Goal: Information Seeking & Learning: Learn about a topic

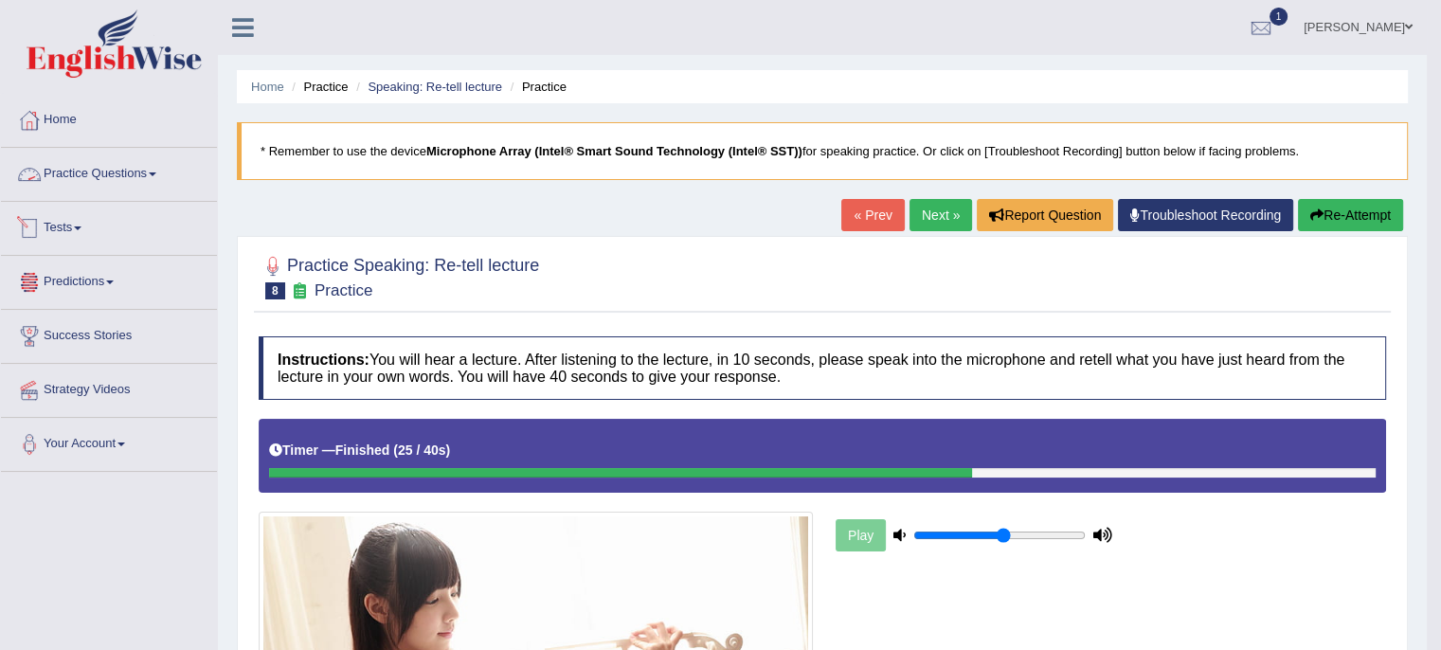
click at [155, 175] on span at bounding box center [153, 174] width 8 height 4
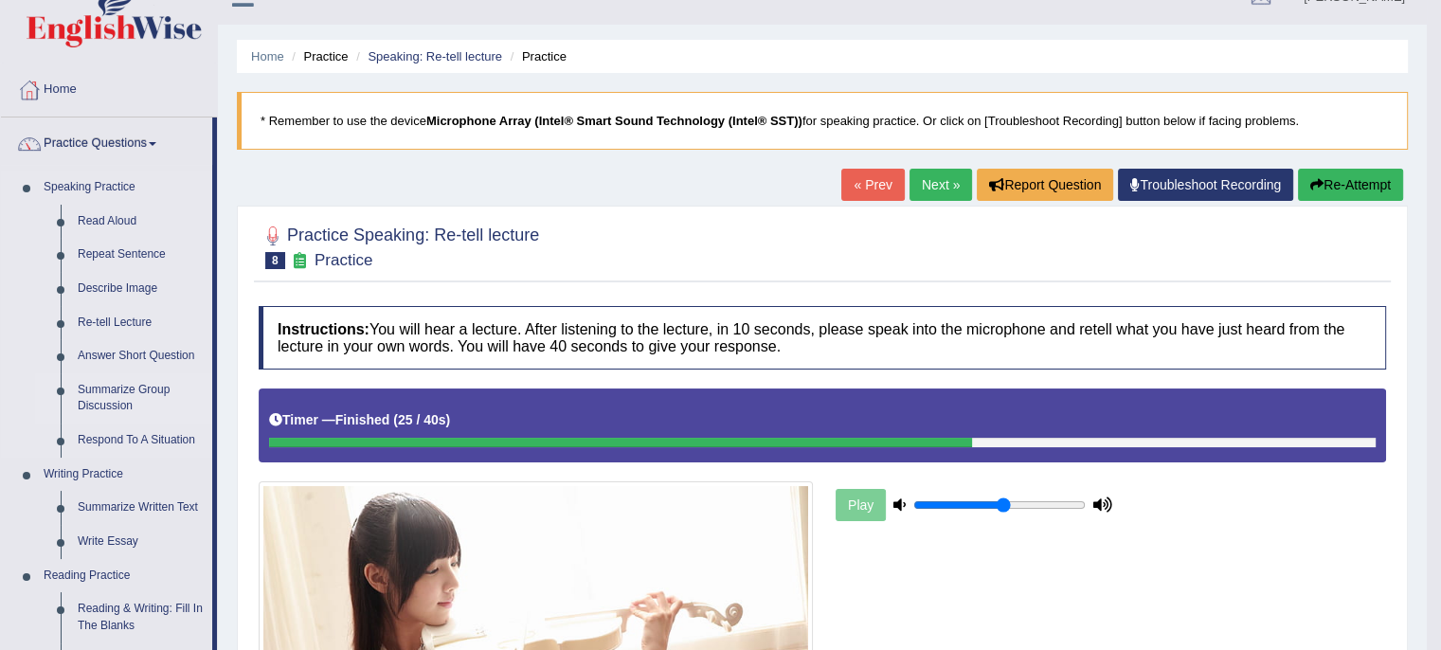
scroll to position [32, 0]
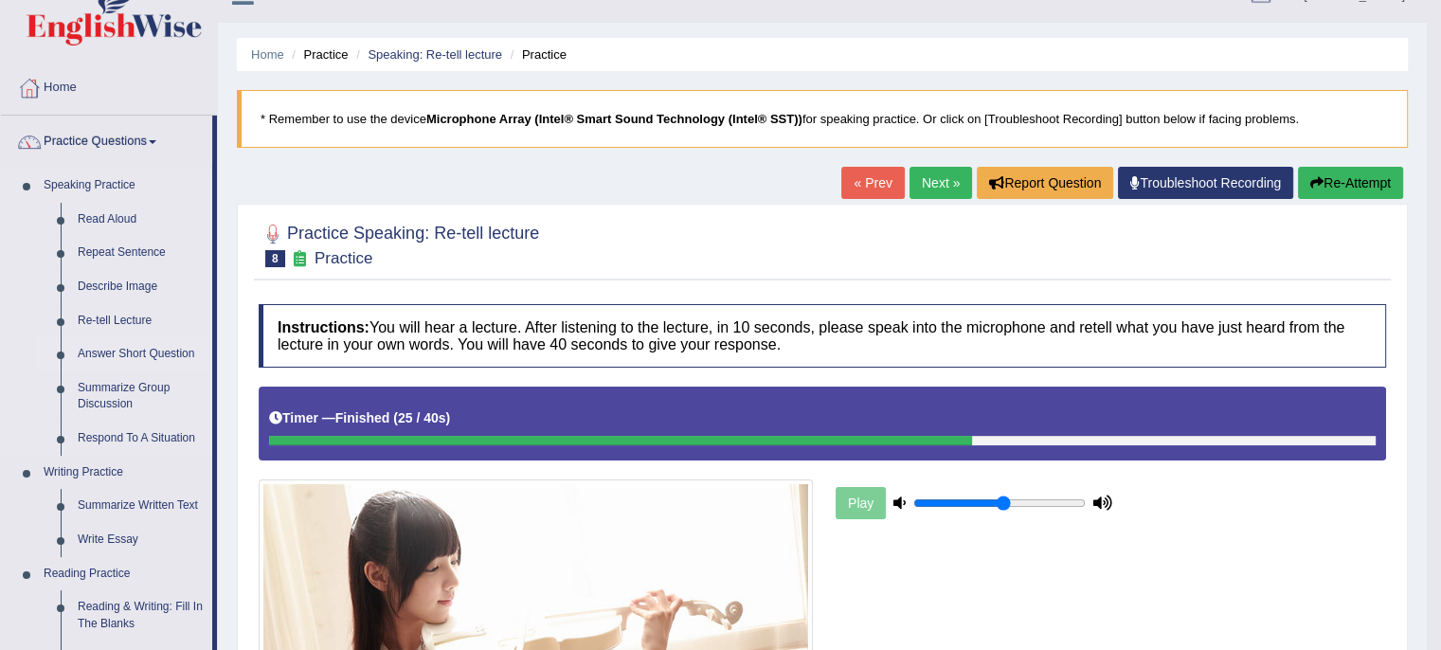
click at [154, 353] on link "Answer Short Question" at bounding box center [140, 354] width 143 height 34
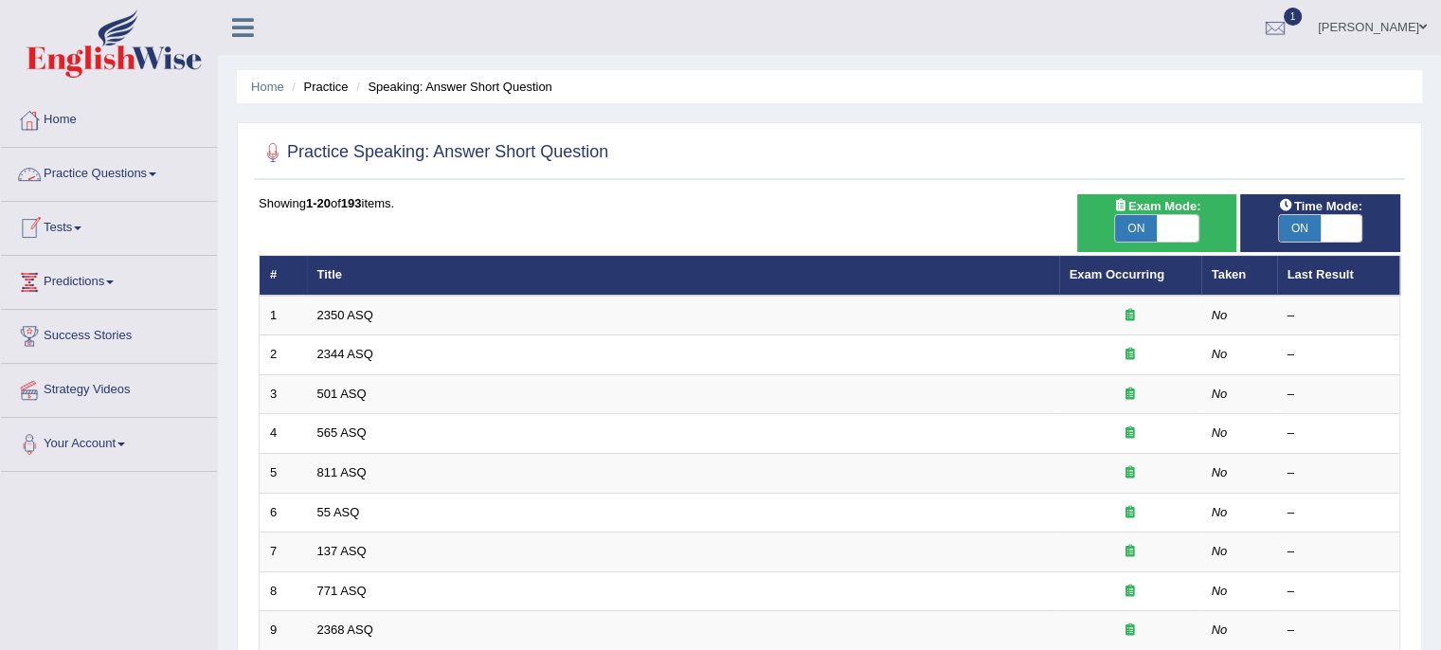
click at [160, 184] on link "Practice Questions" at bounding box center [109, 171] width 216 height 47
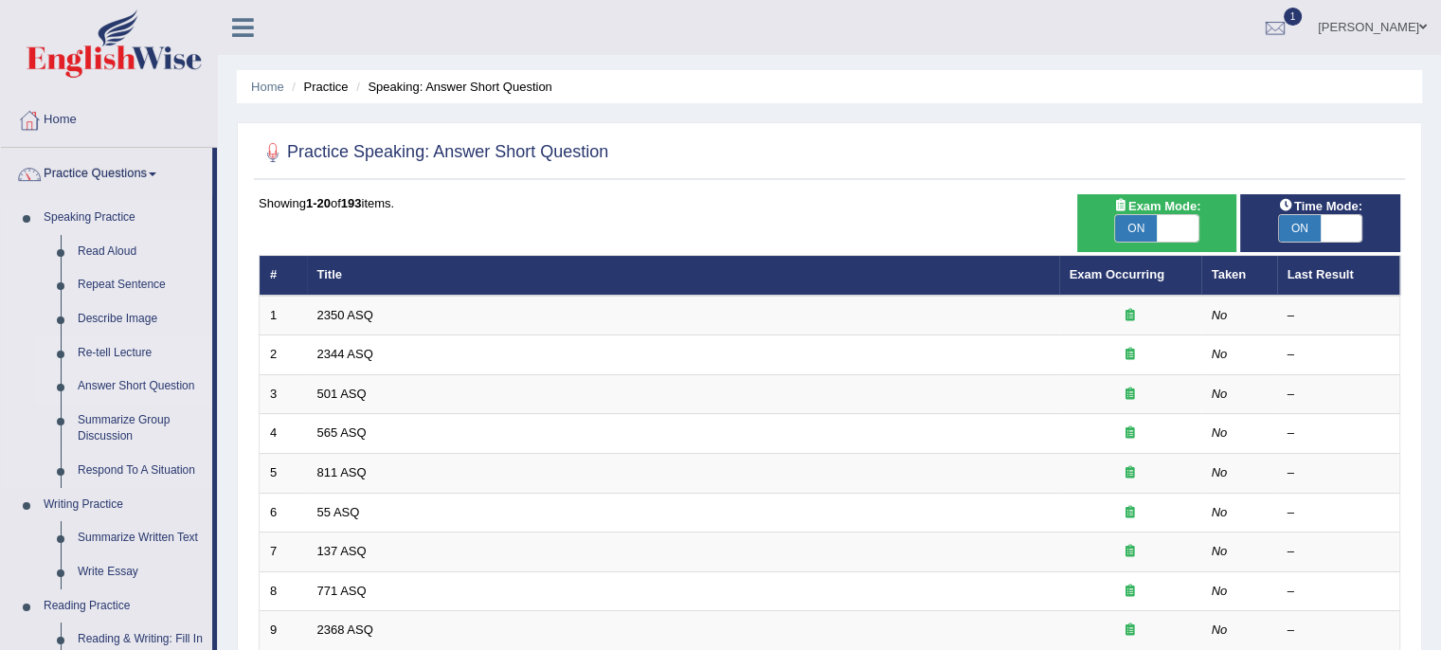
click at [142, 348] on link "Re-tell Lecture" at bounding box center [140, 353] width 143 height 34
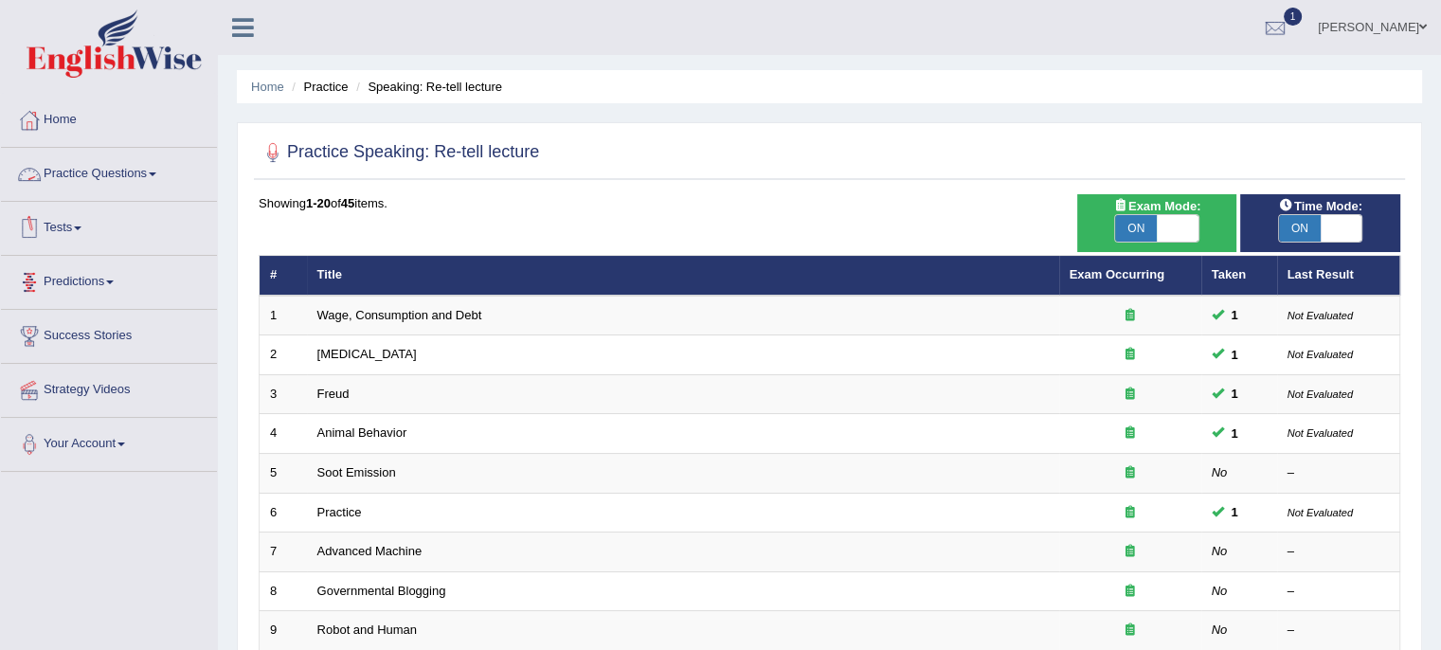
click at [150, 180] on link "Practice Questions" at bounding box center [109, 171] width 216 height 47
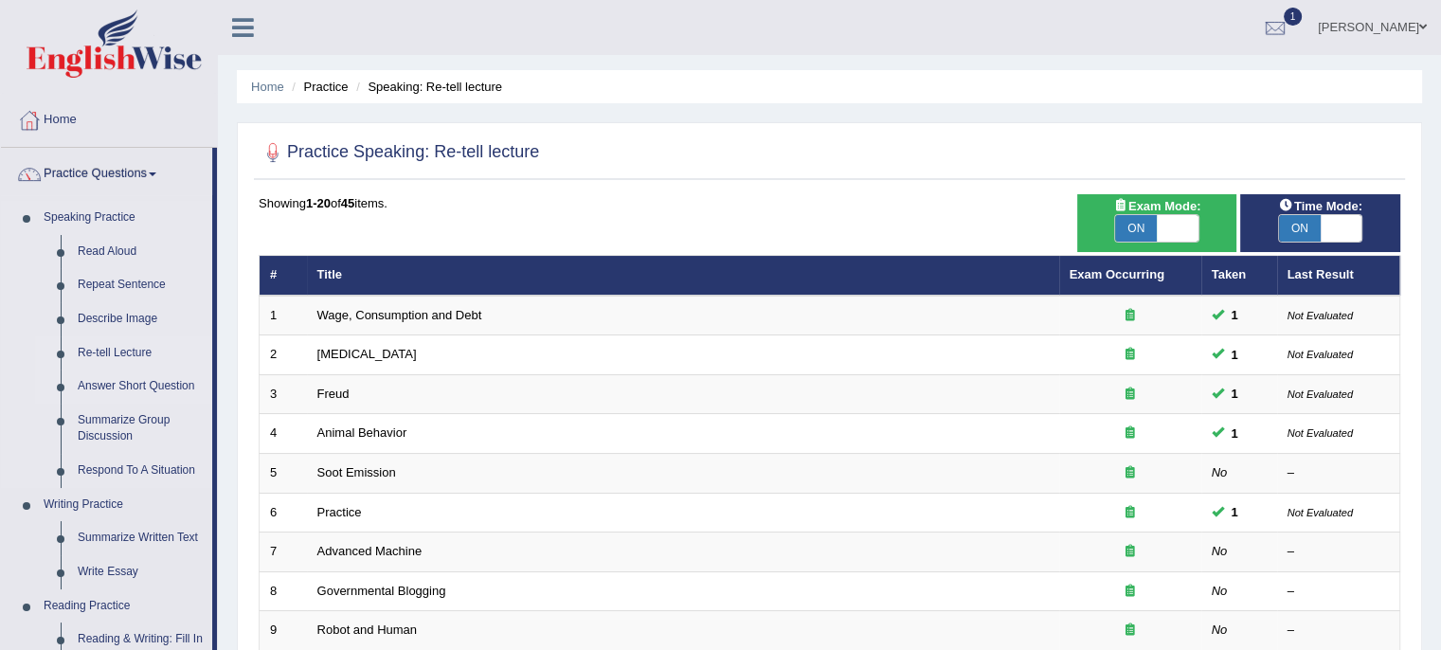
click at [142, 385] on link "Answer Short Question" at bounding box center [140, 387] width 143 height 34
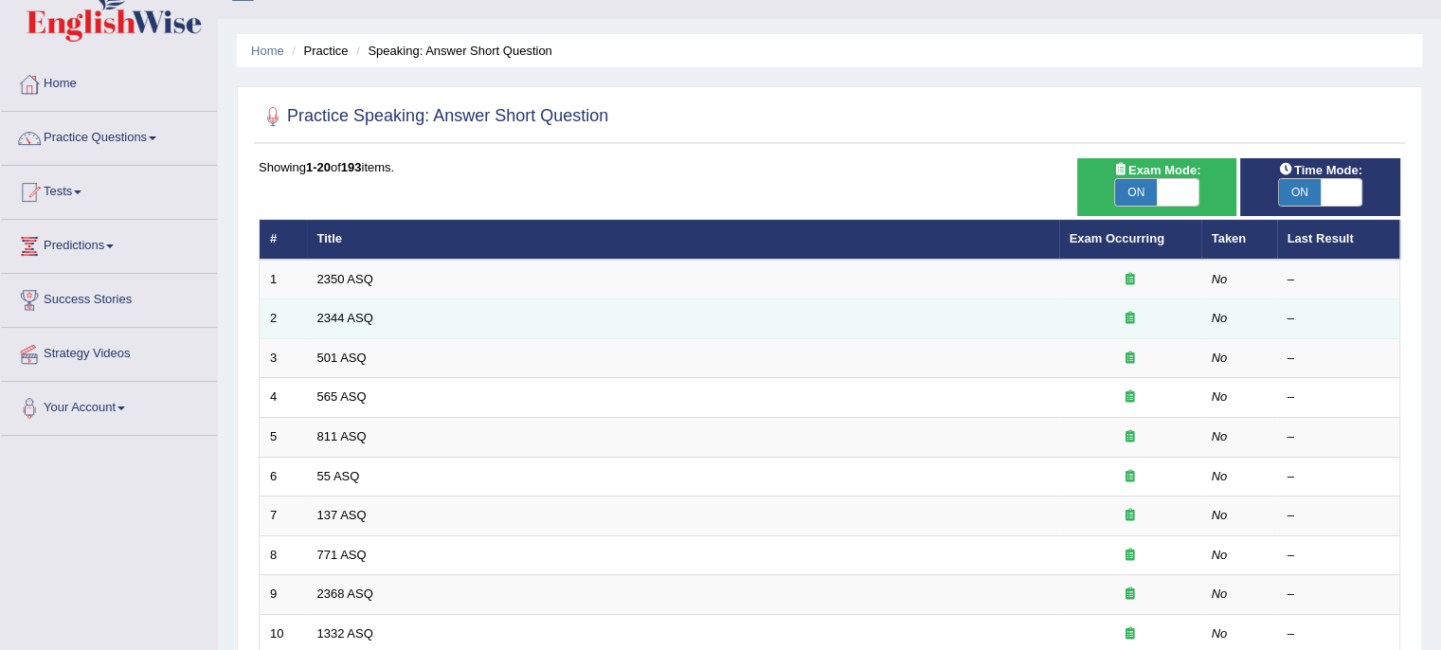
scroll to position [34, 0]
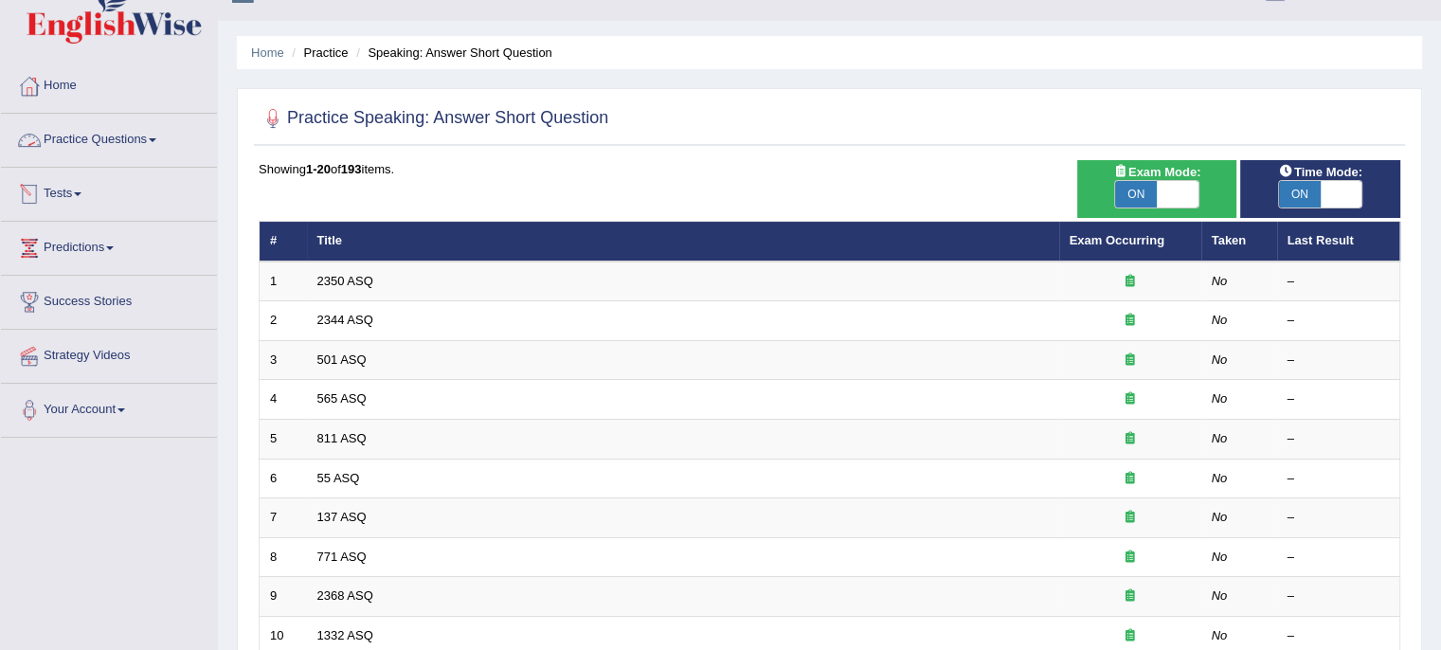
click at [148, 136] on link "Practice Questions" at bounding box center [109, 137] width 216 height 47
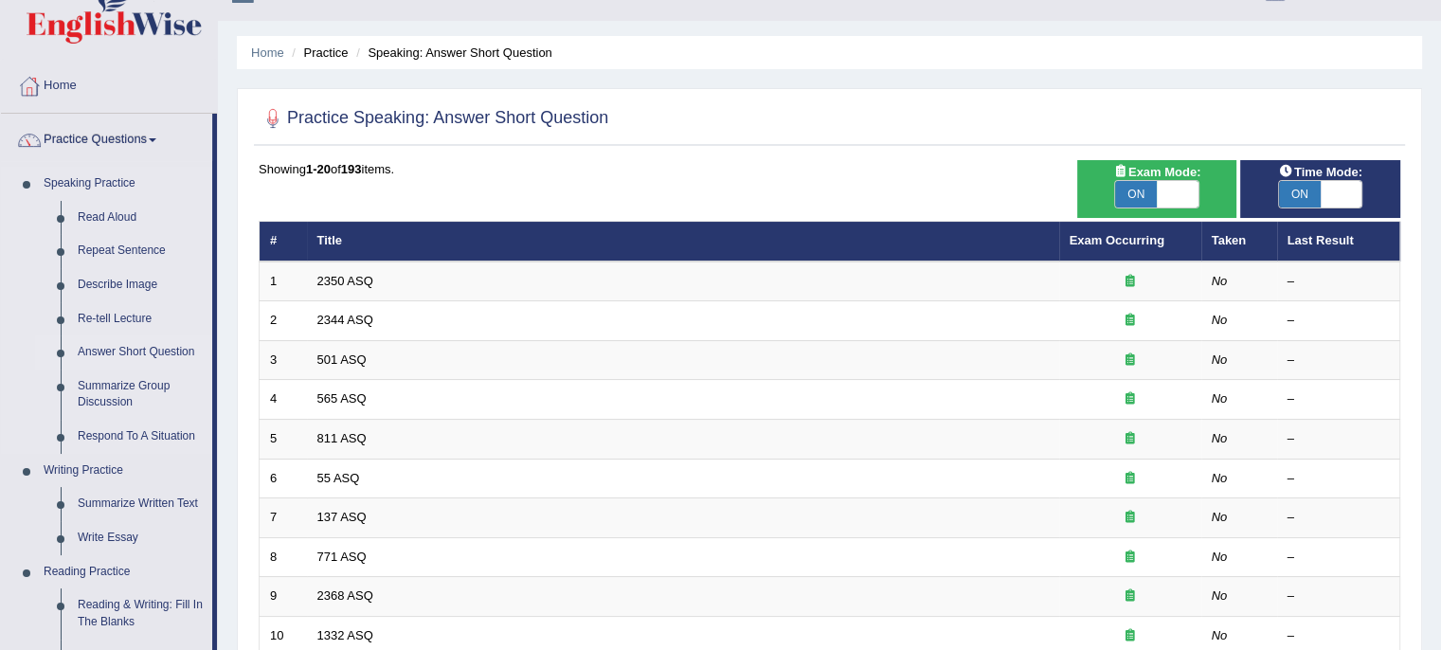
click at [187, 354] on link "Answer Short Question" at bounding box center [140, 352] width 143 height 34
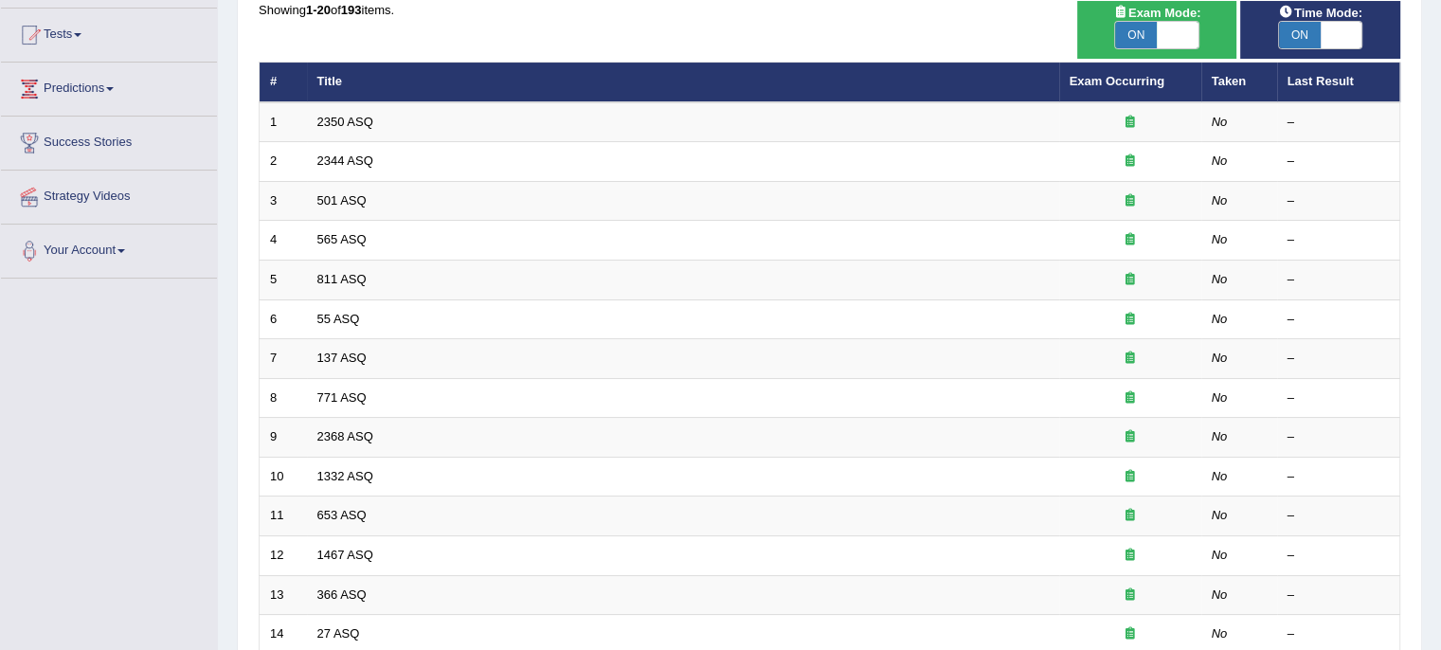
scroll to position [186, 0]
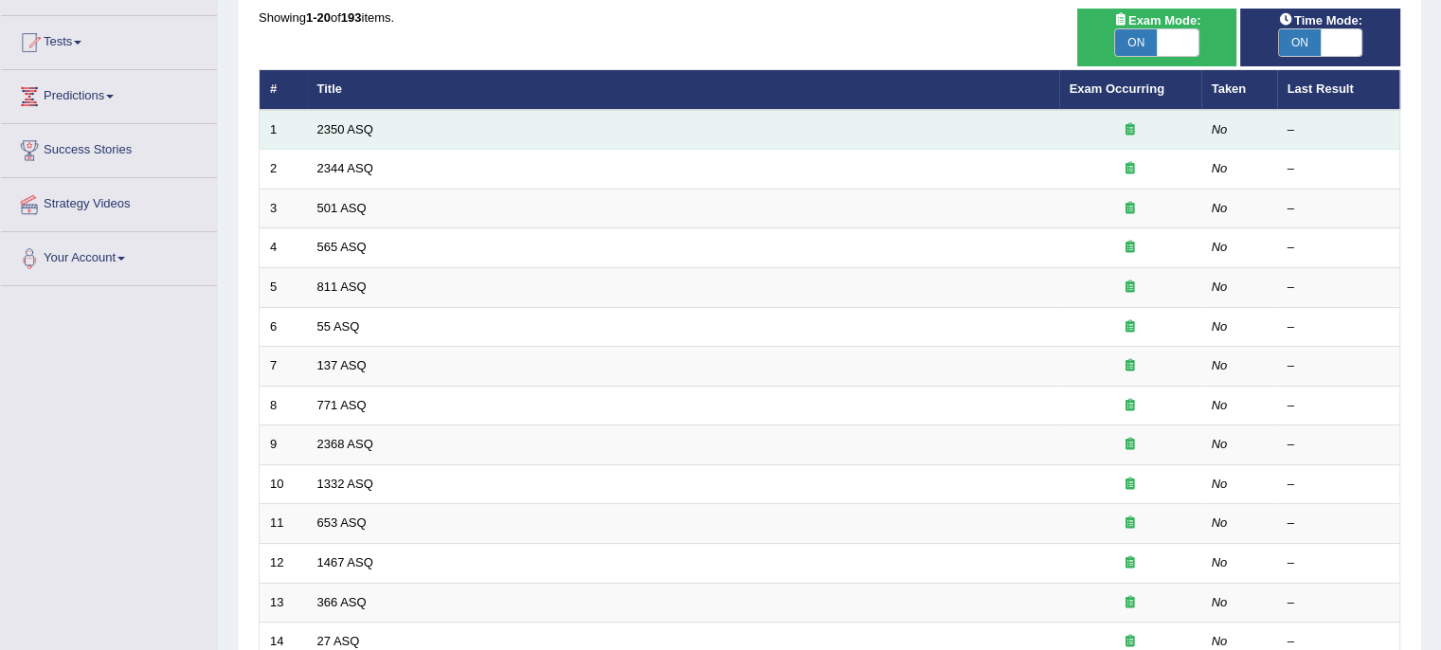
click at [614, 131] on td "2350 ASQ" at bounding box center [683, 130] width 752 height 40
click at [384, 122] on td "2350 ASQ" at bounding box center [683, 130] width 752 height 40
click at [352, 125] on link "2350 ASQ" at bounding box center [345, 129] width 56 height 14
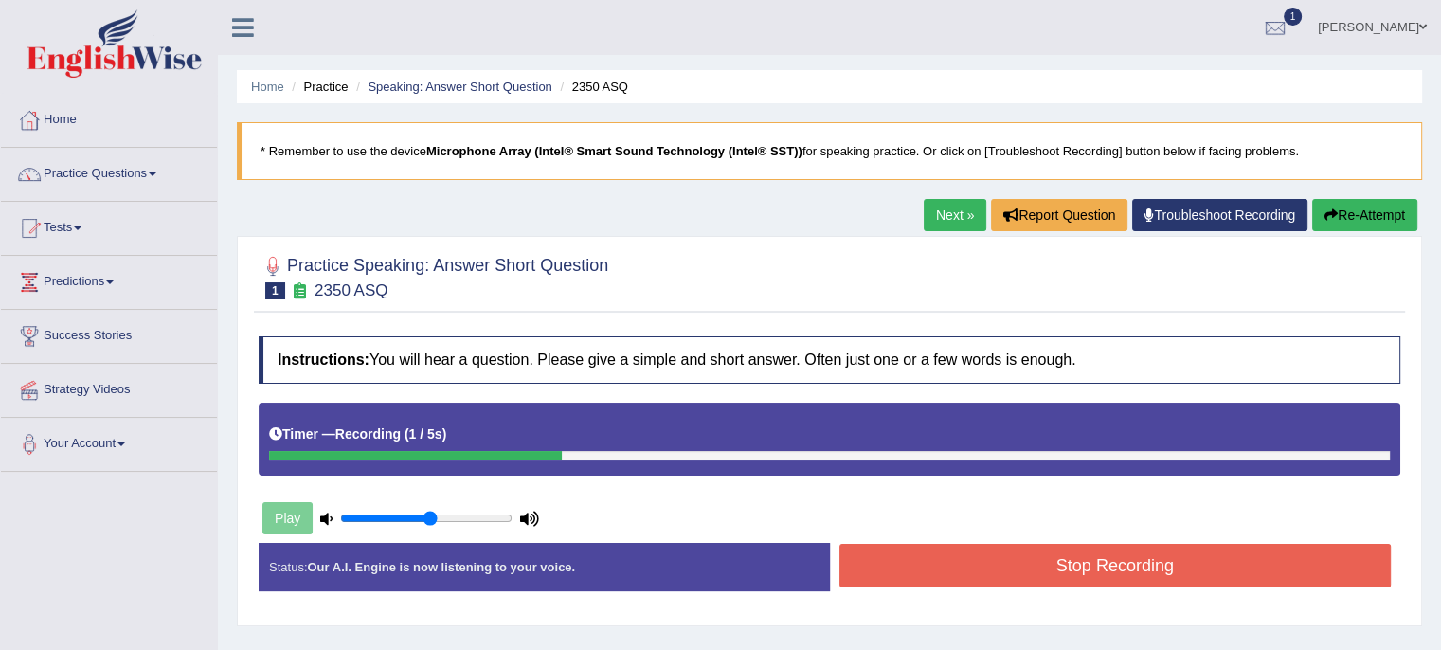
click at [986, 573] on button "Stop Recording" at bounding box center [1116, 566] width 553 height 44
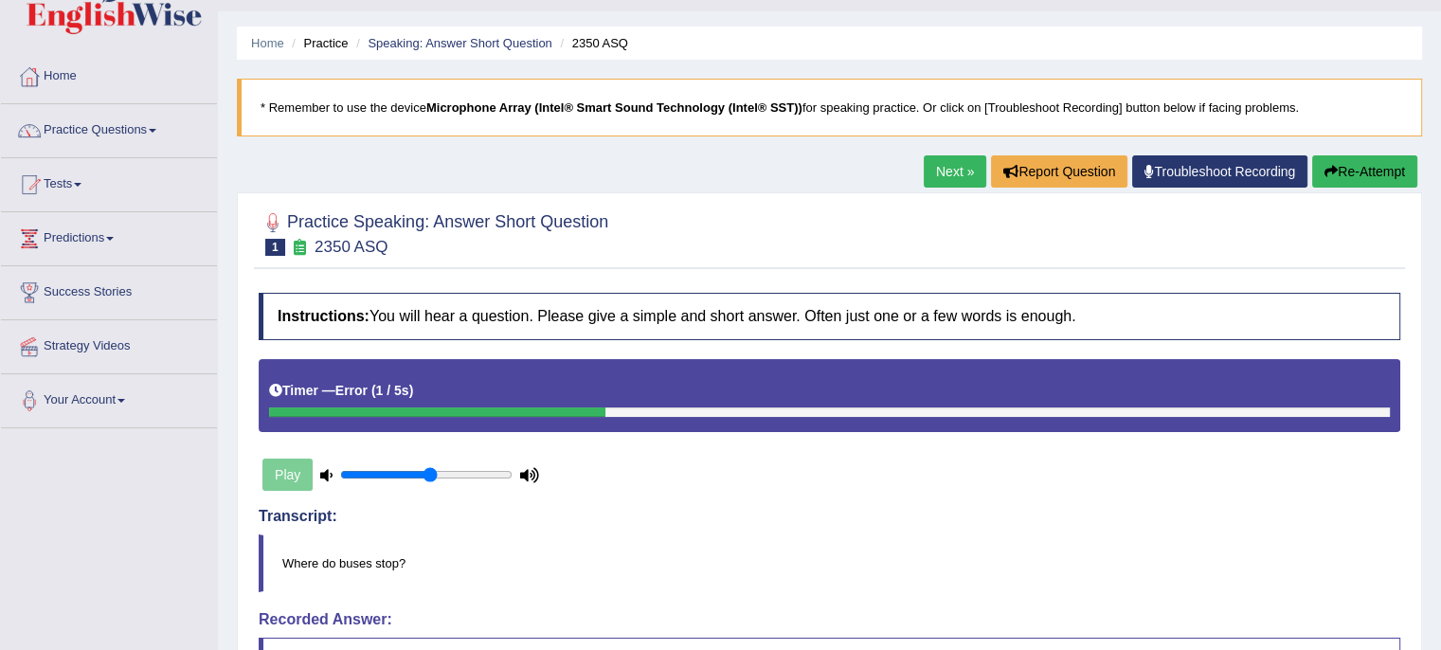
scroll to position [41, 0]
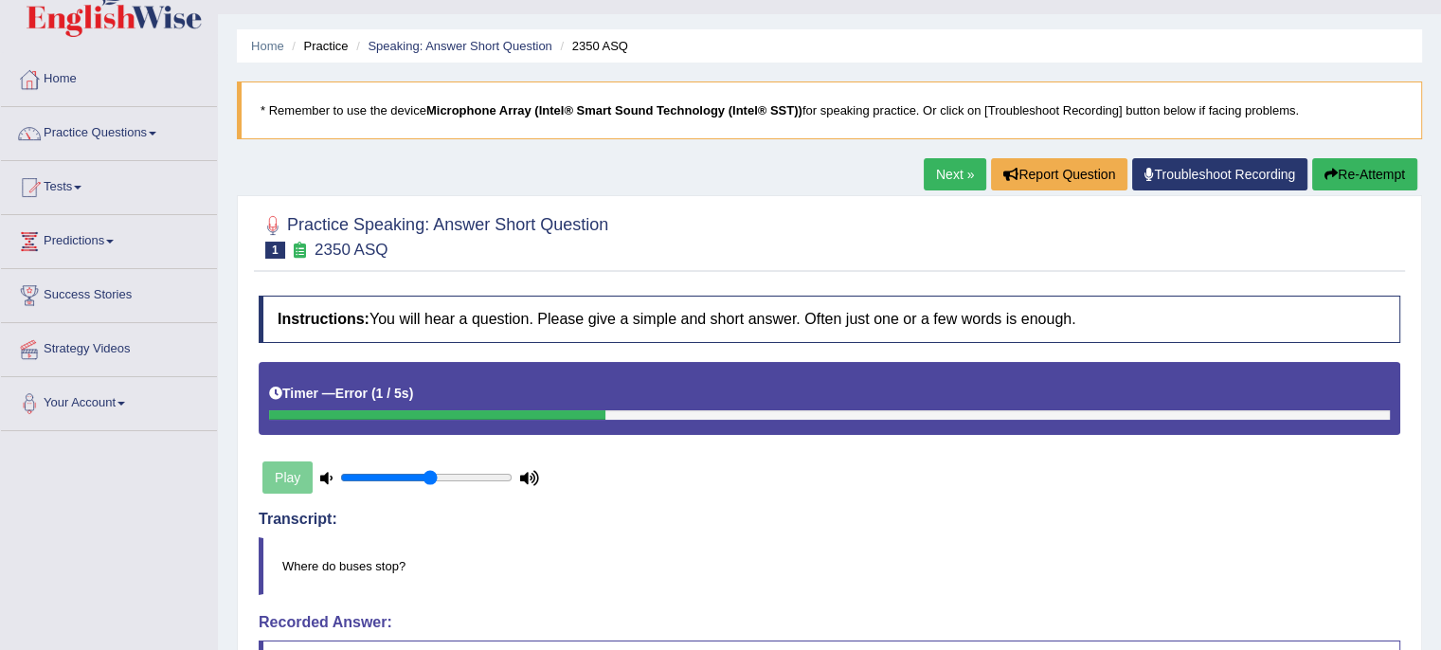
click at [942, 182] on link "Next »" at bounding box center [955, 174] width 63 height 32
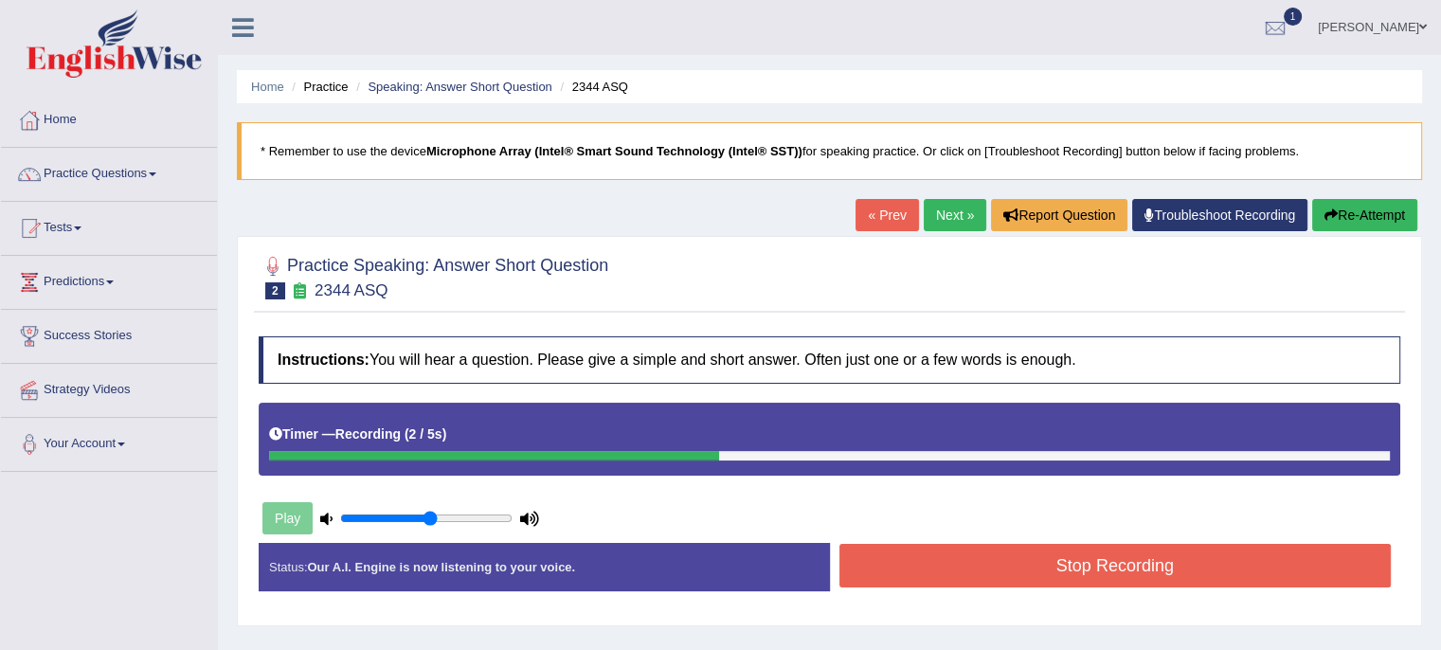
click at [977, 575] on button "Stop Recording" at bounding box center [1116, 566] width 553 height 44
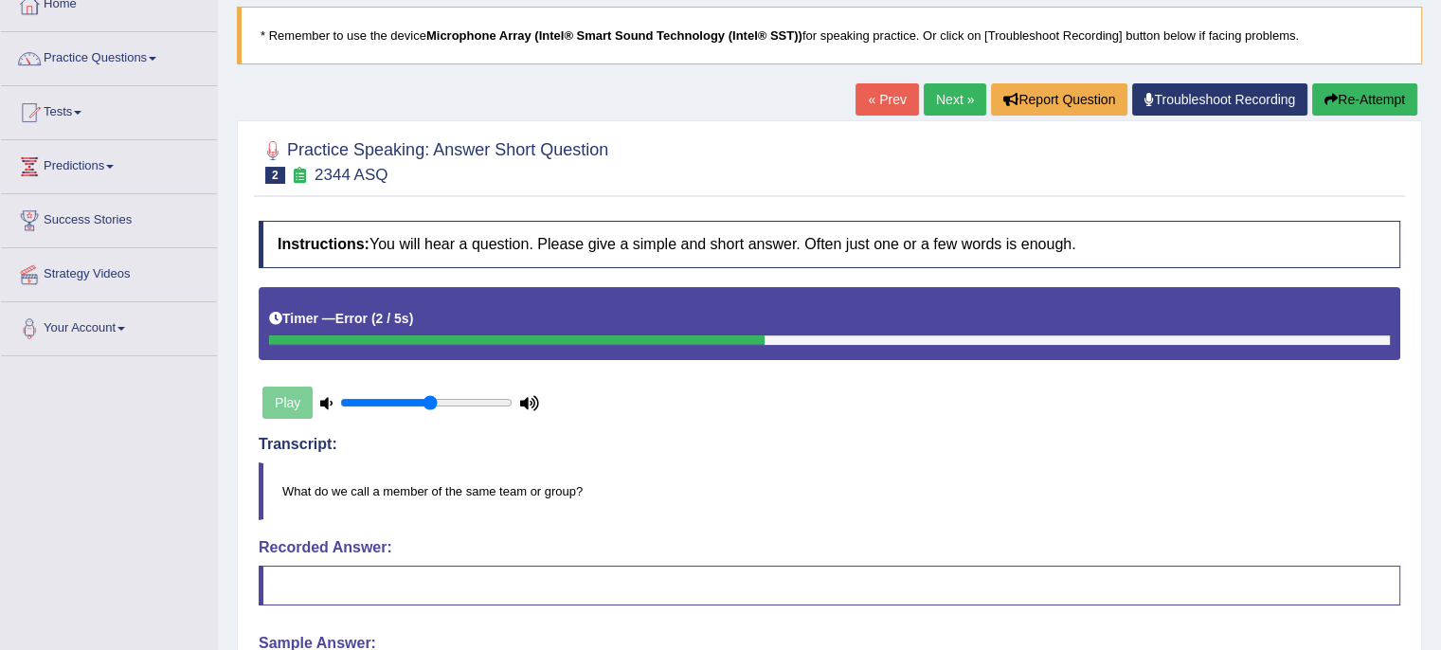
scroll to position [114, 0]
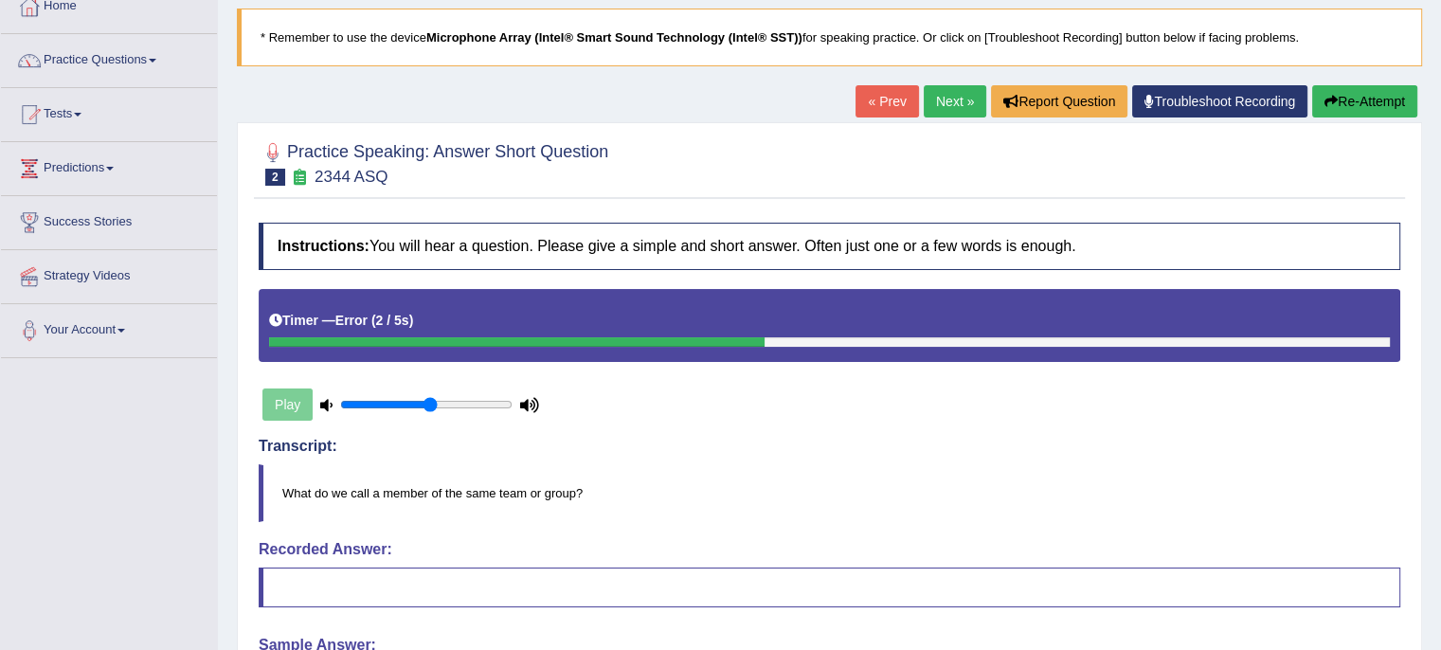
click at [951, 98] on link "Next »" at bounding box center [955, 101] width 63 height 32
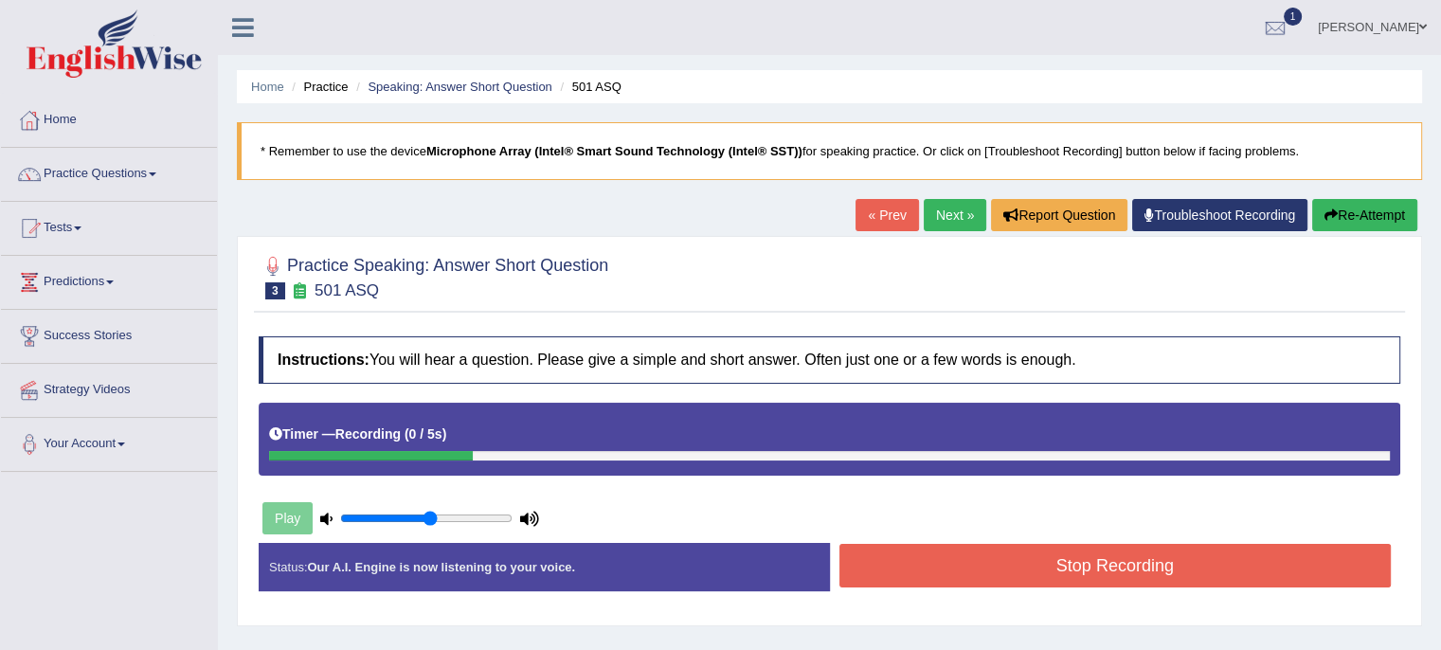
click at [976, 579] on button "Stop Recording" at bounding box center [1116, 566] width 553 height 44
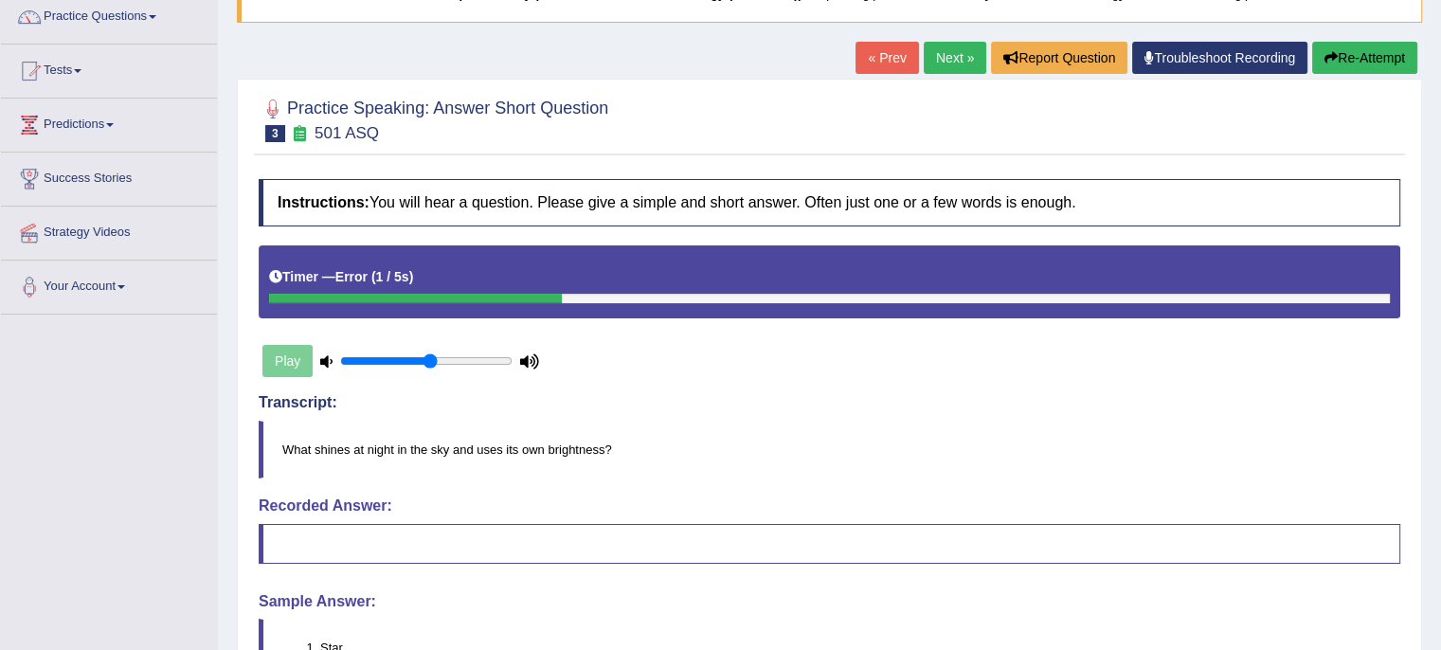
scroll to position [152, 0]
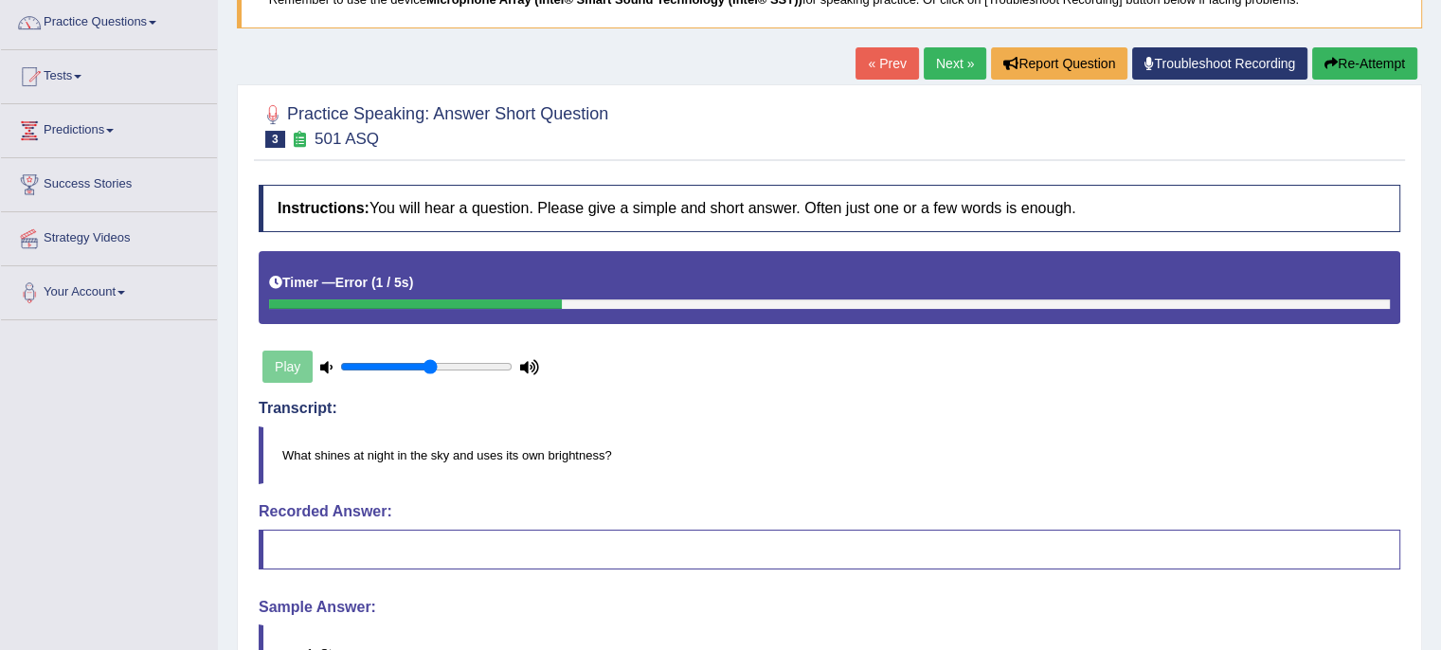
click at [942, 65] on link "Next »" at bounding box center [955, 63] width 63 height 32
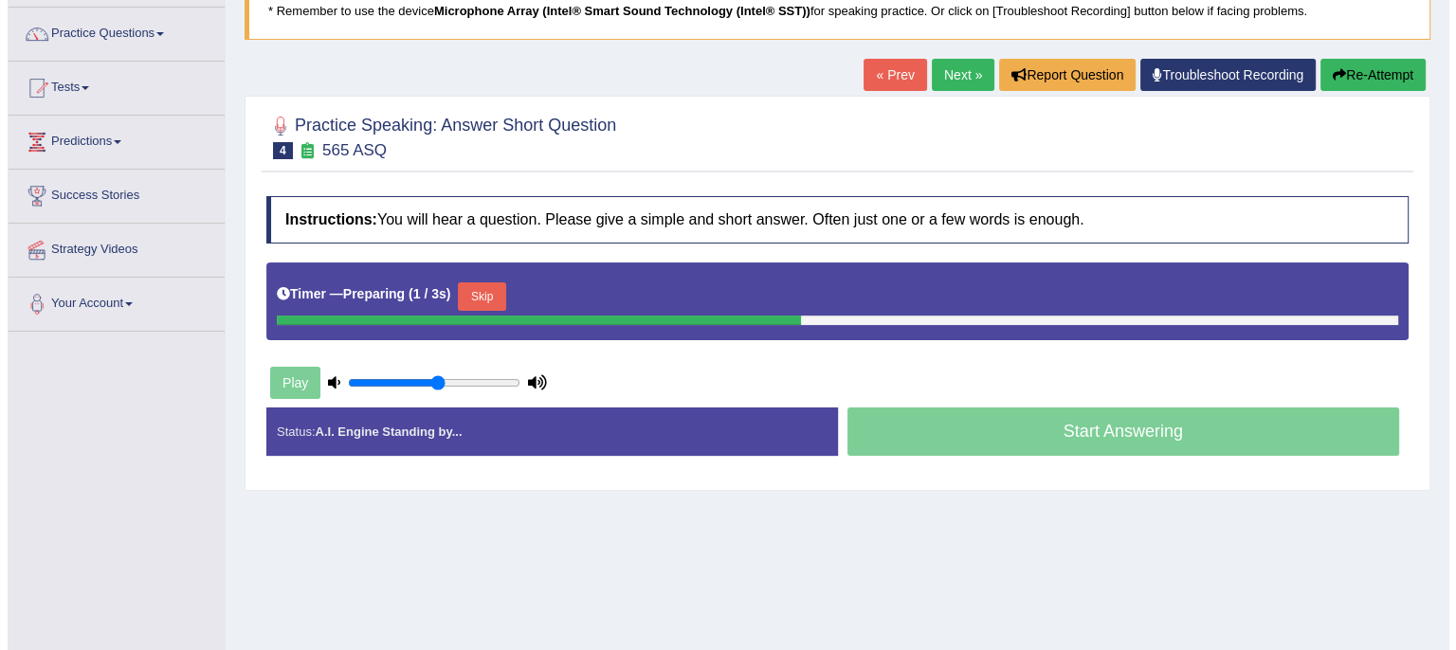
scroll to position [140, 0]
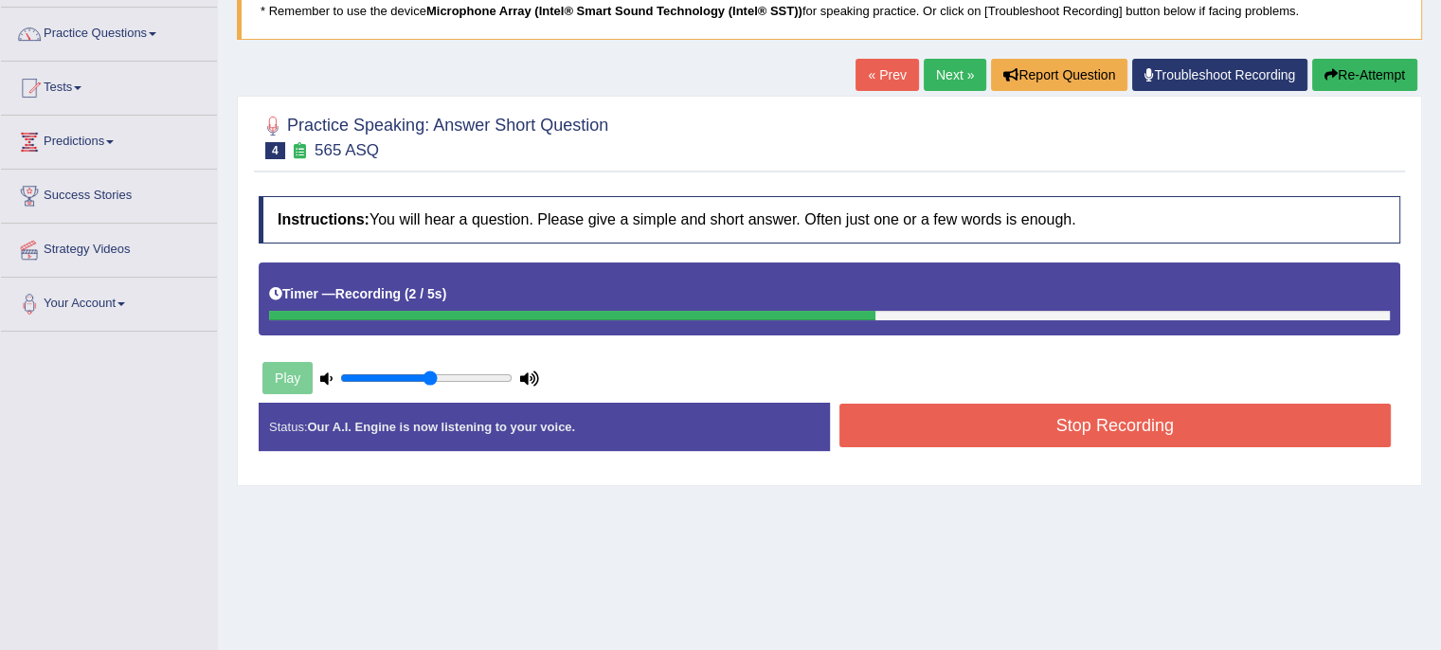
click at [1015, 434] on button "Stop Recording" at bounding box center [1116, 426] width 553 height 44
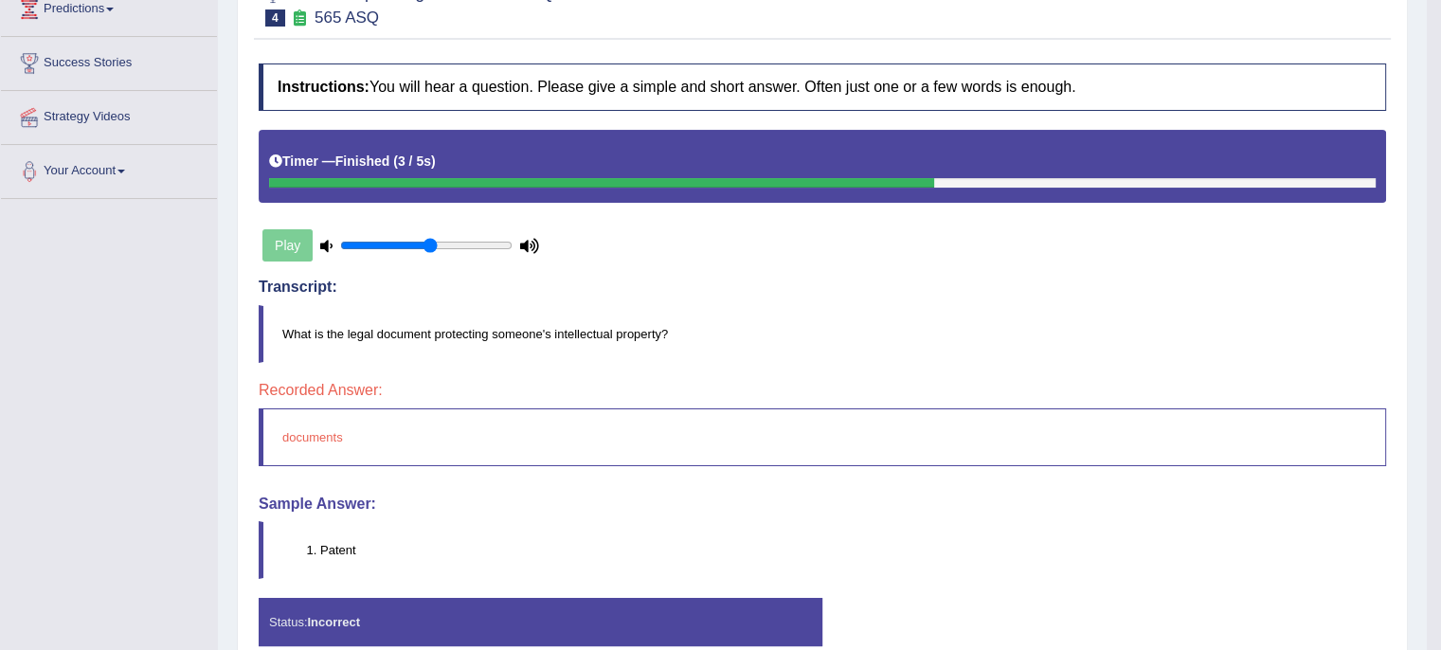
scroll to position [0, 0]
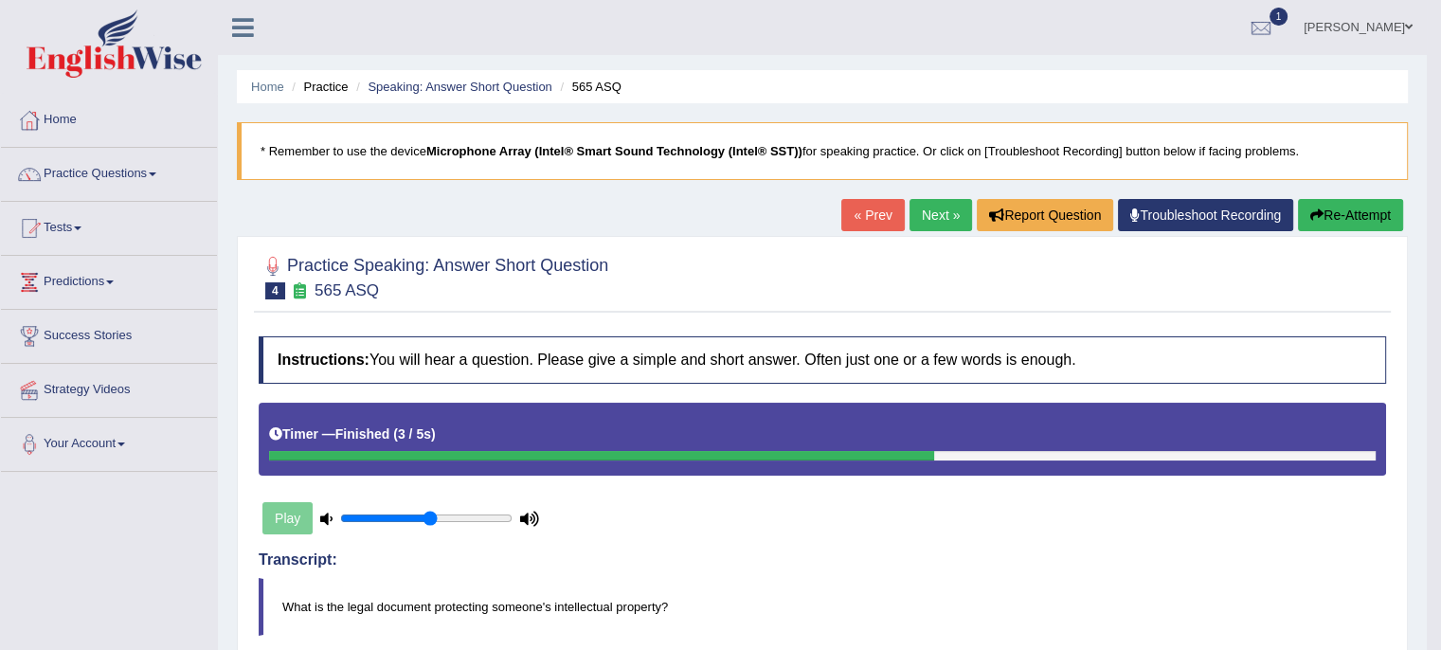
click at [915, 217] on link "Next »" at bounding box center [941, 215] width 63 height 32
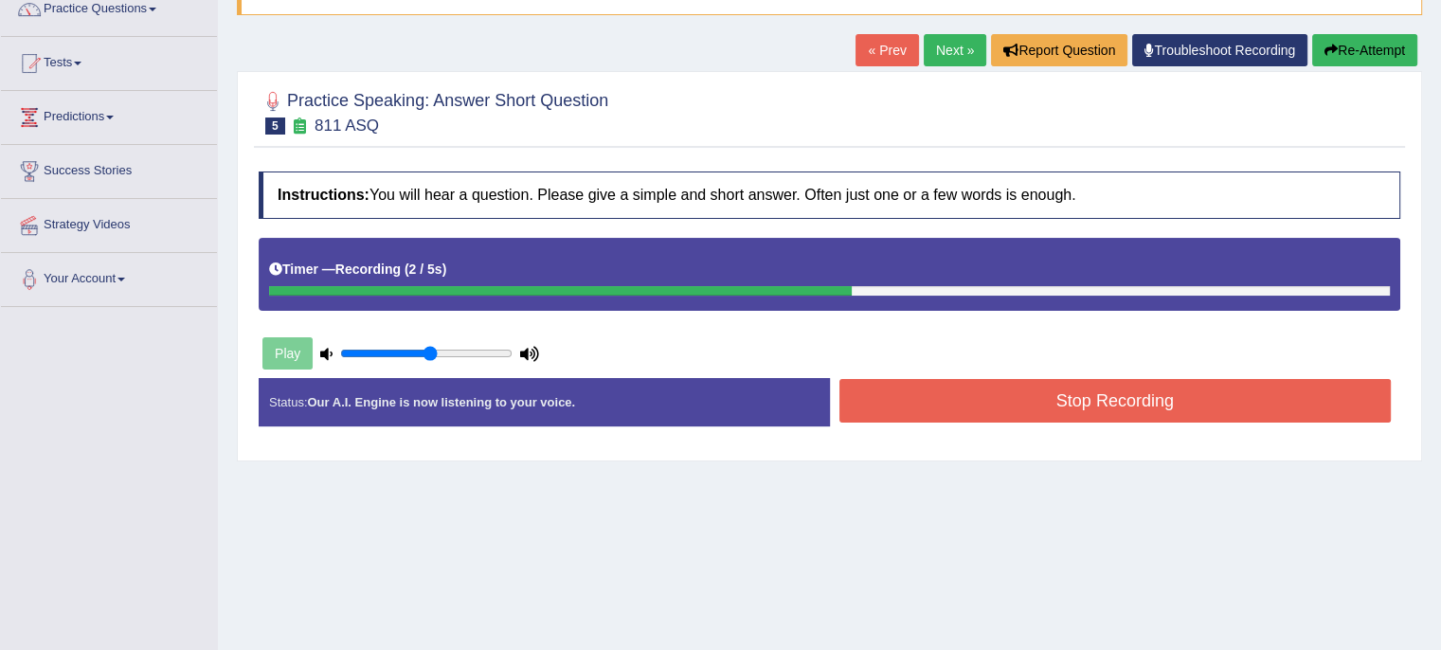
click at [1127, 411] on button "Stop Recording" at bounding box center [1116, 401] width 553 height 44
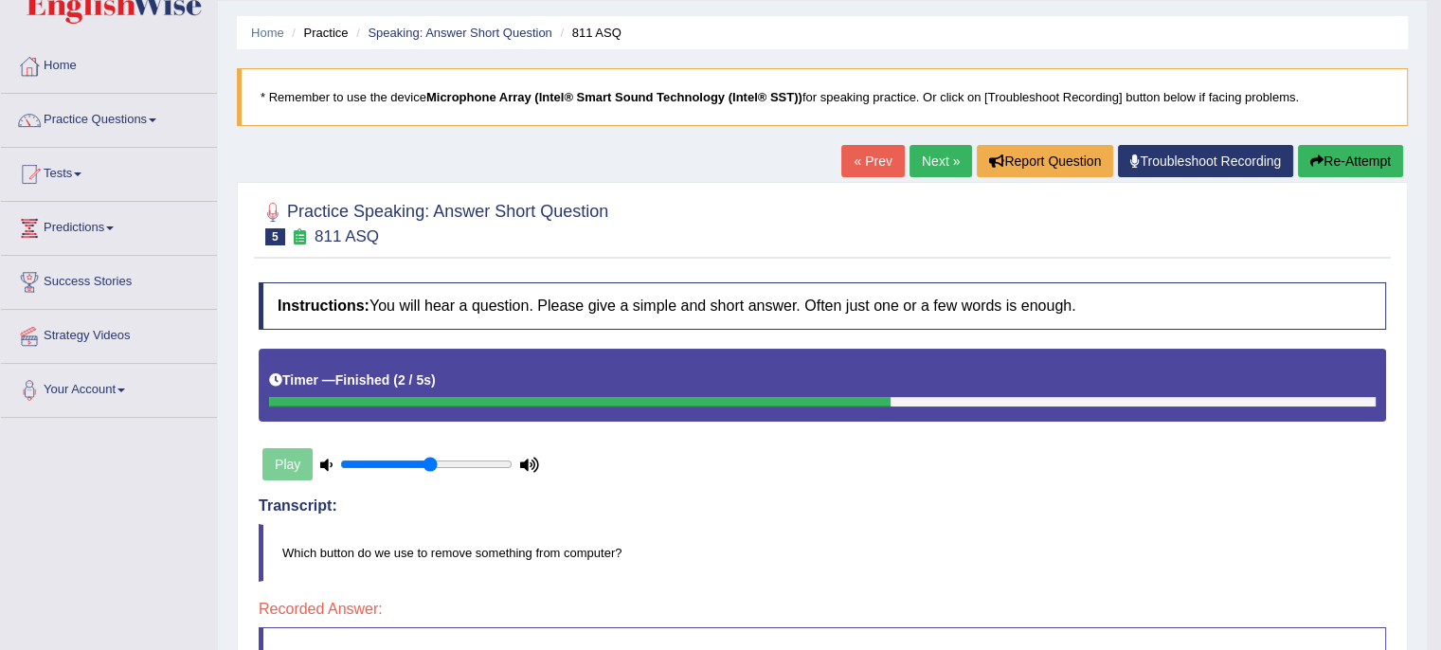
scroll to position [49, 0]
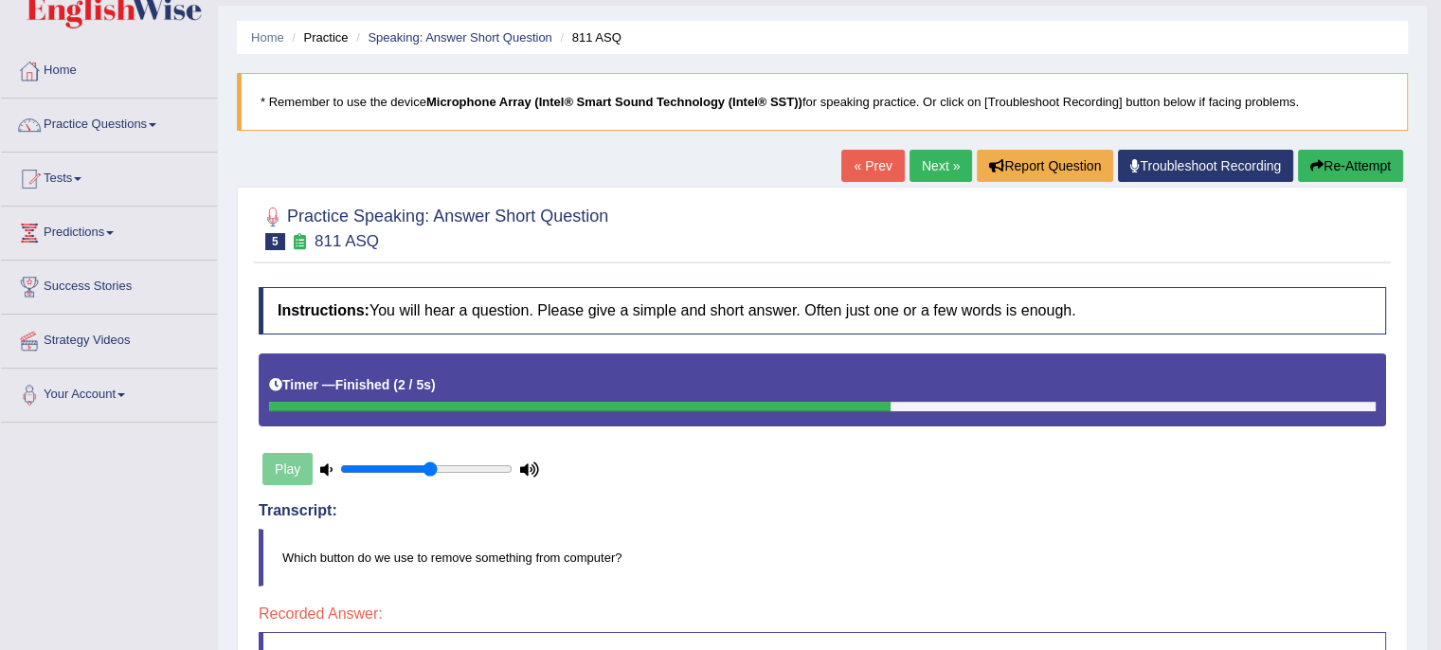
click at [932, 164] on link "Next »" at bounding box center [941, 166] width 63 height 32
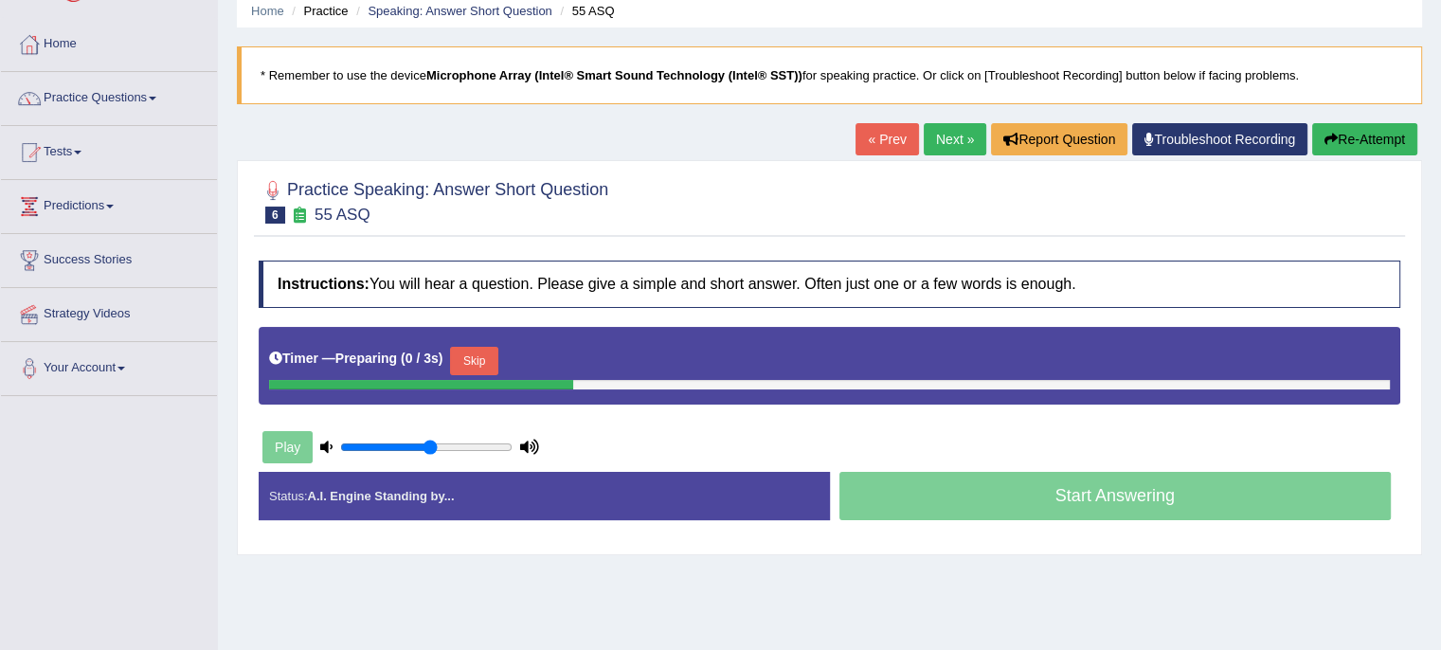
scroll to position [94, 0]
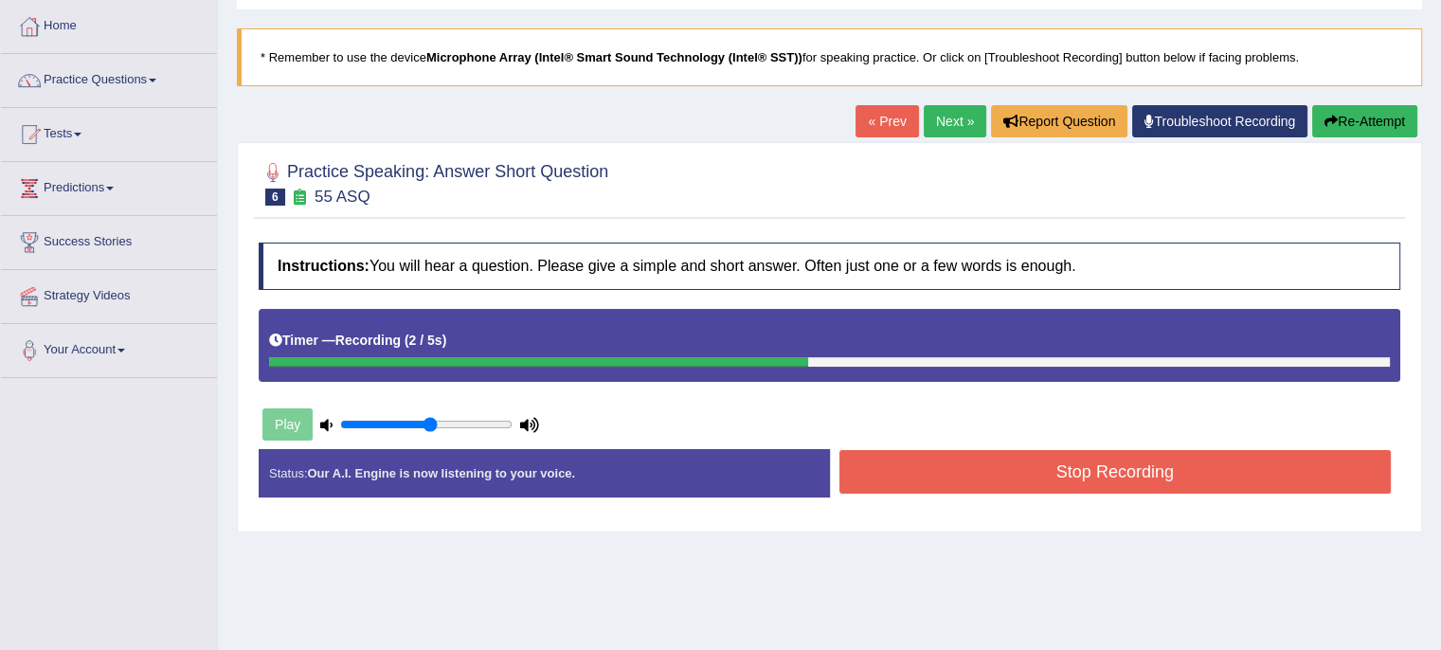
click at [1000, 481] on button "Stop Recording" at bounding box center [1116, 472] width 553 height 44
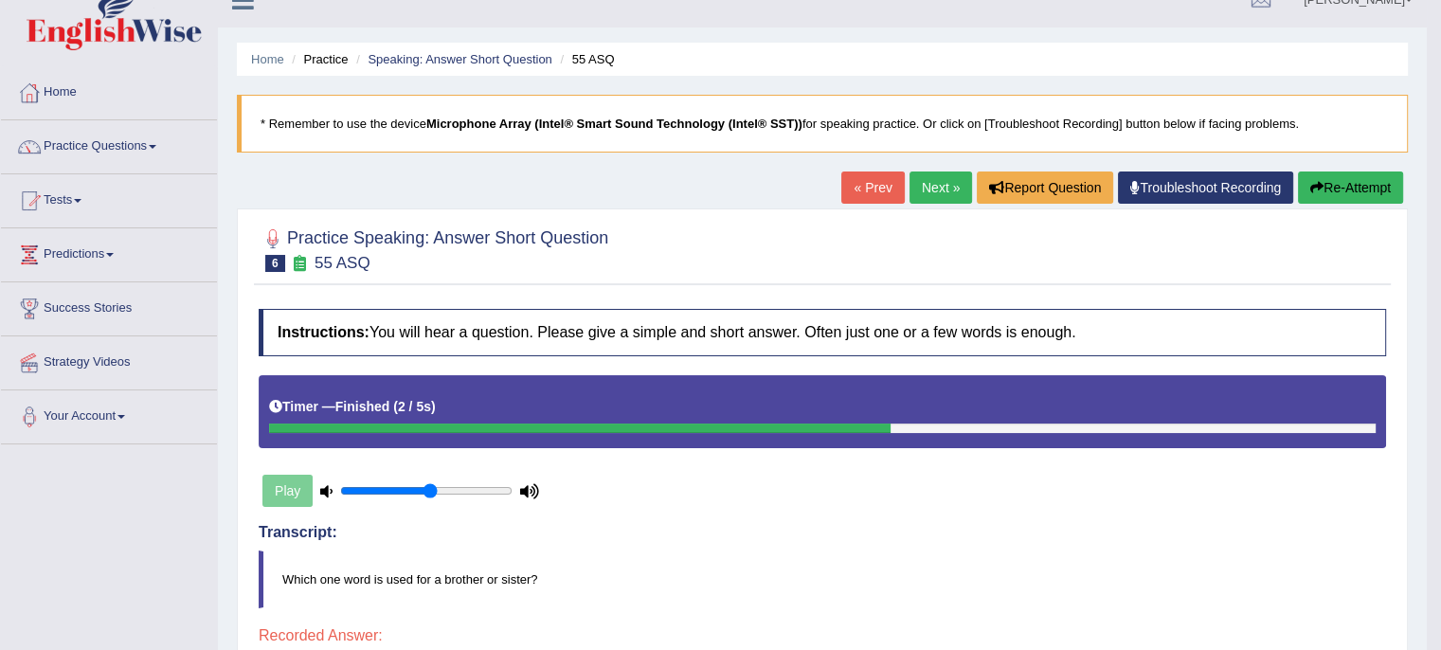
scroll to position [0, 0]
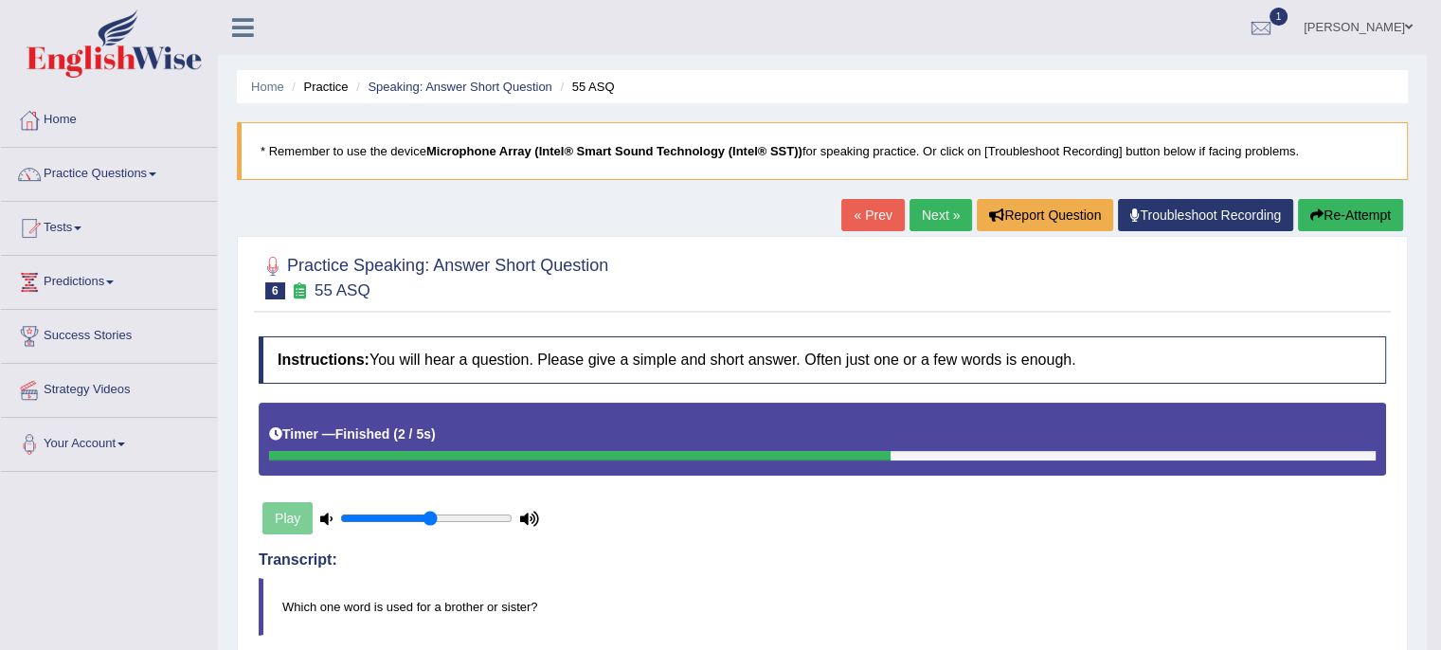
click at [937, 200] on link "Next »" at bounding box center [941, 215] width 63 height 32
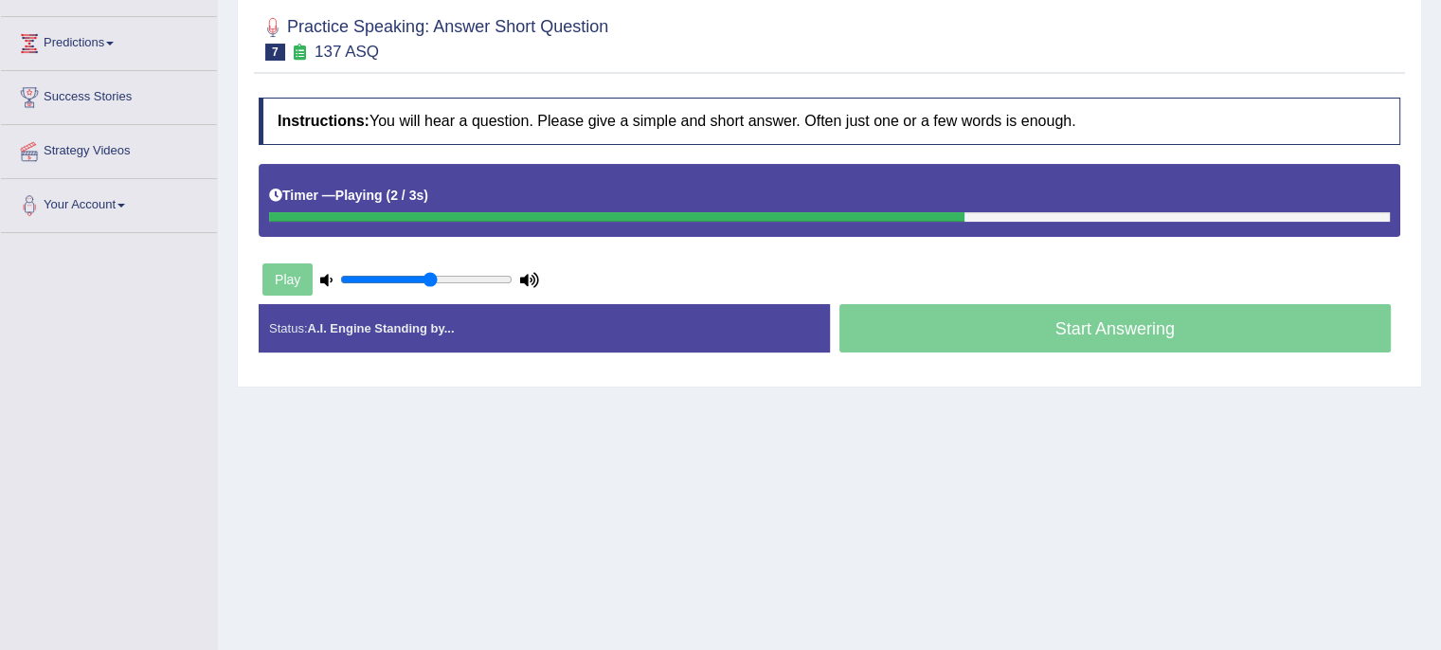
scroll to position [242, 0]
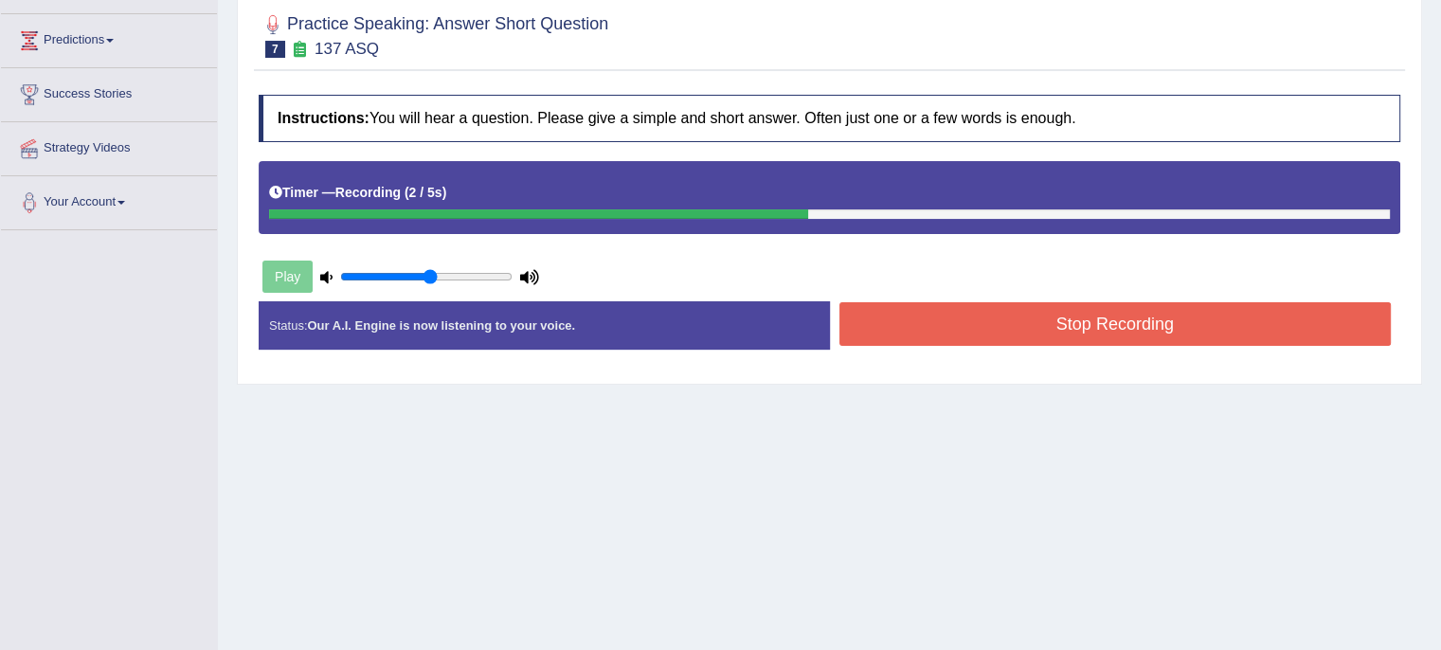
click at [1190, 327] on button "Stop Recording" at bounding box center [1116, 324] width 553 height 44
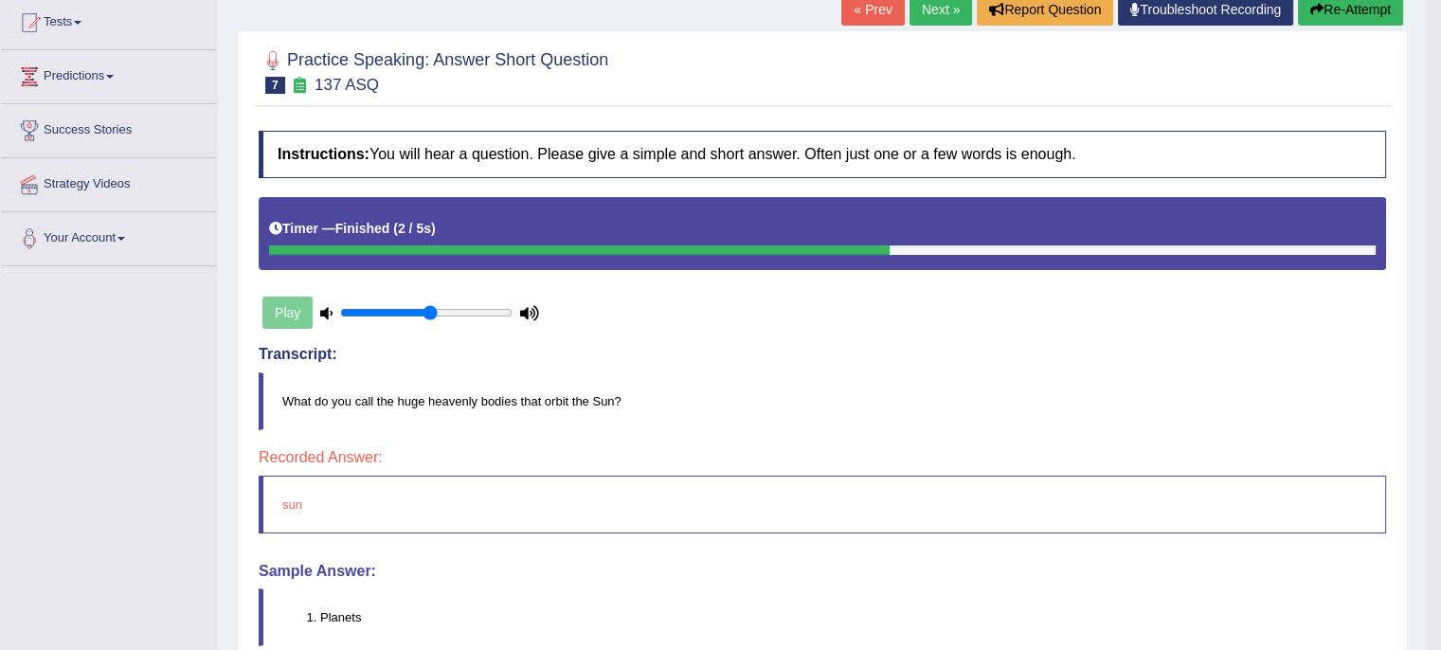
scroll to position [200, 0]
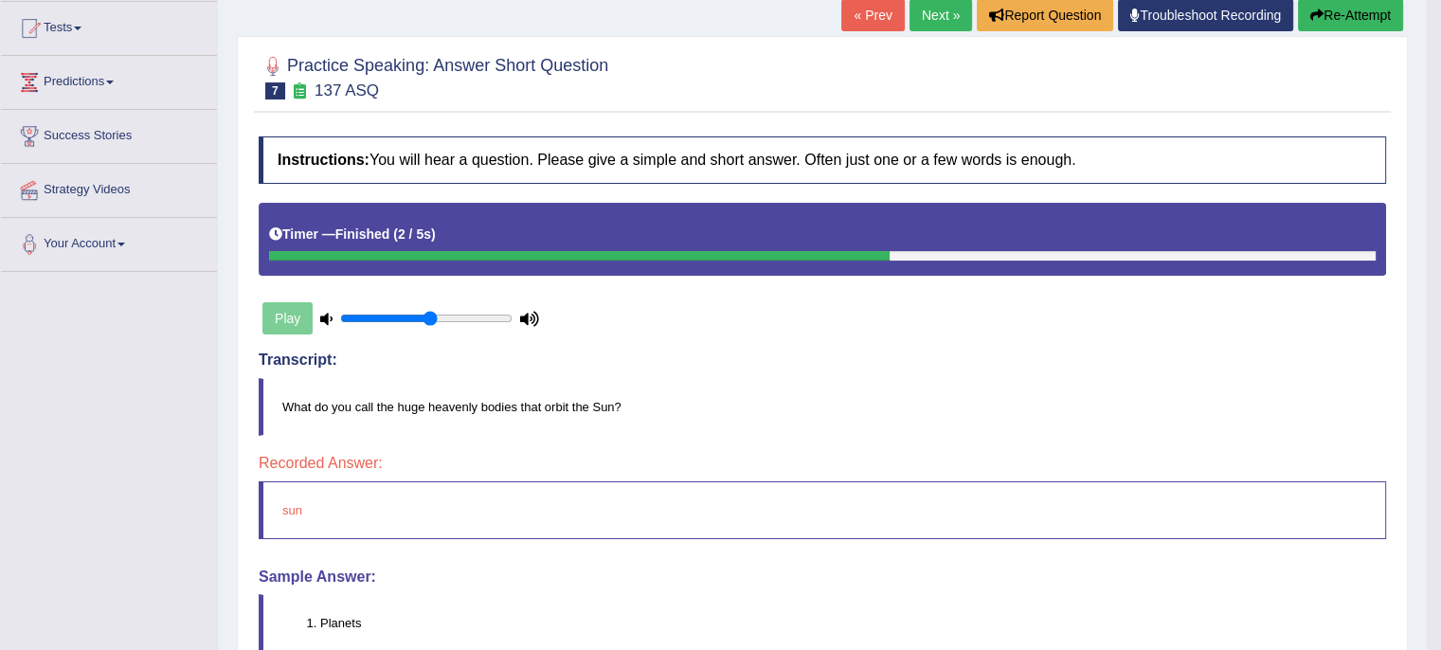
click at [937, 24] on link "Next »" at bounding box center [941, 15] width 63 height 32
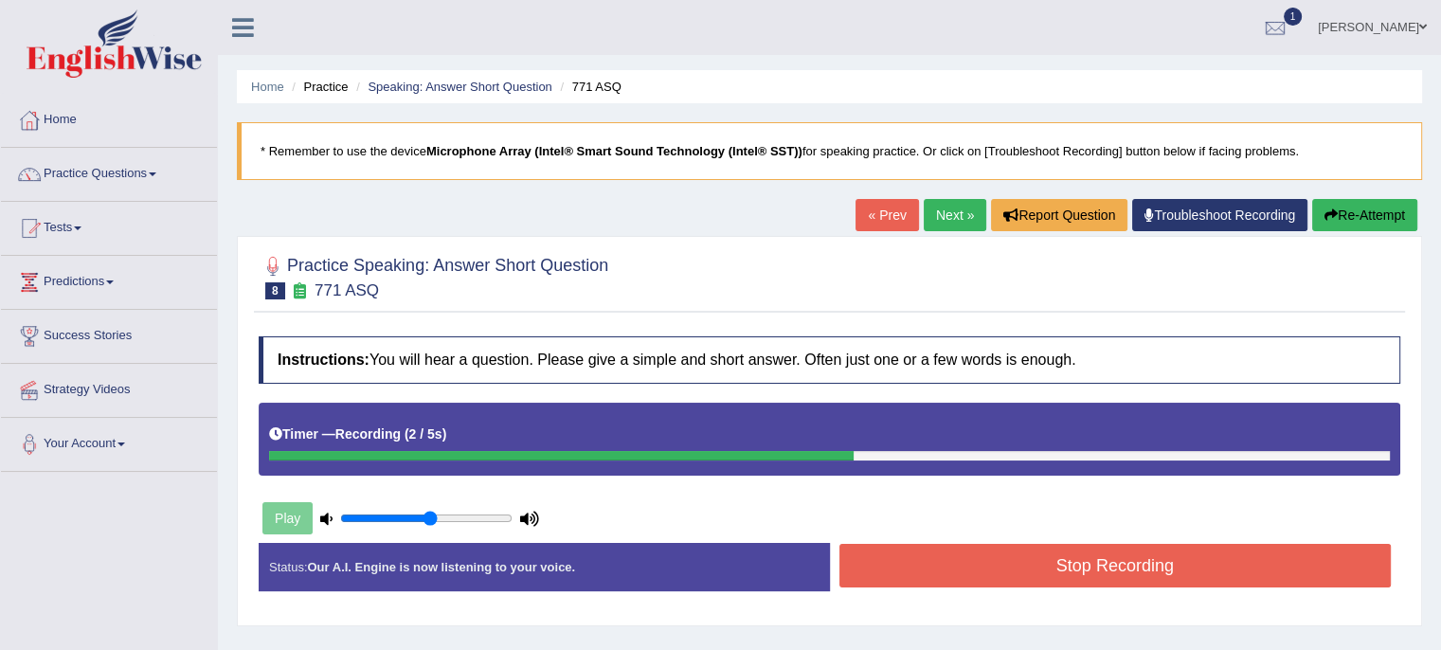
click at [986, 562] on button "Stop Recording" at bounding box center [1116, 566] width 553 height 44
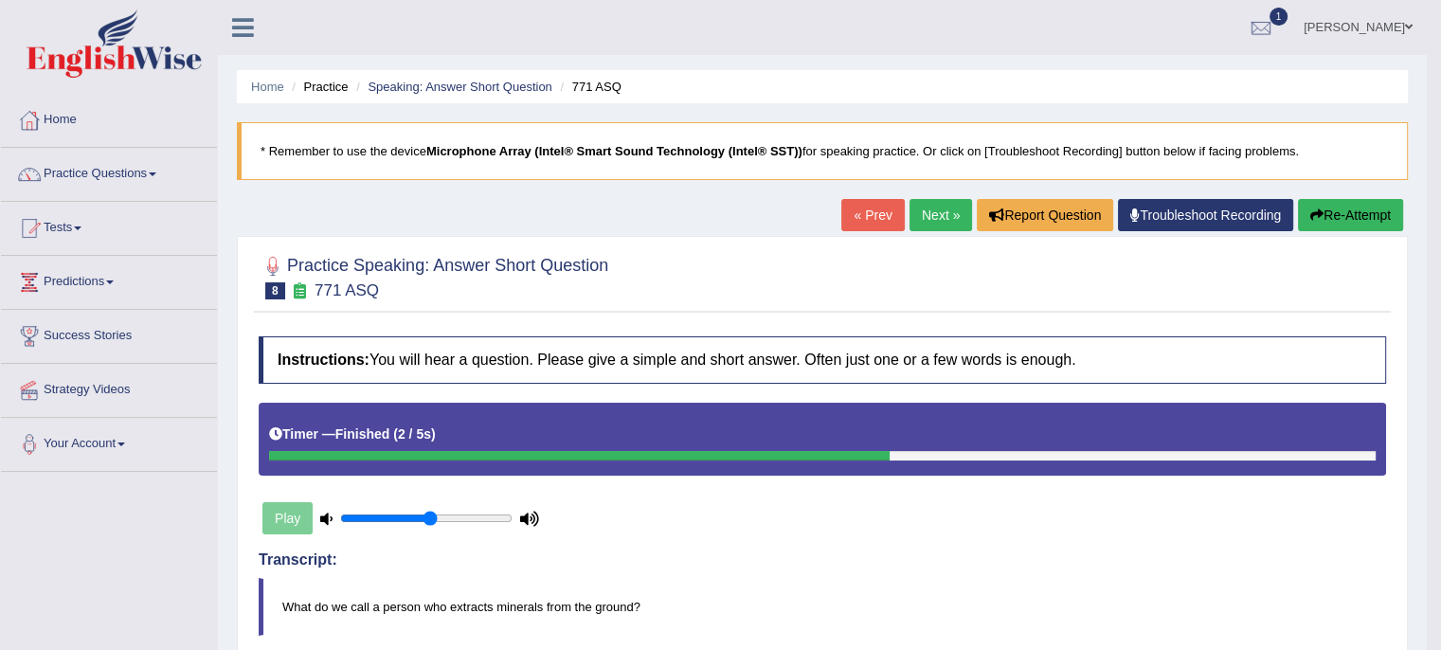
click at [933, 211] on link "Next »" at bounding box center [941, 215] width 63 height 32
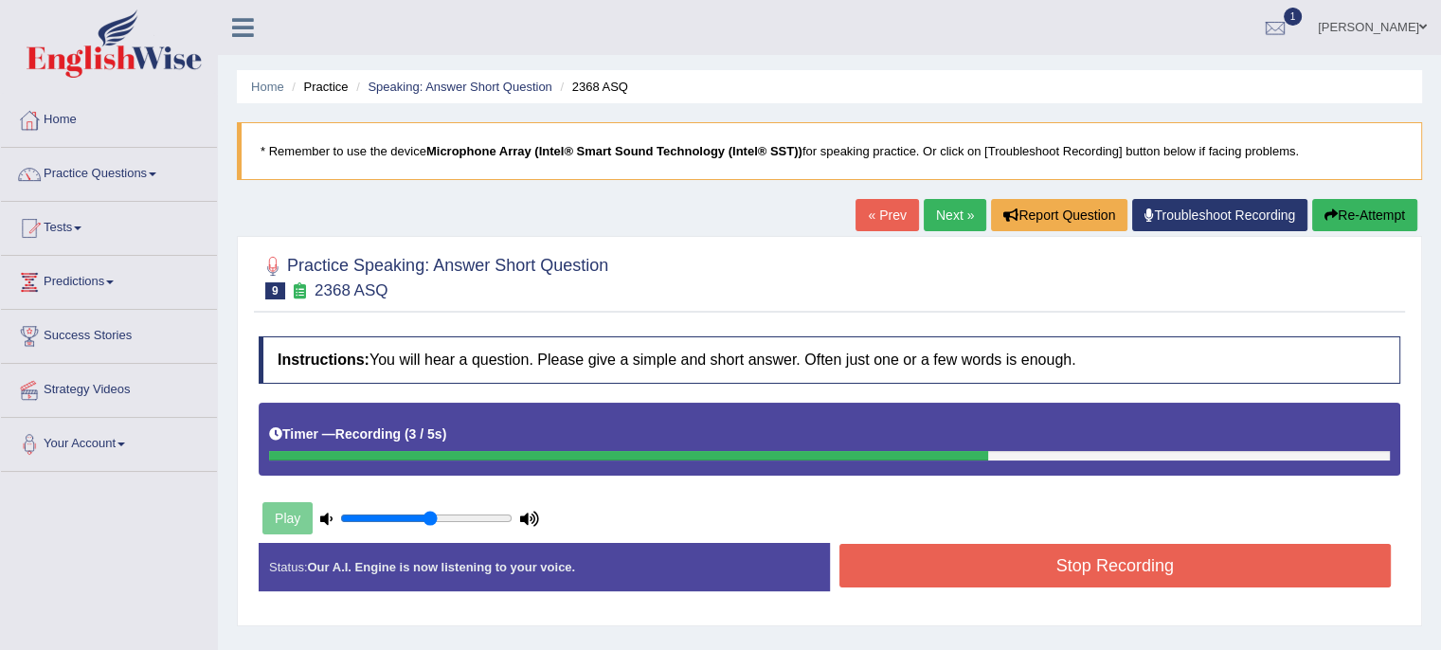
click at [940, 580] on button "Stop Recording" at bounding box center [1116, 566] width 553 height 44
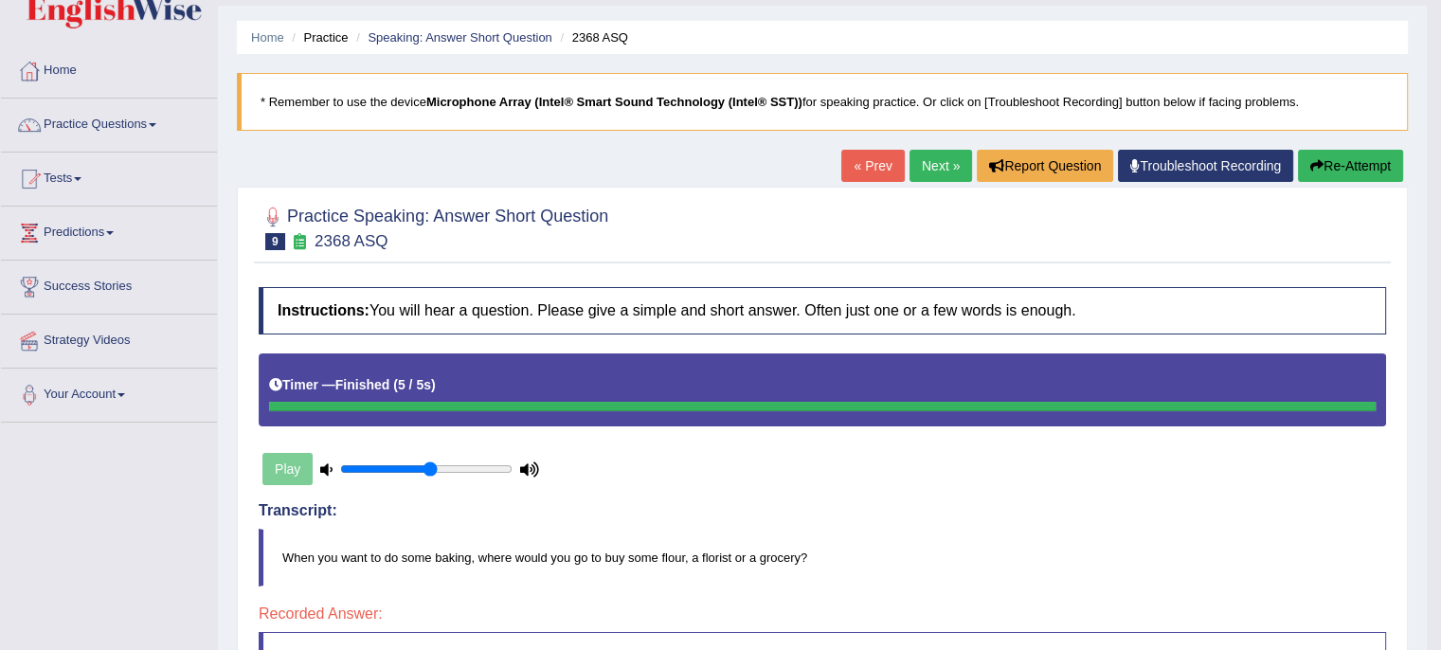
scroll to position [48, 0]
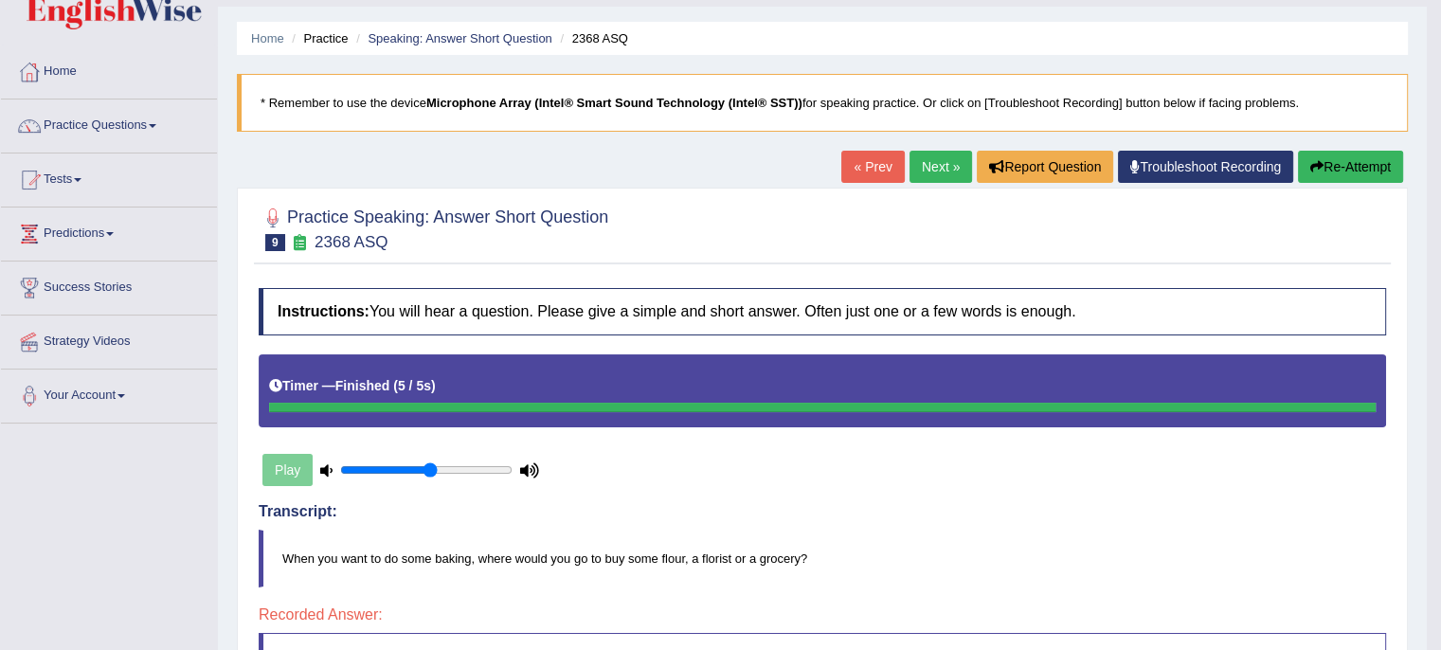
click at [929, 161] on link "Next »" at bounding box center [941, 167] width 63 height 32
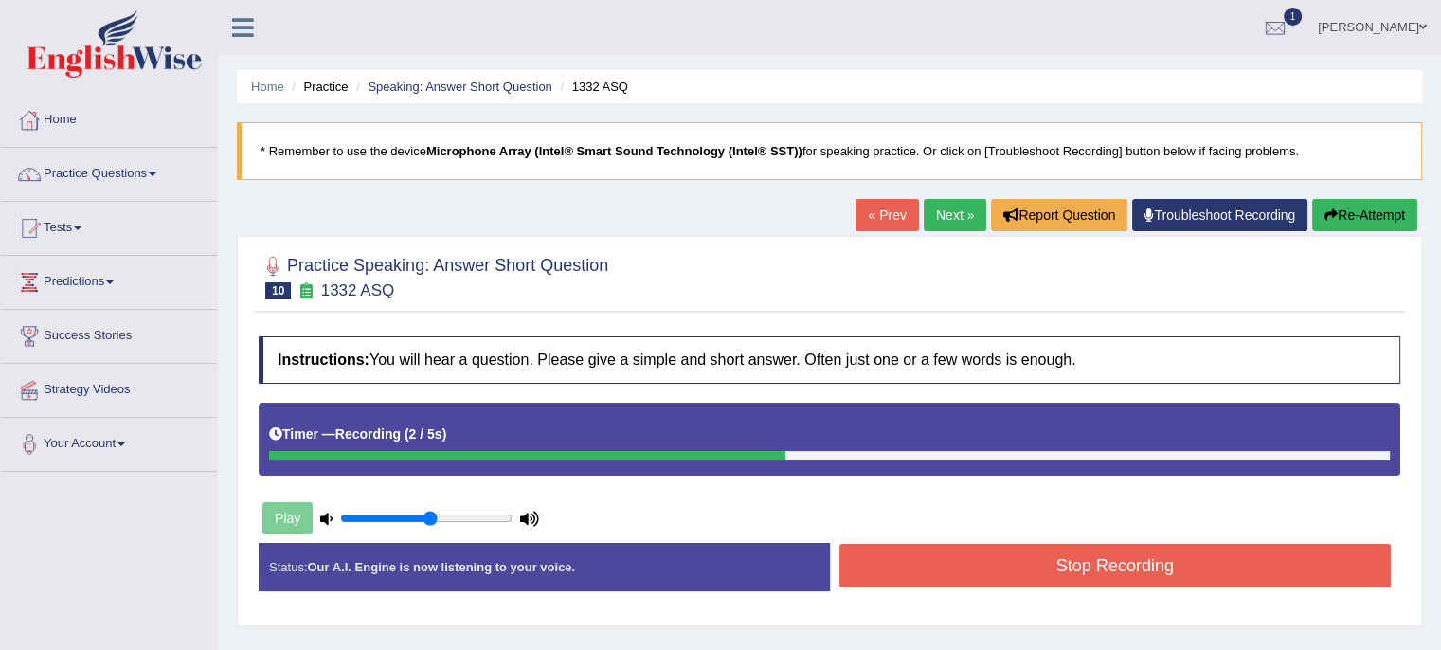
click at [963, 569] on button "Stop Recording" at bounding box center [1116, 566] width 553 height 44
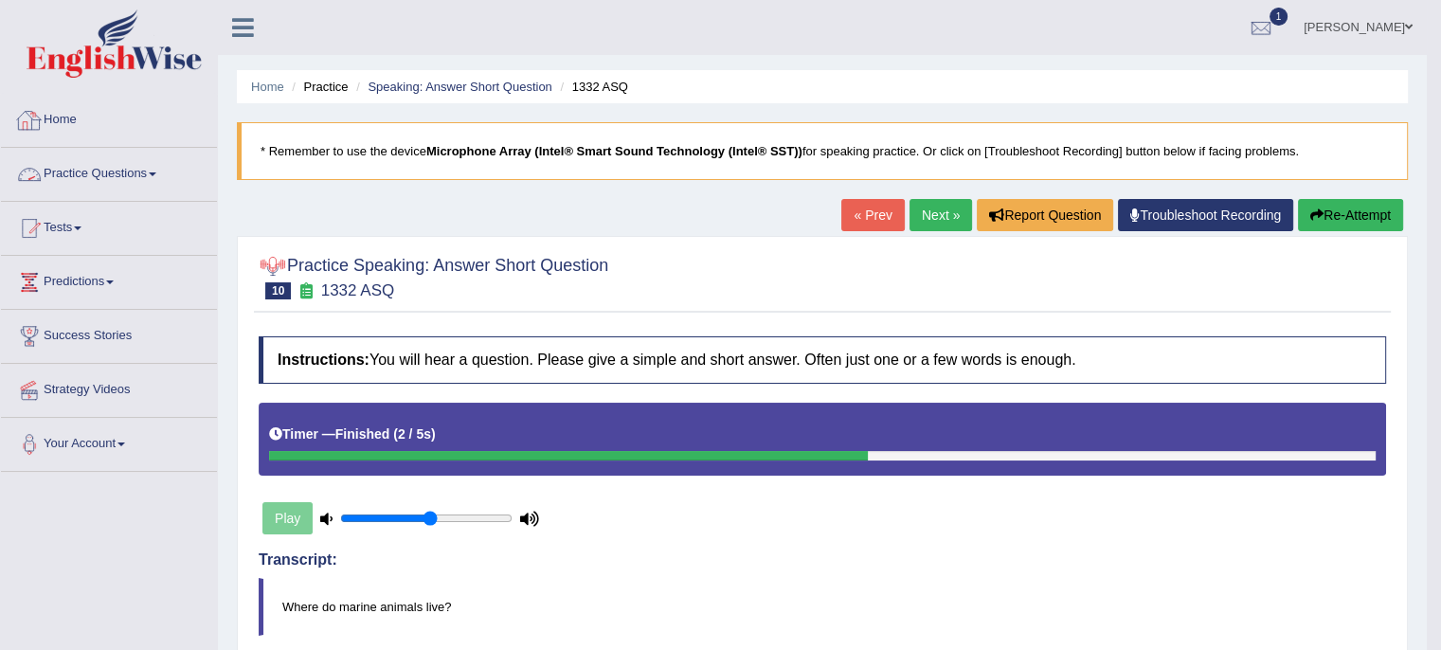
click at [172, 178] on link "Practice Questions" at bounding box center [109, 171] width 216 height 47
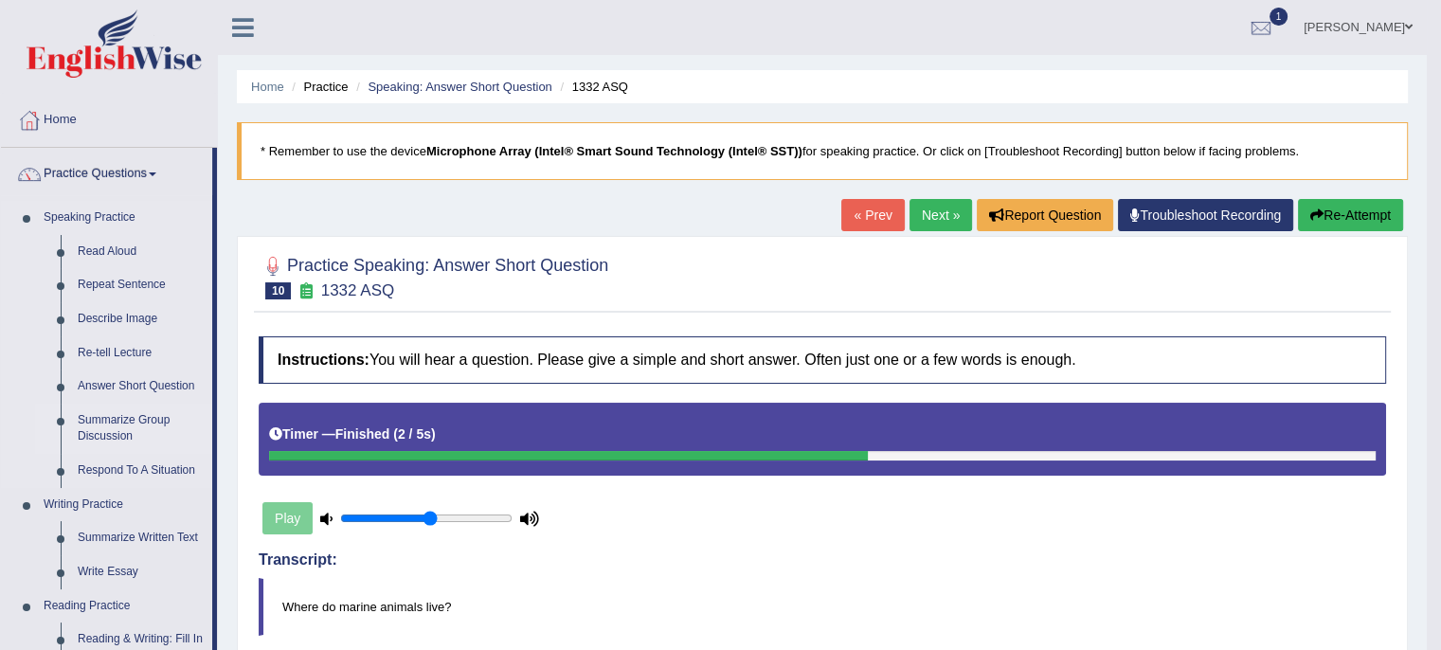
click at [149, 421] on link "Summarize Group Discussion" at bounding box center [140, 429] width 143 height 50
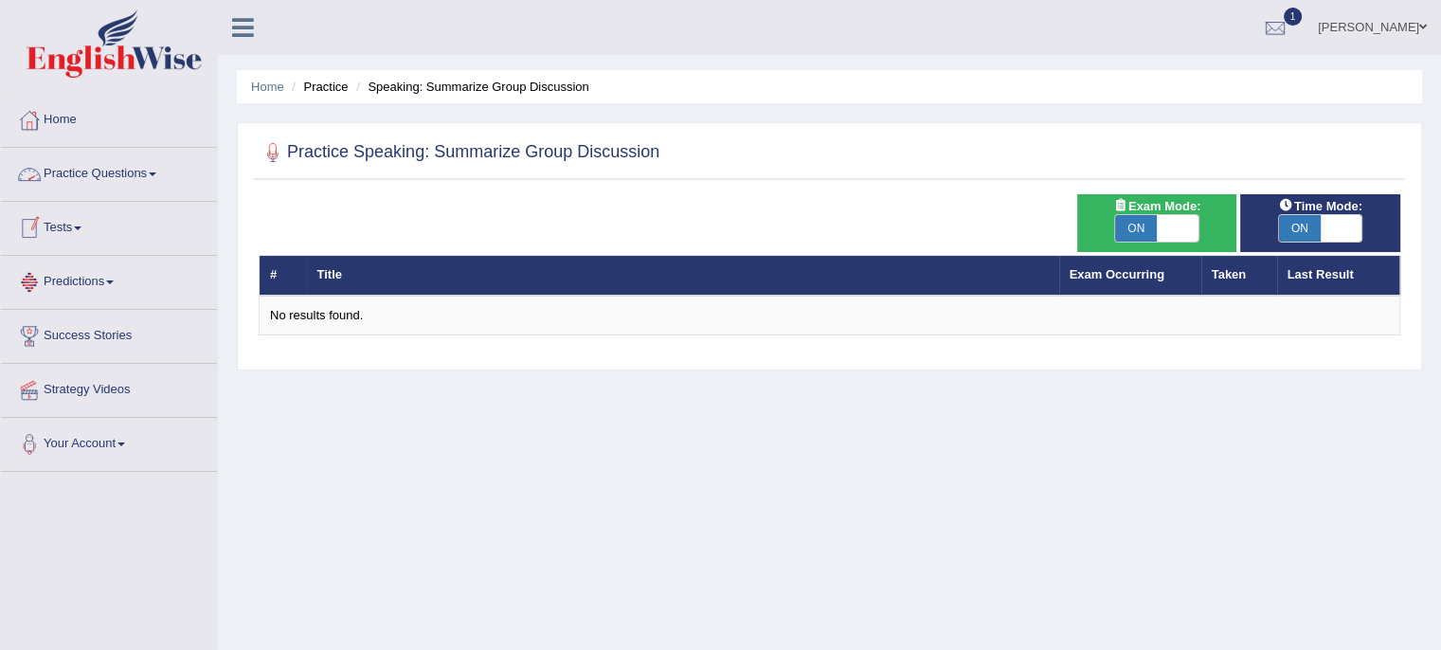
click at [186, 171] on link "Practice Questions" at bounding box center [109, 171] width 216 height 47
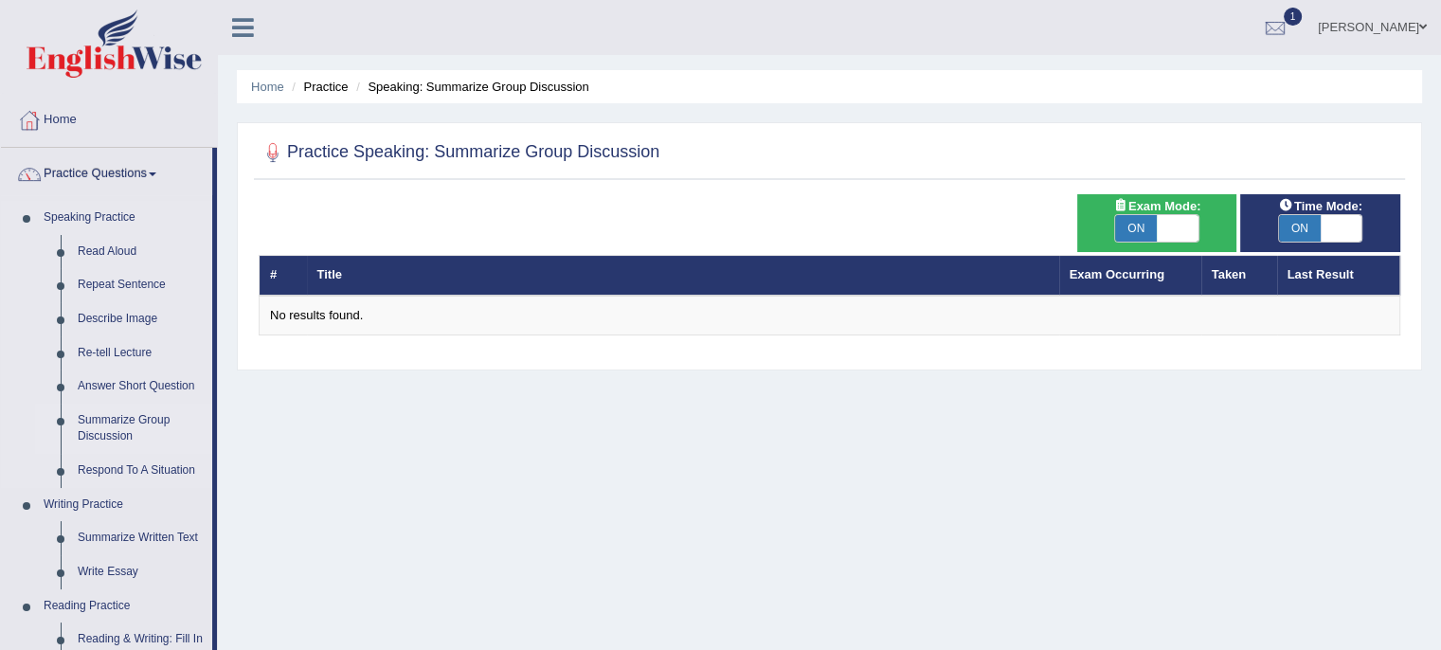
click at [132, 419] on link "Summarize Group Discussion" at bounding box center [140, 429] width 143 height 50
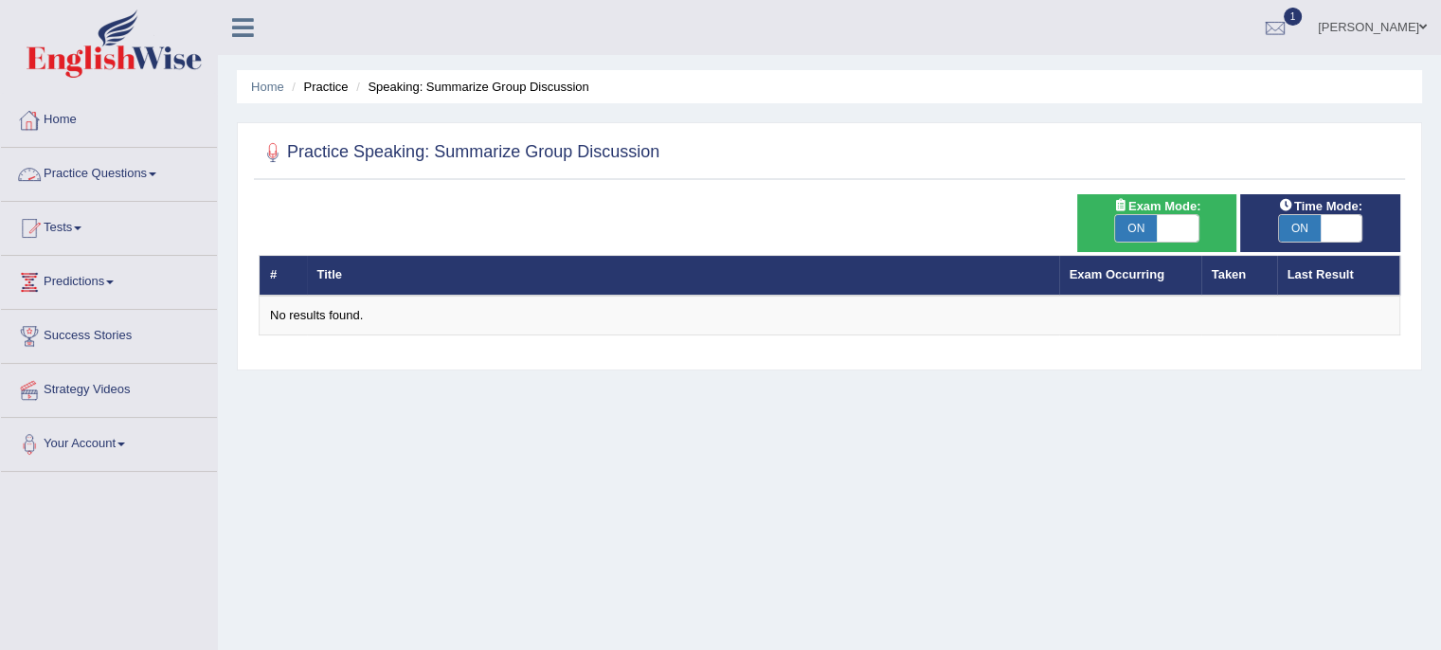
click at [148, 164] on link "Practice Questions" at bounding box center [109, 171] width 216 height 47
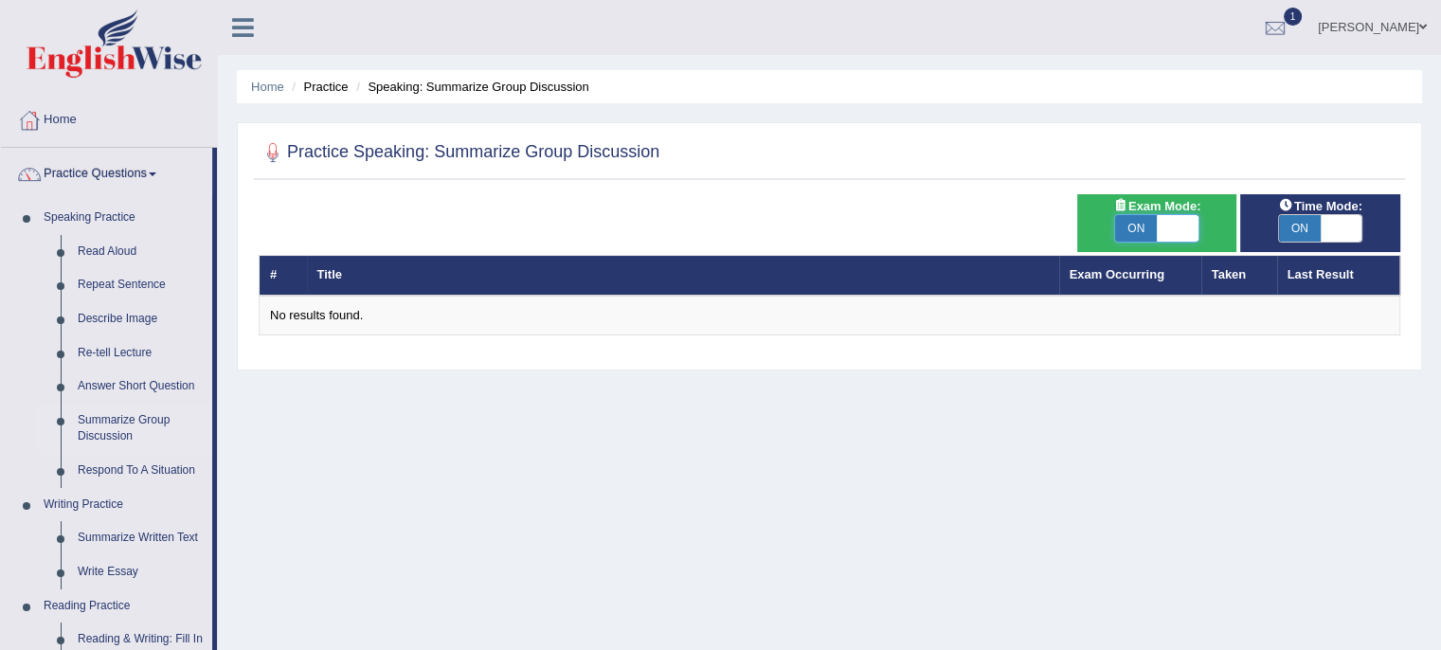
click at [1193, 221] on span at bounding box center [1178, 228] width 42 height 27
checkbox input "false"
click at [1353, 225] on span at bounding box center [1342, 228] width 42 height 27
checkbox input "false"
click at [128, 426] on link "Summarize Group Discussion" at bounding box center [140, 429] width 143 height 50
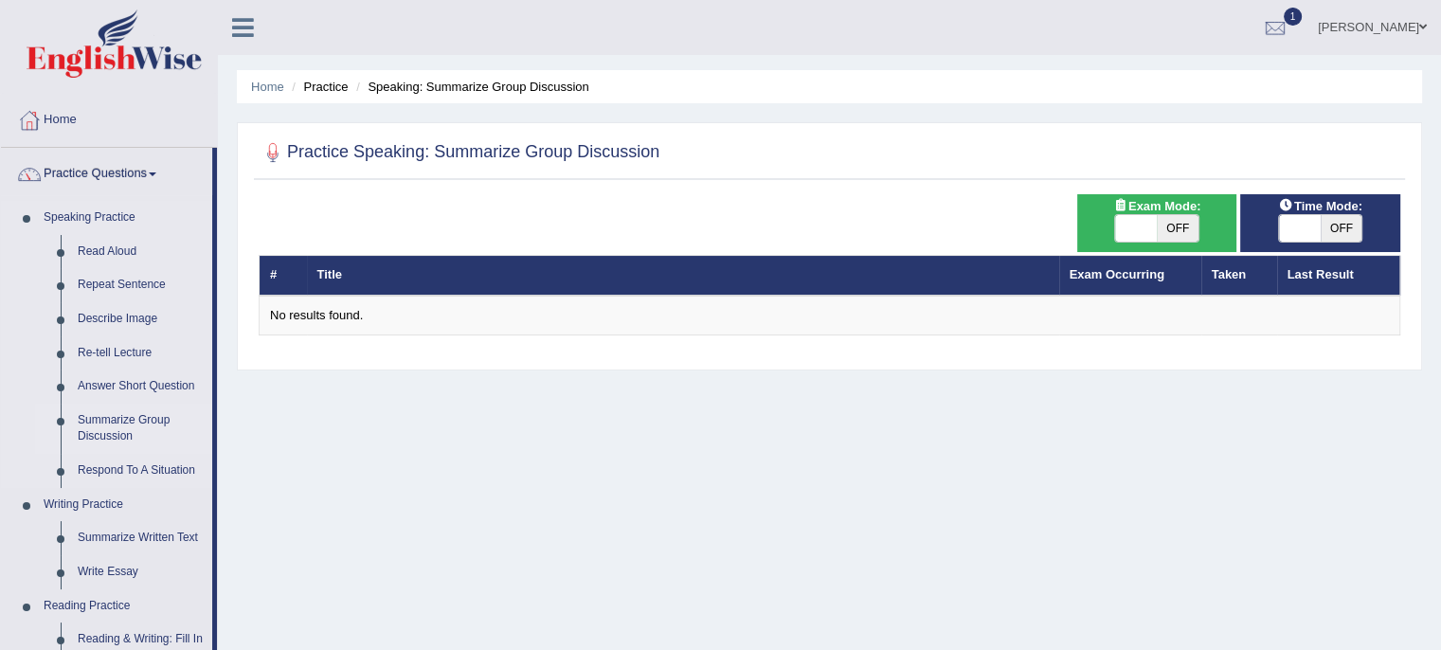
click at [125, 418] on link "Summarize Group Discussion" at bounding box center [140, 429] width 143 height 50
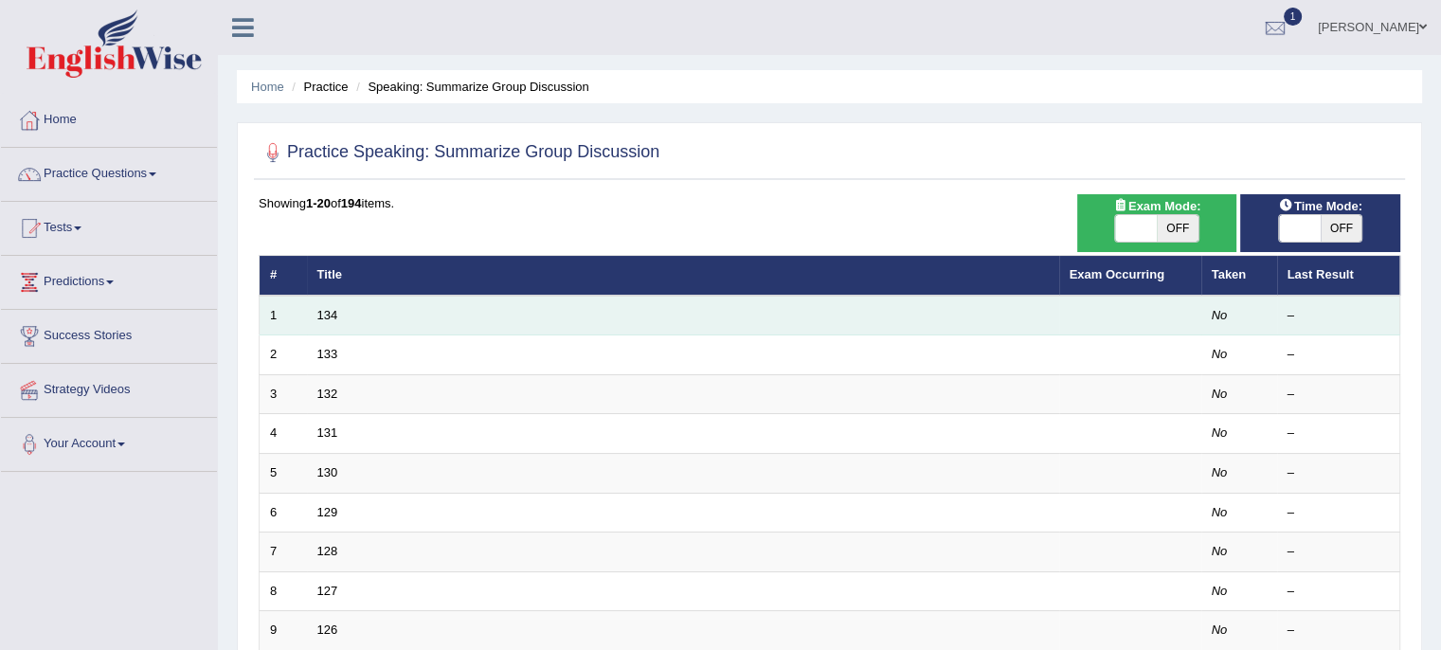
click at [372, 322] on td "134" at bounding box center [683, 316] width 752 height 40
click at [425, 312] on td "134" at bounding box center [683, 316] width 752 height 40
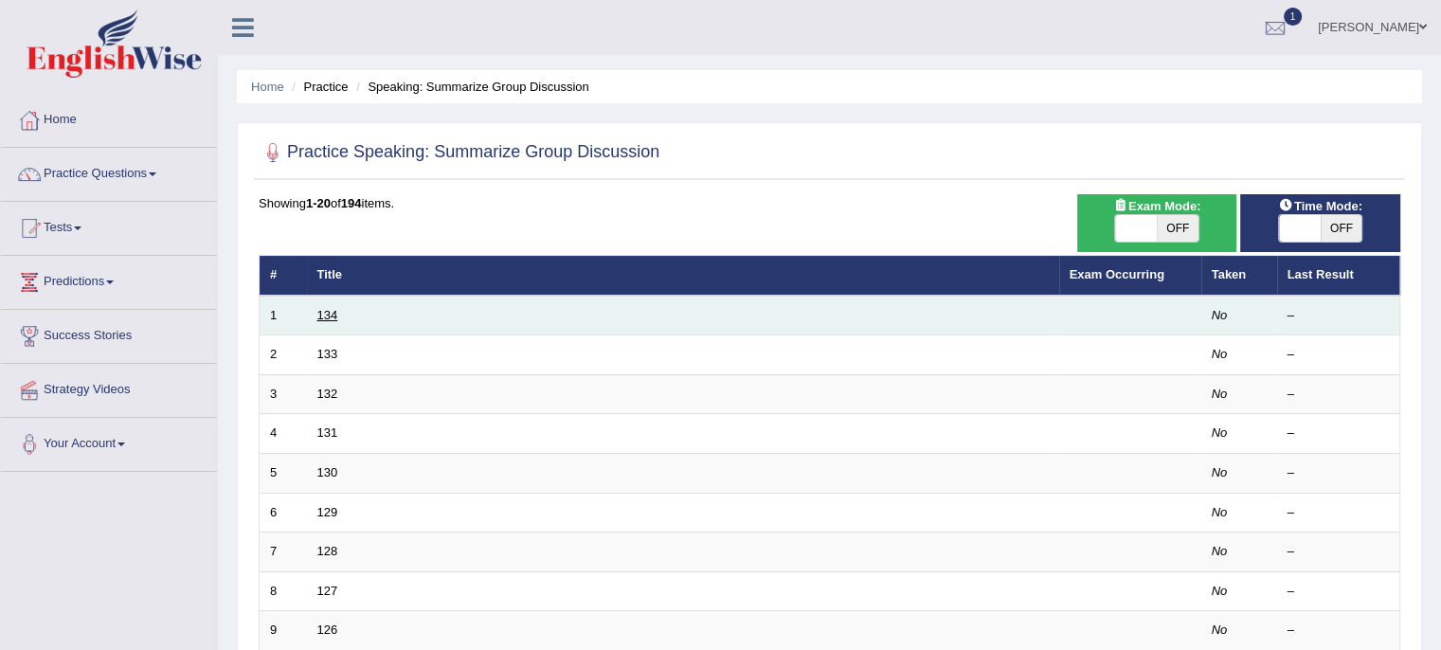
click at [321, 310] on link "134" at bounding box center [327, 315] width 21 height 14
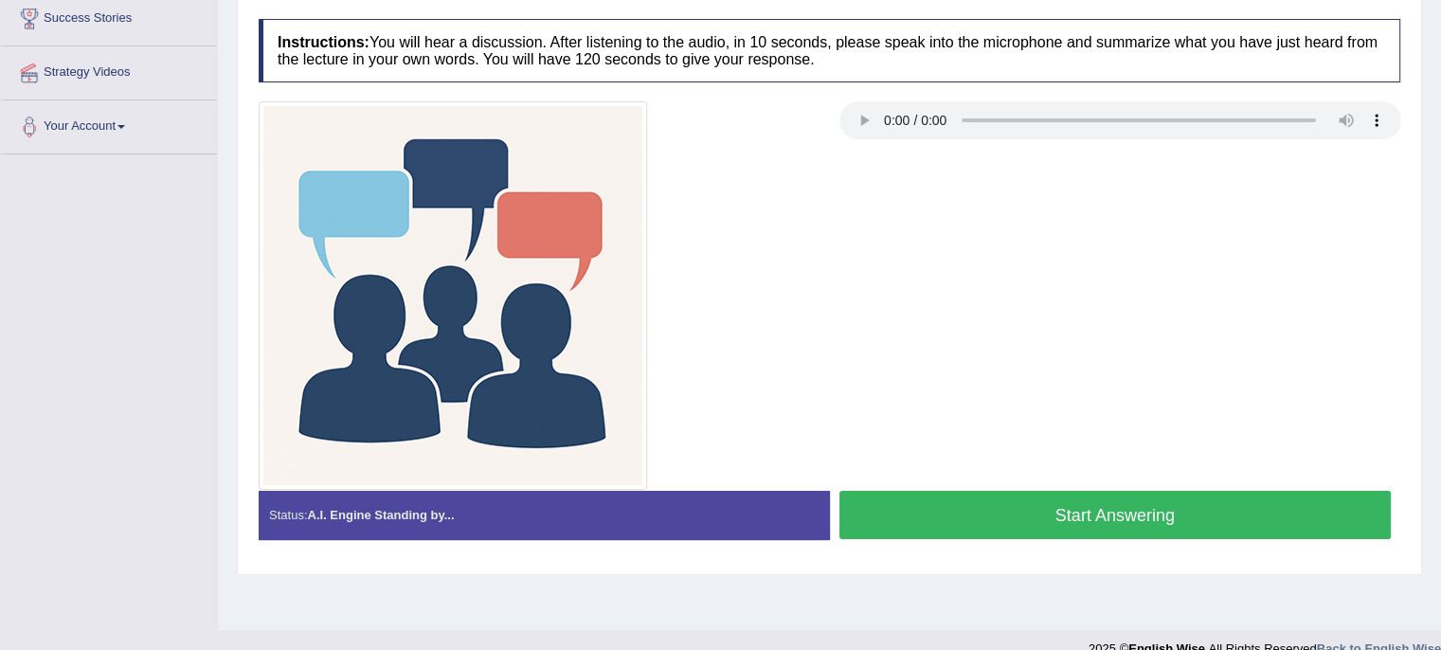
scroll to position [334, 0]
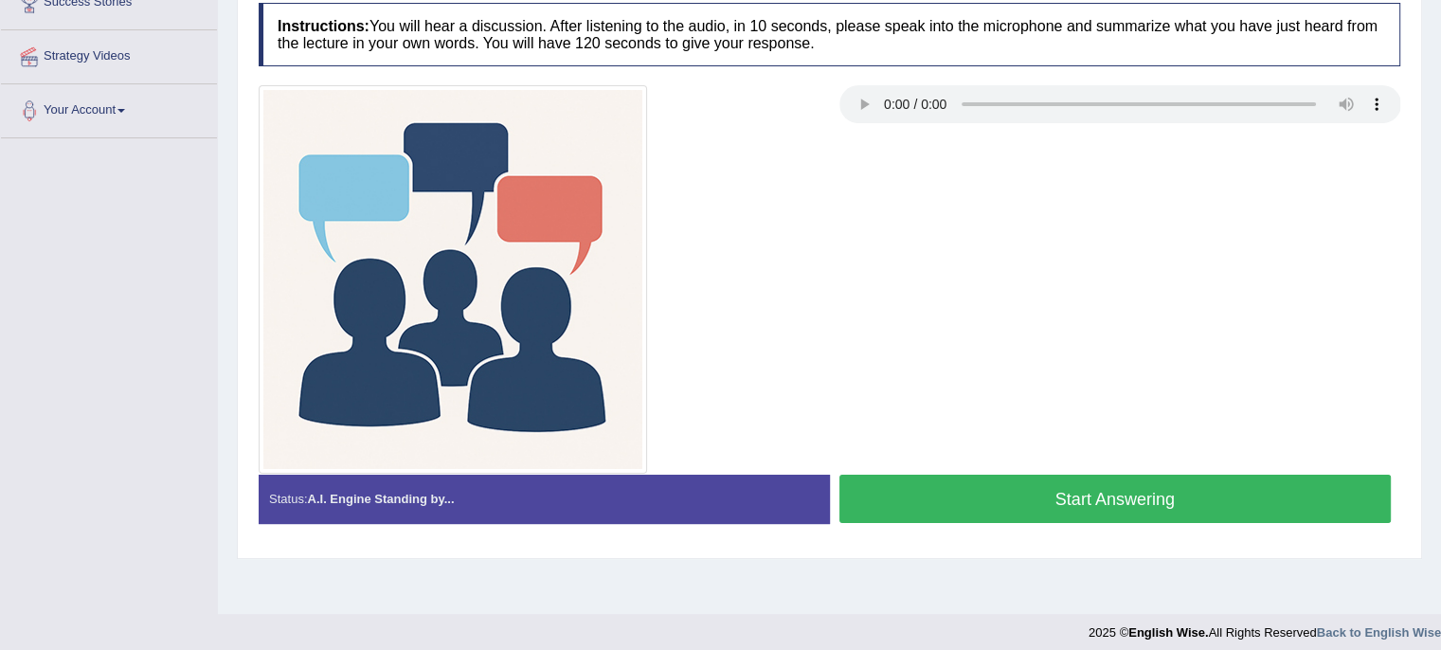
click at [960, 499] on button "Start Answering" at bounding box center [1116, 499] width 553 height 48
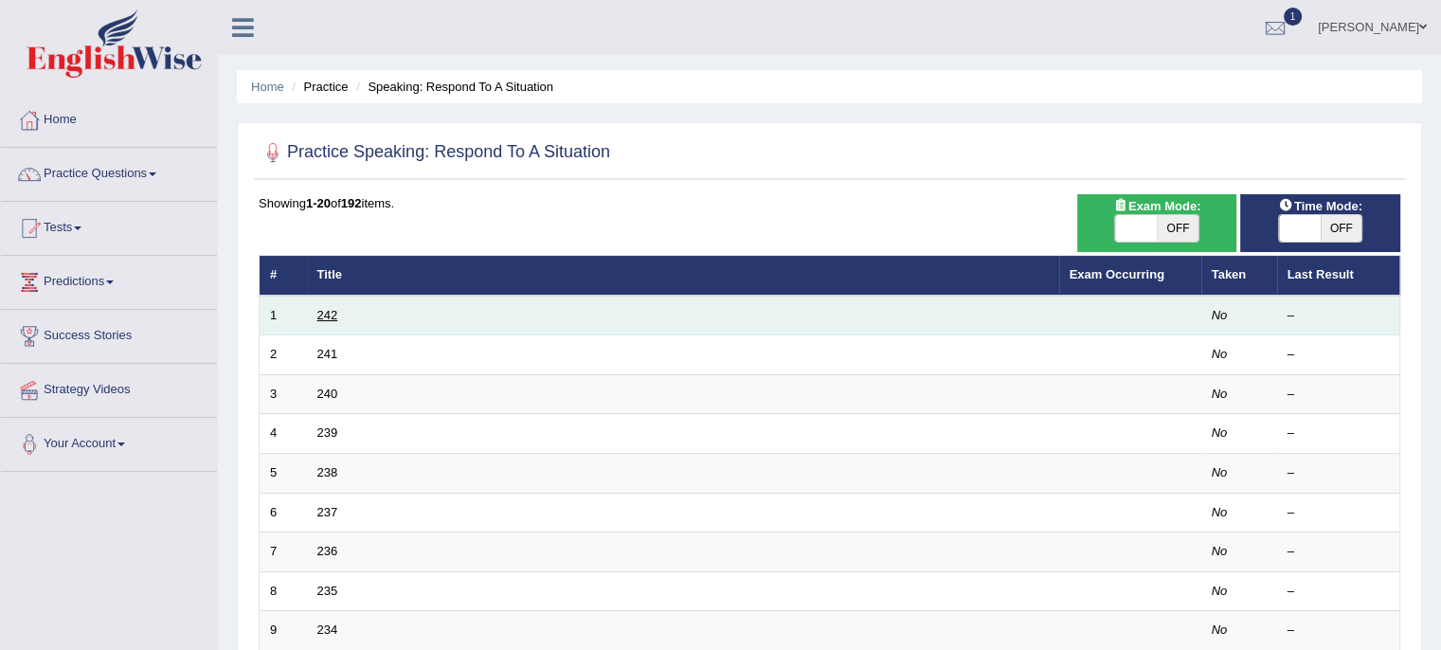
click at [326, 316] on link "242" at bounding box center [327, 315] width 21 height 14
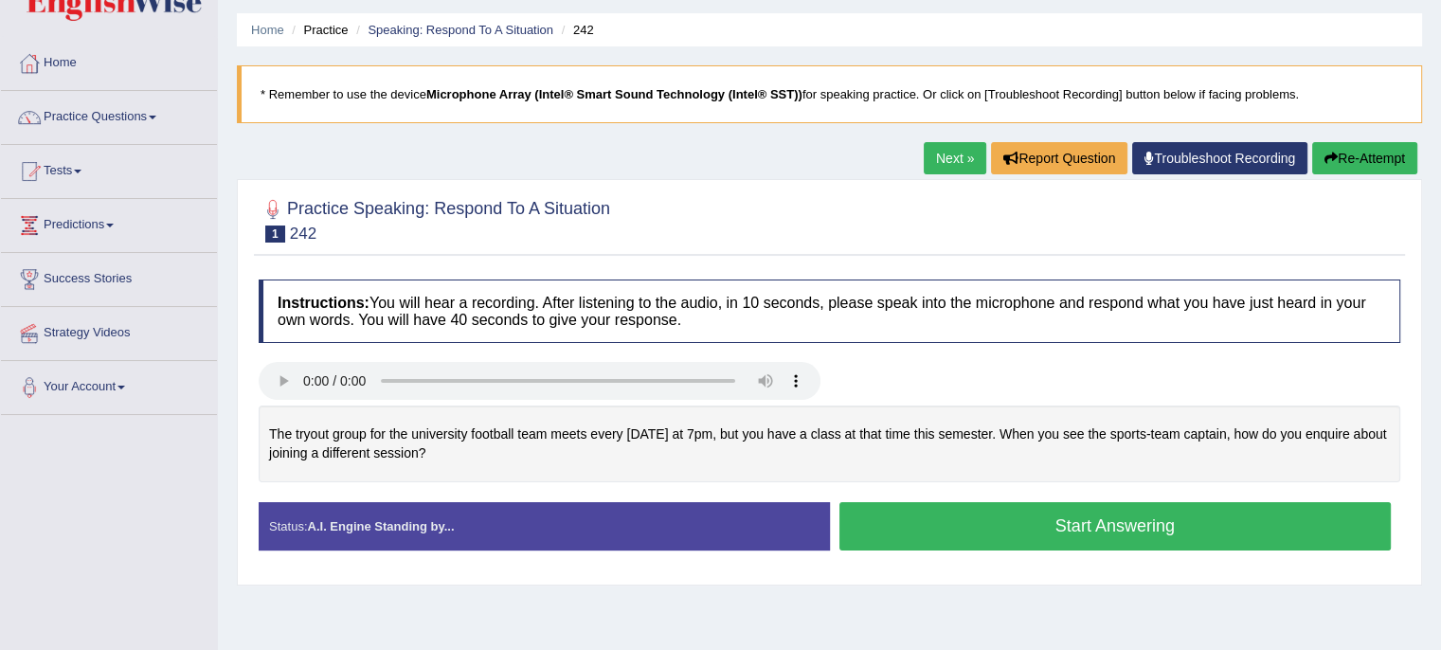
scroll to position [61, 0]
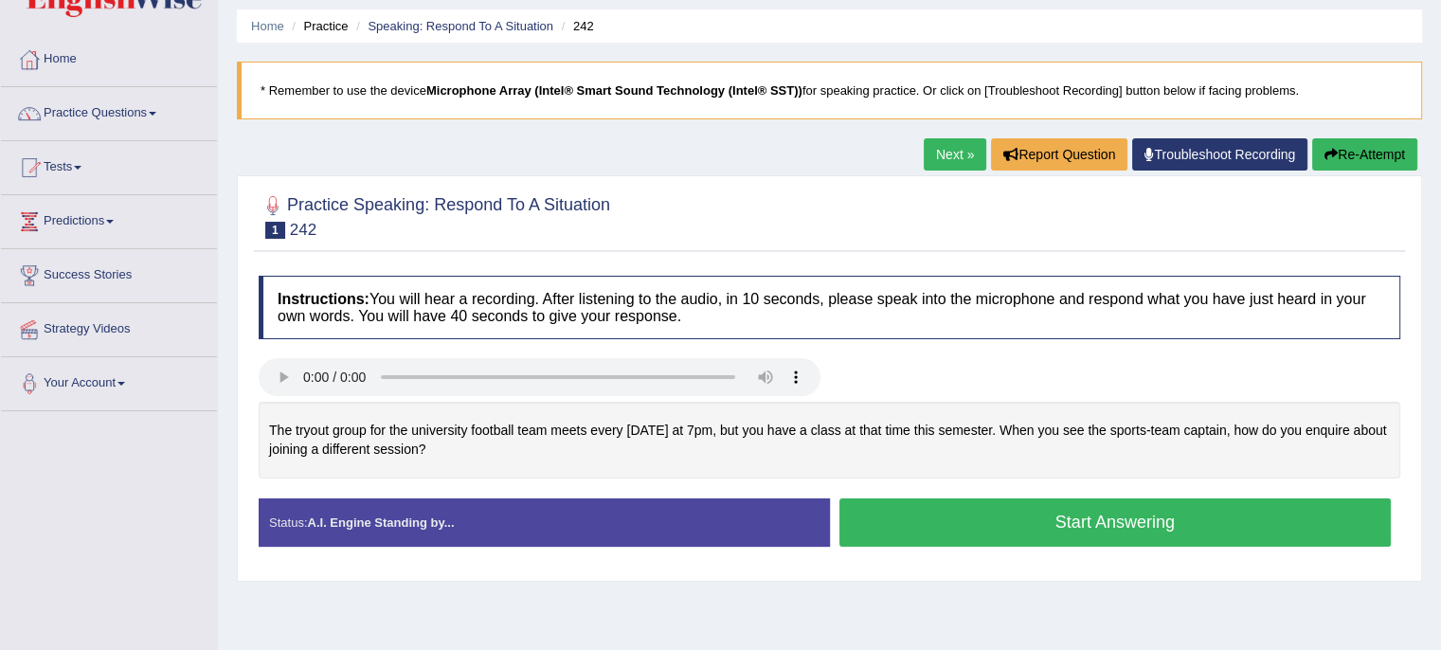
click at [991, 524] on button "Start Answering" at bounding box center [1116, 522] width 553 height 48
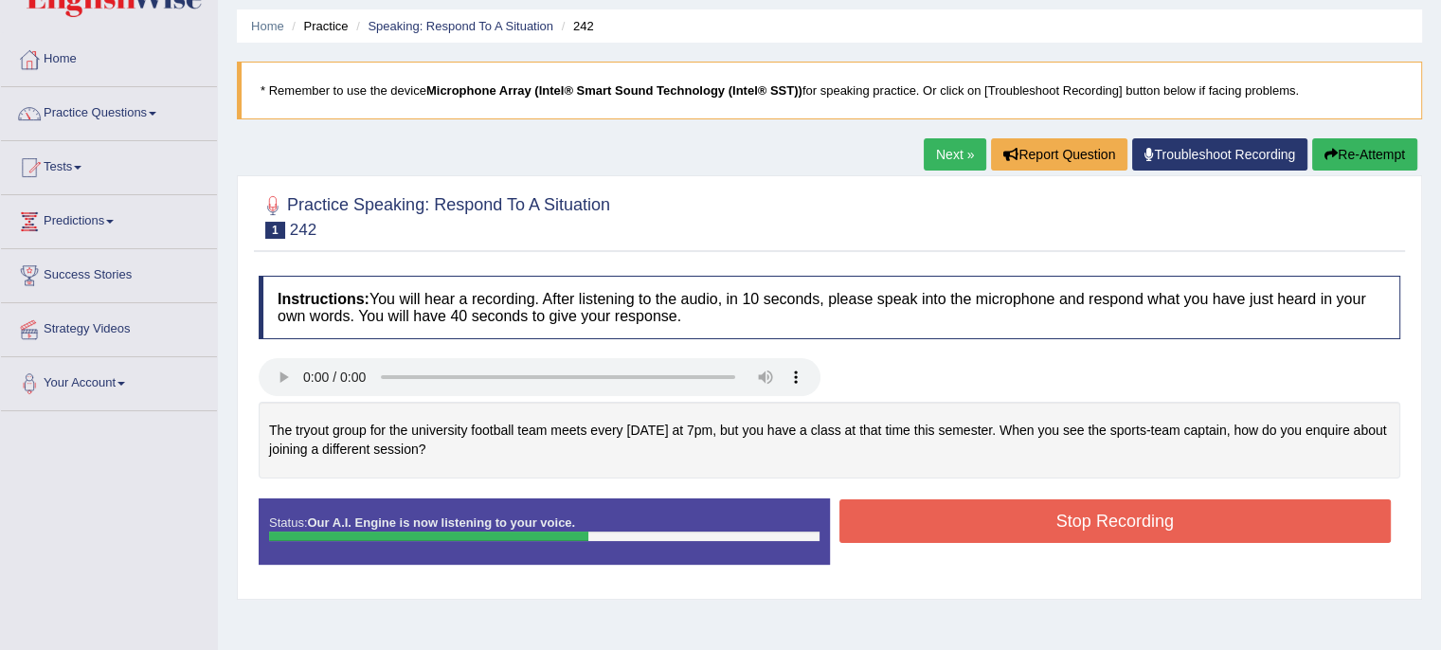
click at [991, 524] on button "Stop Recording" at bounding box center [1116, 521] width 553 height 44
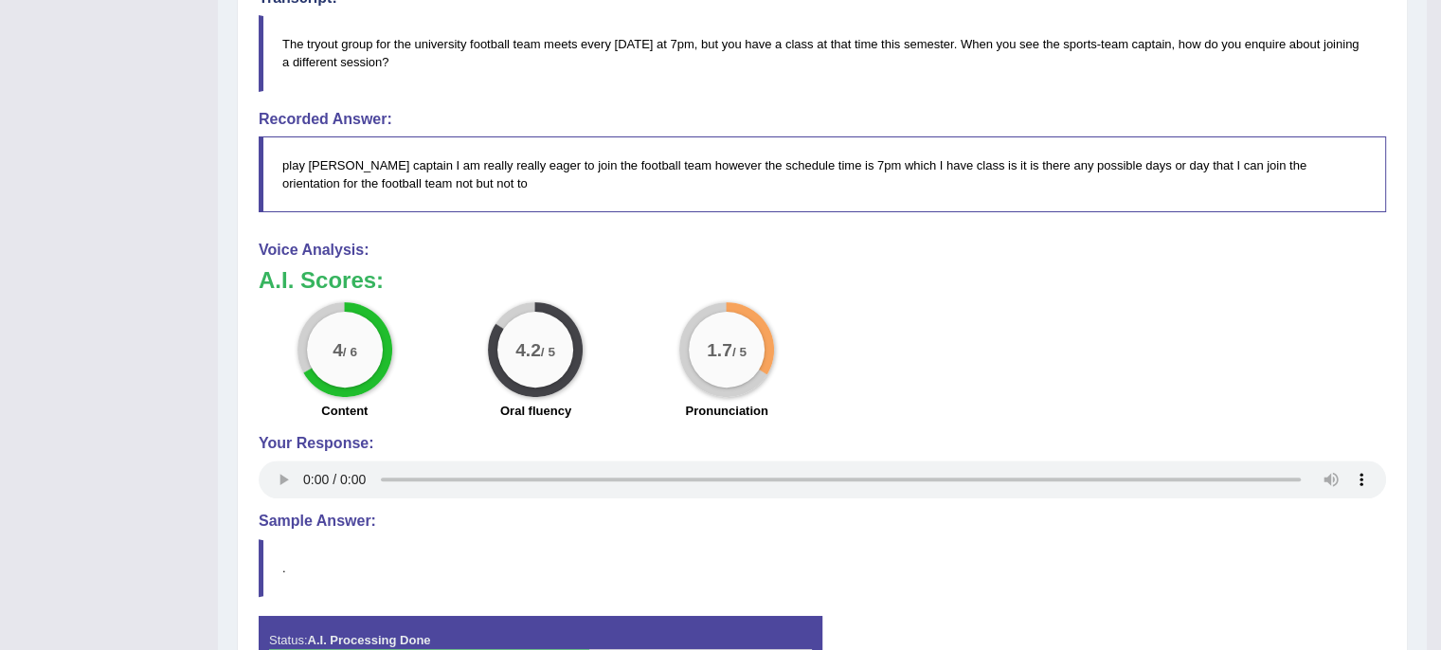
scroll to position [0, 0]
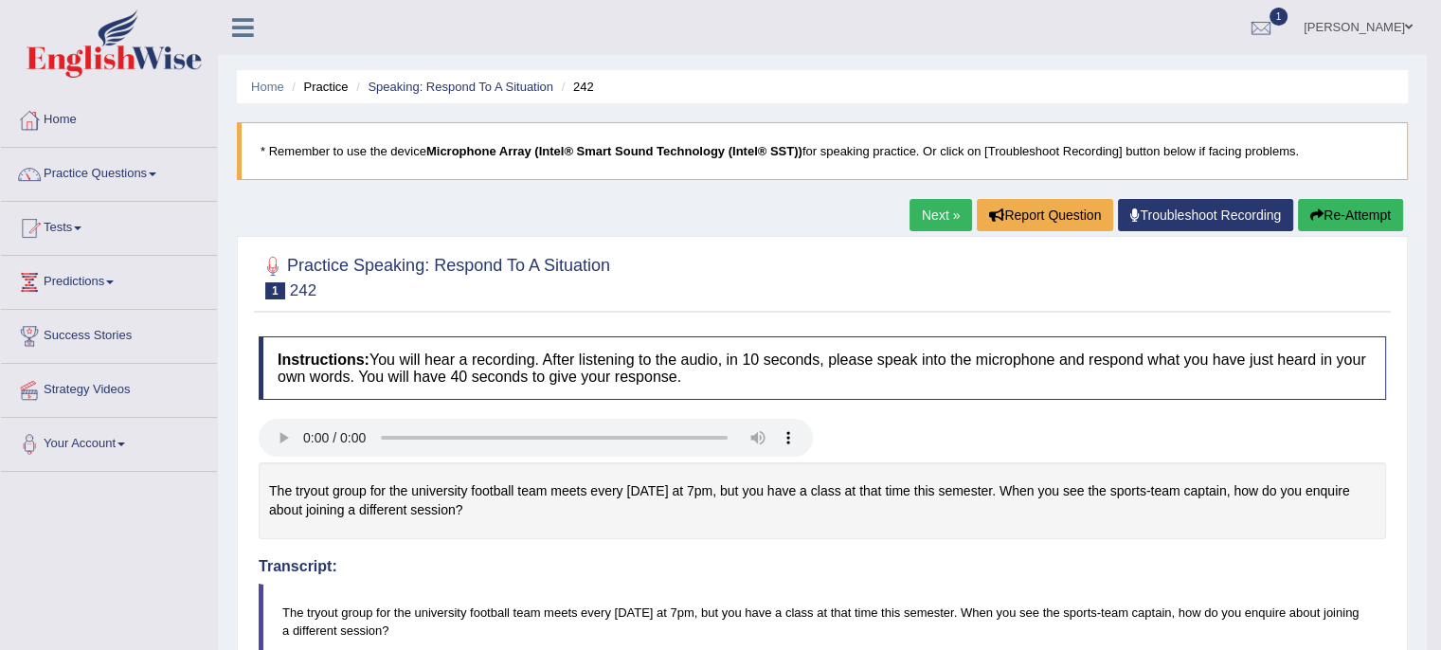
click at [937, 218] on link "Next »" at bounding box center [941, 215] width 63 height 32
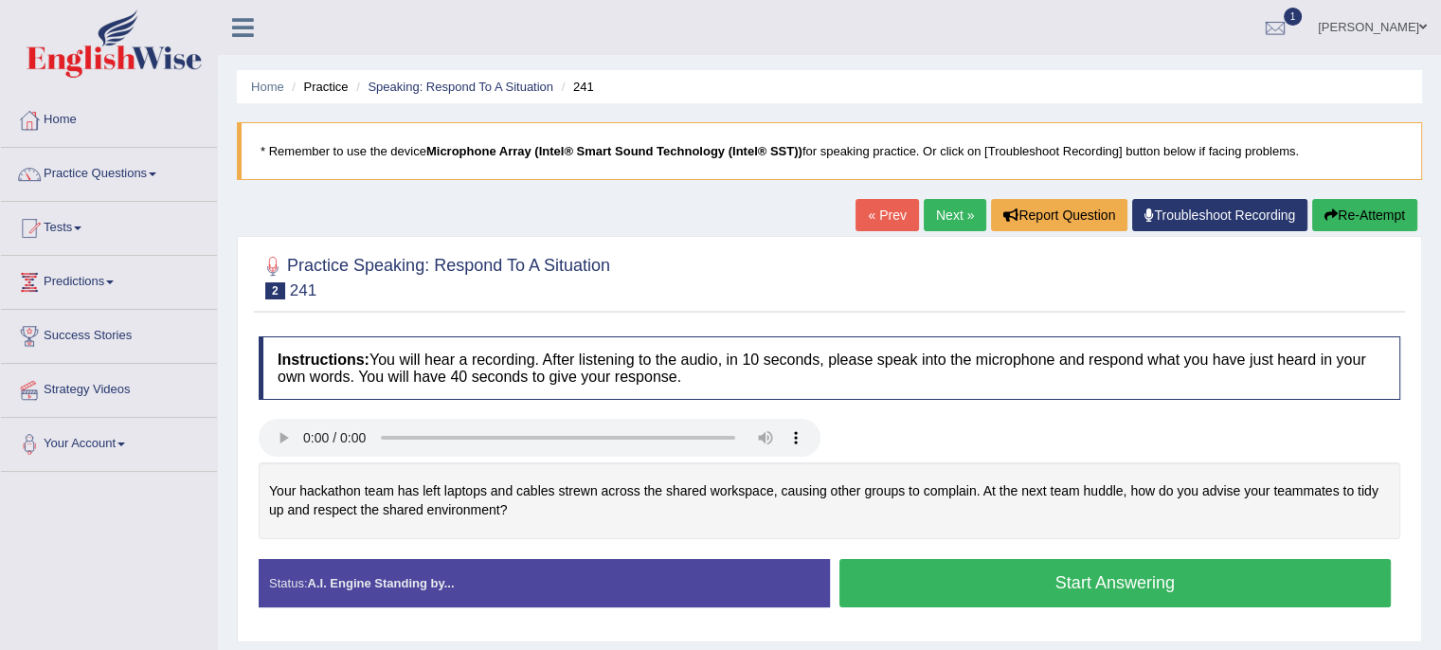
click at [974, 592] on button "Start Answering" at bounding box center [1116, 583] width 553 height 48
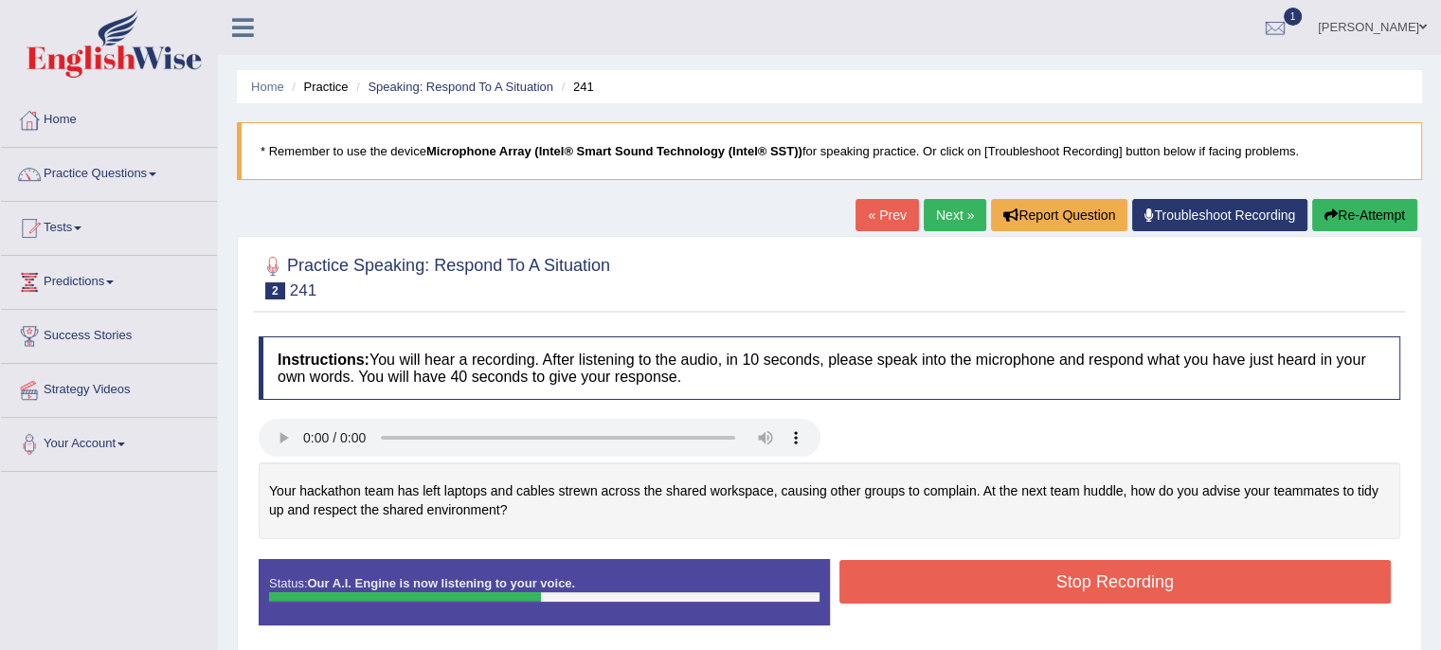
click at [975, 591] on button "Stop Recording" at bounding box center [1116, 582] width 553 height 44
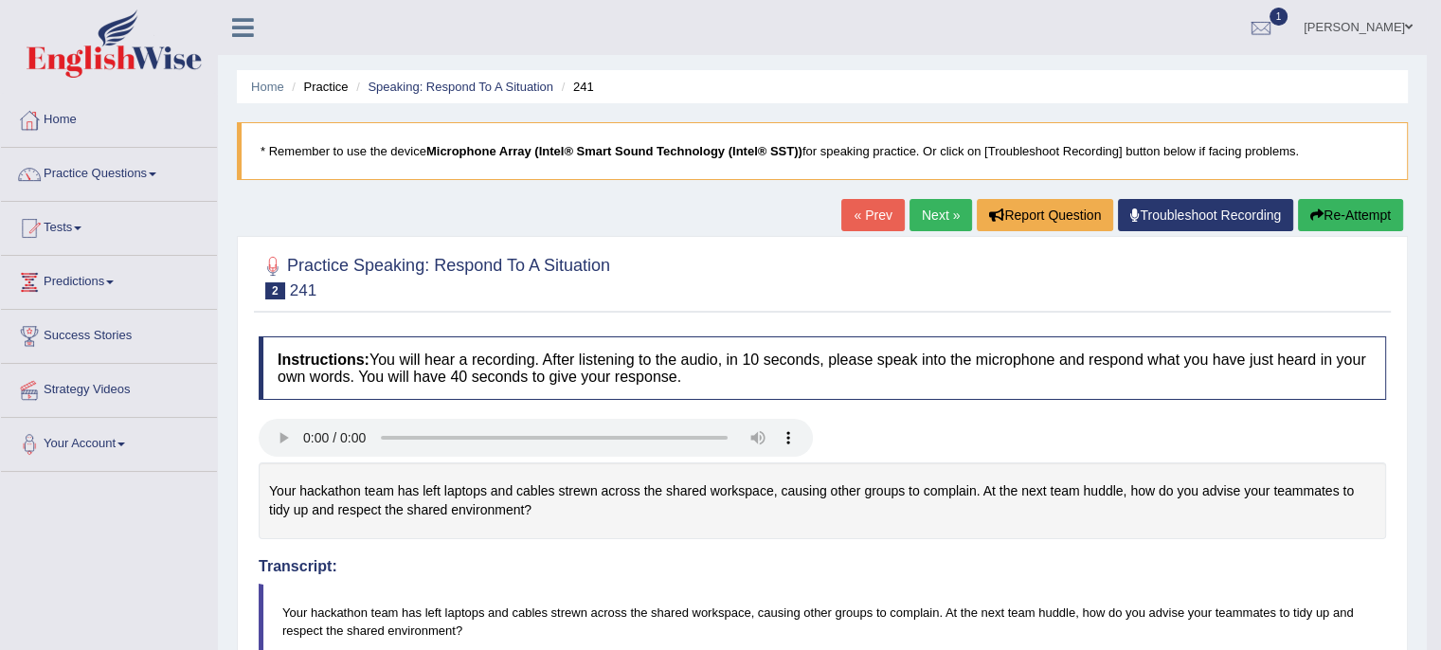
click at [936, 226] on link "Next »" at bounding box center [941, 215] width 63 height 32
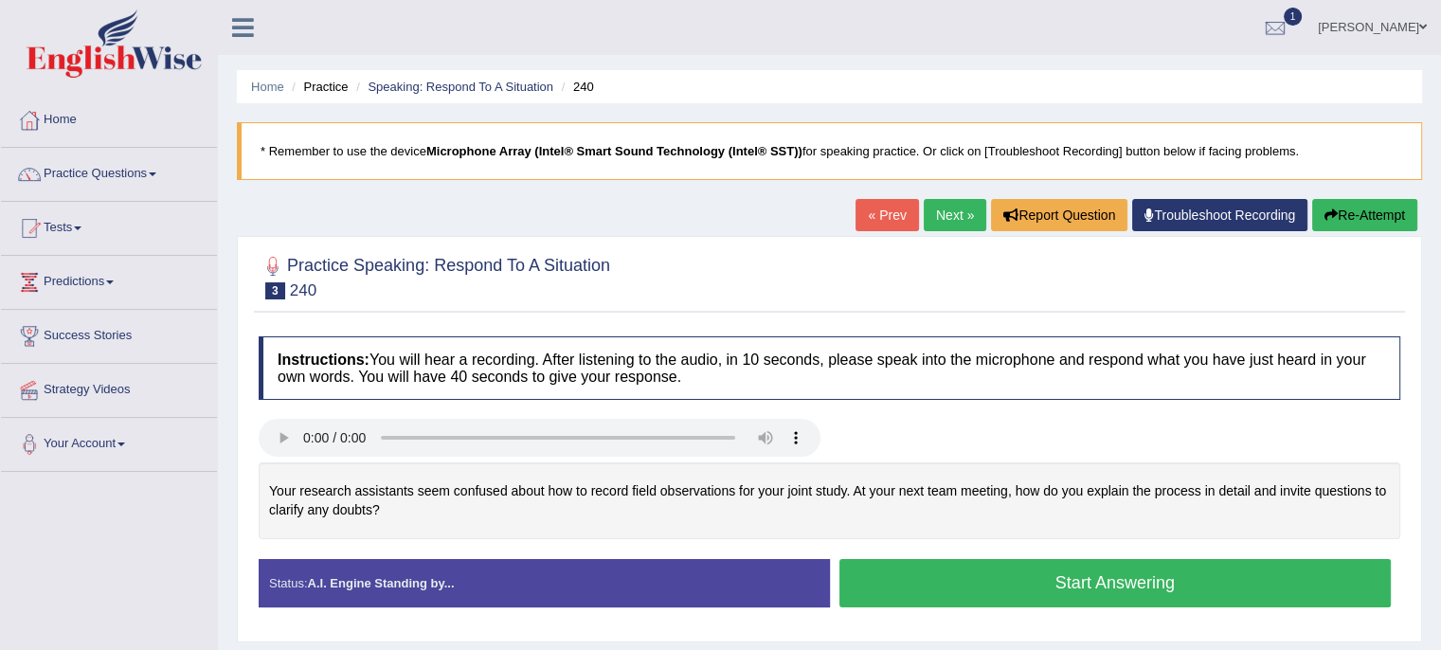
click at [1002, 595] on button "Start Answering" at bounding box center [1116, 583] width 553 height 48
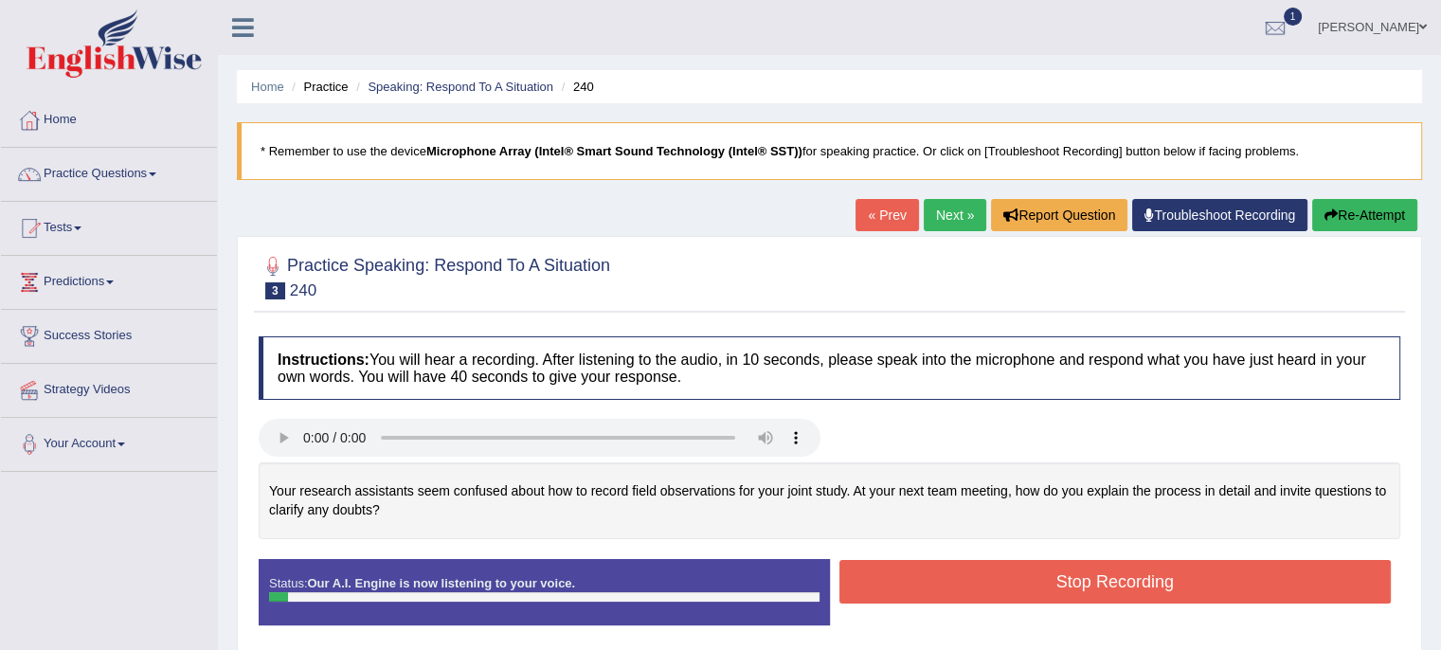
click at [1050, 588] on button "Stop Recording" at bounding box center [1116, 582] width 553 height 44
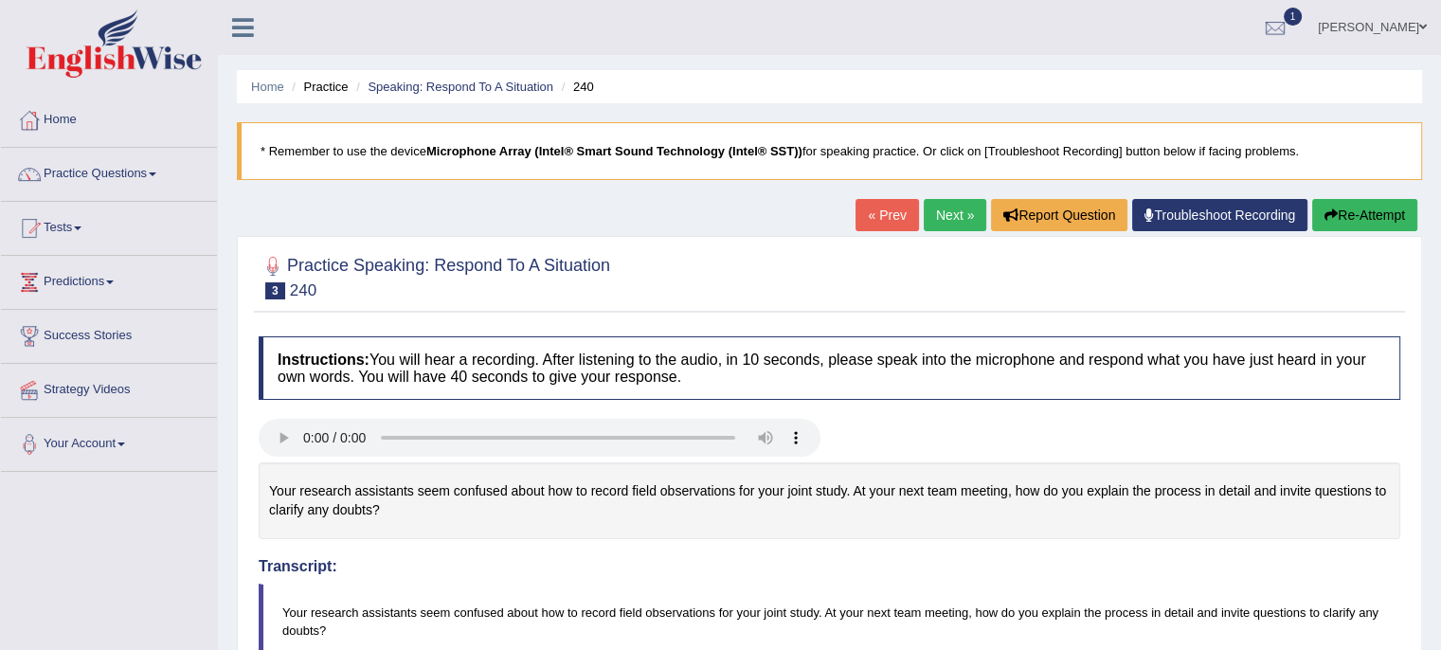
click at [1348, 205] on button "Re-Attempt" at bounding box center [1365, 215] width 105 height 32
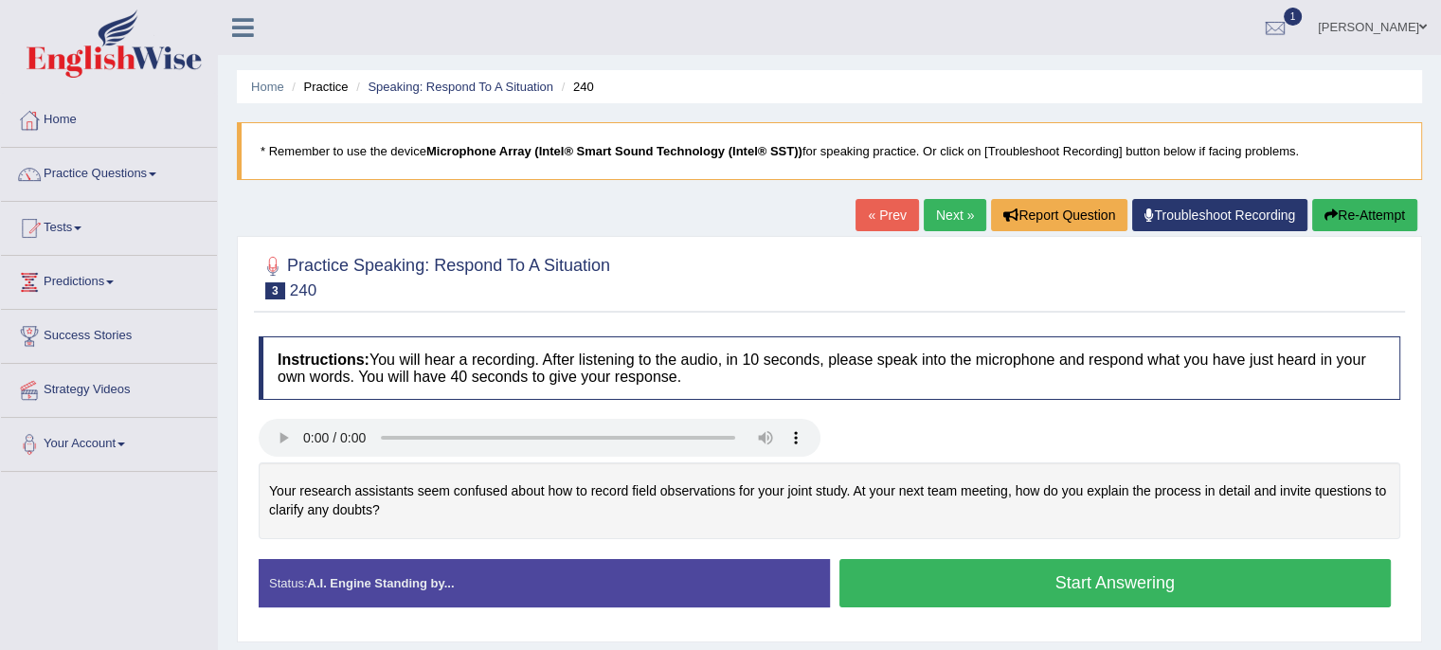
click at [946, 581] on button "Start Answering" at bounding box center [1116, 583] width 553 height 48
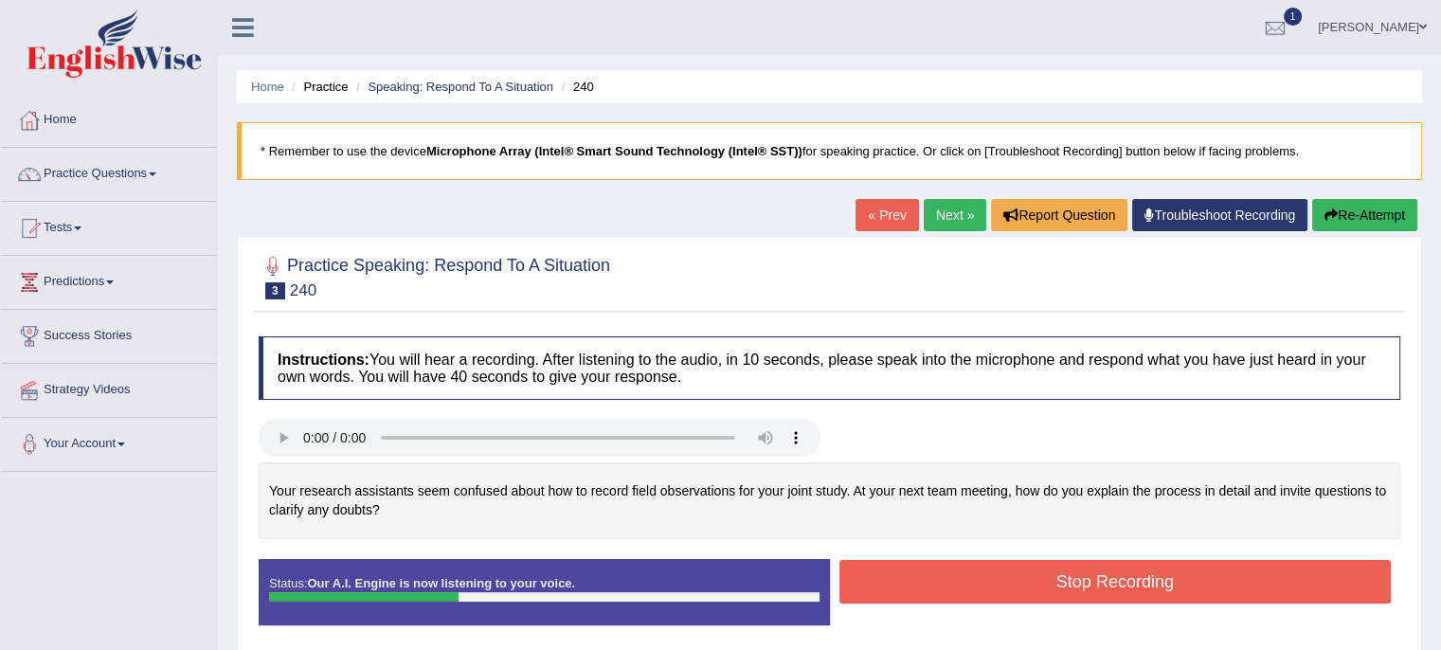
click at [946, 581] on button "Stop Recording" at bounding box center [1116, 582] width 553 height 44
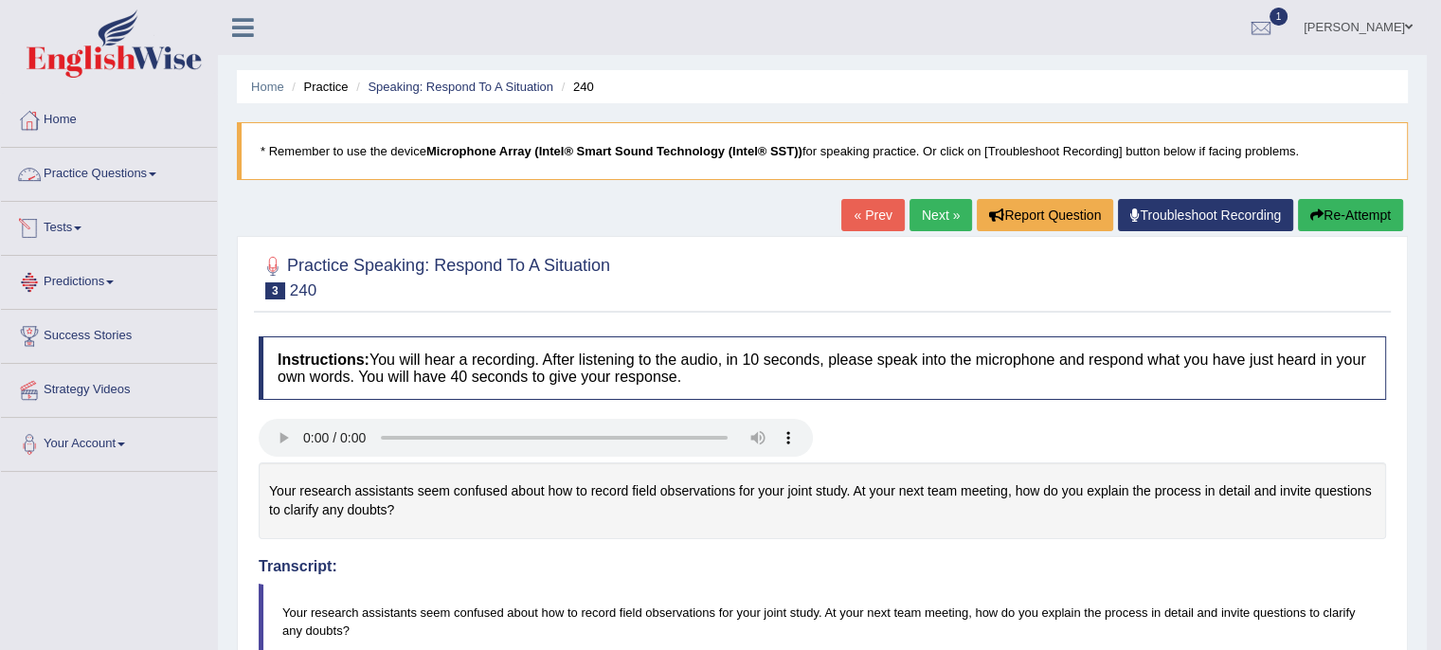
click at [177, 169] on link "Practice Questions" at bounding box center [109, 171] width 216 height 47
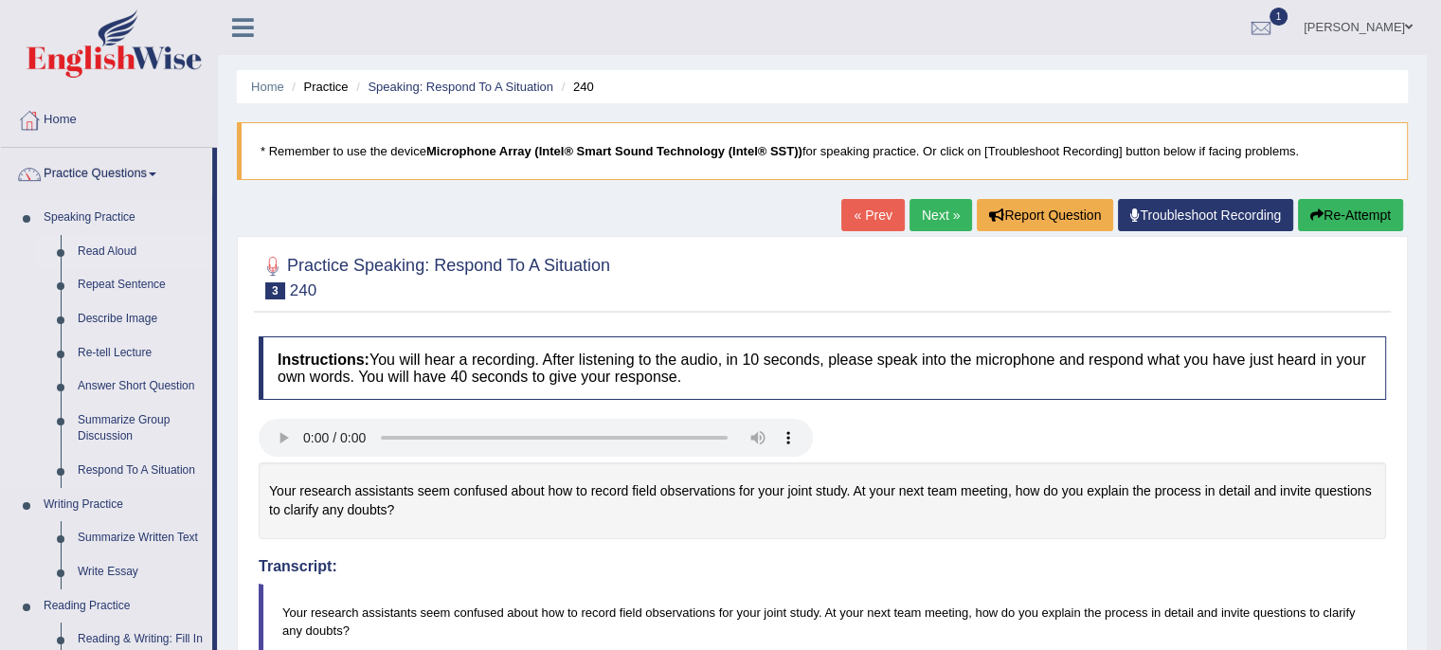
click at [121, 251] on link "Read Aloud" at bounding box center [140, 252] width 143 height 34
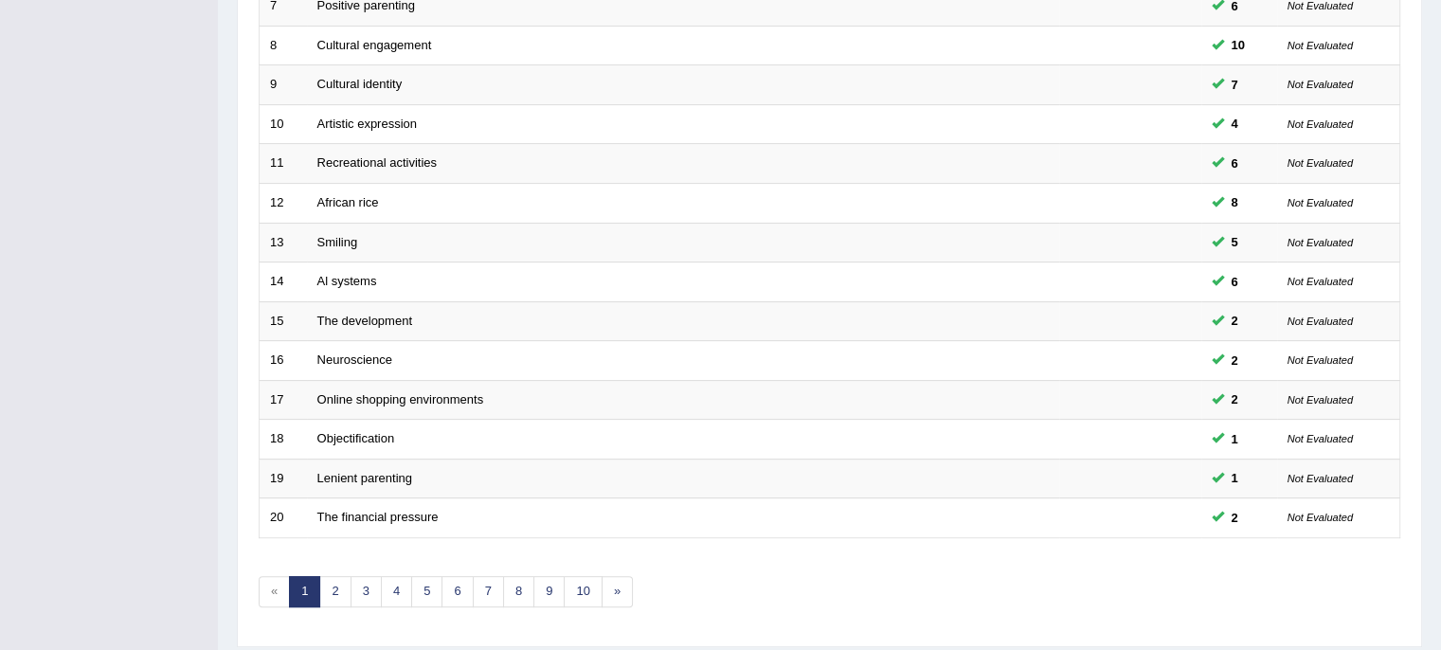
scroll to position [599, 0]
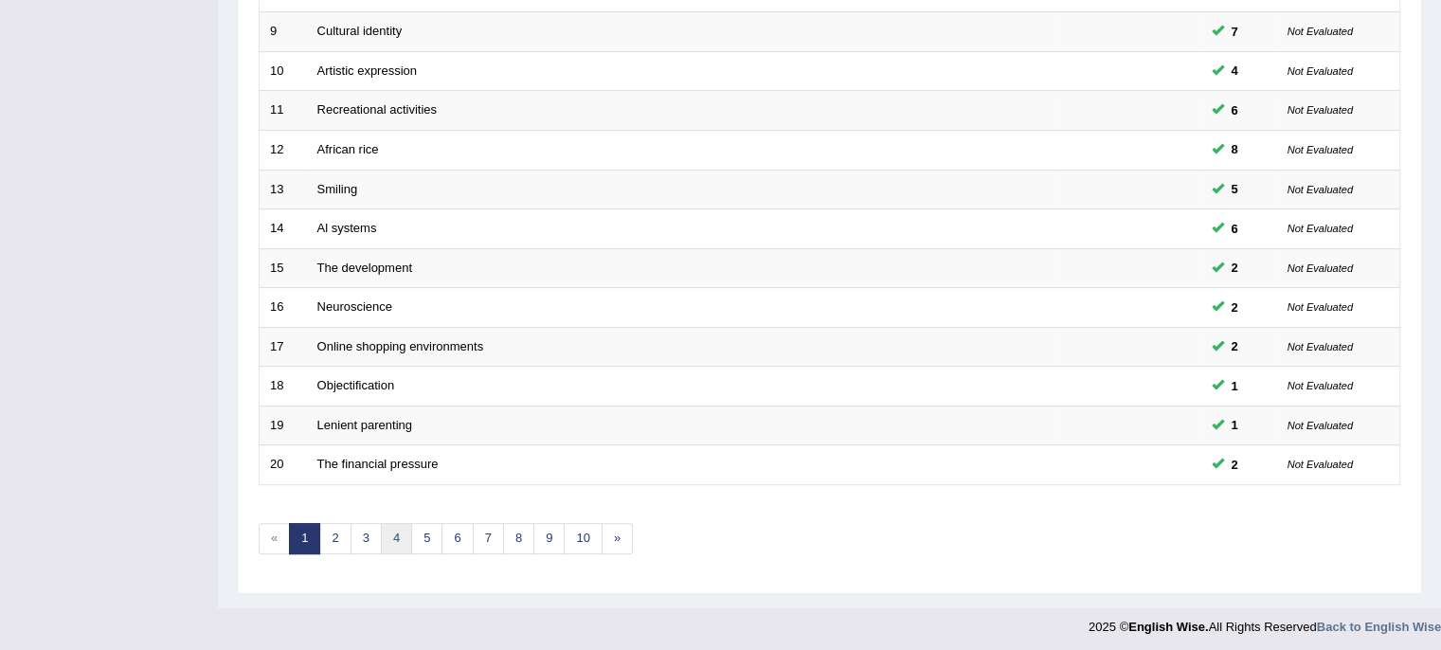
click at [396, 536] on link "4" at bounding box center [396, 538] width 31 height 31
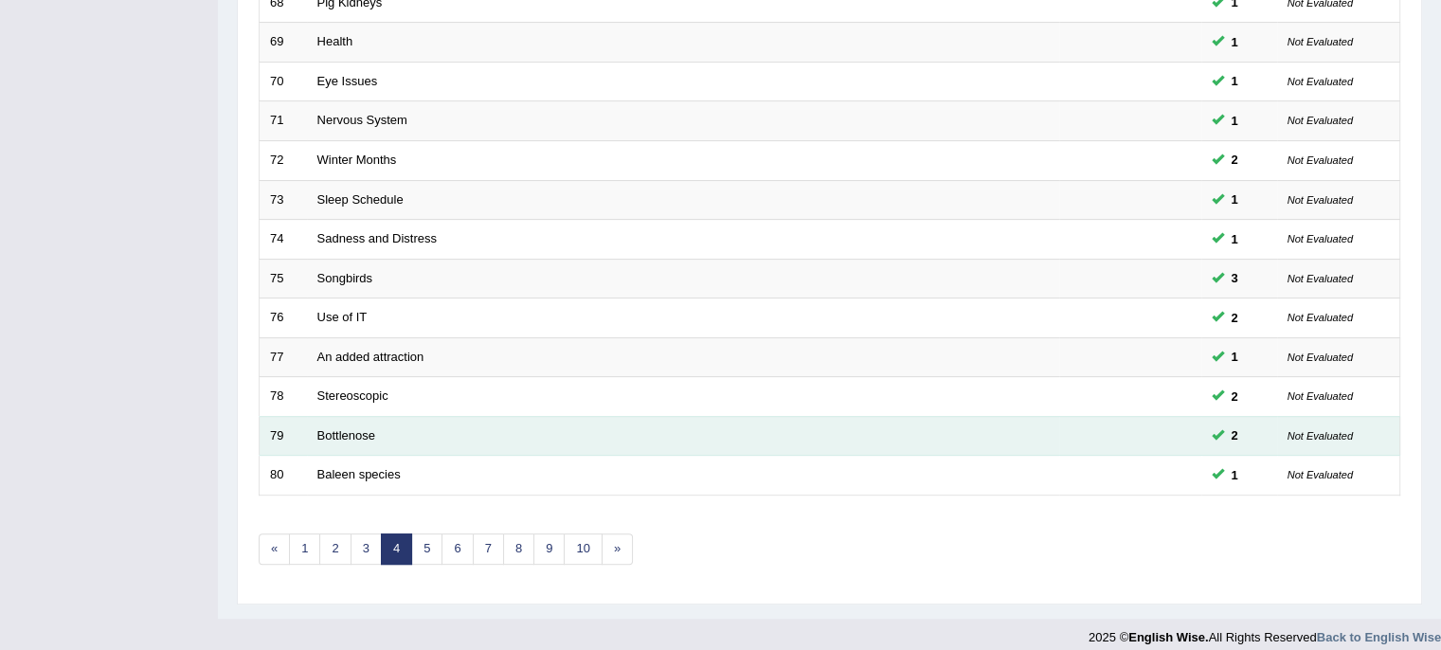
scroll to position [591, 0]
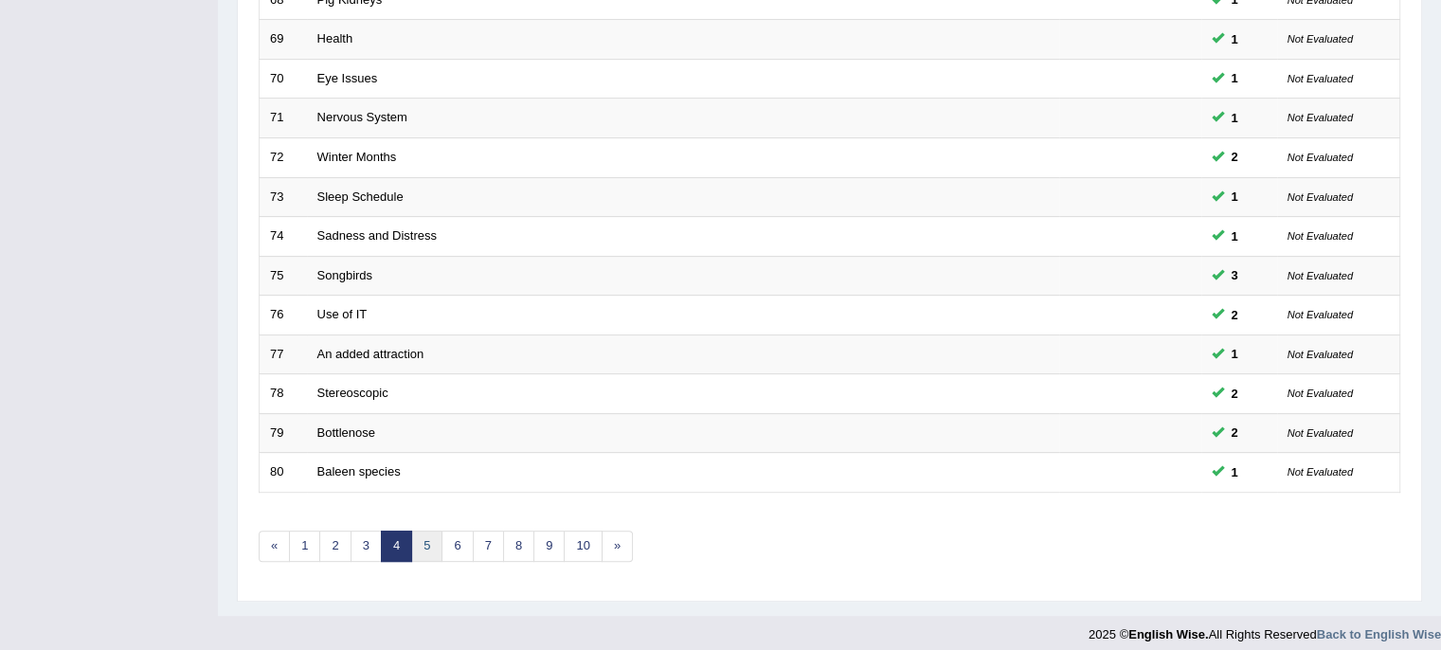
click at [427, 541] on link "5" at bounding box center [426, 546] width 31 height 31
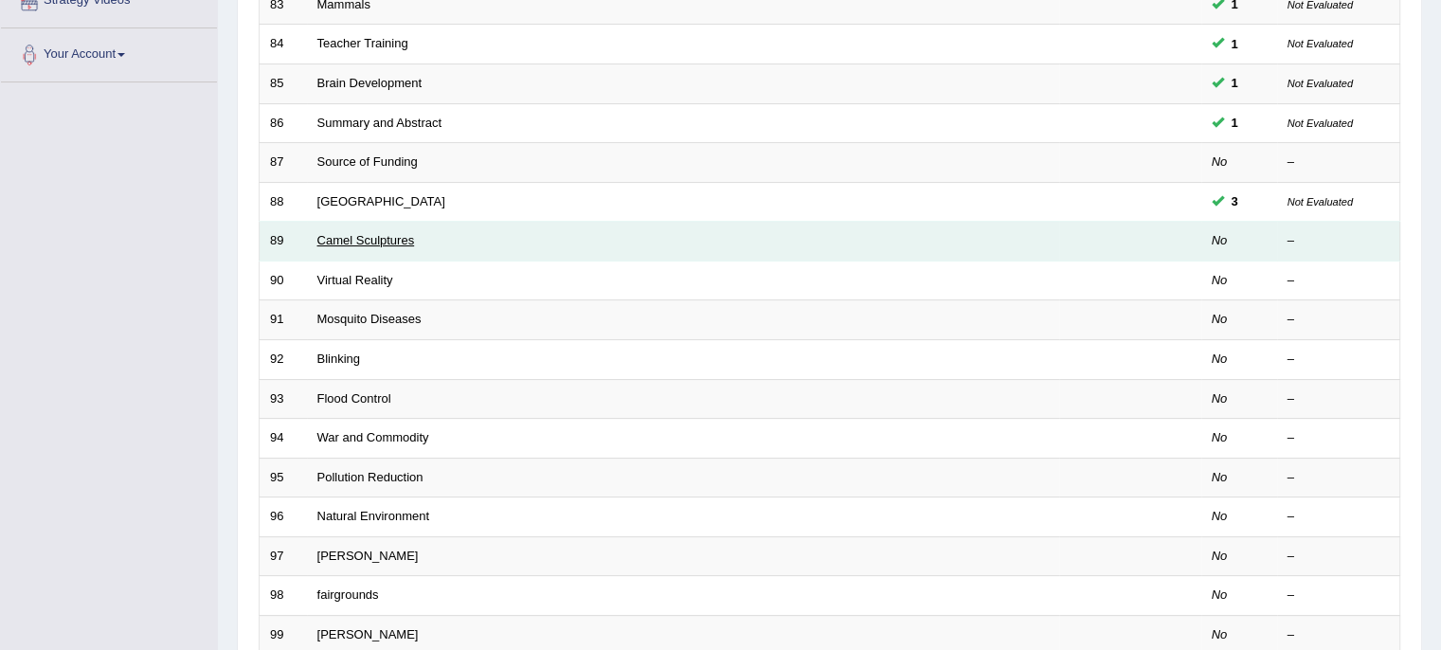
click at [365, 239] on link "Camel Sculptures" at bounding box center [366, 240] width 98 height 14
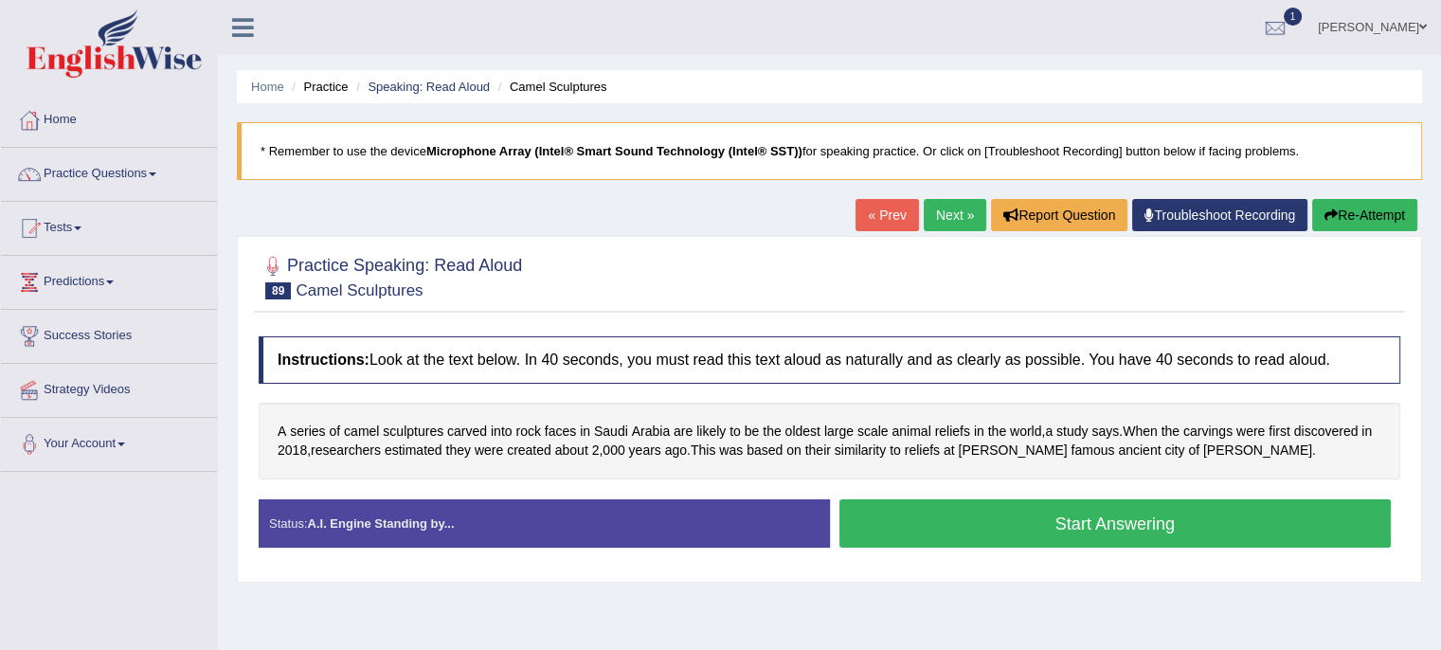
click at [1074, 527] on button "Start Answering" at bounding box center [1116, 523] width 553 height 48
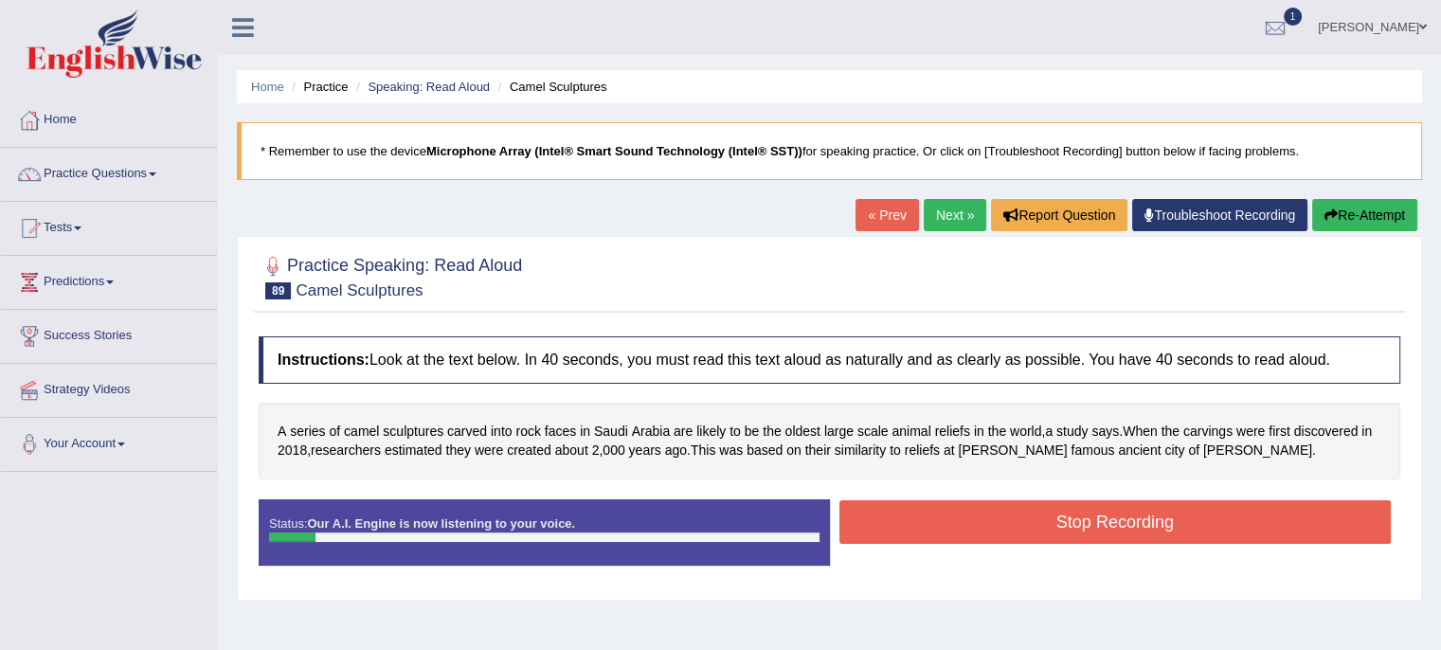
click at [1352, 209] on button "Re-Attempt" at bounding box center [1365, 215] width 105 height 32
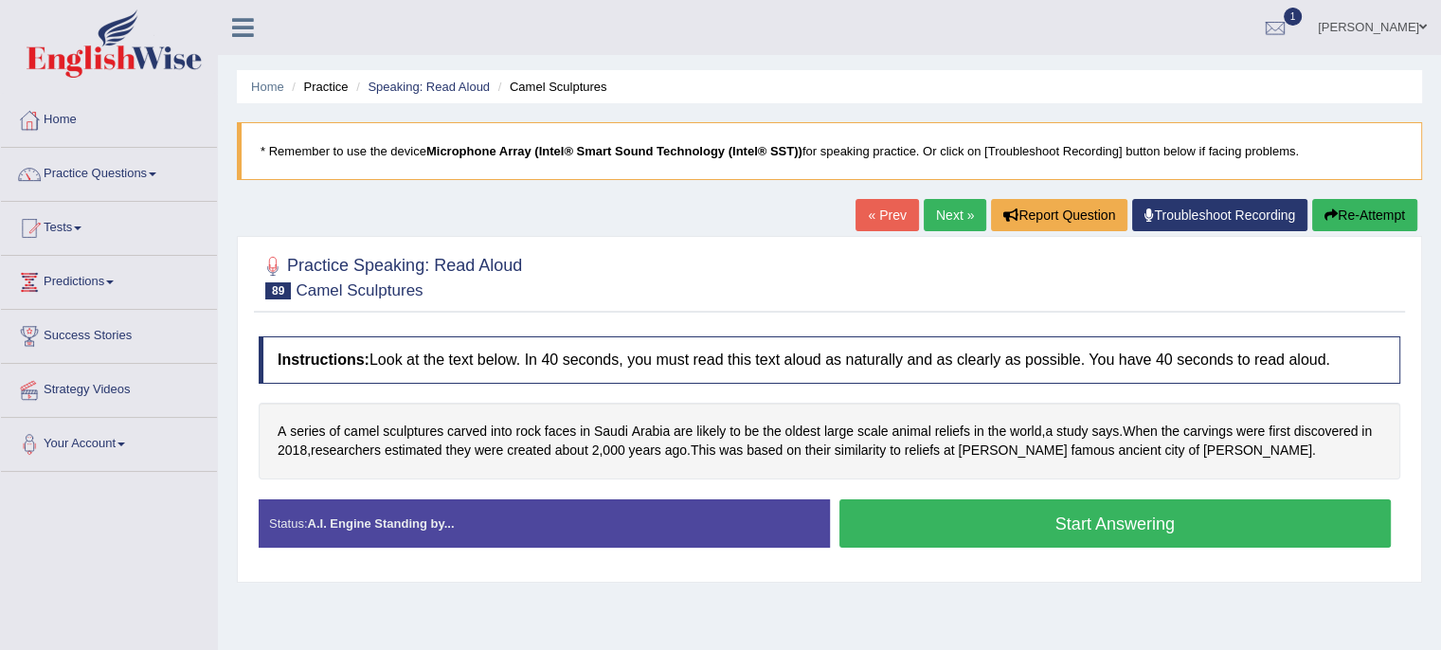
click at [929, 526] on button "Start Answering" at bounding box center [1116, 523] width 553 height 48
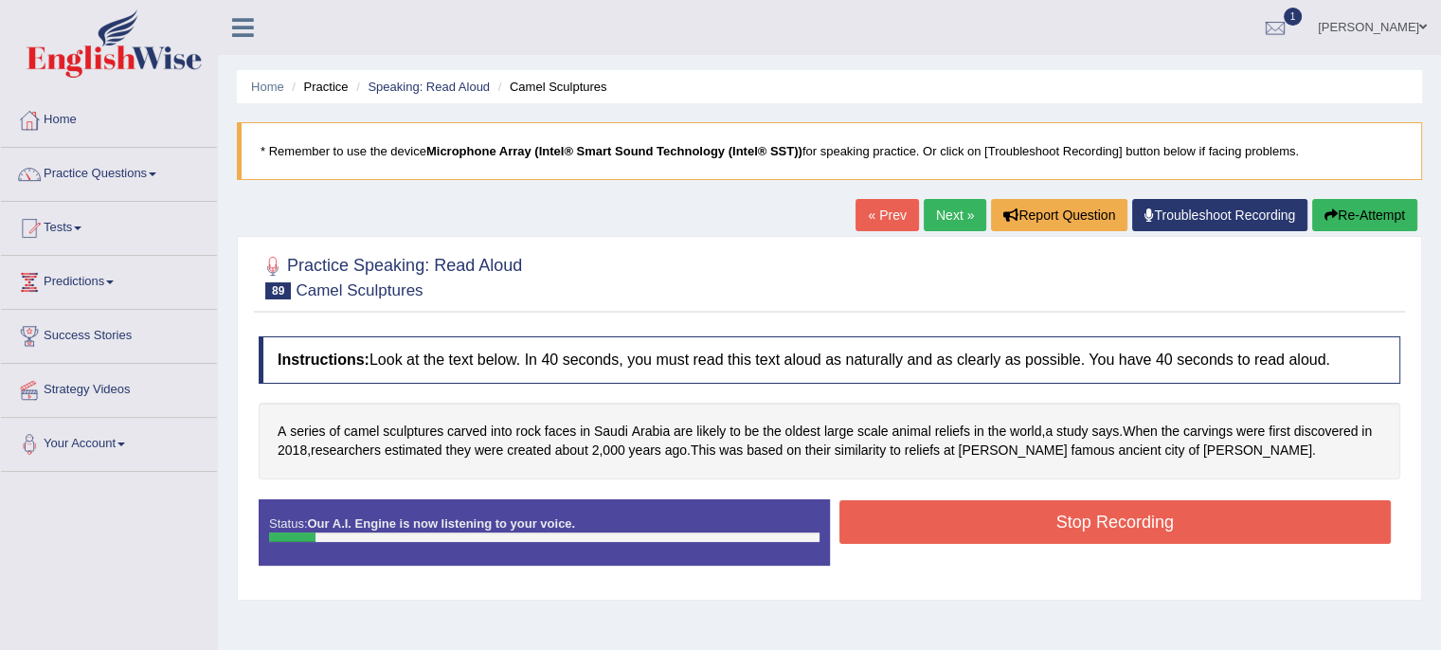
click at [1387, 215] on button "Re-Attempt" at bounding box center [1365, 215] width 105 height 32
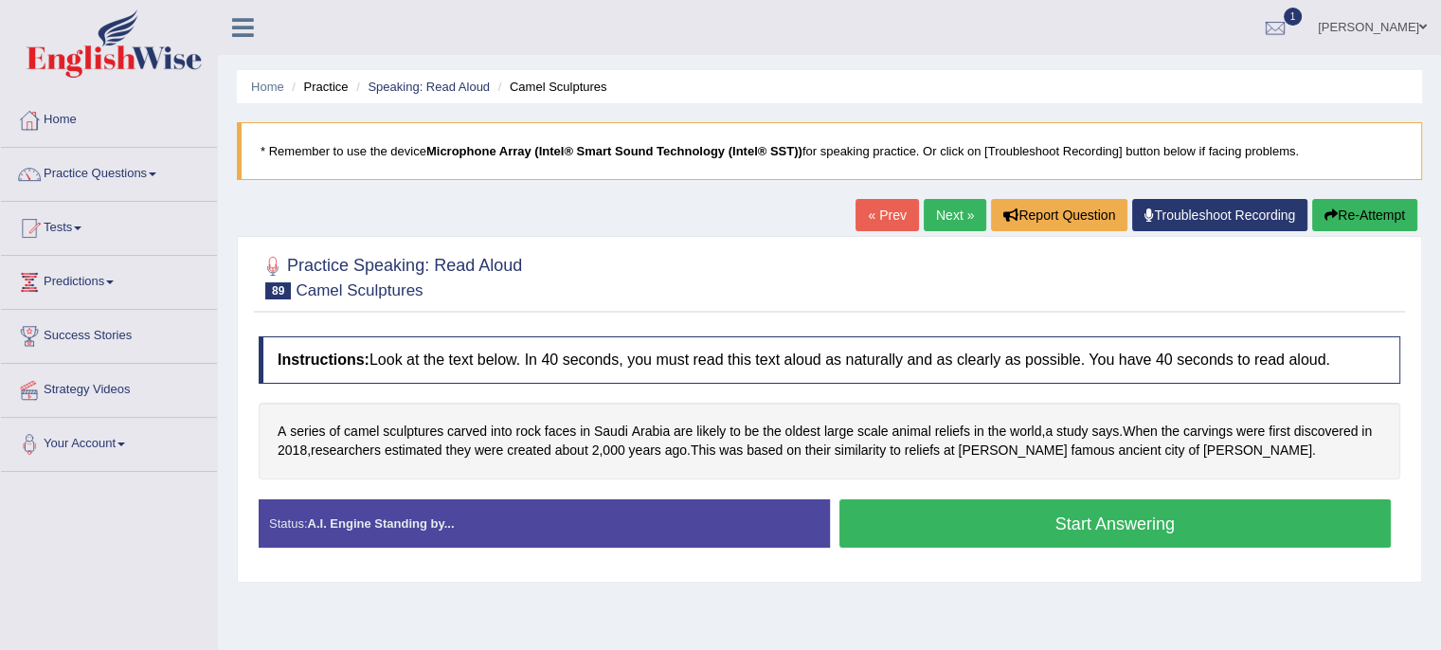
click at [1035, 524] on button "Start Answering" at bounding box center [1116, 523] width 553 height 48
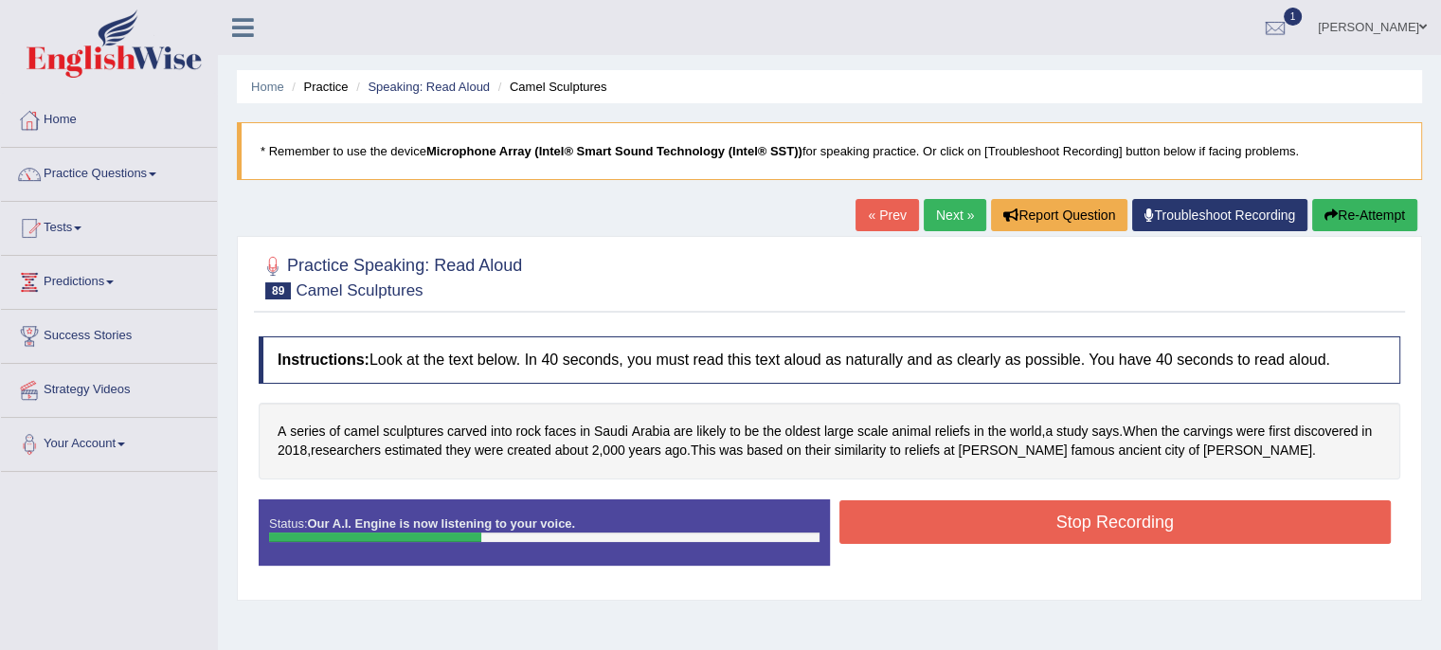
click at [1384, 216] on button "Re-Attempt" at bounding box center [1365, 215] width 105 height 32
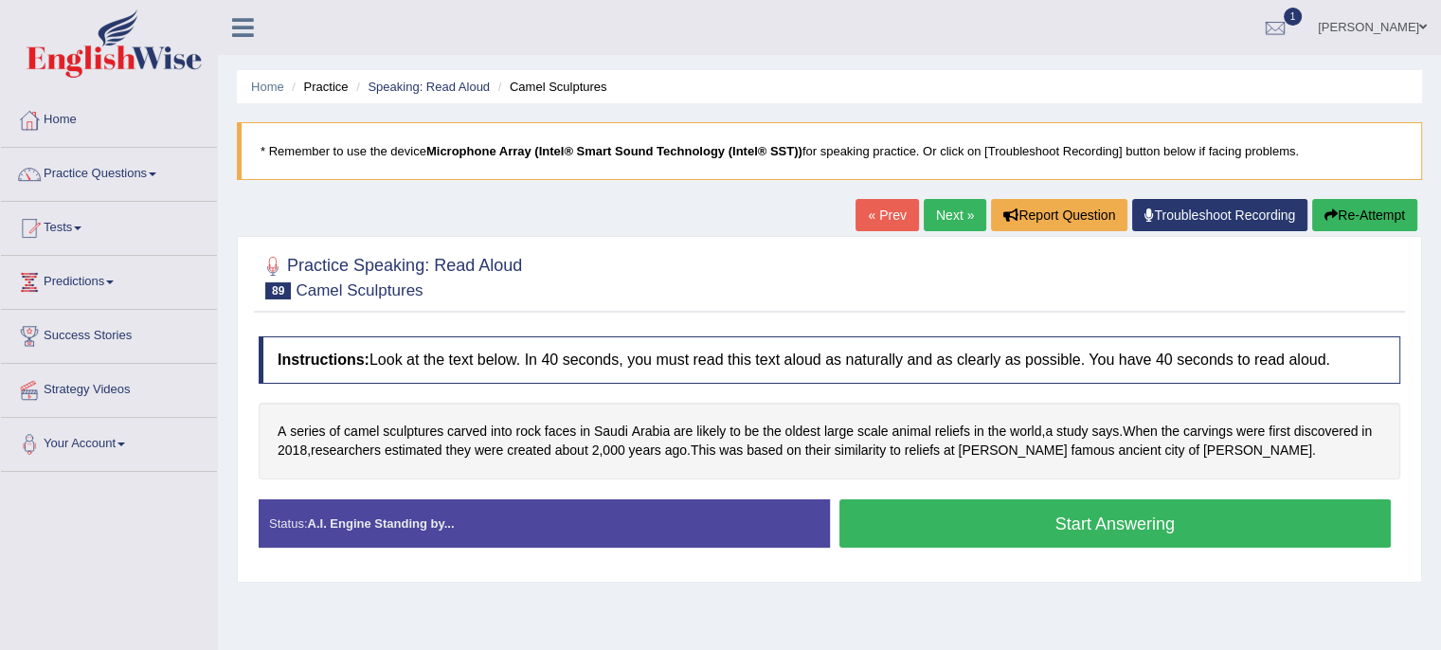
click at [1011, 528] on button "Start Answering" at bounding box center [1116, 523] width 553 height 48
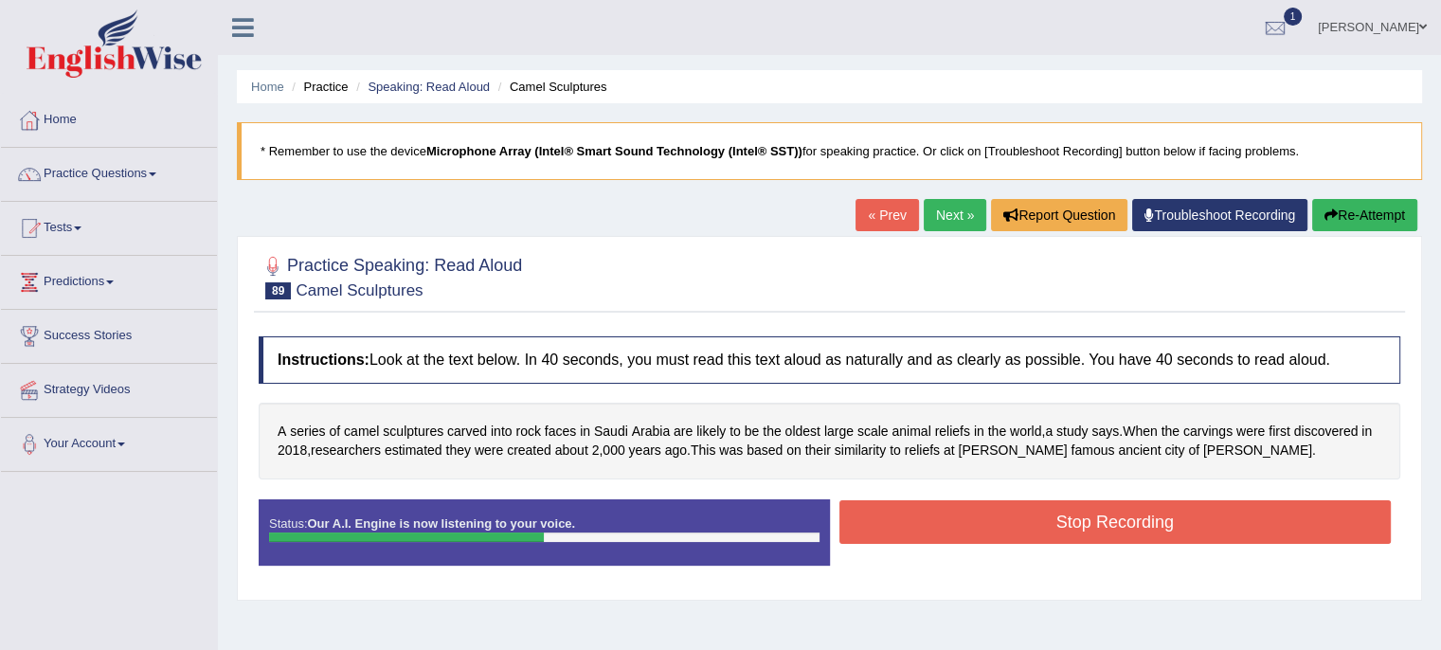
click at [1011, 528] on button "Stop Recording" at bounding box center [1116, 522] width 553 height 44
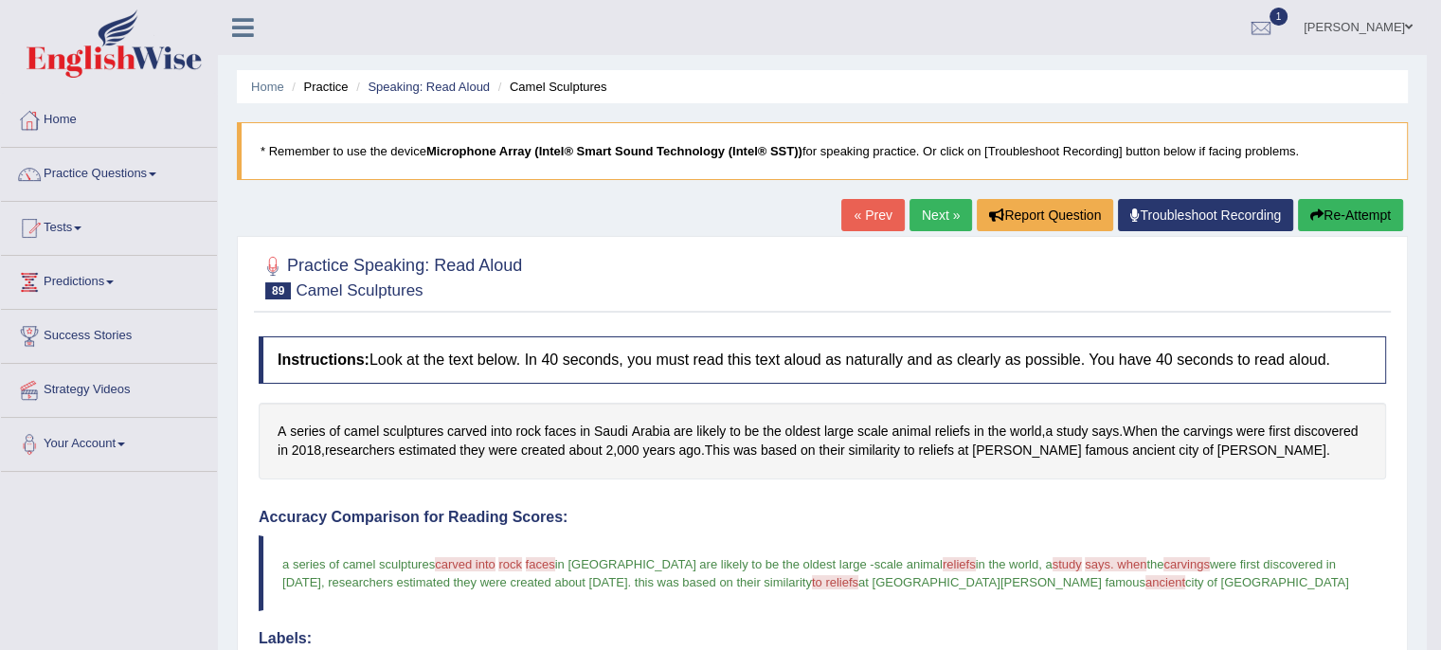
click at [924, 208] on link "Next »" at bounding box center [941, 215] width 63 height 32
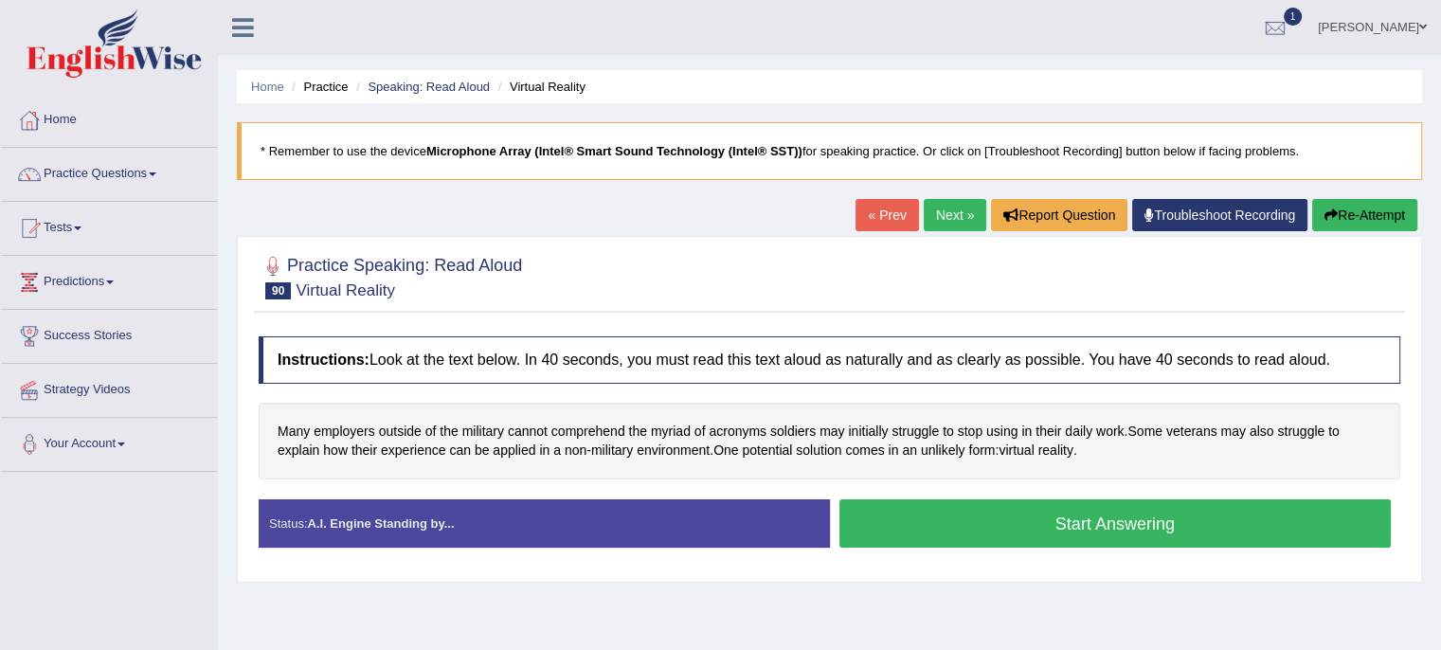
click at [972, 526] on button "Start Answering" at bounding box center [1116, 523] width 553 height 48
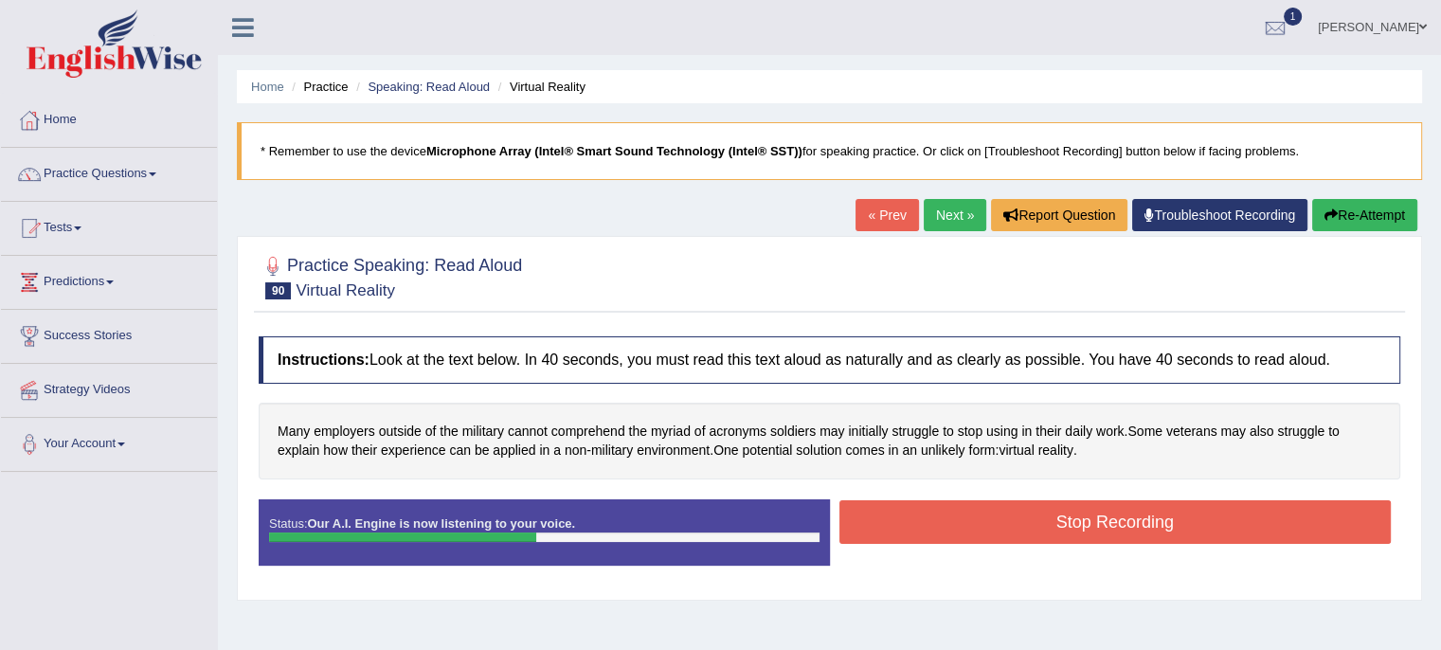
click at [972, 526] on button "Stop Recording" at bounding box center [1116, 522] width 553 height 44
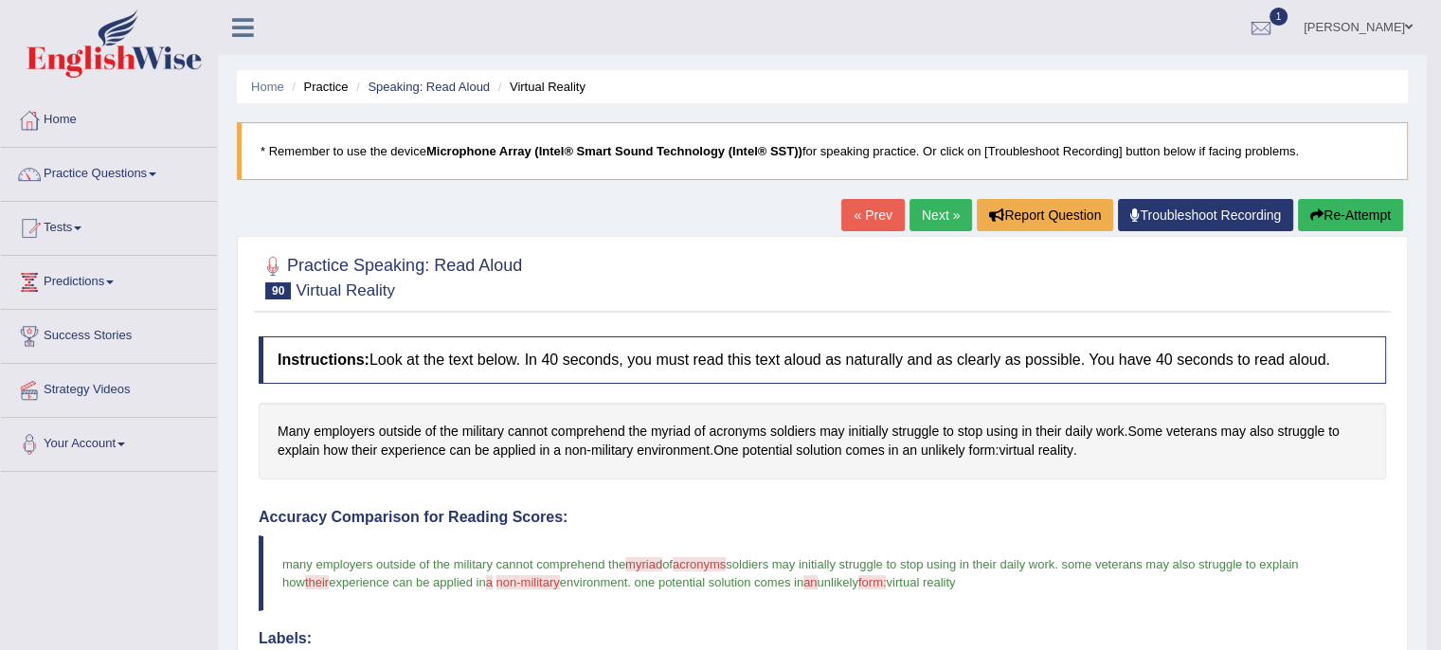
click at [931, 200] on link "Next »" at bounding box center [941, 215] width 63 height 32
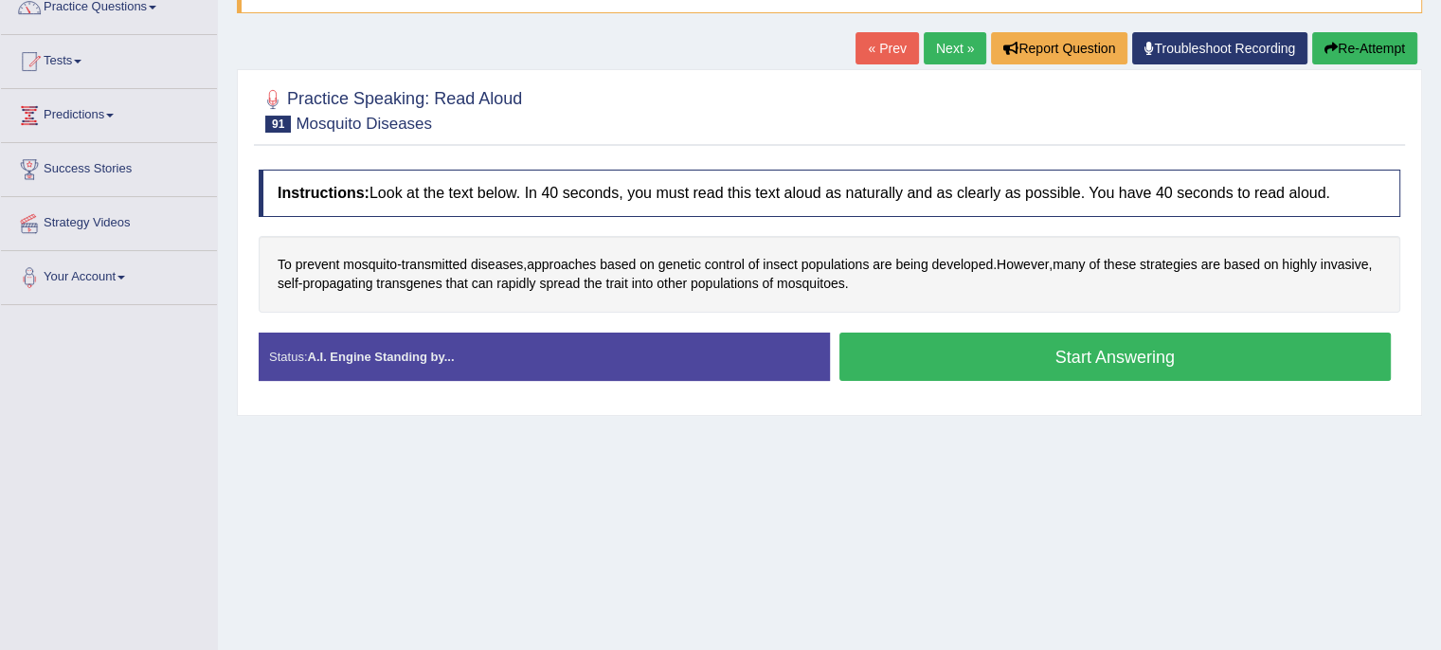
scroll to position [167, 0]
click at [936, 353] on button "Start Answering" at bounding box center [1116, 357] width 553 height 48
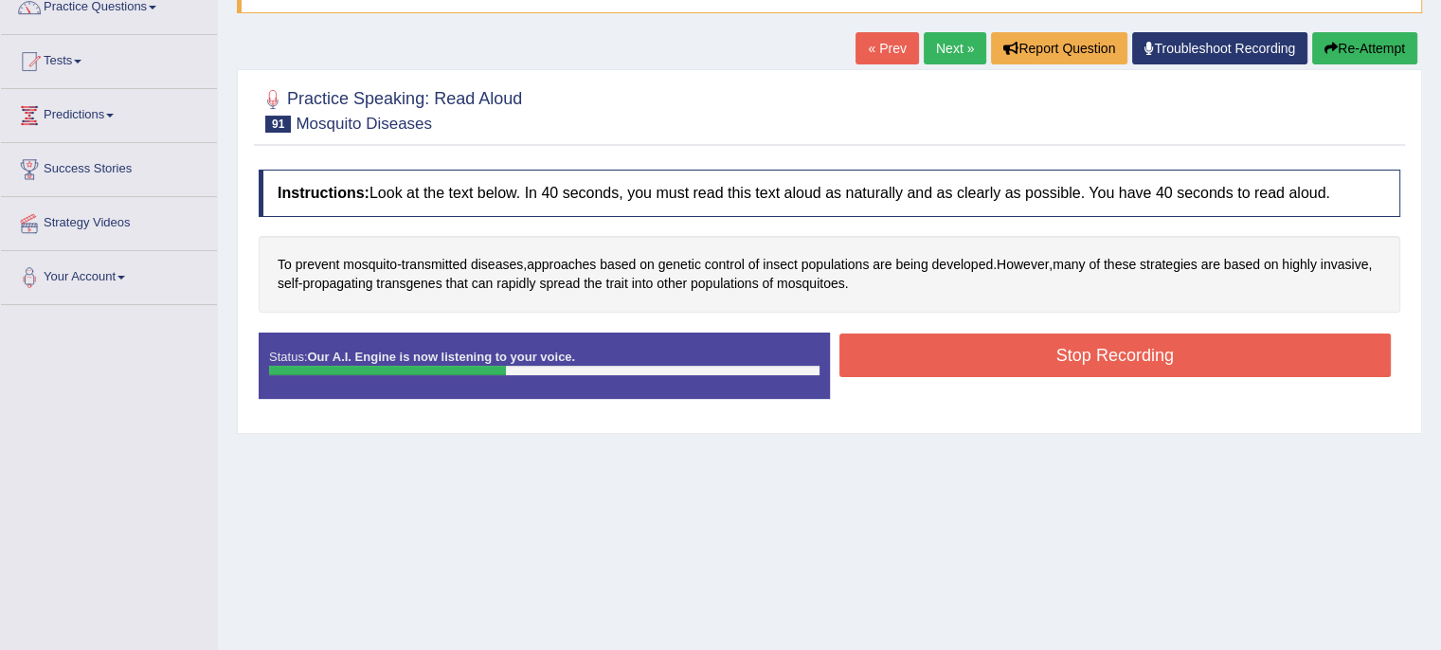
click at [936, 353] on button "Stop Recording" at bounding box center [1116, 356] width 553 height 44
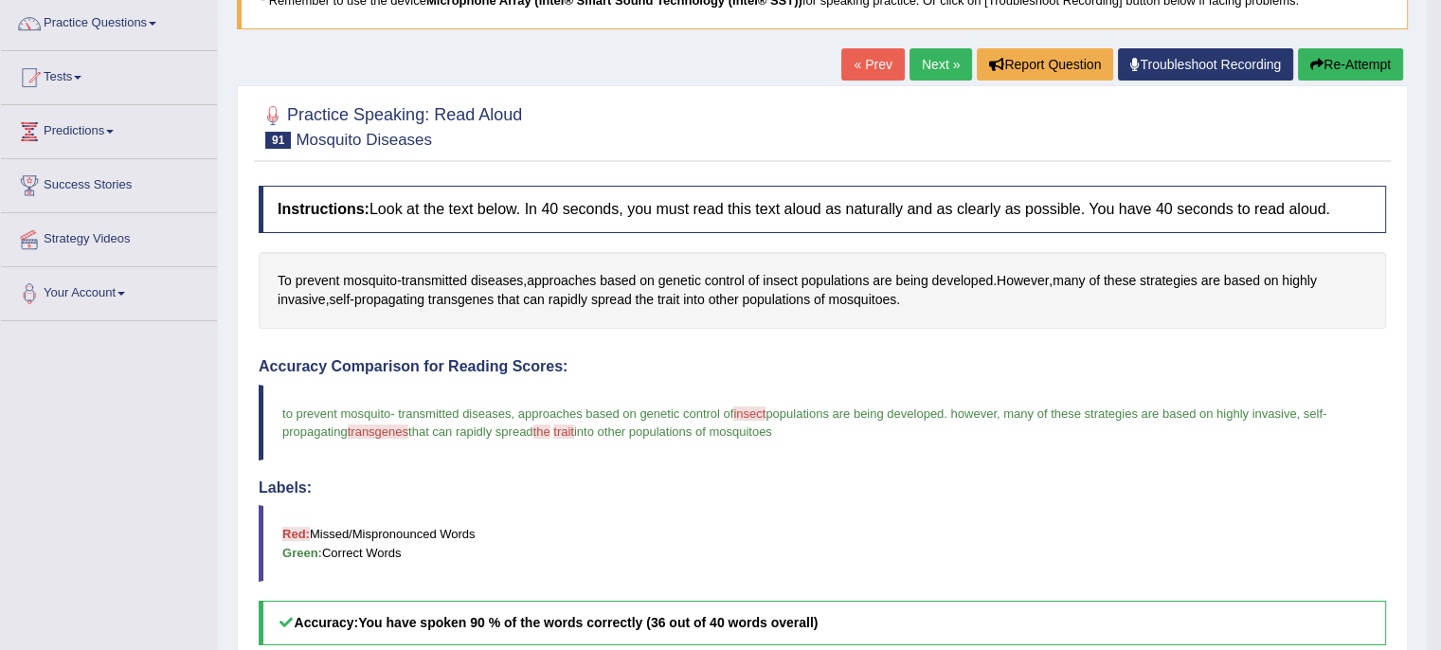
scroll to position [0, 0]
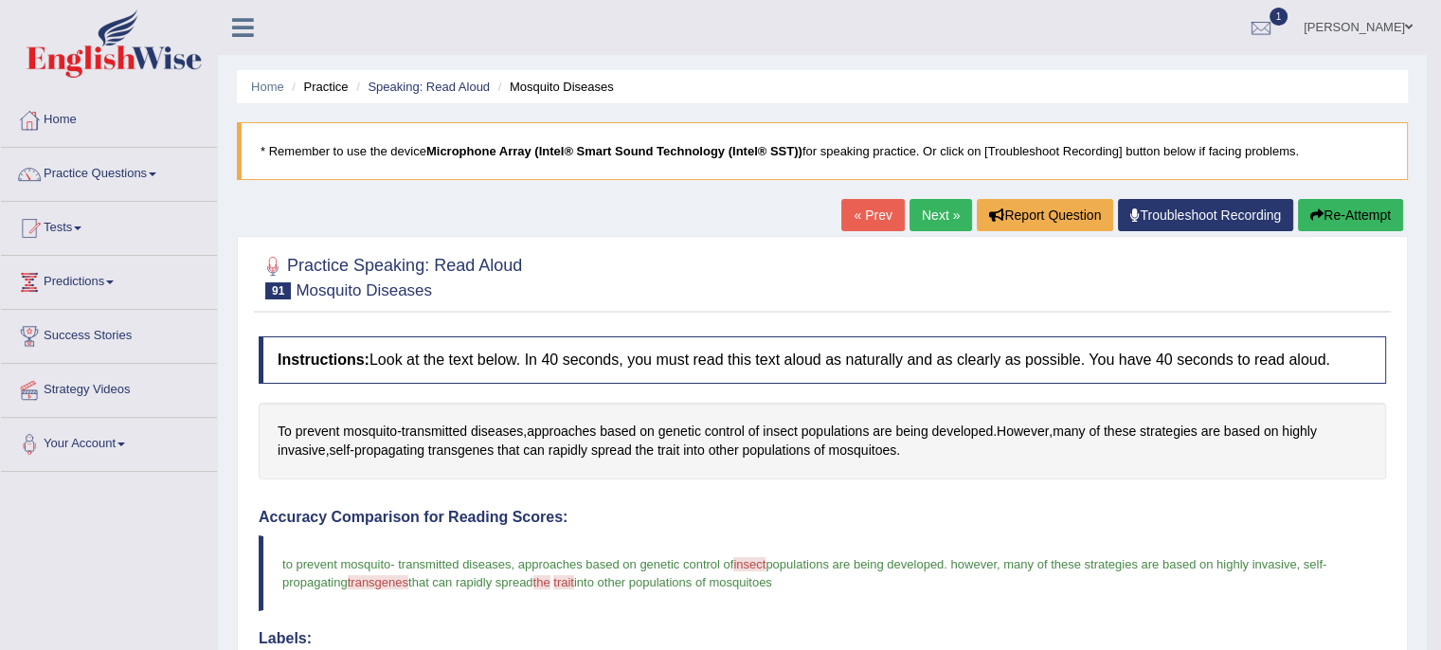
click at [915, 208] on link "Next »" at bounding box center [941, 215] width 63 height 32
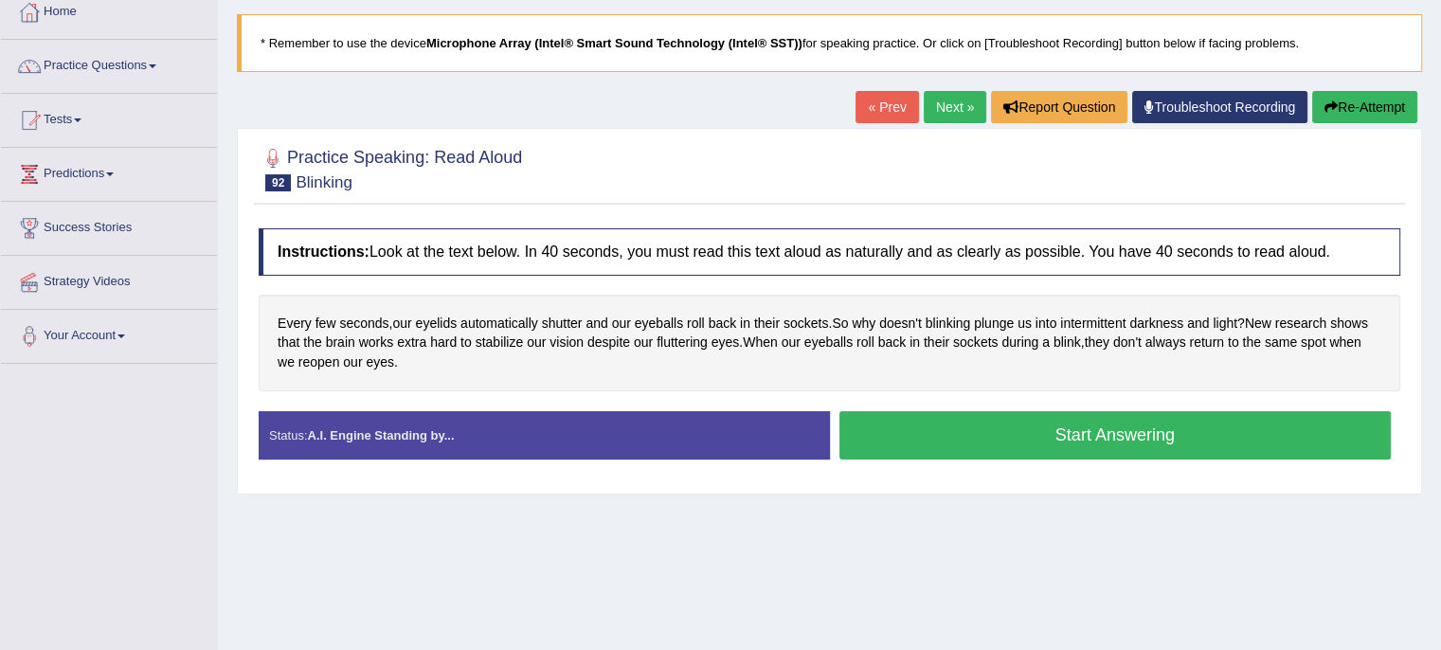
click at [895, 440] on button "Start Answering" at bounding box center [1116, 435] width 553 height 48
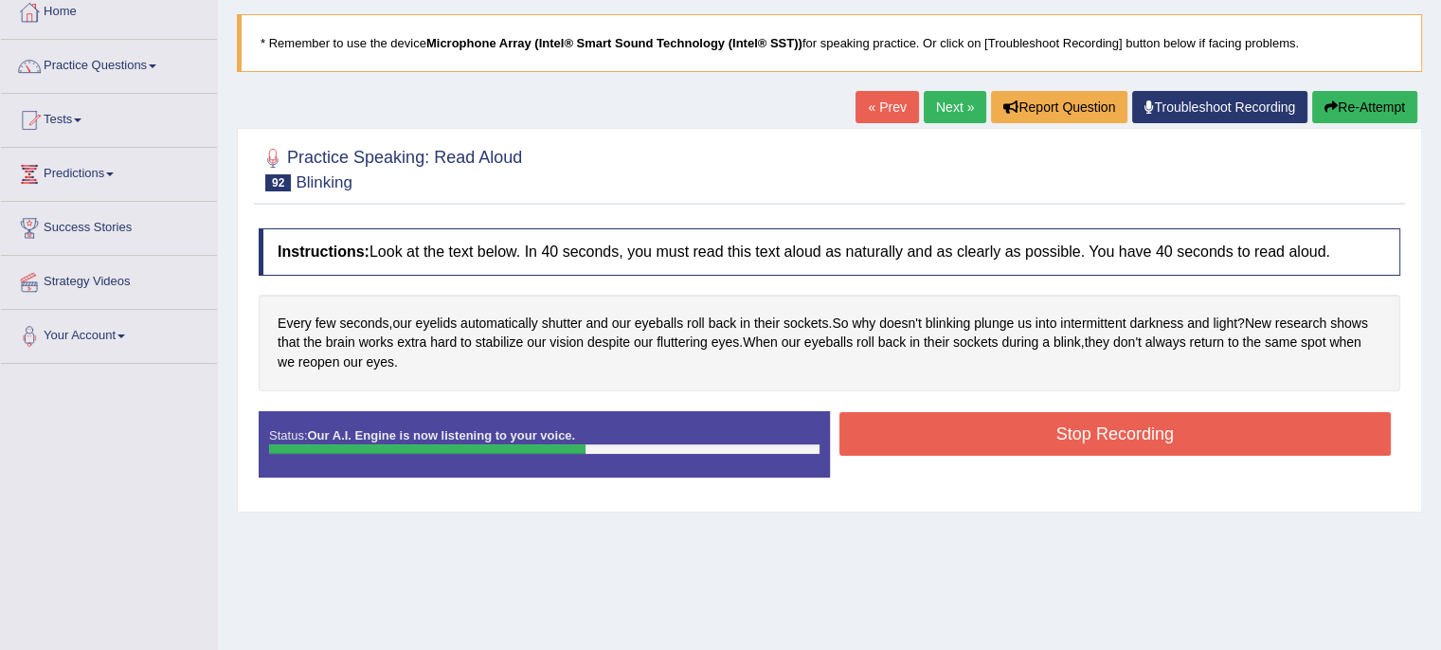
click at [895, 440] on button "Stop Recording" at bounding box center [1116, 434] width 553 height 44
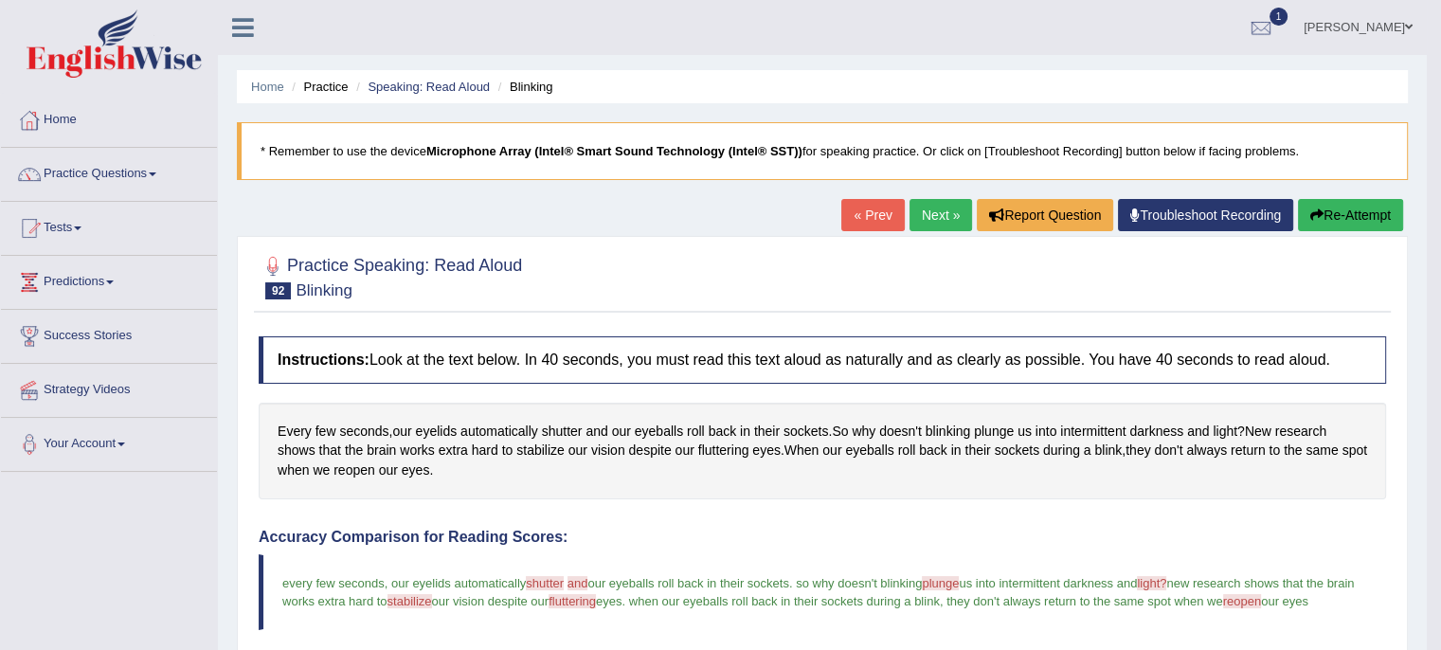
click at [917, 211] on link "Next »" at bounding box center [941, 215] width 63 height 32
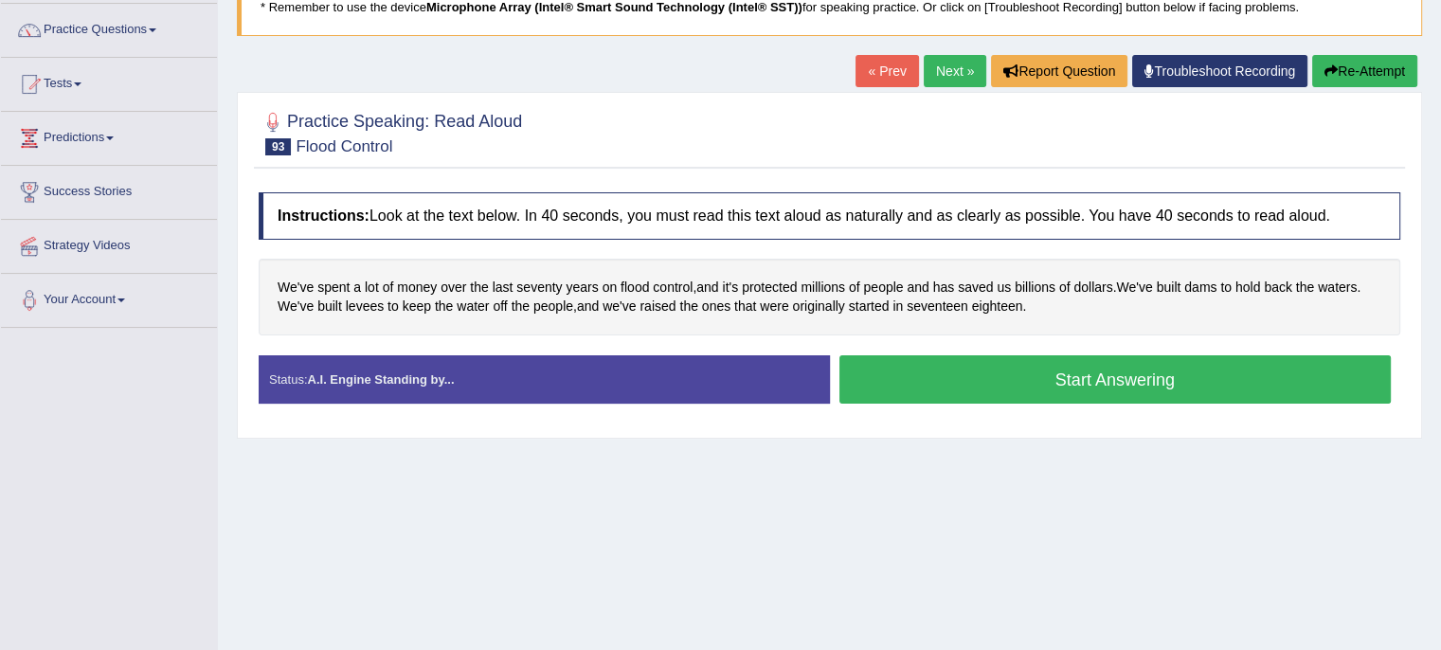
click at [944, 369] on button "Start Answering" at bounding box center [1116, 379] width 553 height 48
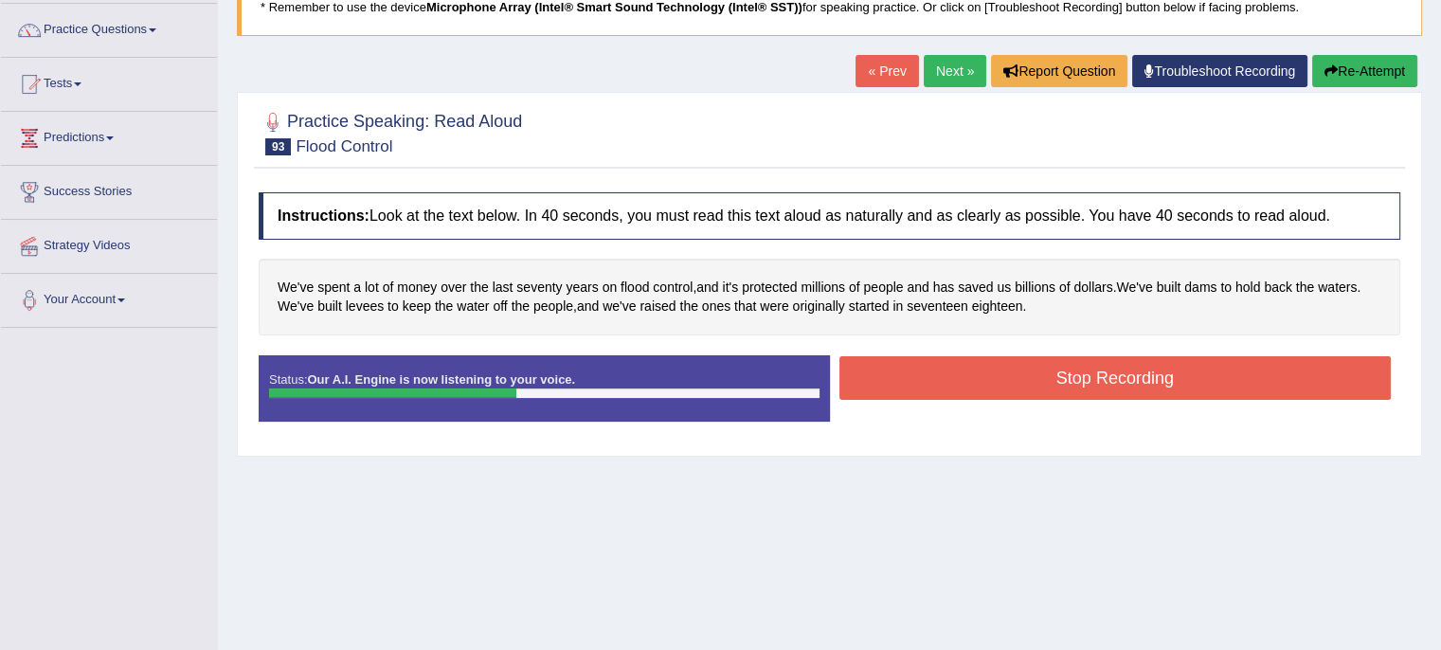
click at [944, 369] on button "Stop Recording" at bounding box center [1116, 378] width 553 height 44
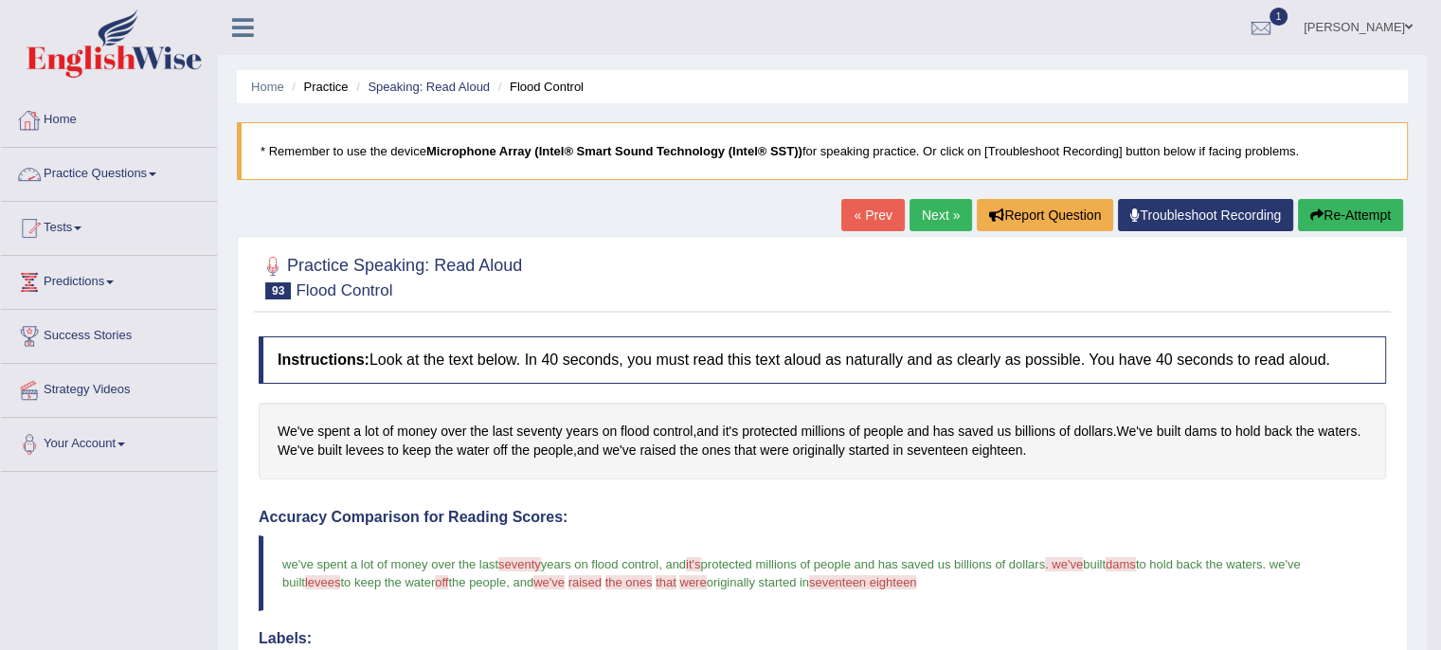
click at [163, 164] on link "Practice Questions" at bounding box center [109, 171] width 216 height 47
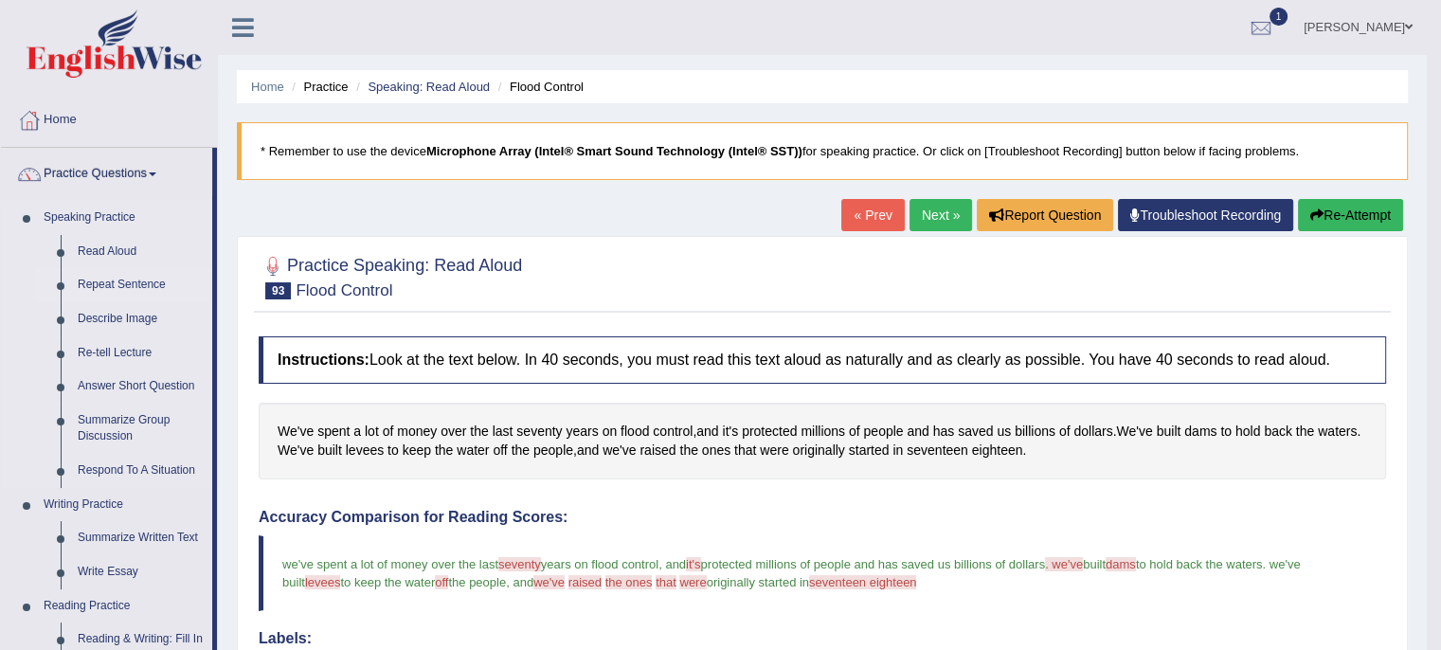
click at [144, 284] on link "Repeat Sentence" at bounding box center [140, 285] width 143 height 34
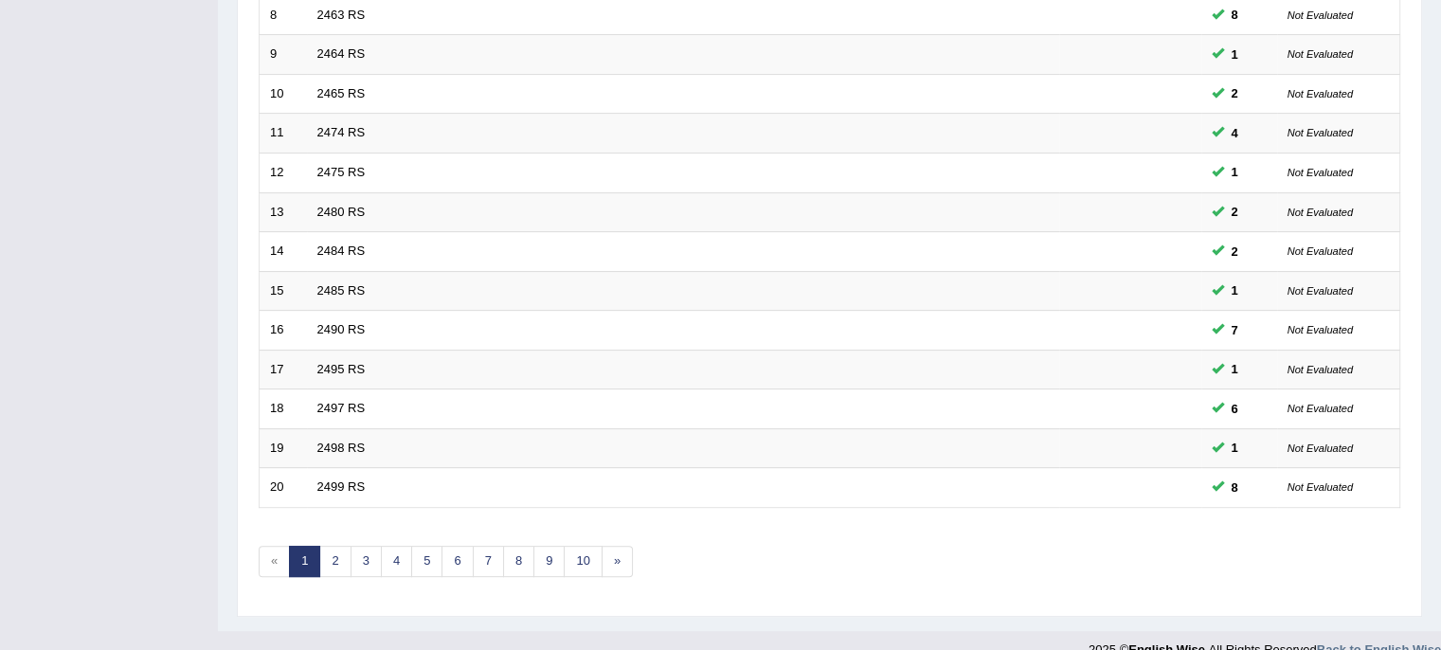
scroll to position [576, 0]
click at [361, 558] on link "3" at bounding box center [366, 561] width 31 height 31
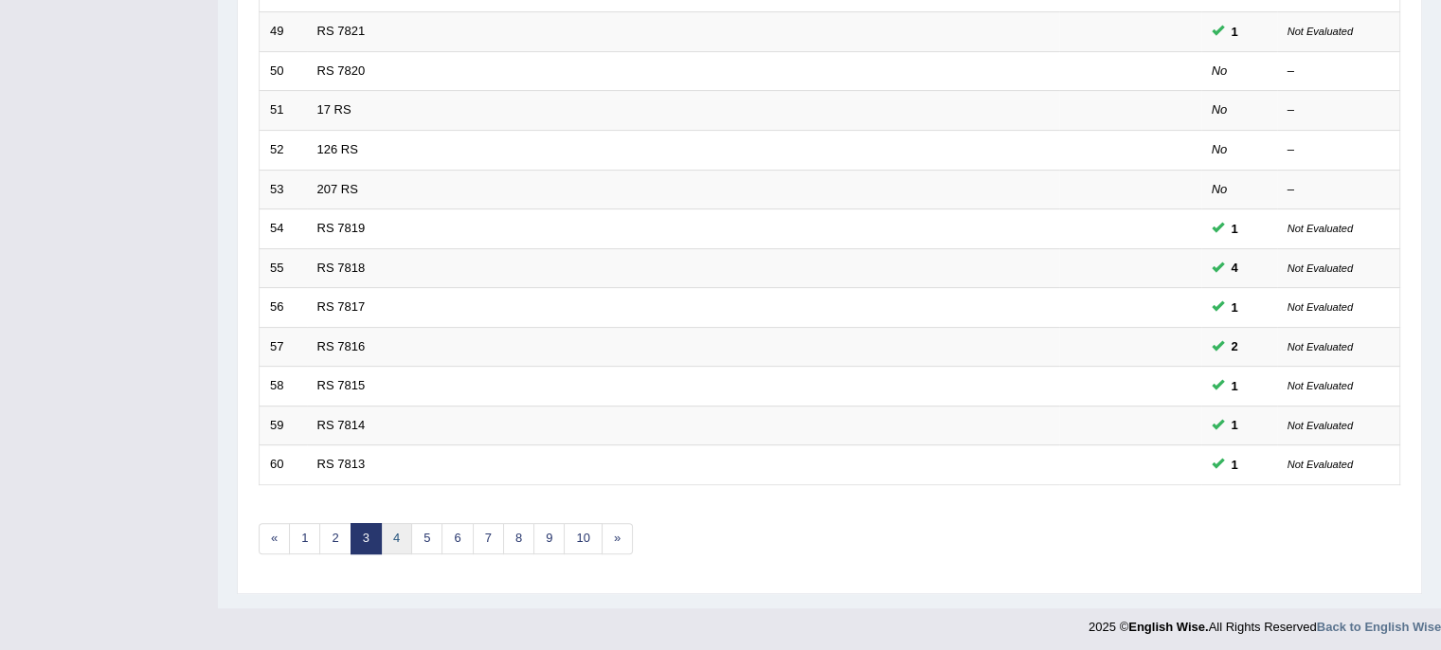
click at [395, 531] on link "4" at bounding box center [396, 538] width 31 height 31
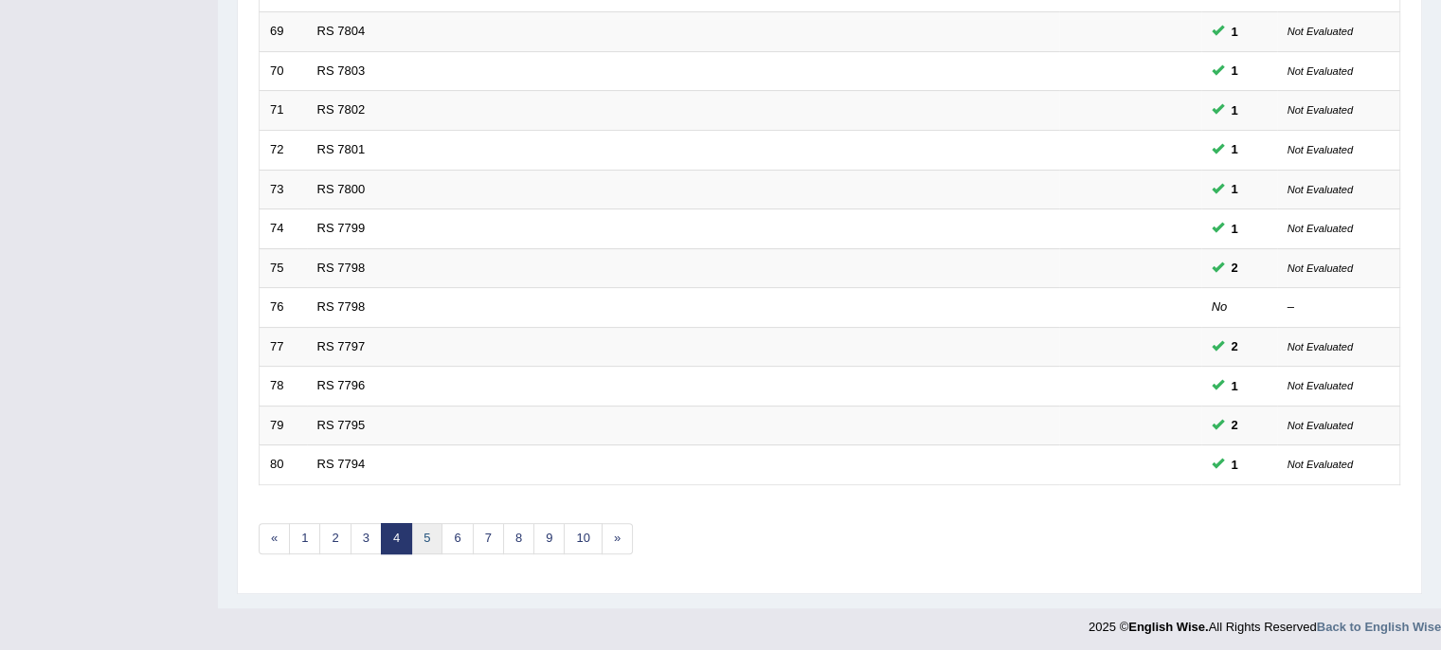
click at [423, 534] on link "5" at bounding box center [426, 538] width 31 height 31
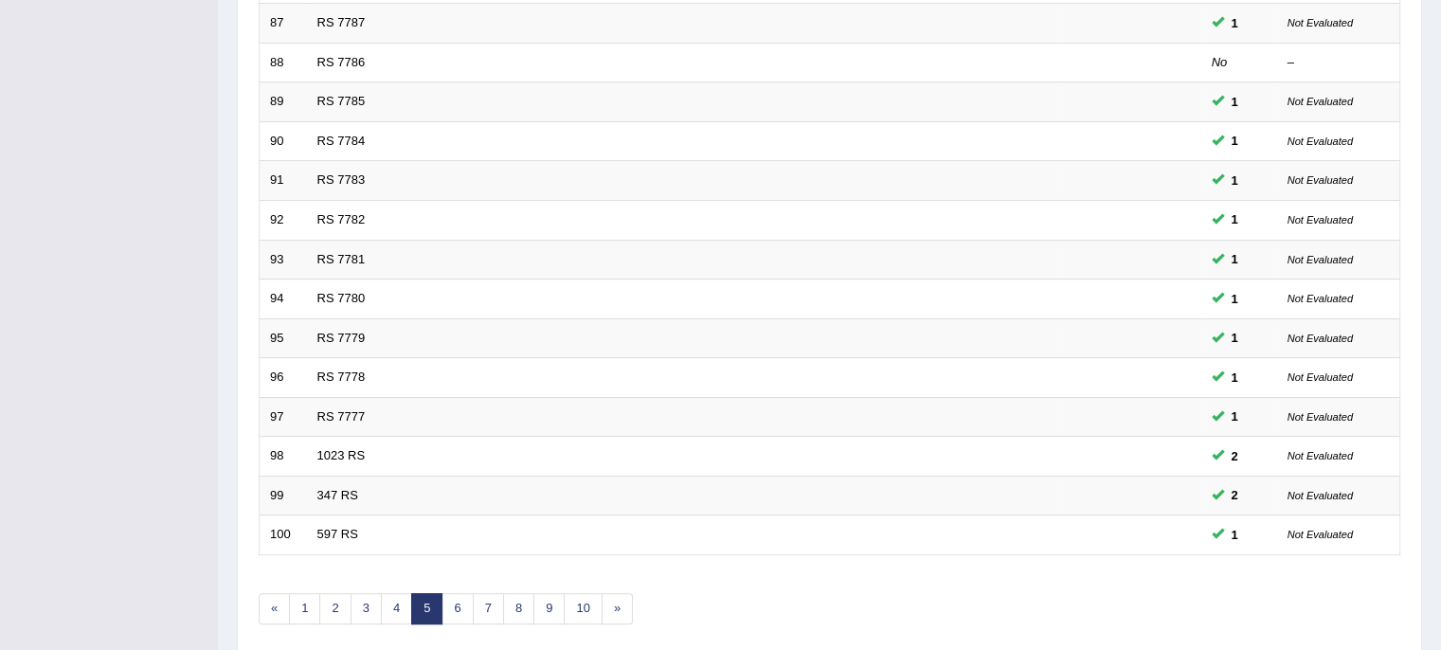
scroll to position [531, 0]
click at [455, 601] on link "6" at bounding box center [457, 606] width 31 height 31
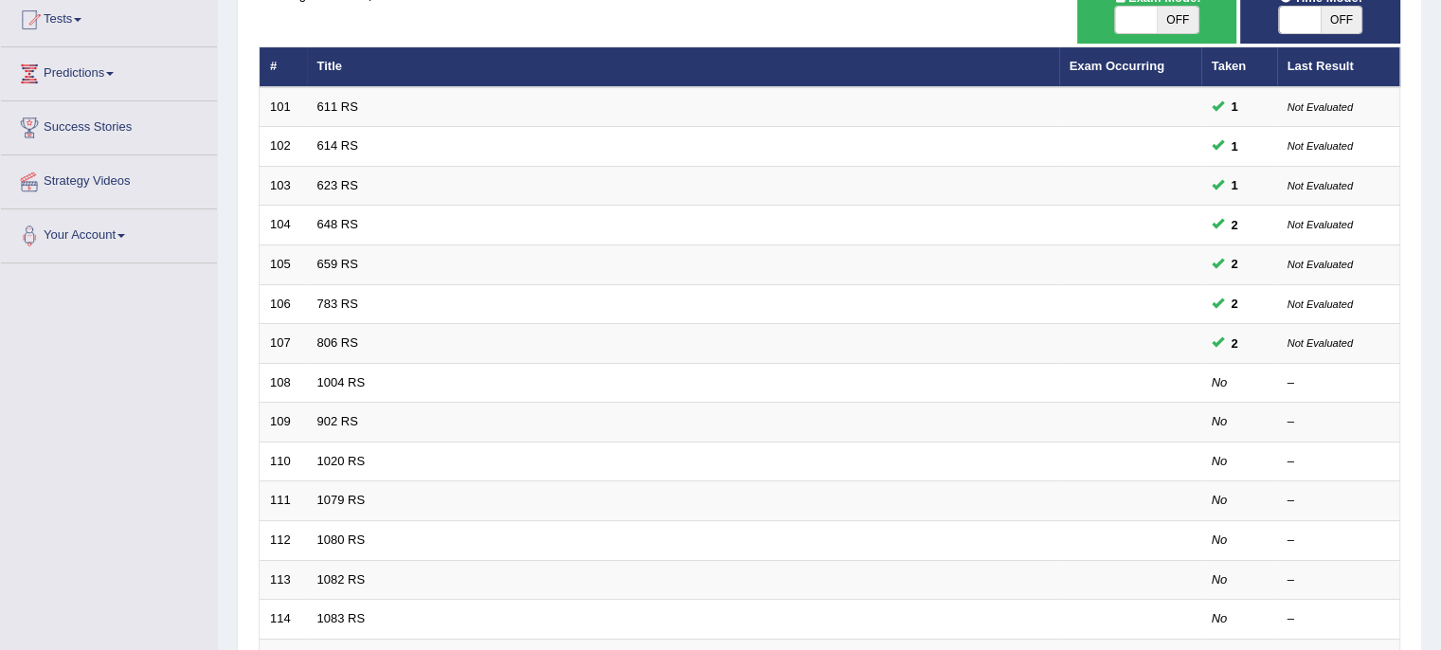
scroll to position [218, 0]
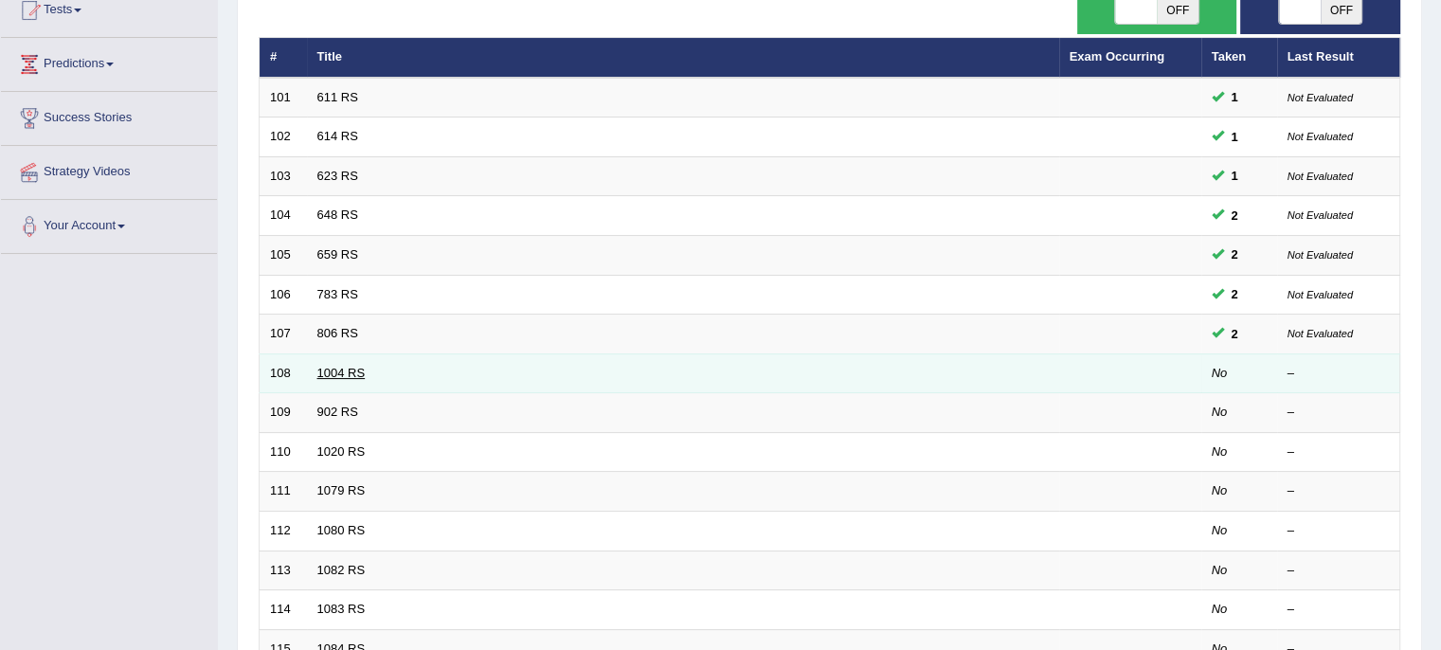
click at [332, 369] on link "1004 RS" at bounding box center [341, 373] width 48 height 14
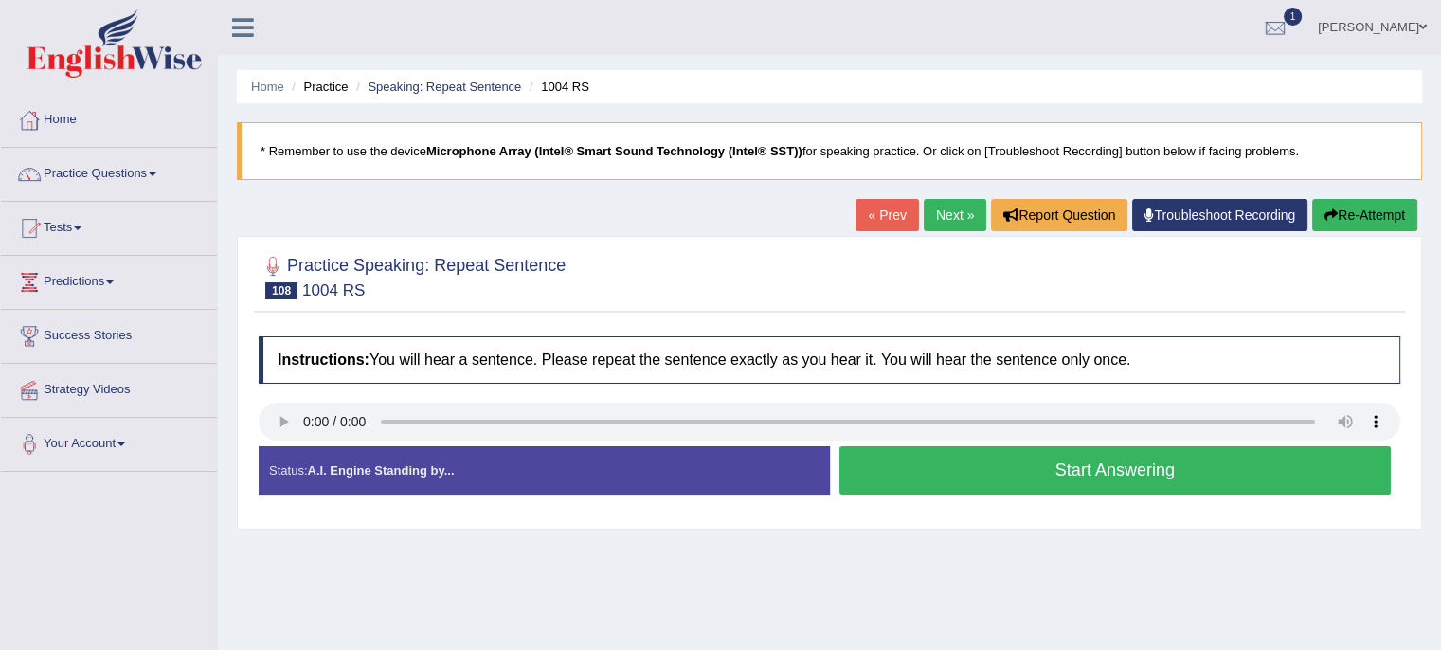
click at [916, 480] on button "Start Answering" at bounding box center [1116, 470] width 553 height 48
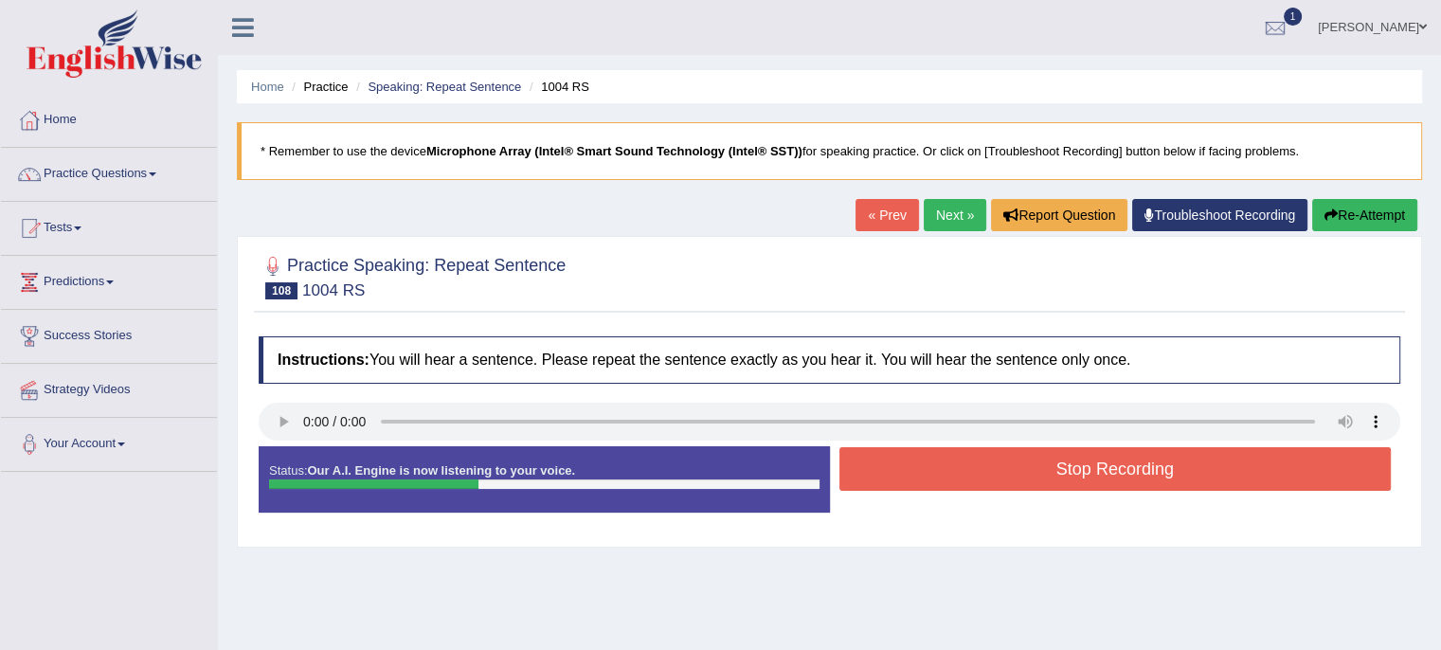
click at [916, 480] on button "Stop Recording" at bounding box center [1116, 469] width 553 height 44
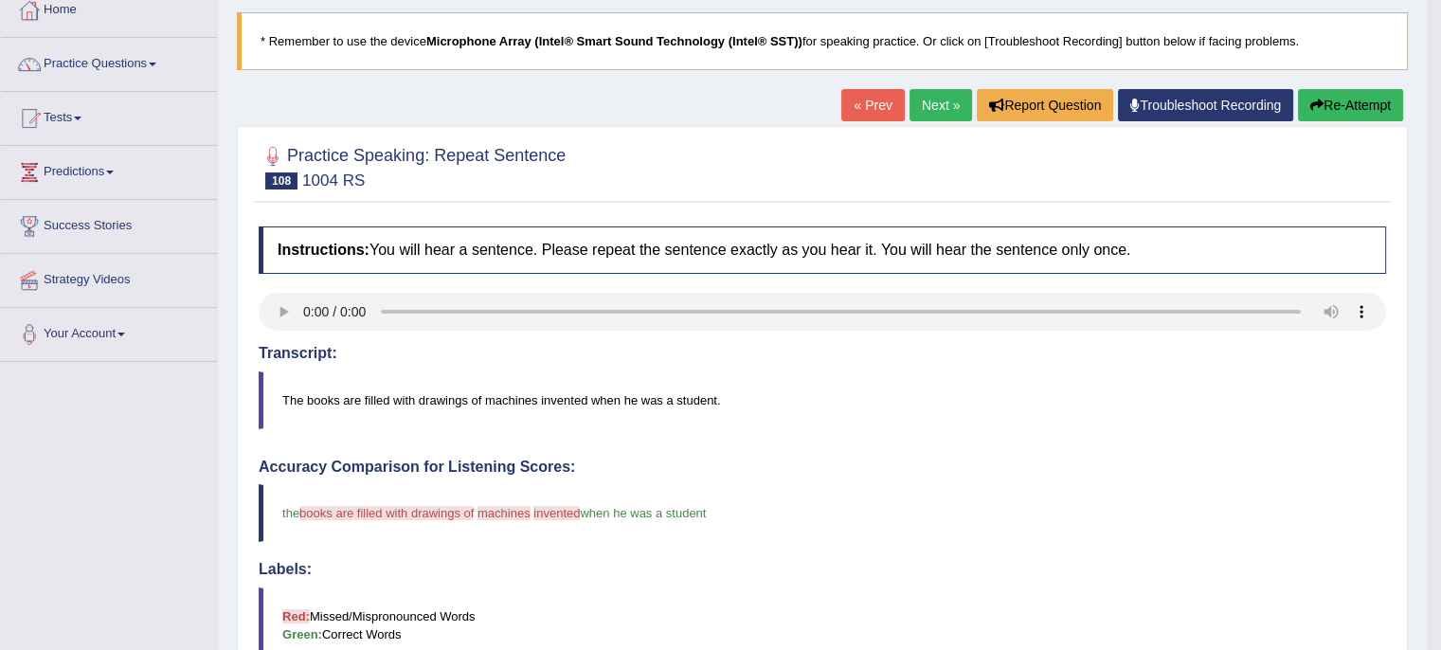
scroll to position [110, 0]
click at [938, 109] on link "Next »" at bounding box center [941, 105] width 63 height 32
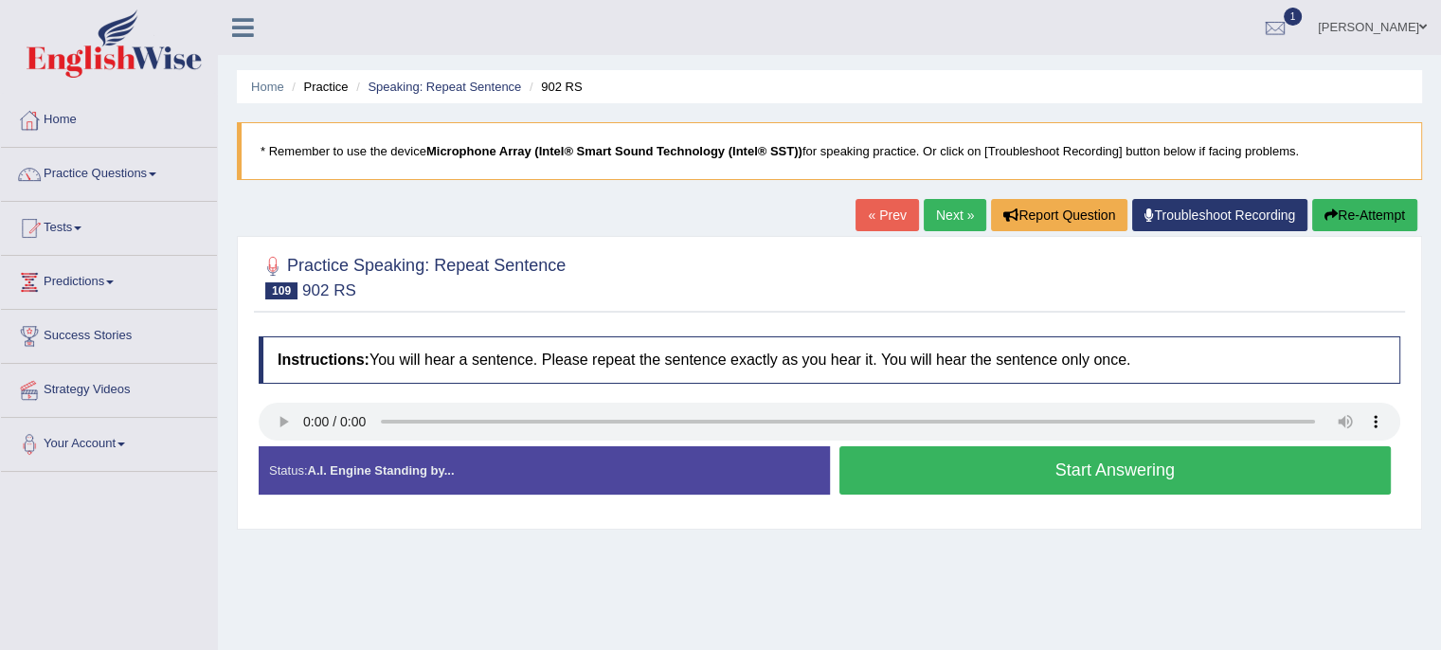
click at [974, 472] on button "Start Answering" at bounding box center [1116, 470] width 553 height 48
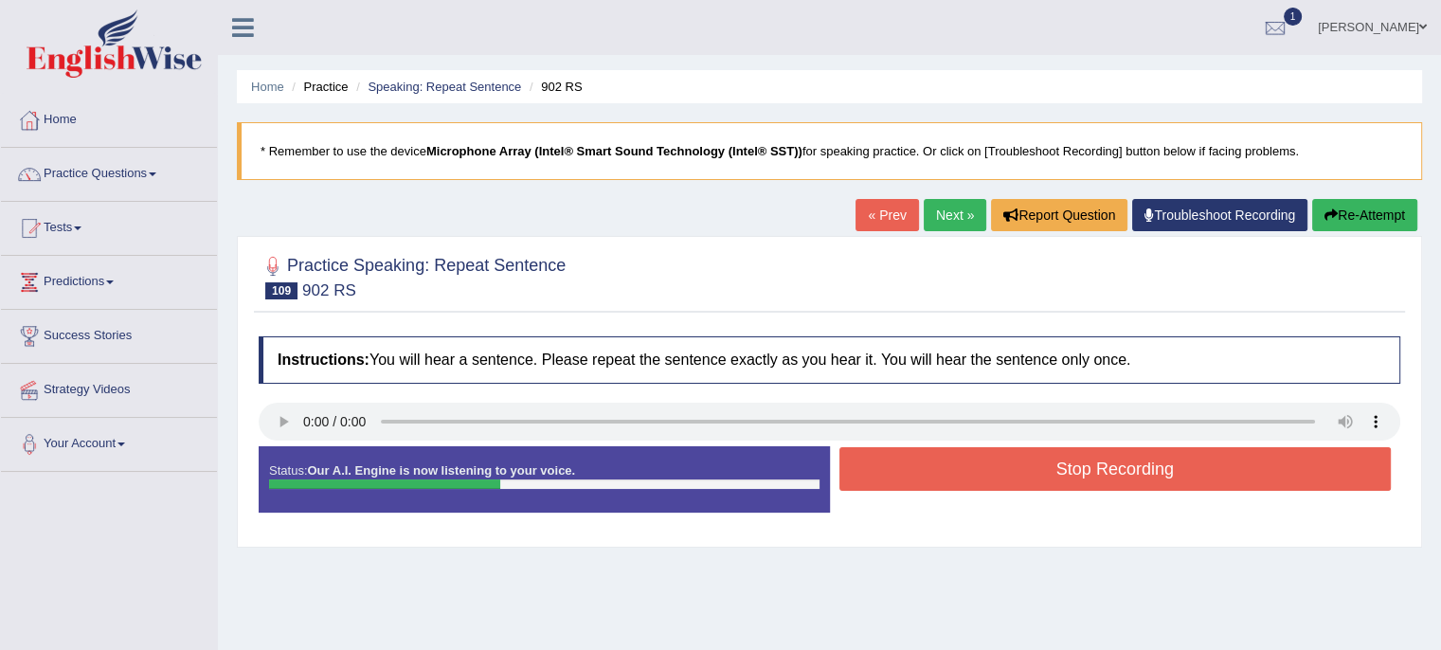
click at [974, 472] on button "Stop Recording" at bounding box center [1116, 469] width 553 height 44
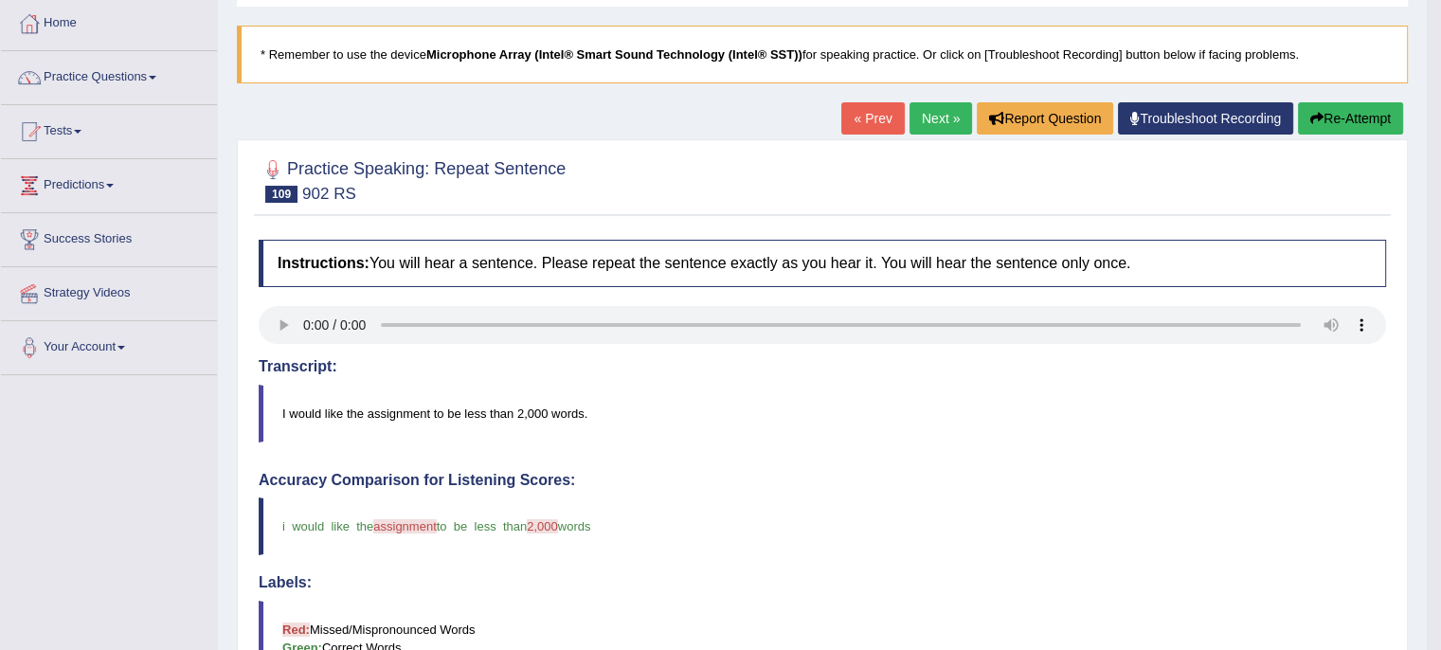
scroll to position [91, 0]
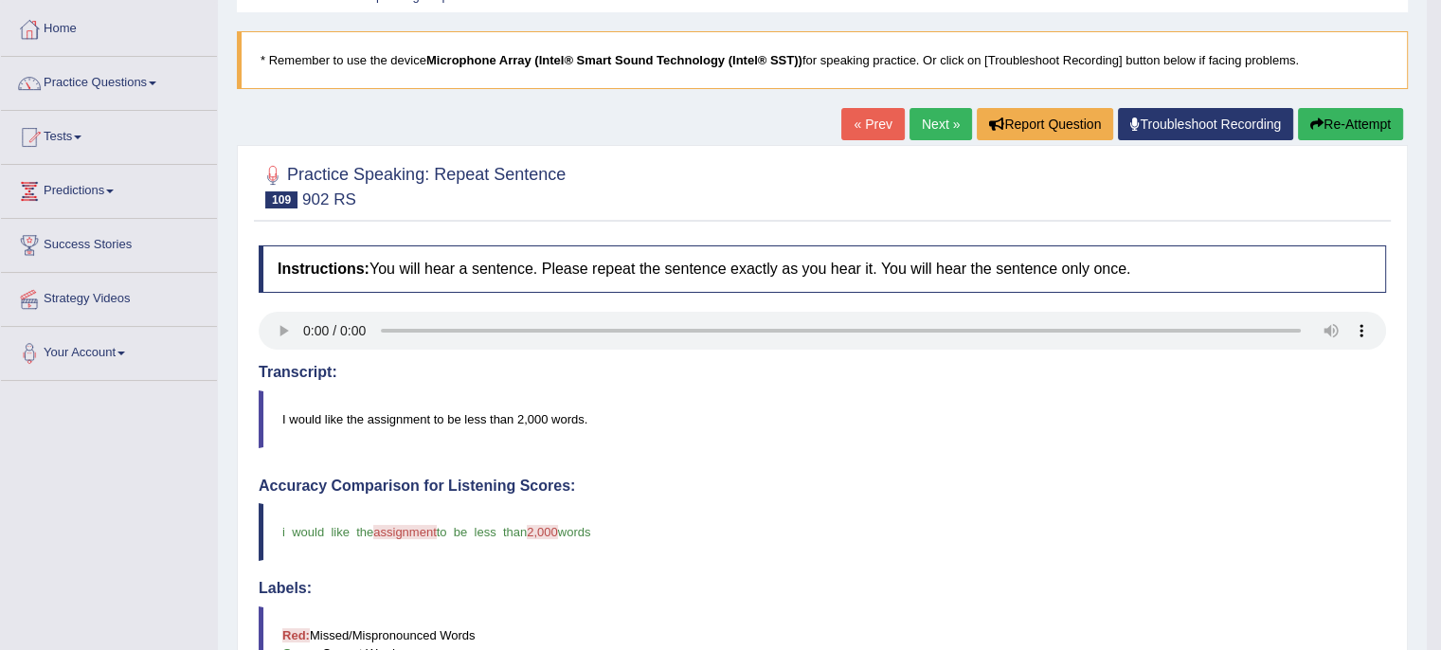
click at [934, 115] on link "Next »" at bounding box center [941, 124] width 63 height 32
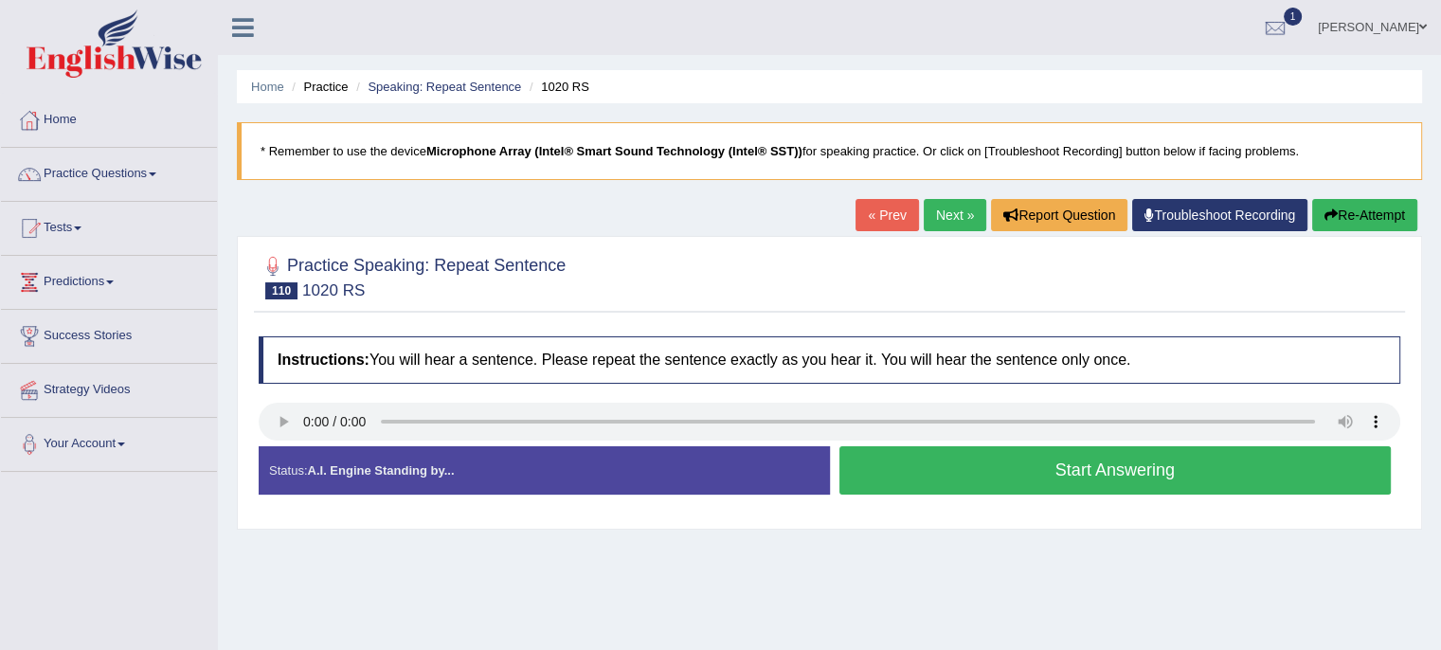
click at [988, 470] on button "Start Answering" at bounding box center [1116, 470] width 553 height 48
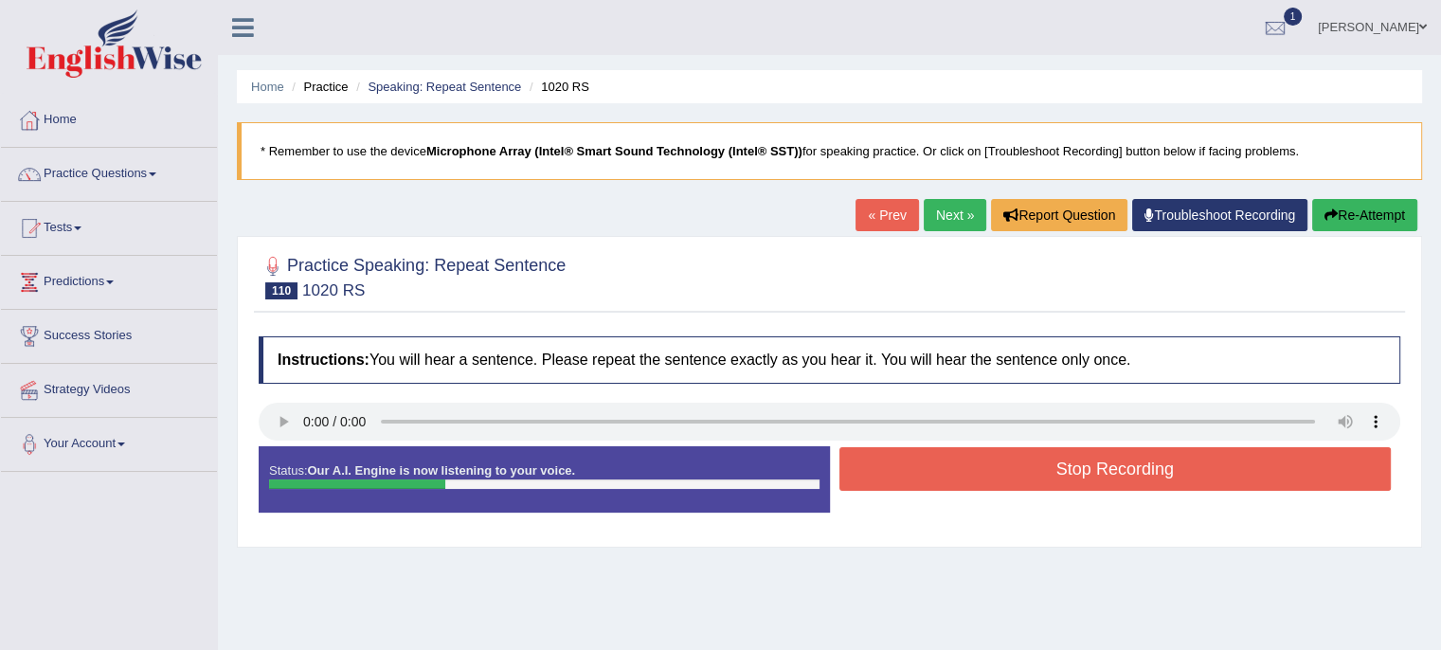
click at [988, 470] on button "Stop Recording" at bounding box center [1116, 469] width 553 height 44
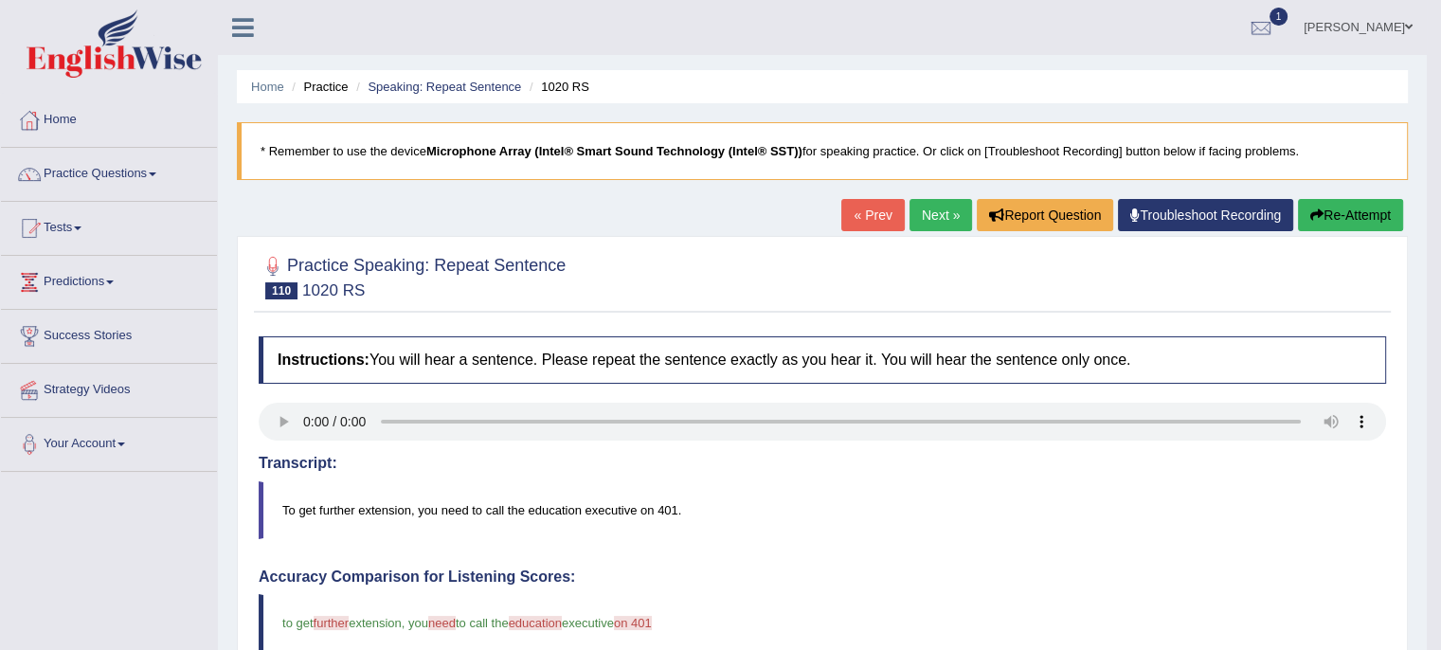
click at [933, 214] on link "Next »" at bounding box center [941, 215] width 63 height 32
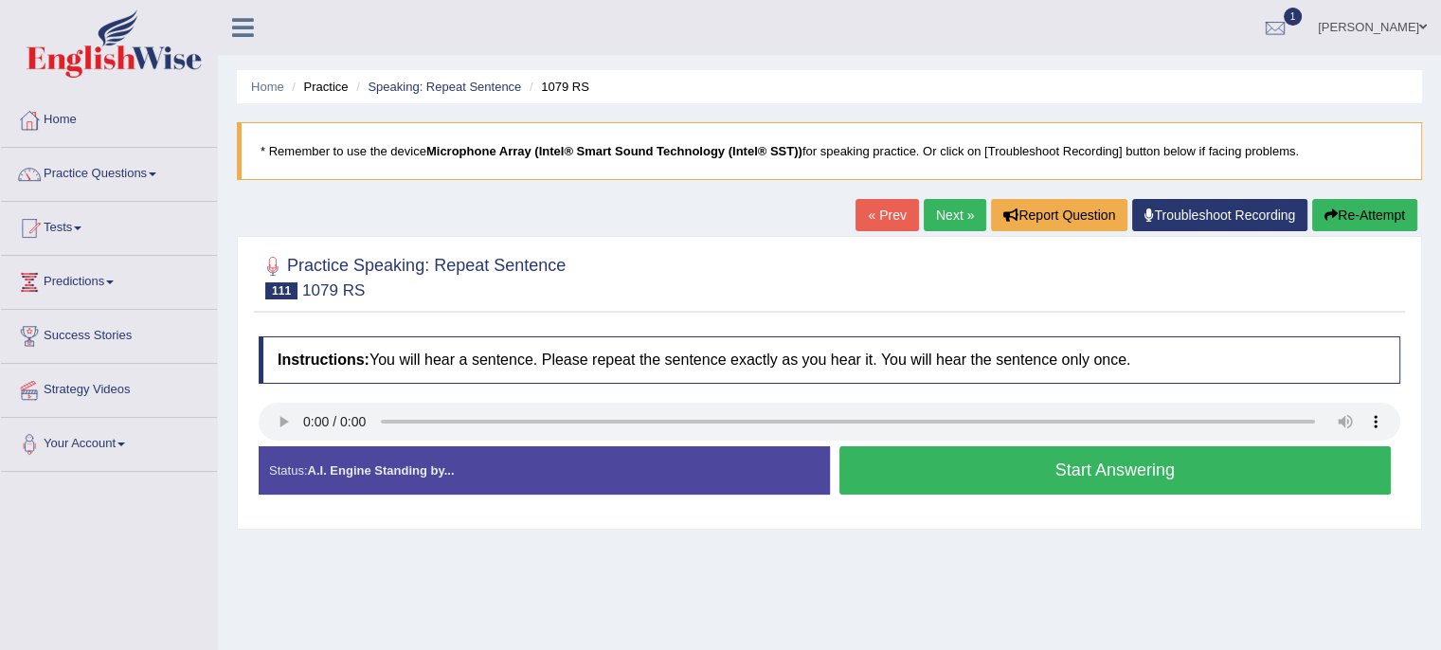
click at [1031, 476] on button "Start Answering" at bounding box center [1116, 470] width 553 height 48
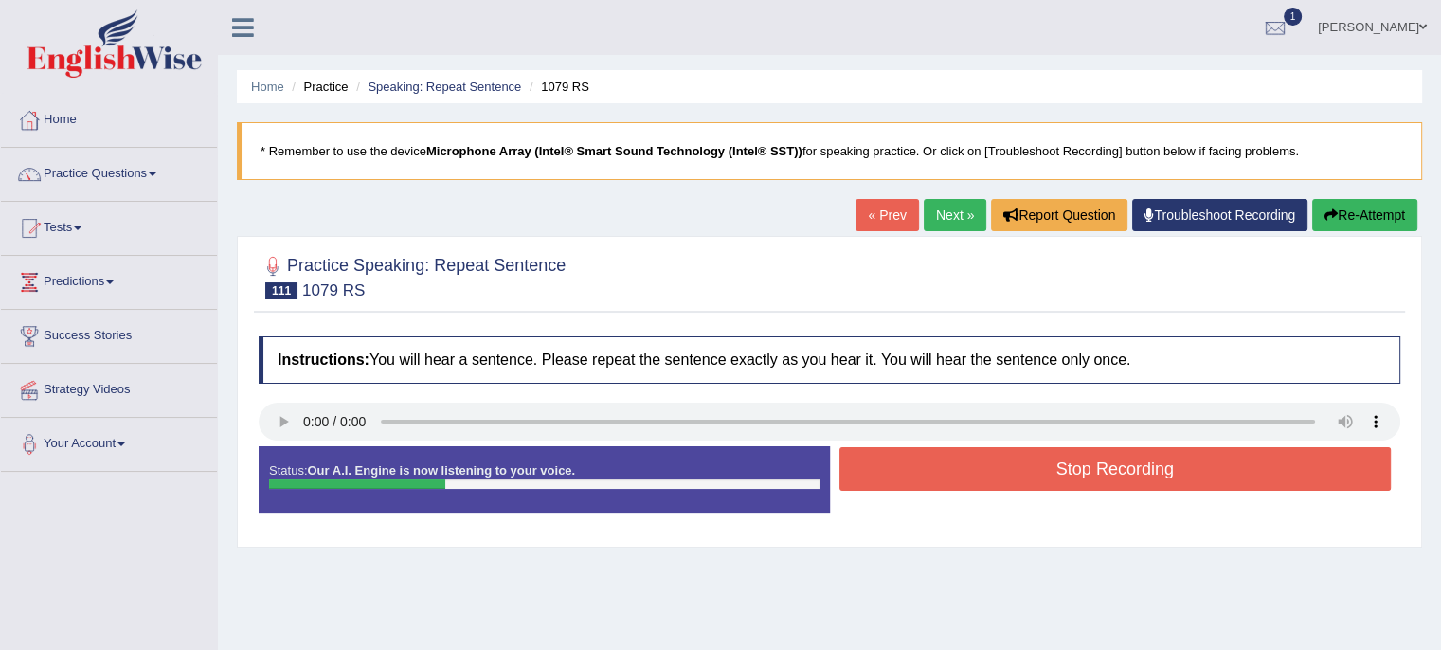
click at [1031, 476] on button "Stop Recording" at bounding box center [1116, 469] width 553 height 44
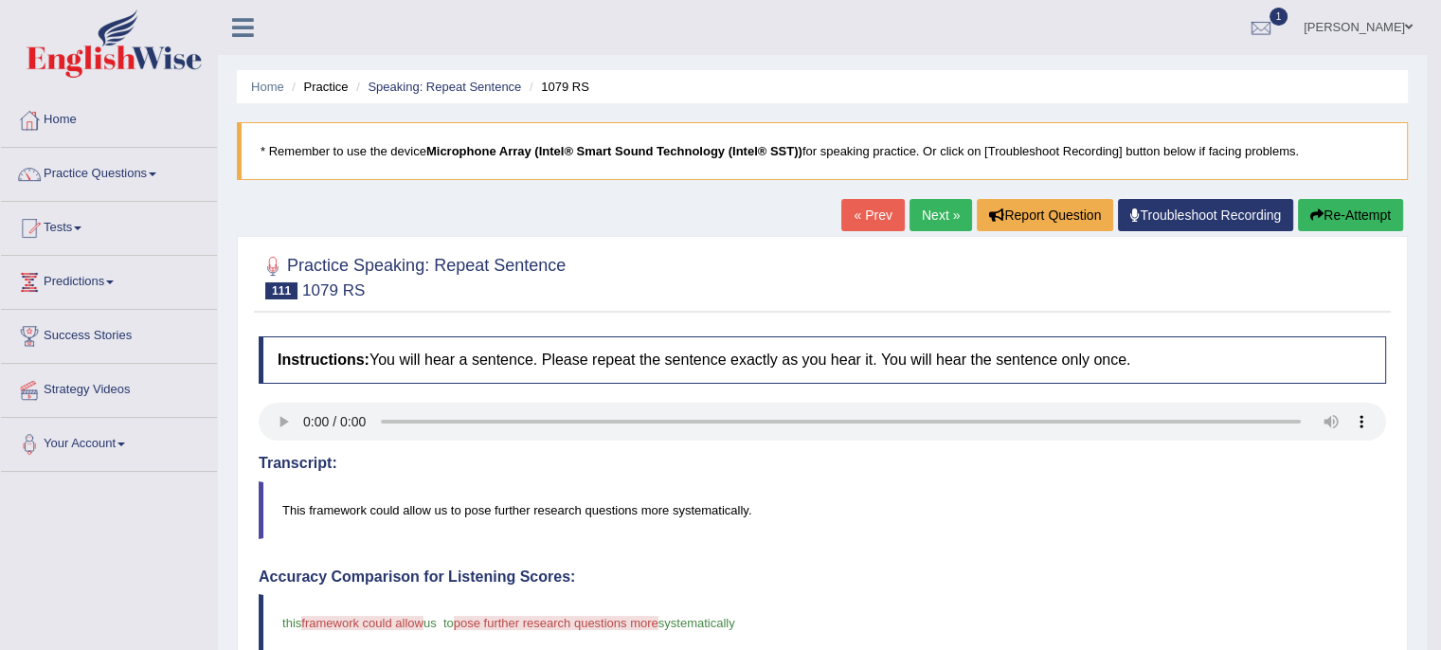
click at [936, 206] on link "Next »" at bounding box center [941, 215] width 63 height 32
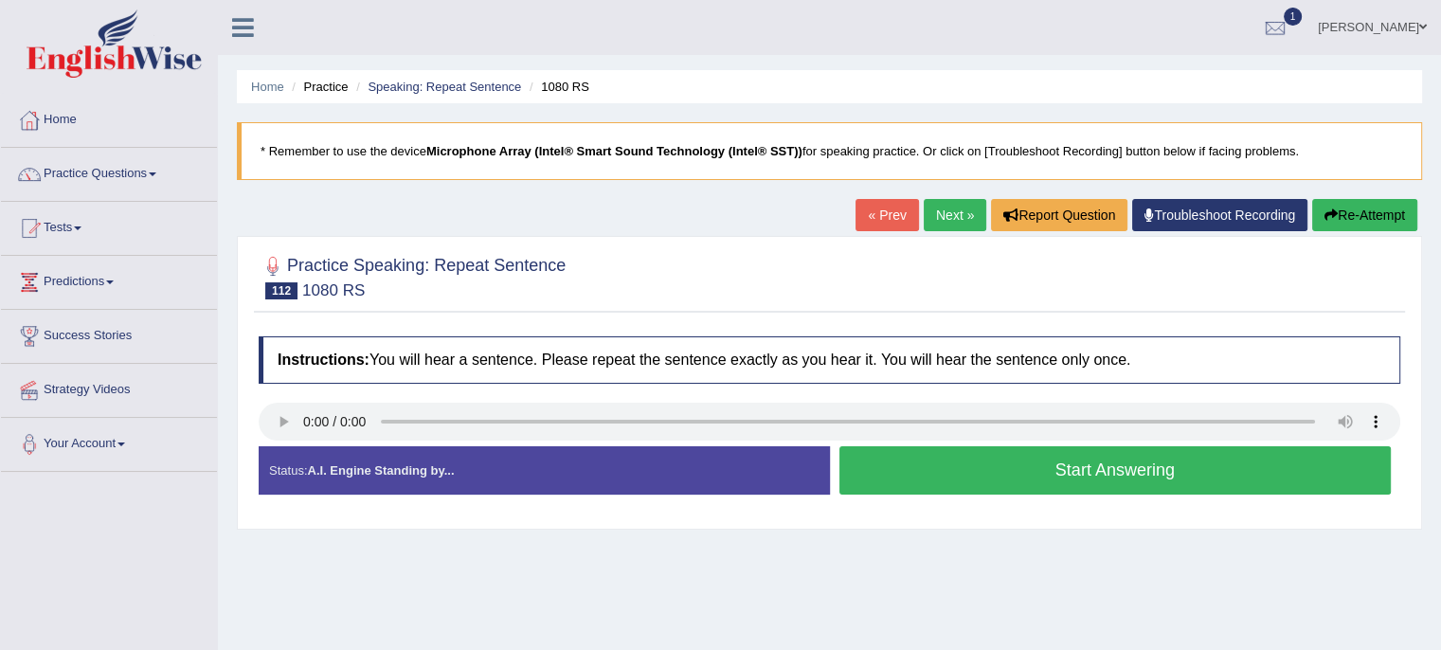
click at [951, 474] on button "Start Answering" at bounding box center [1116, 470] width 553 height 48
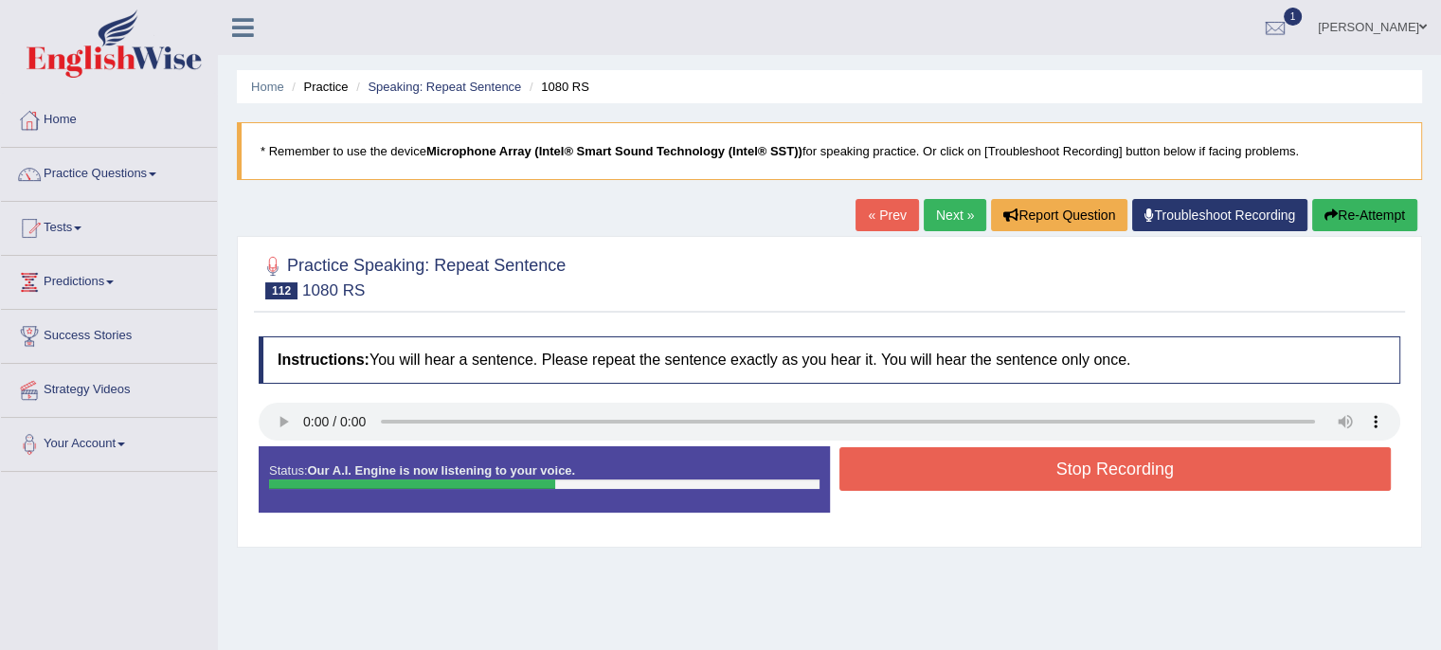
click at [1376, 207] on button "Re-Attempt" at bounding box center [1365, 215] width 105 height 32
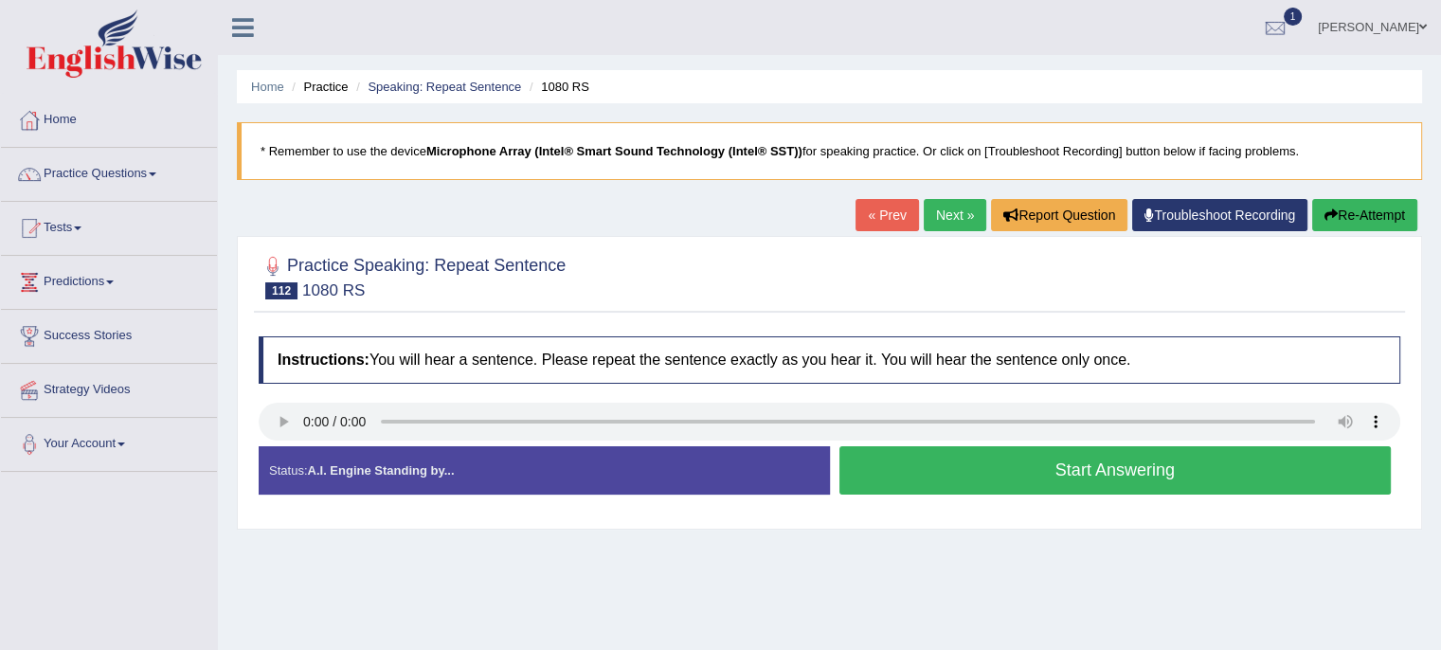
click at [974, 479] on button "Start Answering" at bounding box center [1116, 470] width 553 height 48
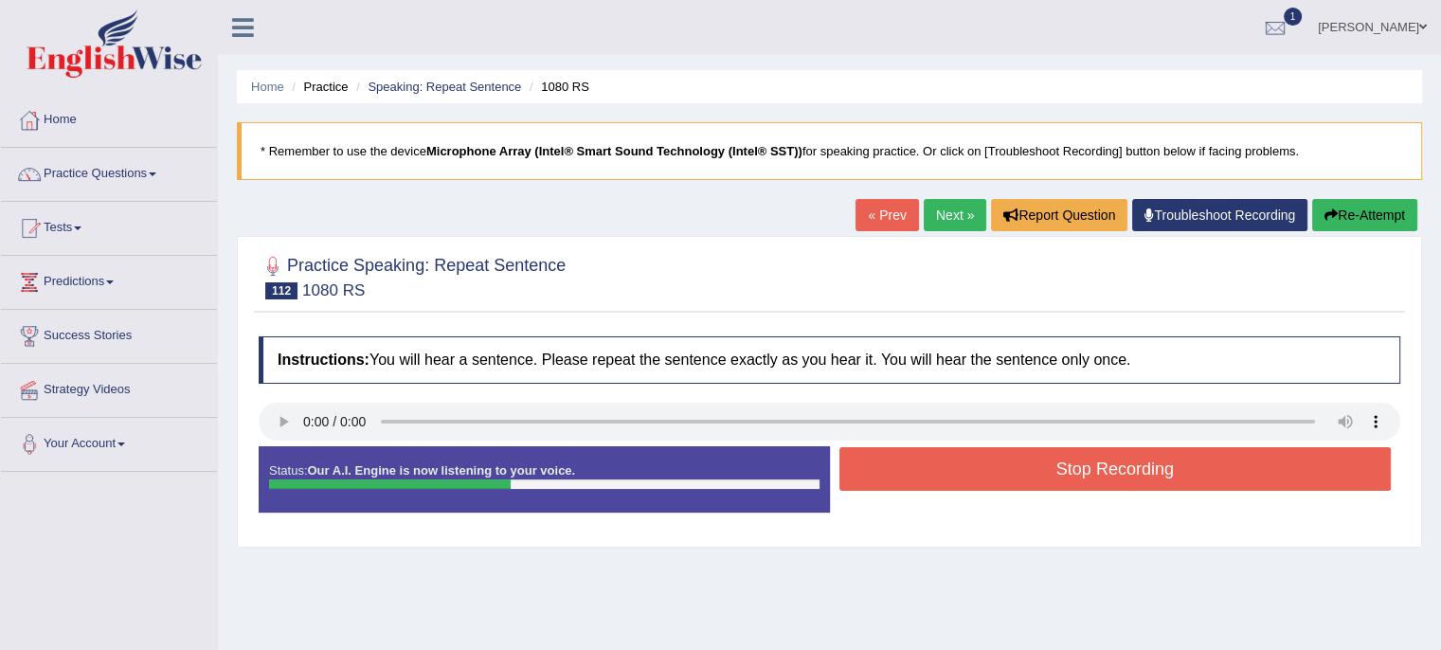
click at [974, 479] on button "Stop Recording" at bounding box center [1116, 469] width 553 height 44
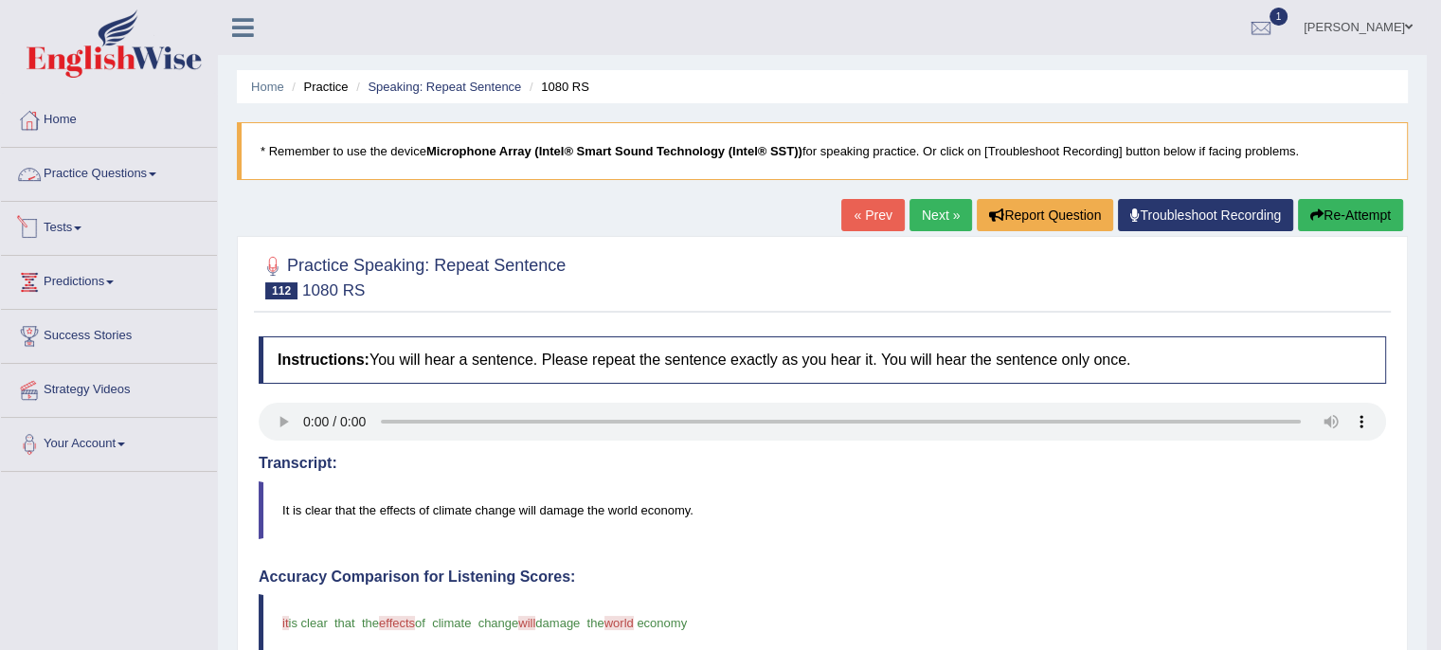
click at [152, 176] on link "Practice Questions" at bounding box center [109, 171] width 216 height 47
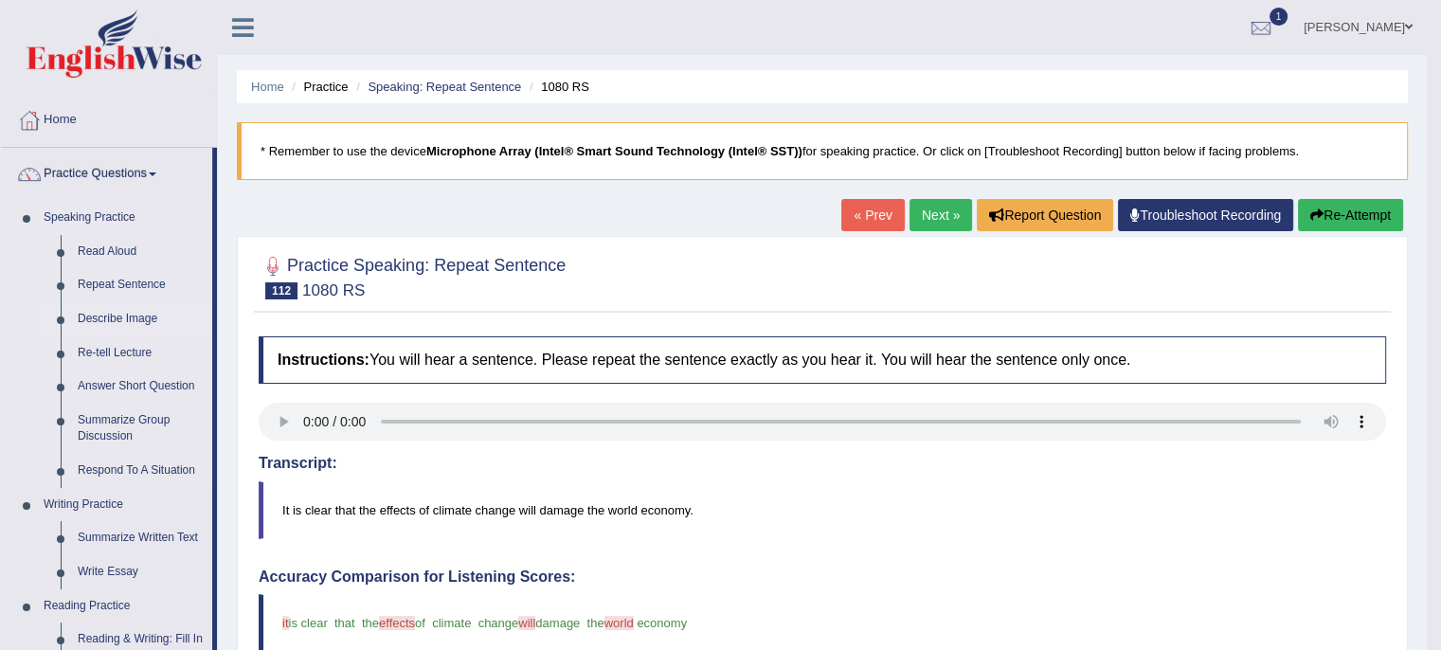
click at [138, 315] on link "Describe Image" at bounding box center [140, 319] width 143 height 34
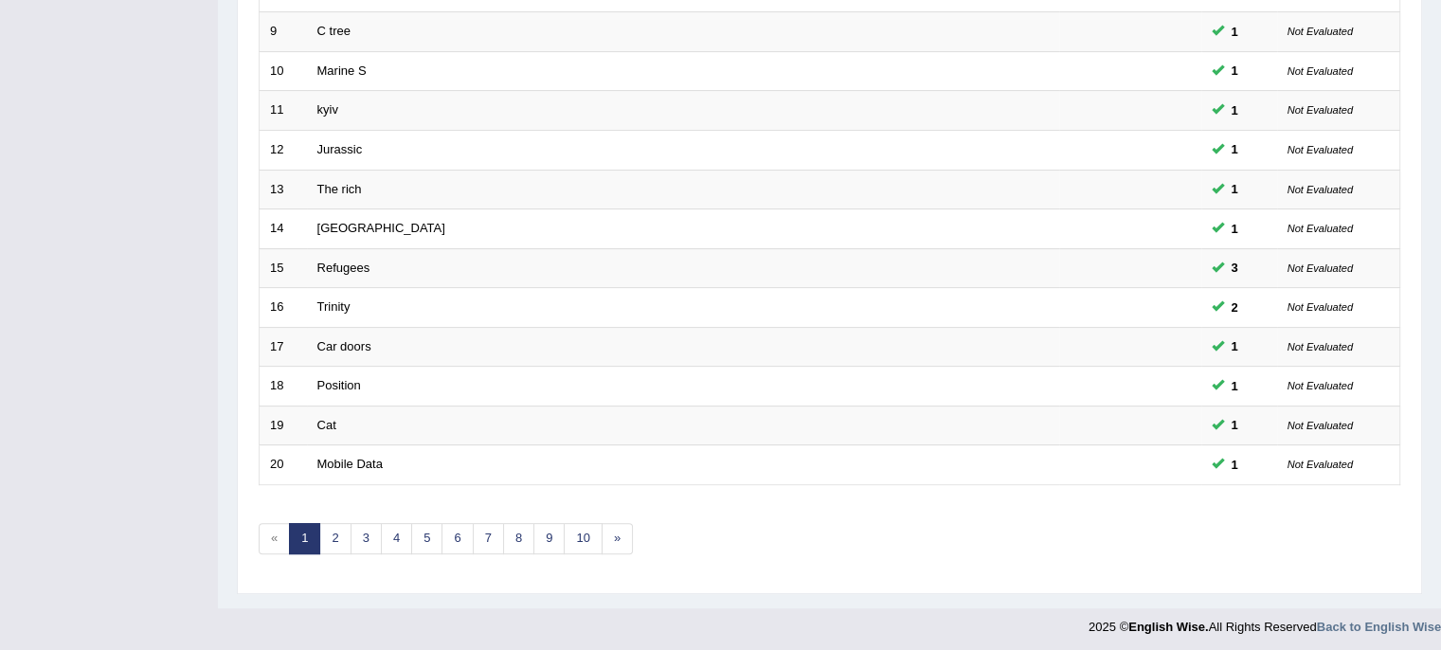
scroll to position [598, 0]
click at [363, 532] on link "3" at bounding box center [366, 539] width 31 height 31
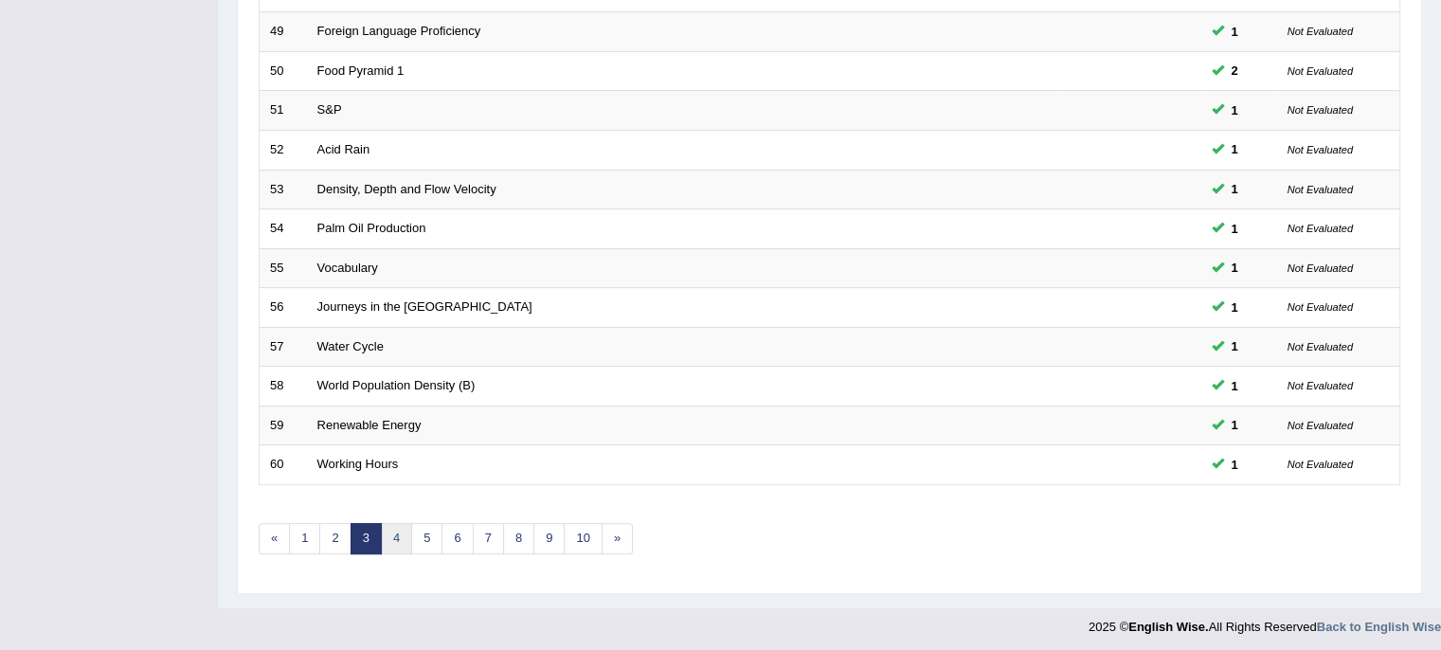
click at [392, 534] on link "4" at bounding box center [396, 538] width 31 height 31
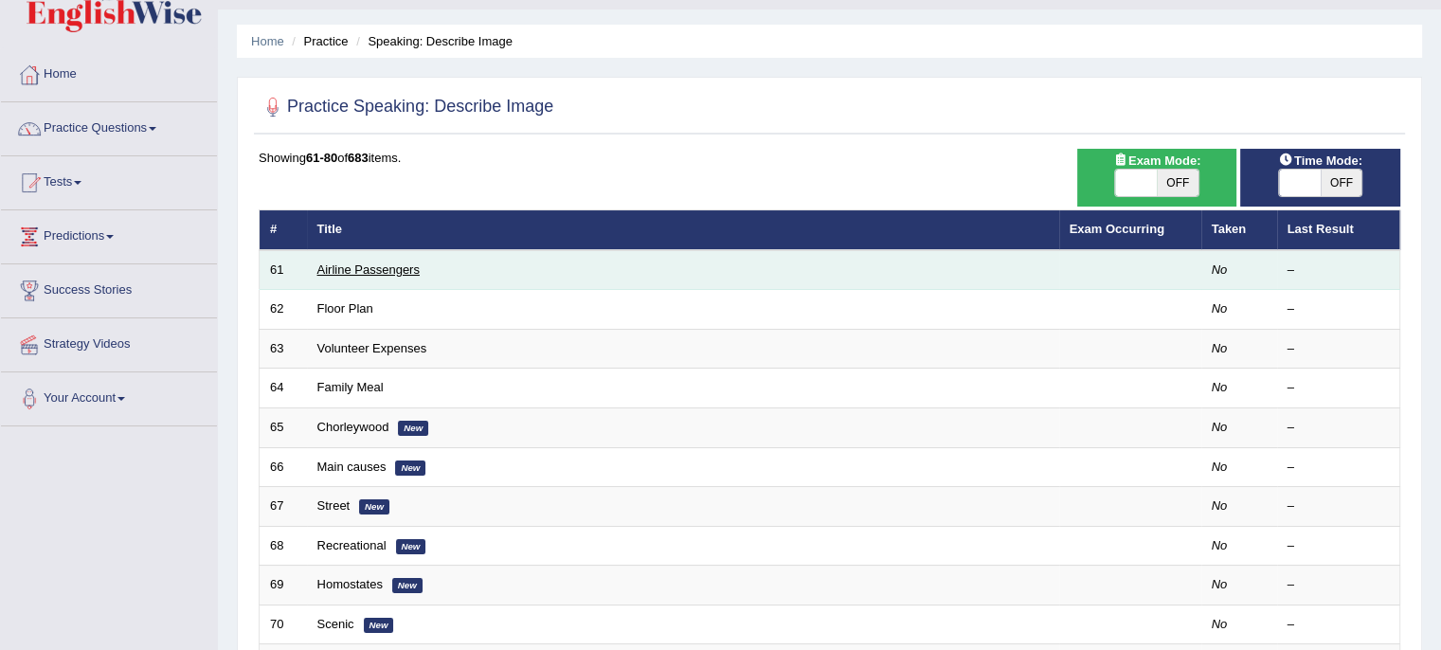
click at [390, 271] on link "Airline Passengers" at bounding box center [368, 270] width 102 height 14
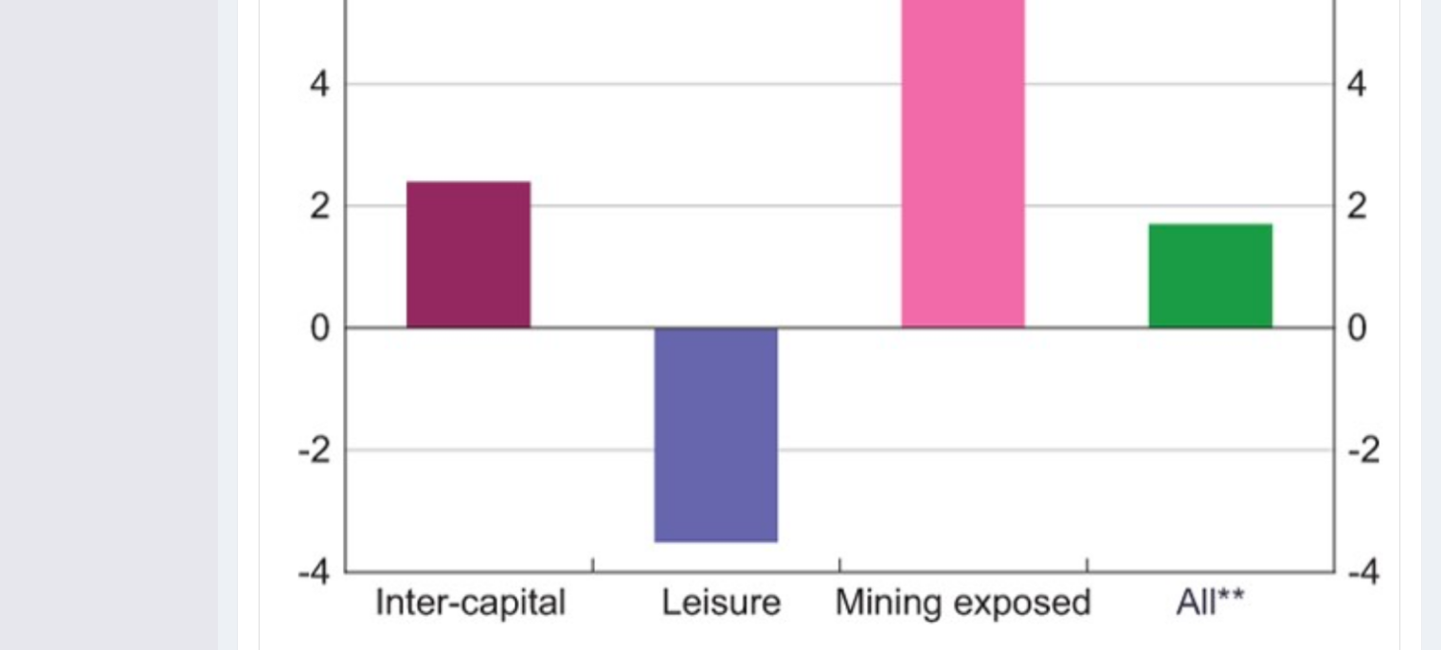
scroll to position [867, 0]
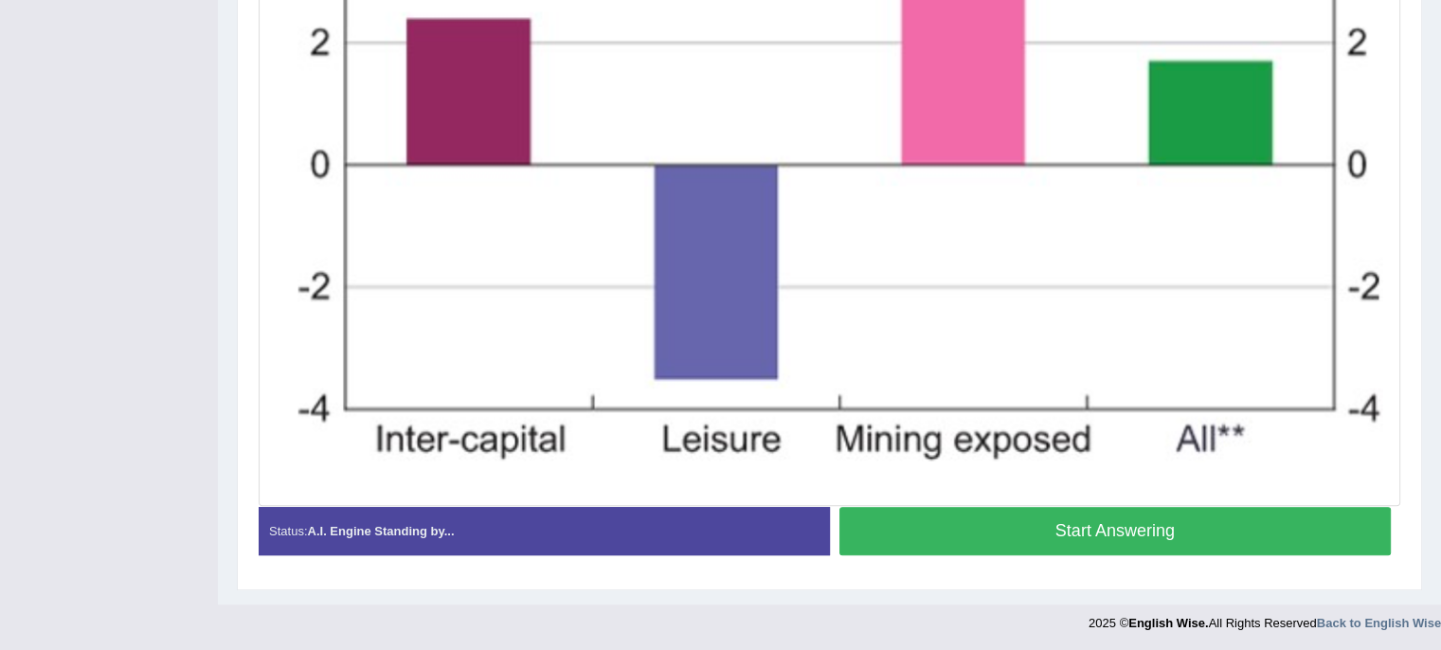
click at [915, 542] on button "Start Answering" at bounding box center [1116, 531] width 553 height 48
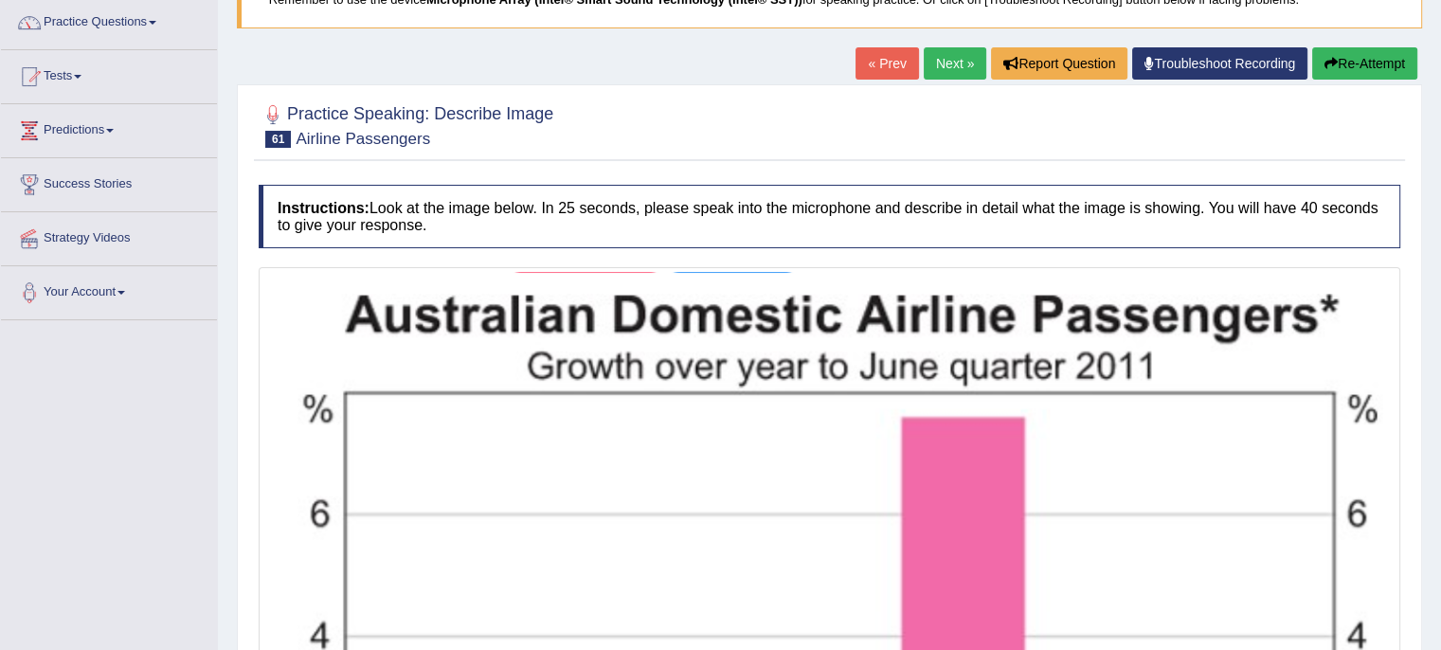
scroll to position [40, 0]
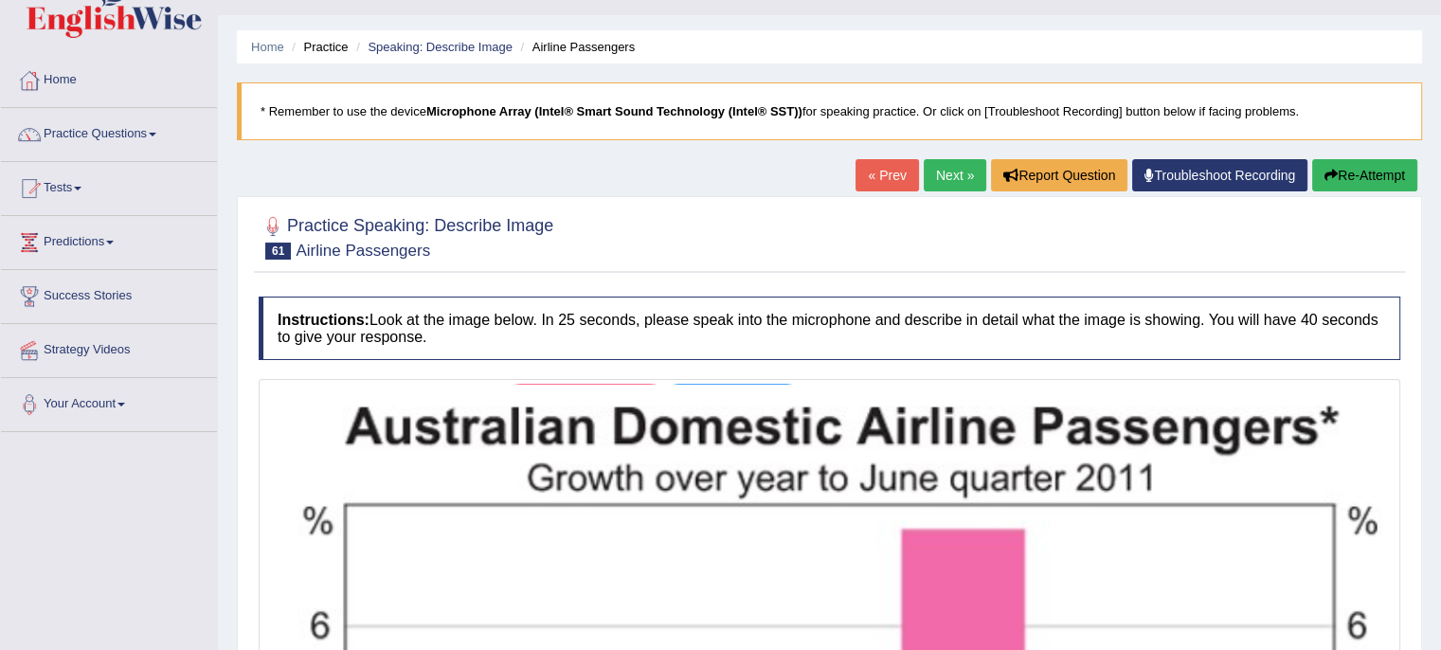
click at [931, 344] on h4 "Instructions: Look at the image below. In 25 seconds, please speak into the mic…" at bounding box center [830, 328] width 1142 height 63
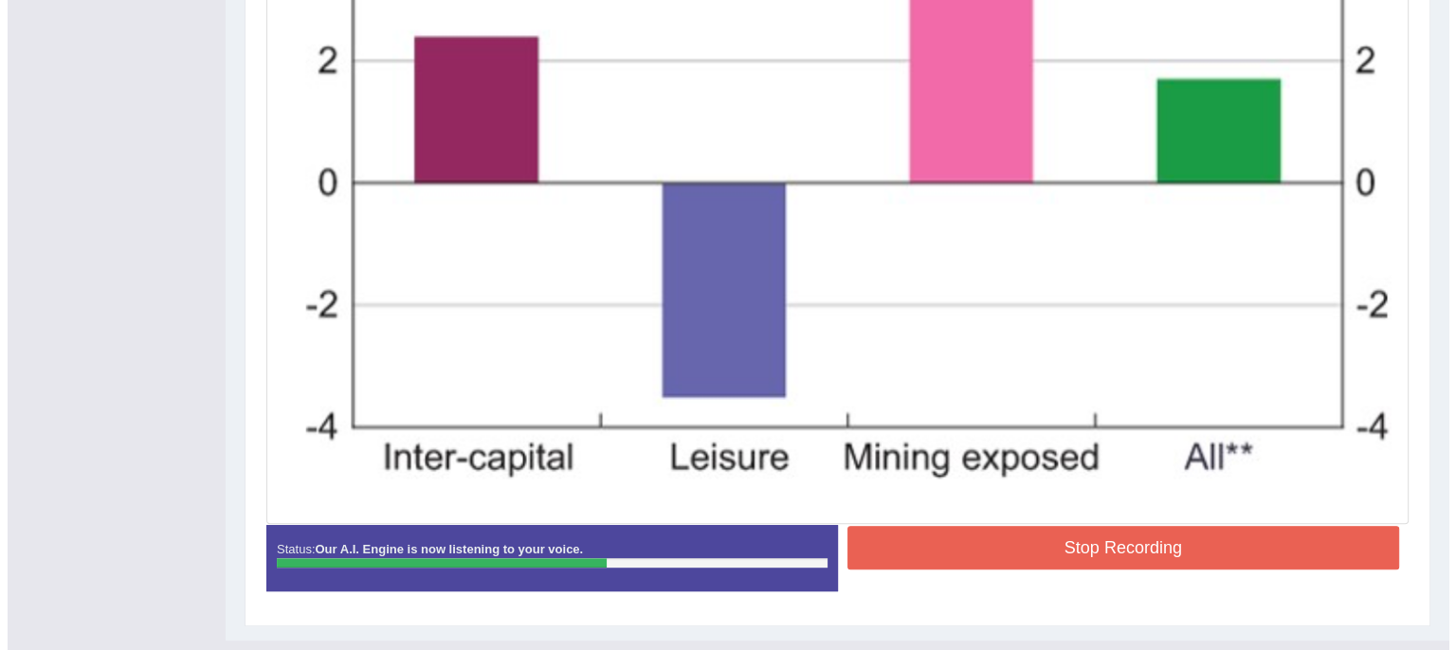
scroll to position [885, 0]
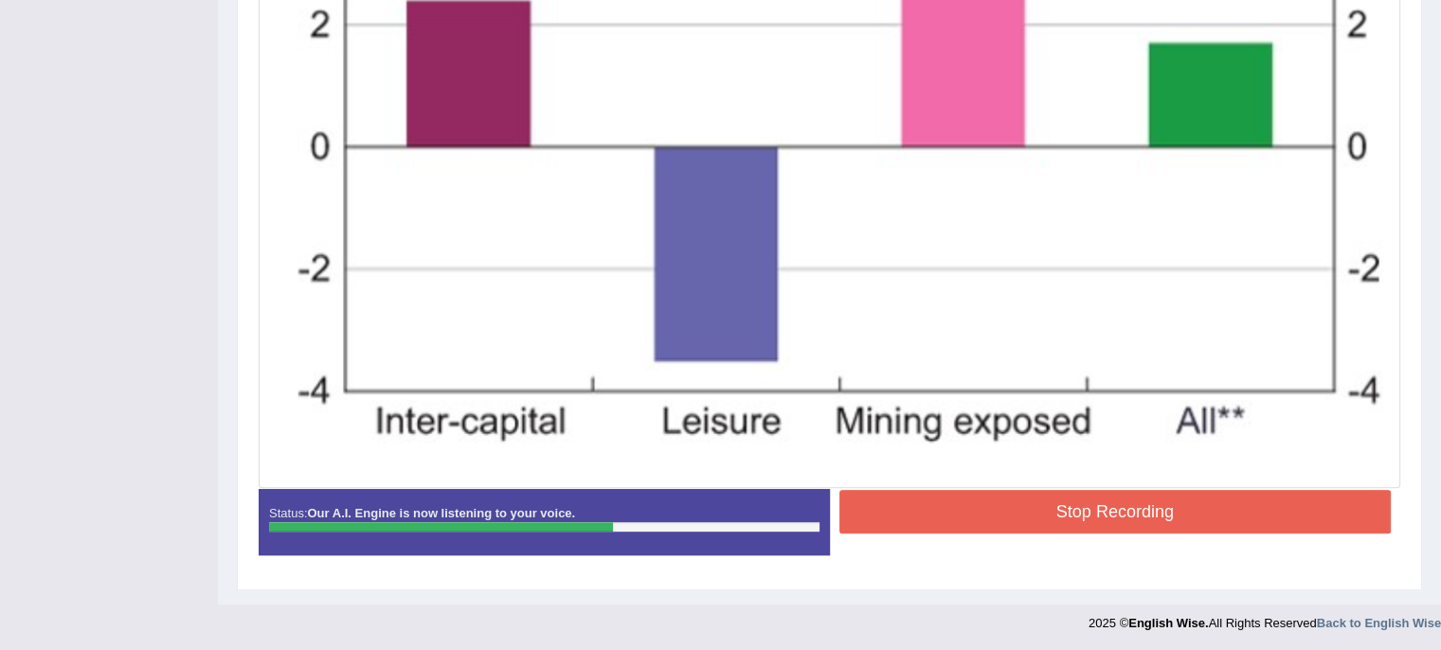
click at [957, 492] on button "Stop Recording" at bounding box center [1116, 512] width 553 height 44
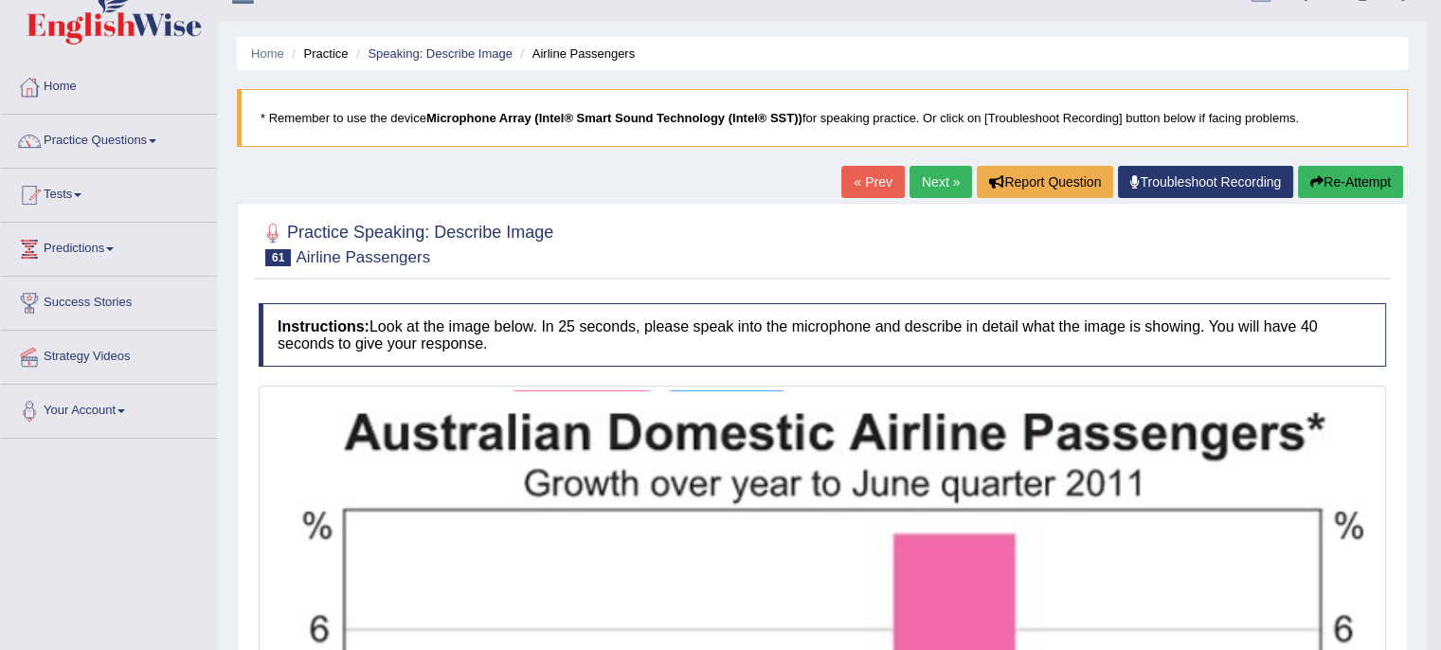
scroll to position [0, 0]
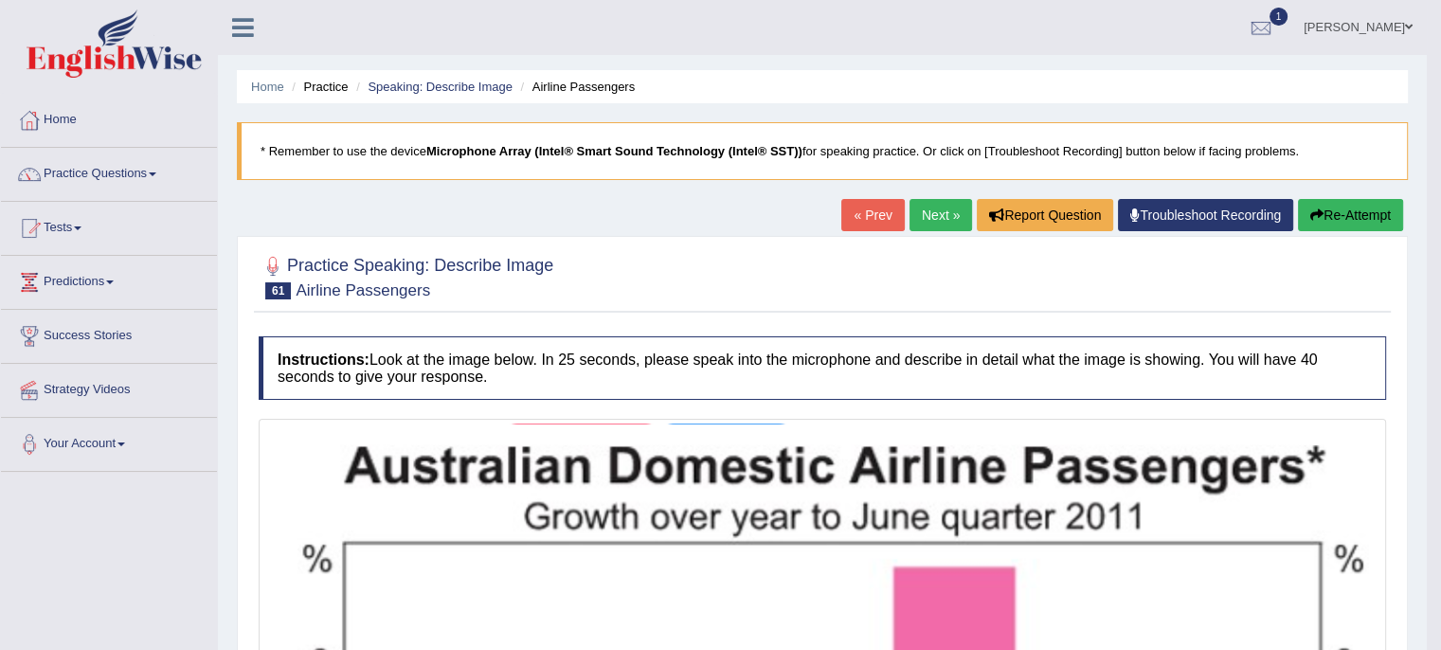
click at [936, 214] on link "Next »" at bounding box center [941, 215] width 63 height 32
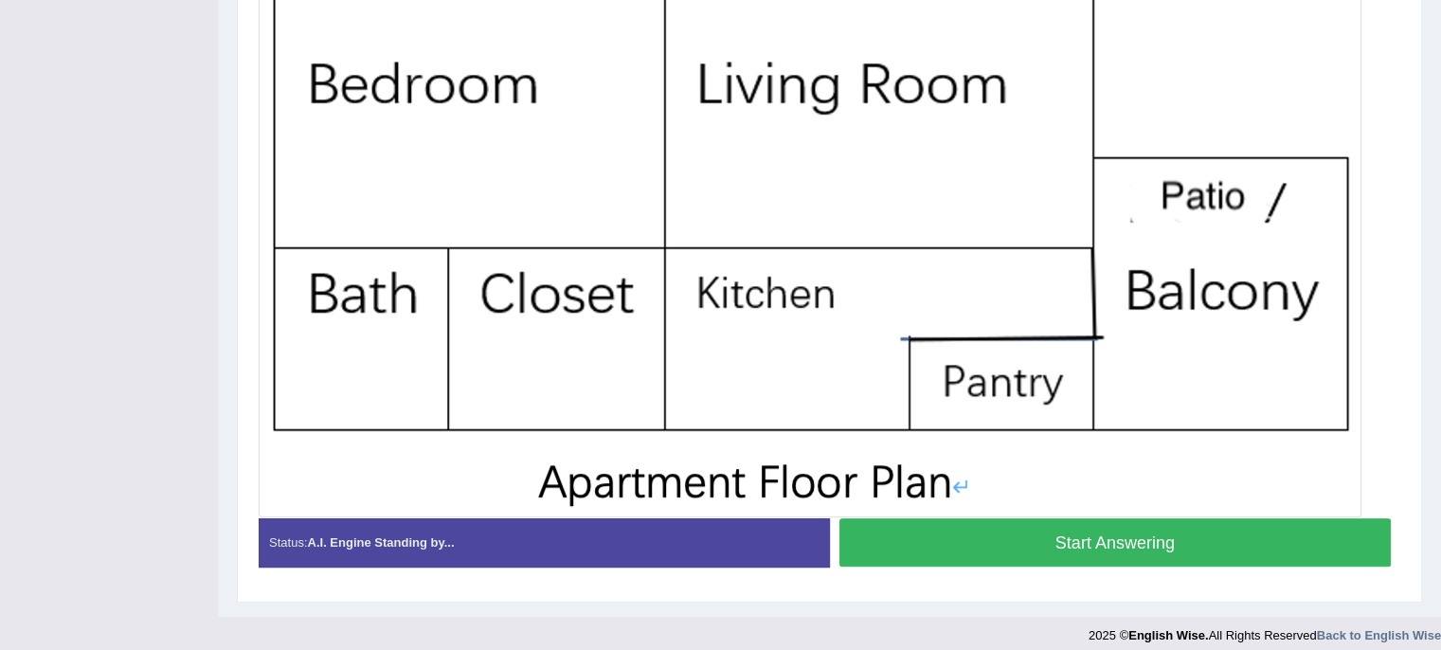
scroll to position [572, 0]
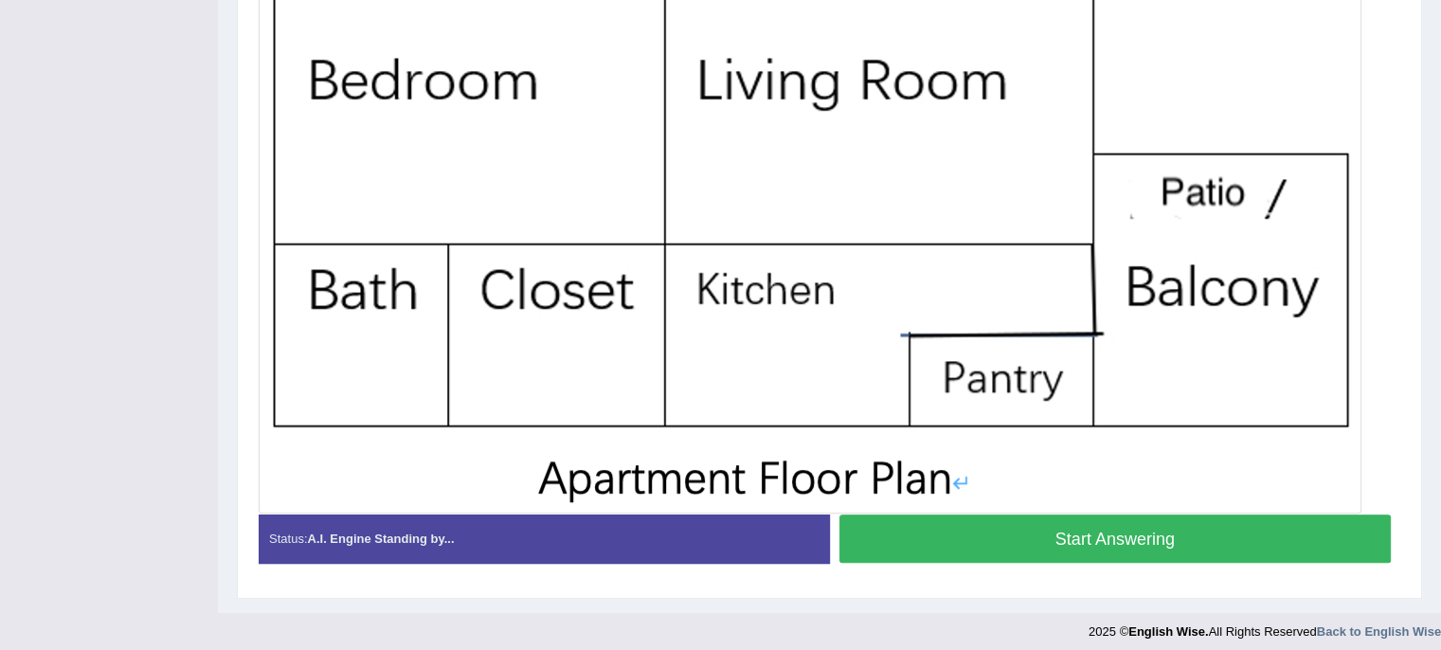
click at [937, 535] on button "Start Answering" at bounding box center [1116, 539] width 553 height 48
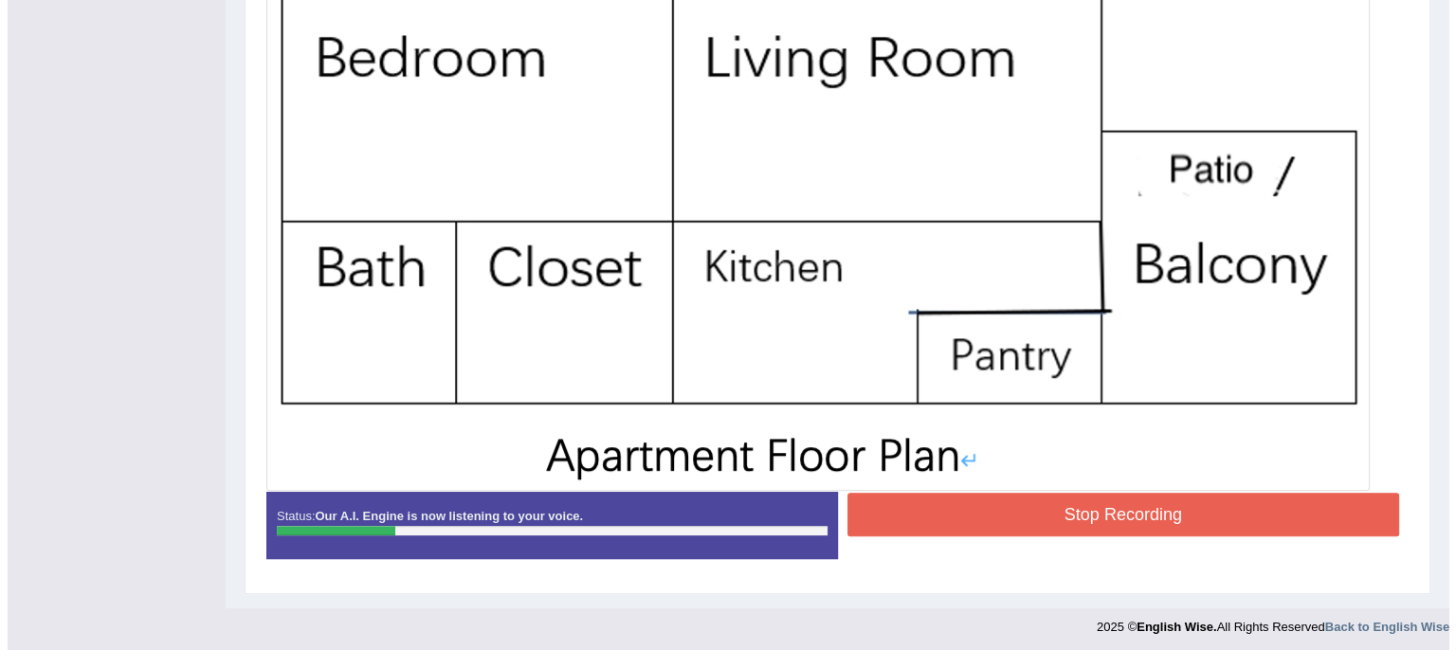
scroll to position [598, 0]
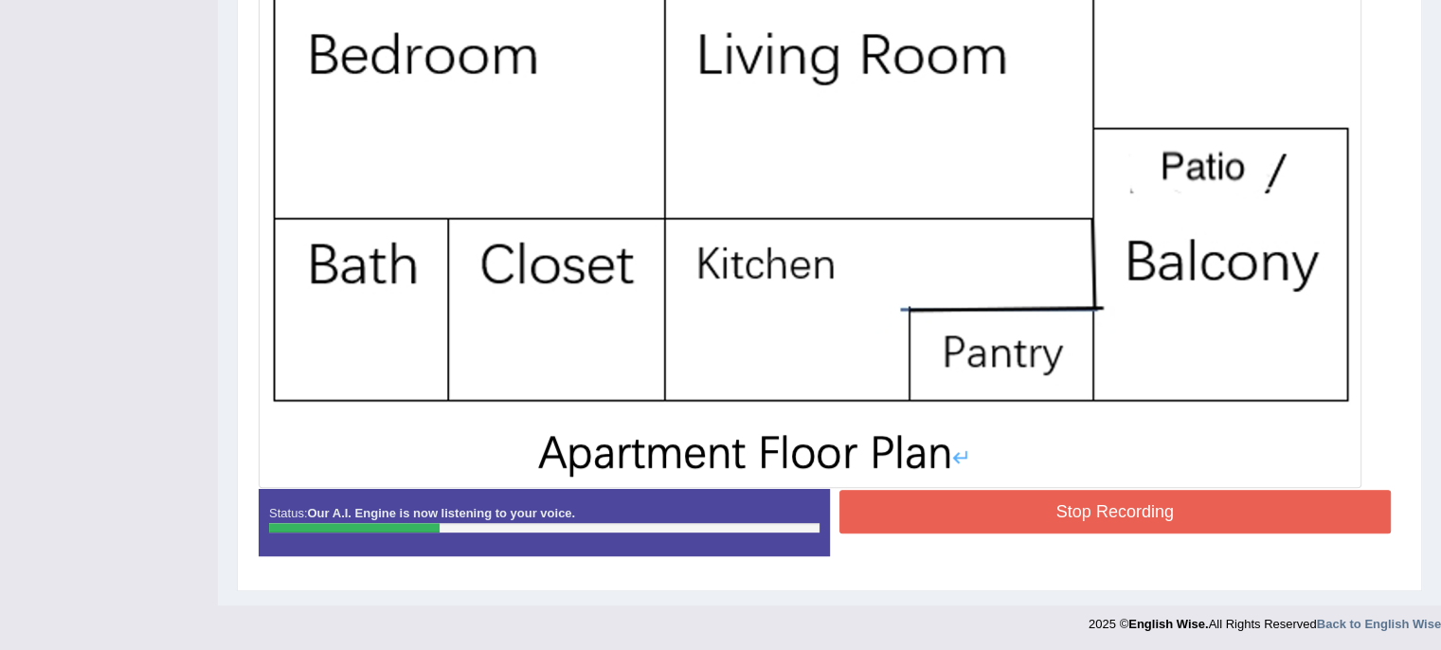
click at [1036, 516] on button "Stop Recording" at bounding box center [1116, 512] width 553 height 44
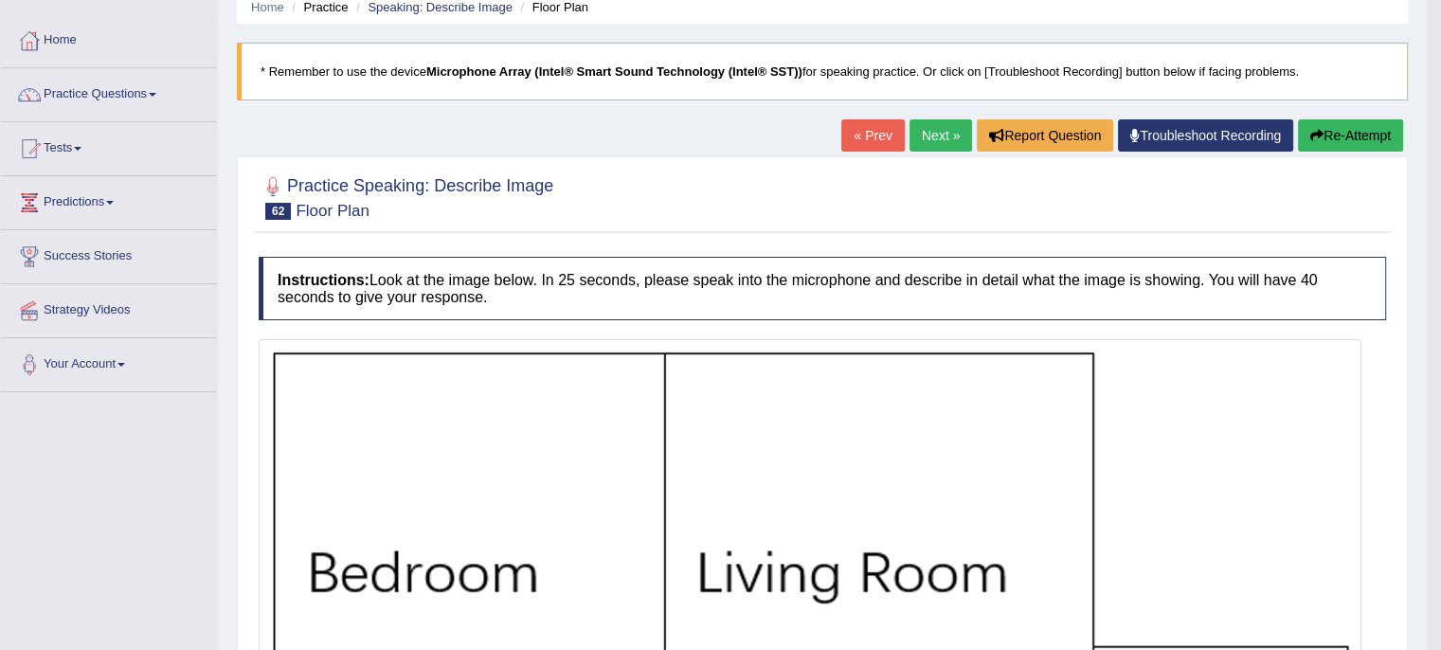
scroll to position [0, 0]
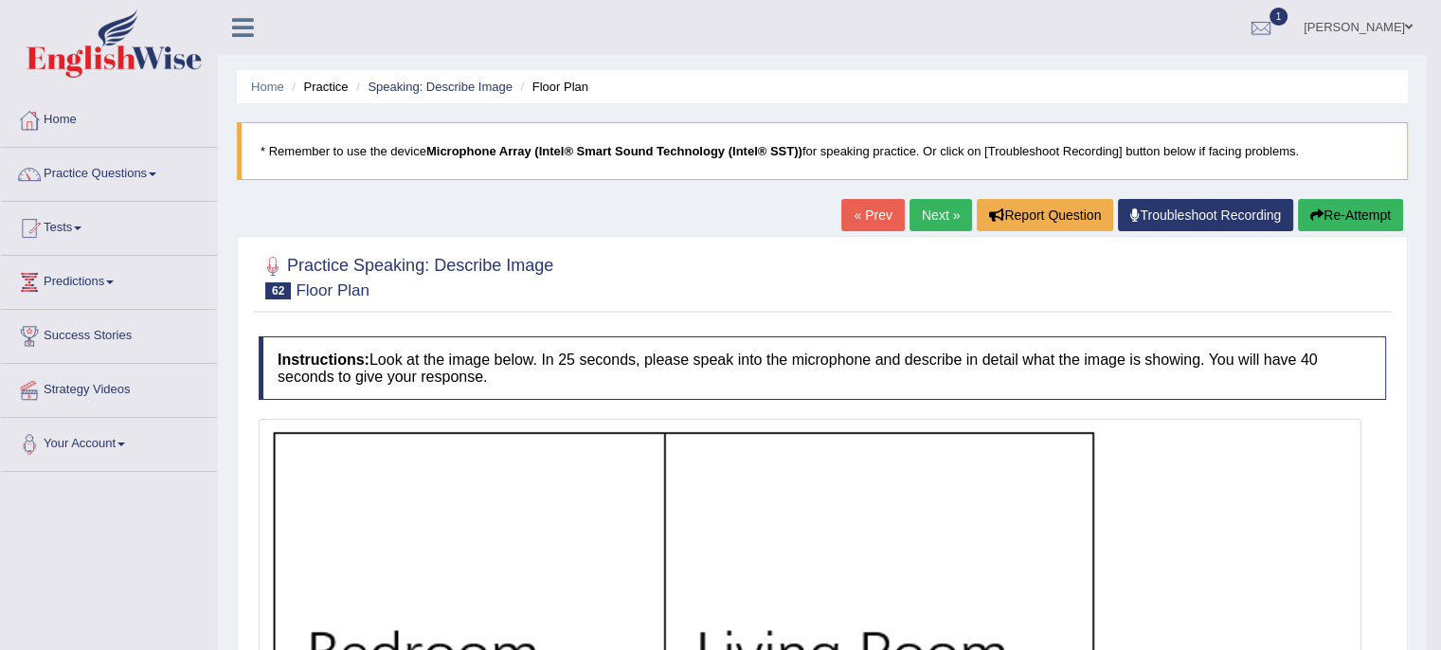
click at [929, 214] on link "Next »" at bounding box center [941, 215] width 63 height 32
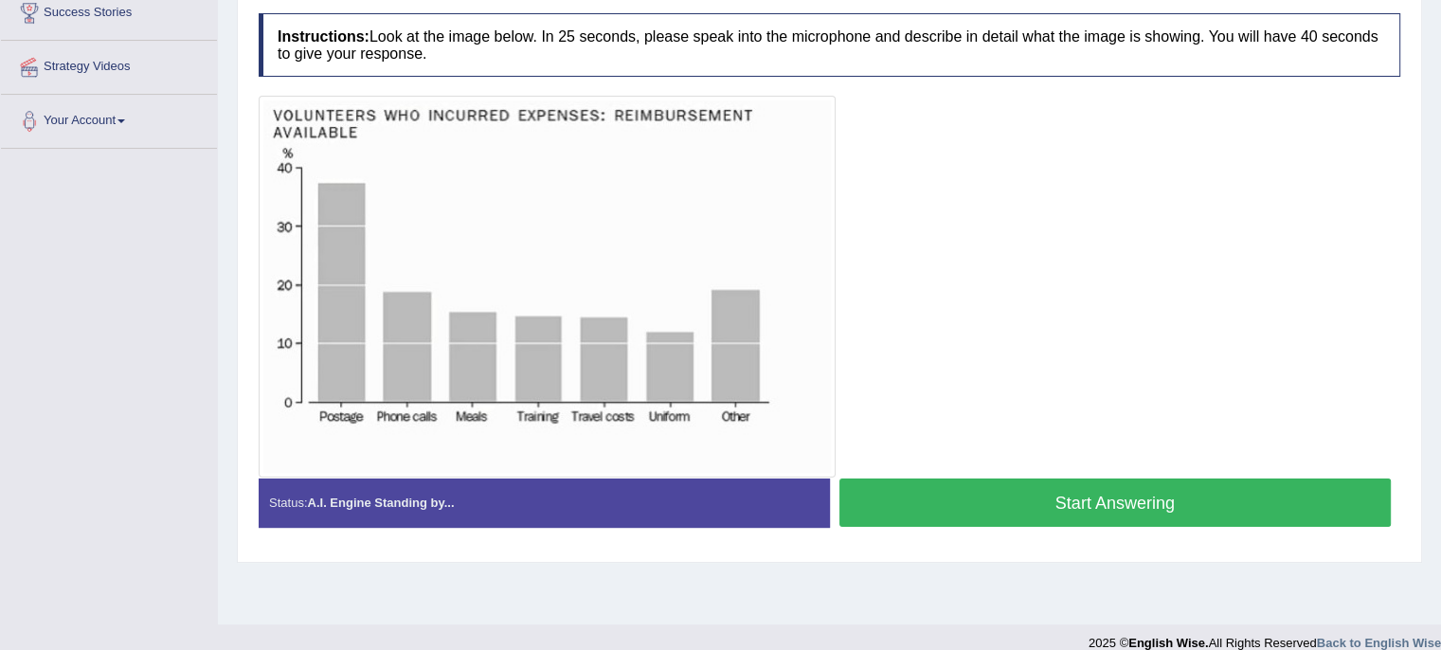
click at [970, 482] on button "Start Answering" at bounding box center [1116, 503] width 553 height 48
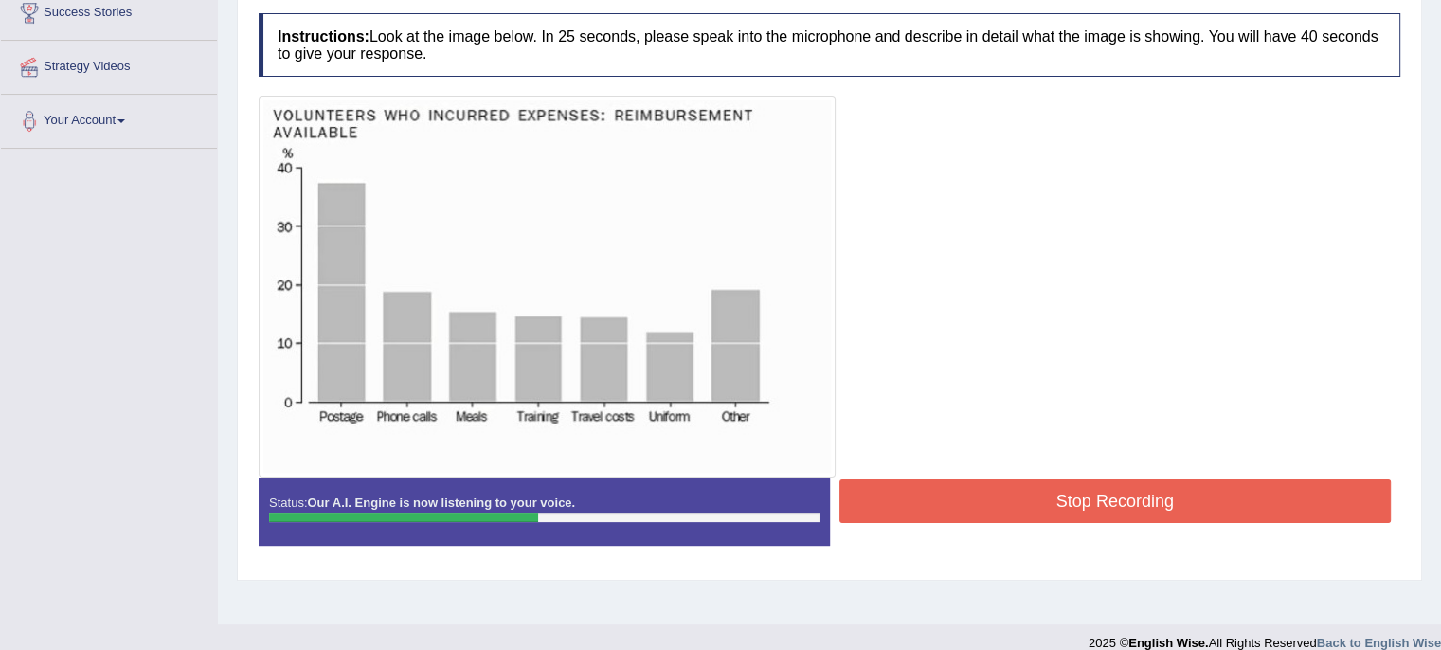
click at [970, 482] on button "Stop Recording" at bounding box center [1116, 502] width 553 height 44
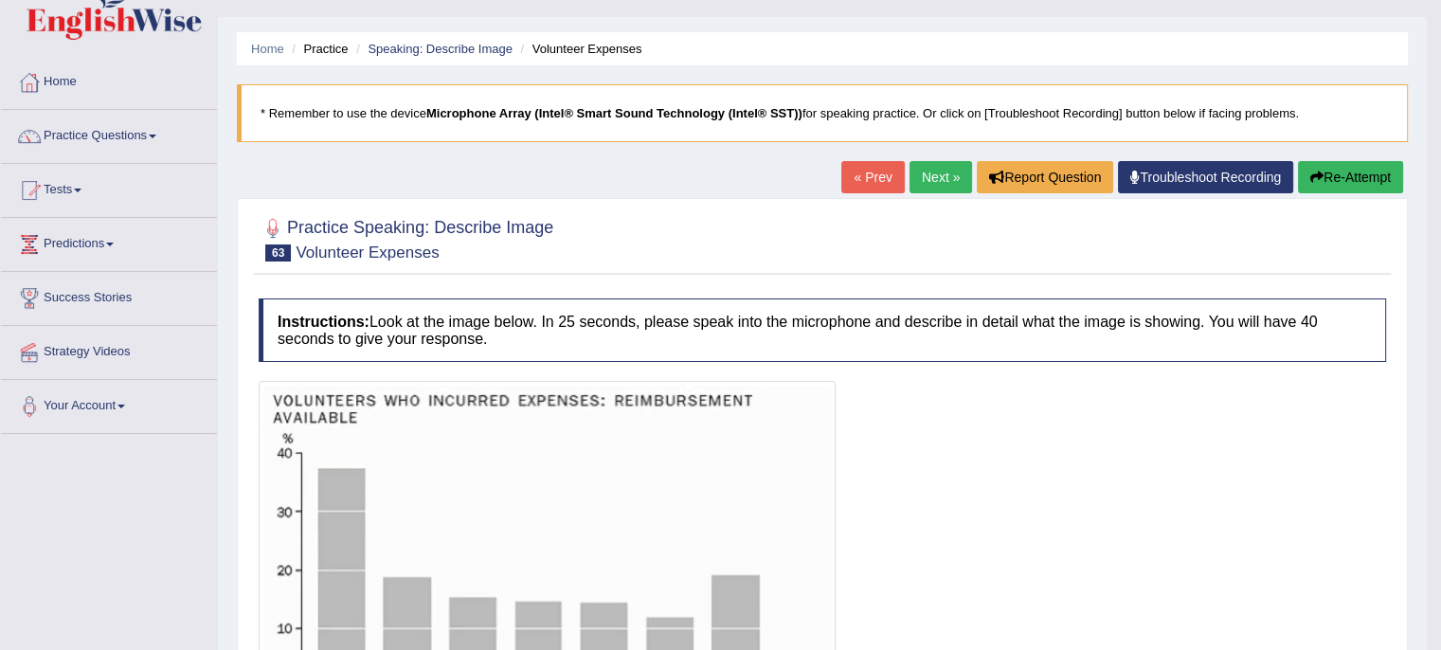
scroll to position [27, 0]
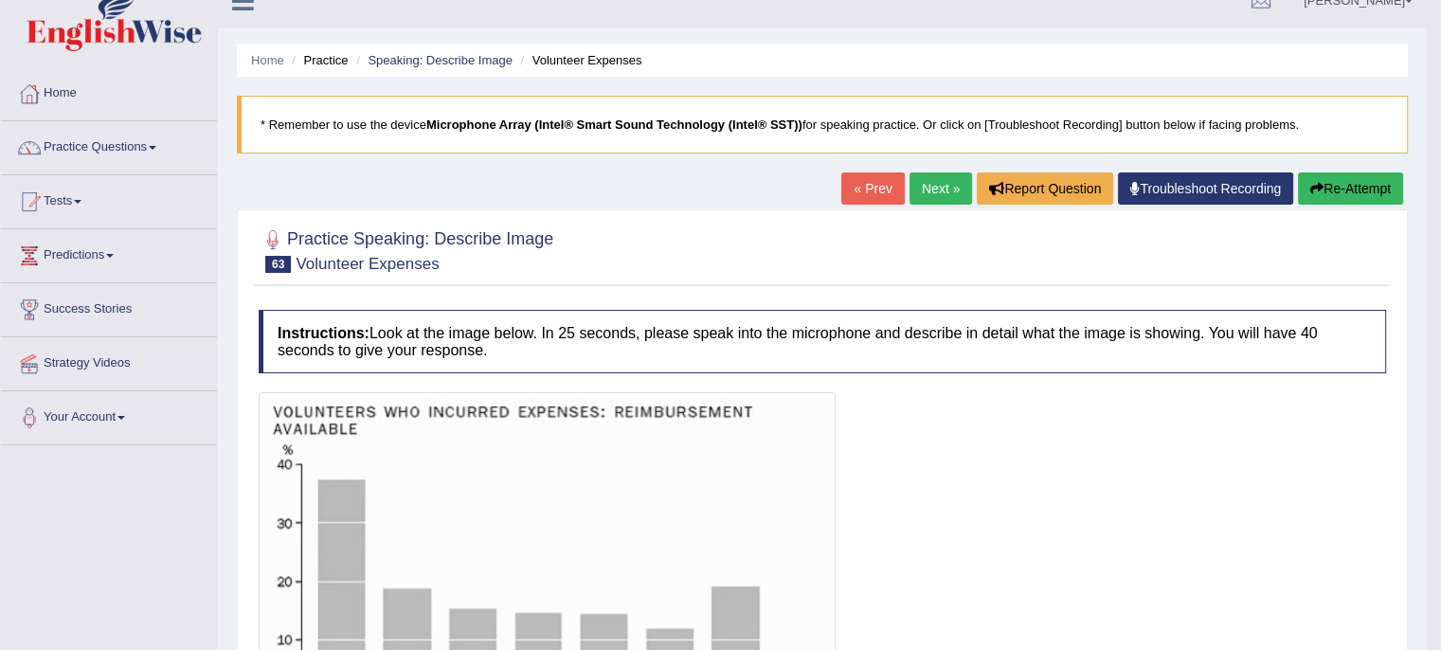
click at [936, 192] on link "Next »" at bounding box center [941, 188] width 63 height 32
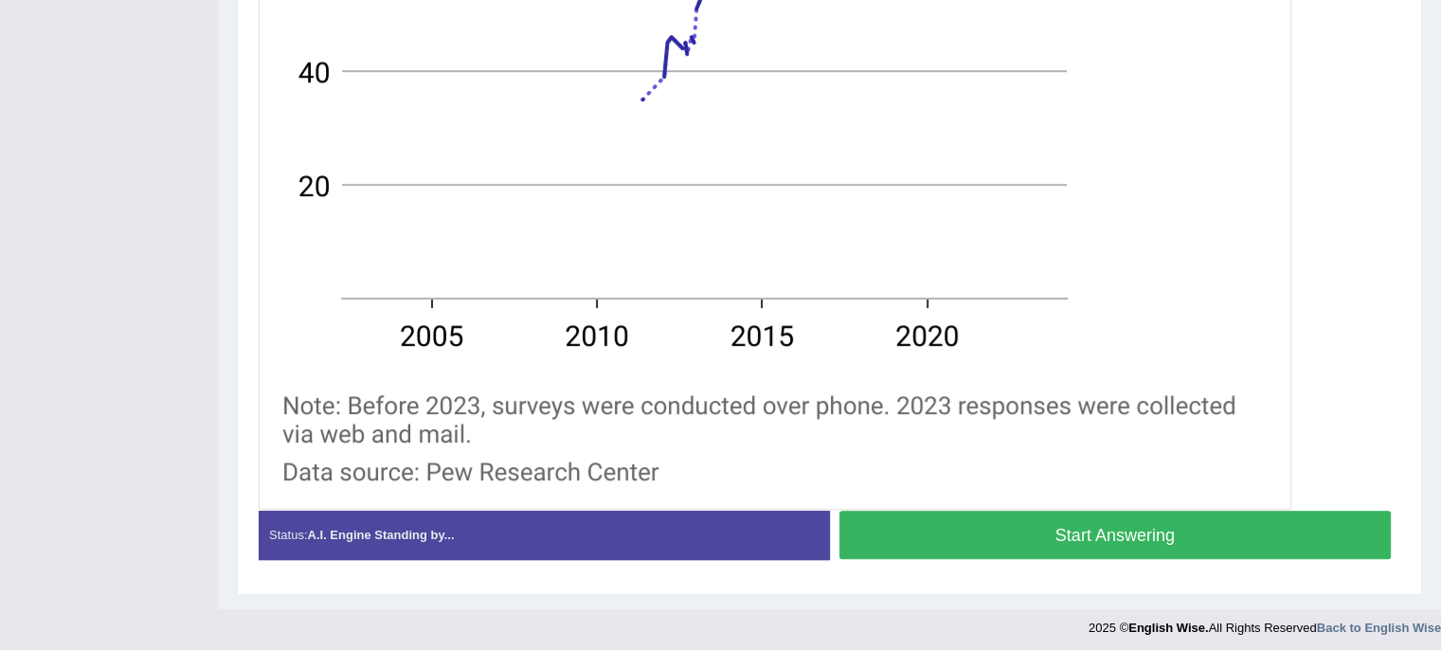
scroll to position [846, 0]
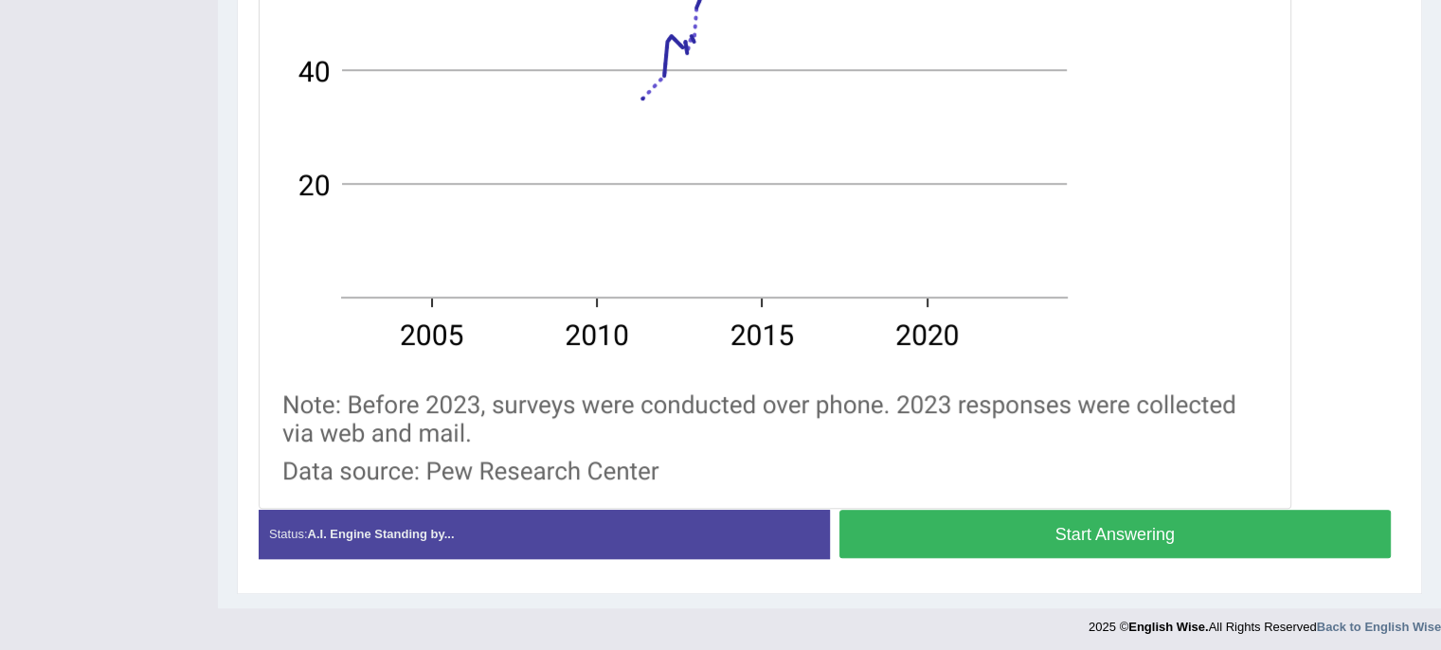
click at [966, 520] on button "Start Answering" at bounding box center [1116, 534] width 553 height 48
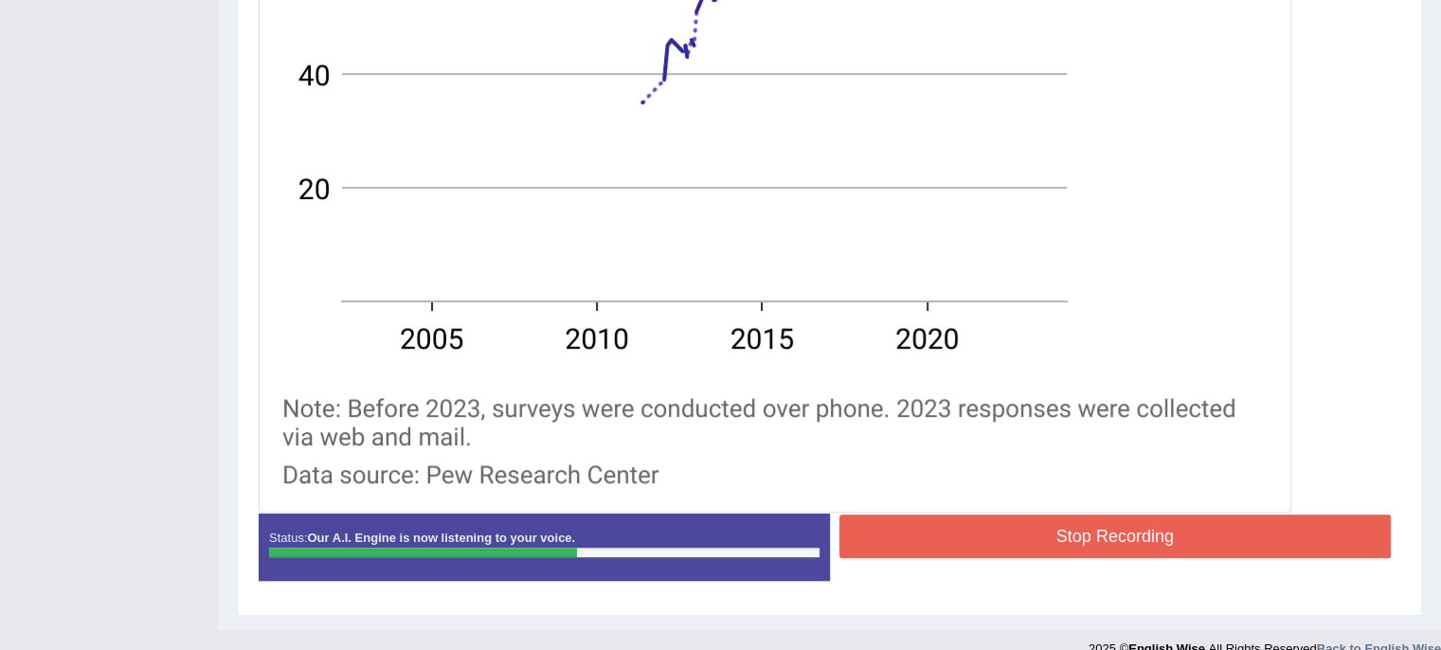
scroll to position [844, 0]
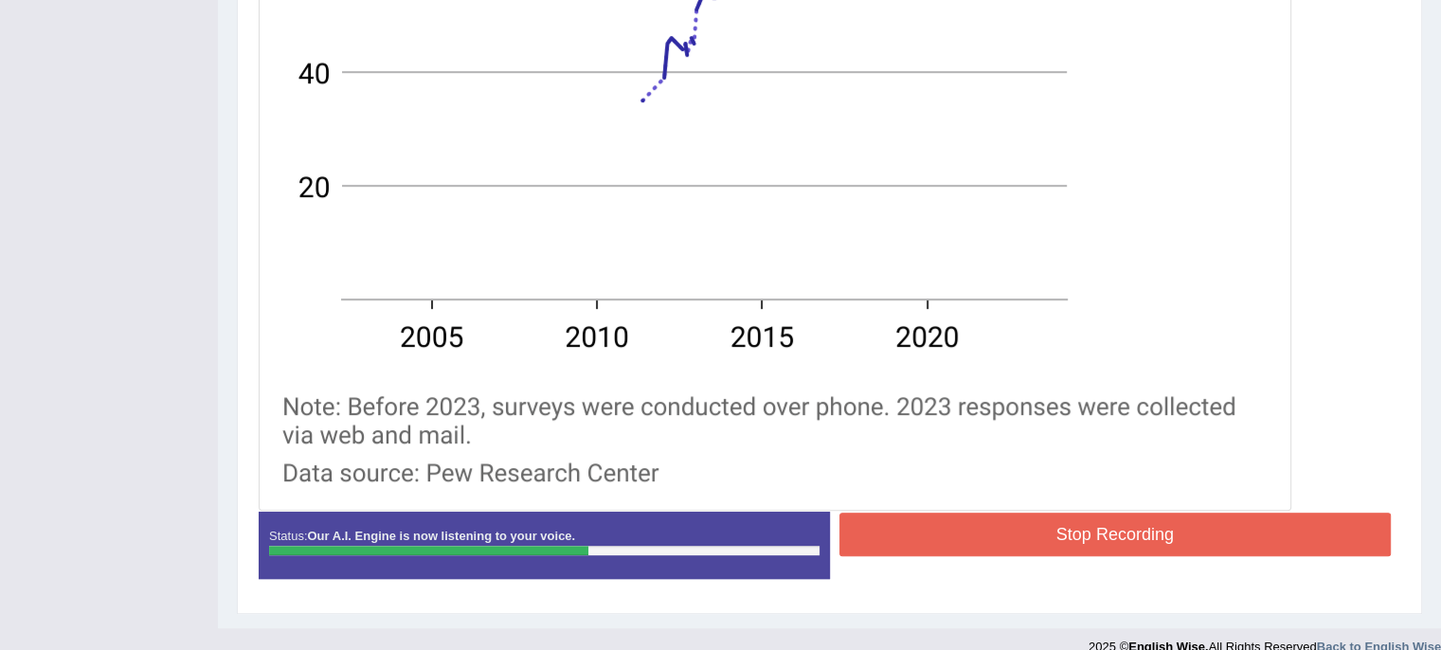
click at [975, 525] on button "Stop Recording" at bounding box center [1116, 535] width 553 height 44
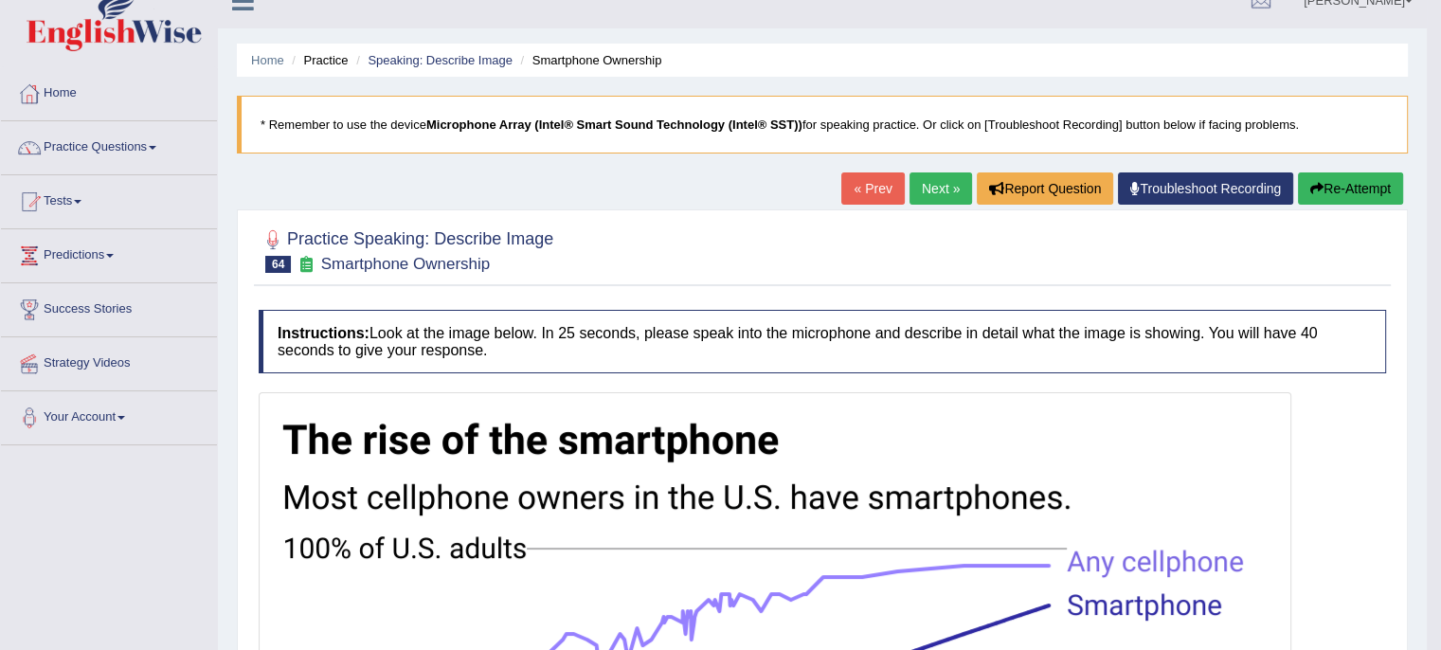
scroll to position [0, 0]
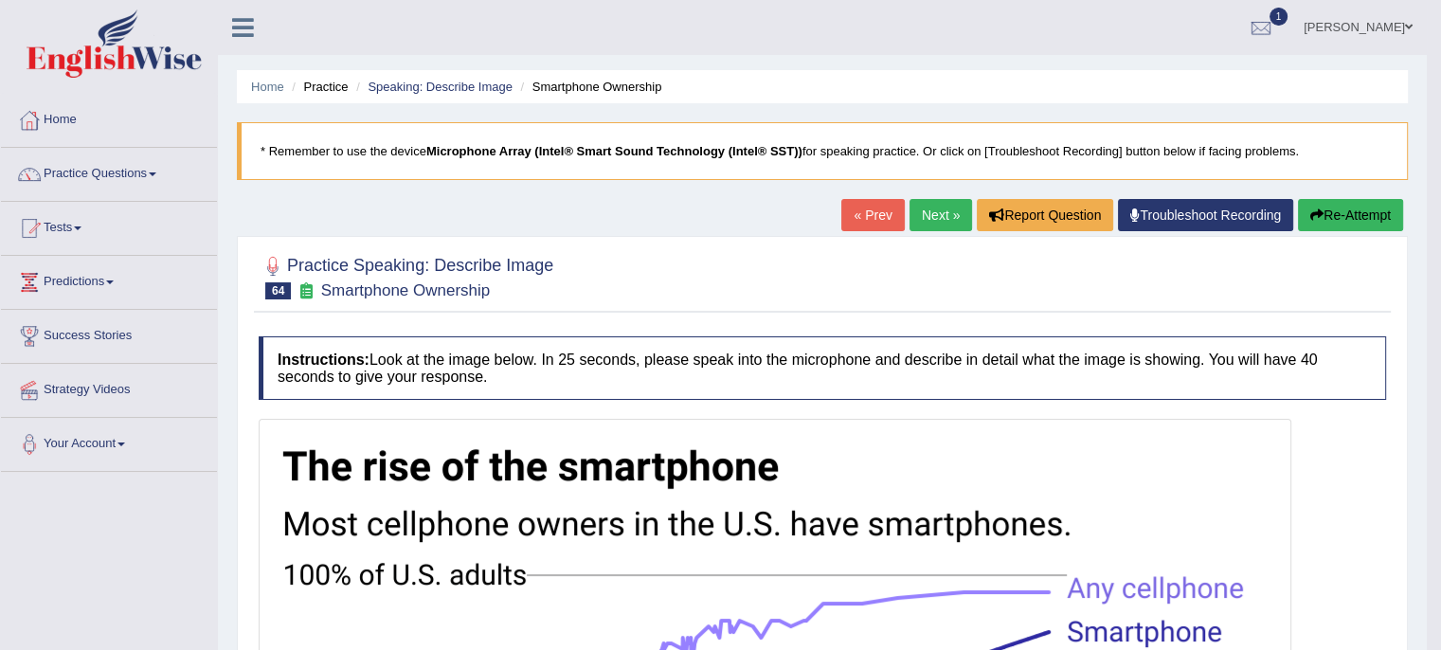
click at [936, 205] on link "Next »" at bounding box center [941, 215] width 63 height 32
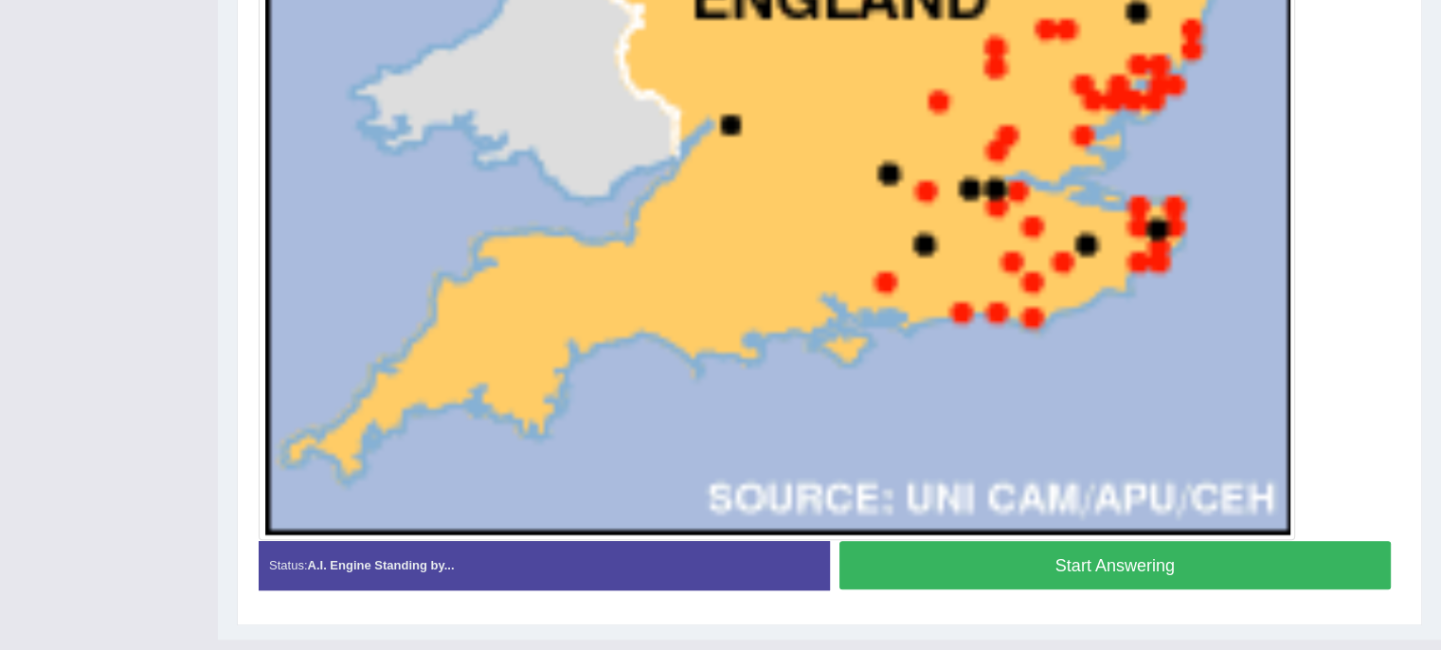
scroll to position [1035, 0]
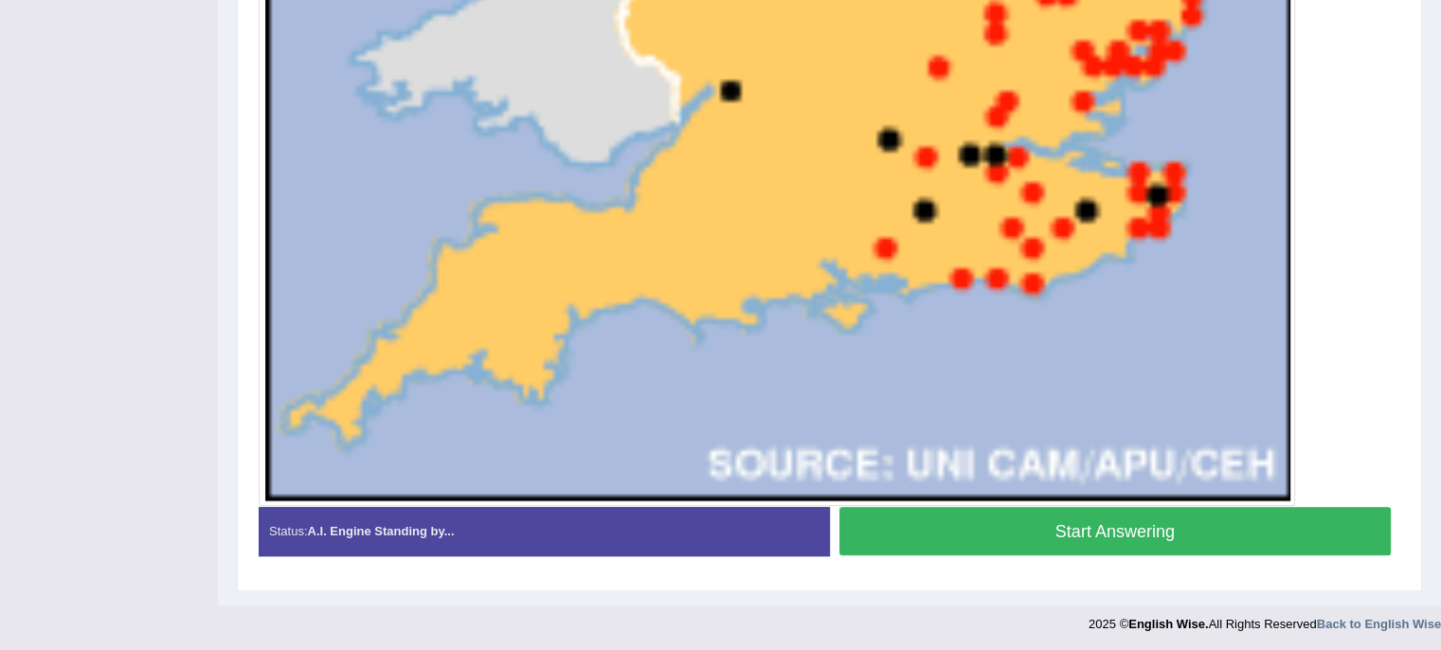
click at [949, 531] on button "Start Answering" at bounding box center [1116, 531] width 553 height 48
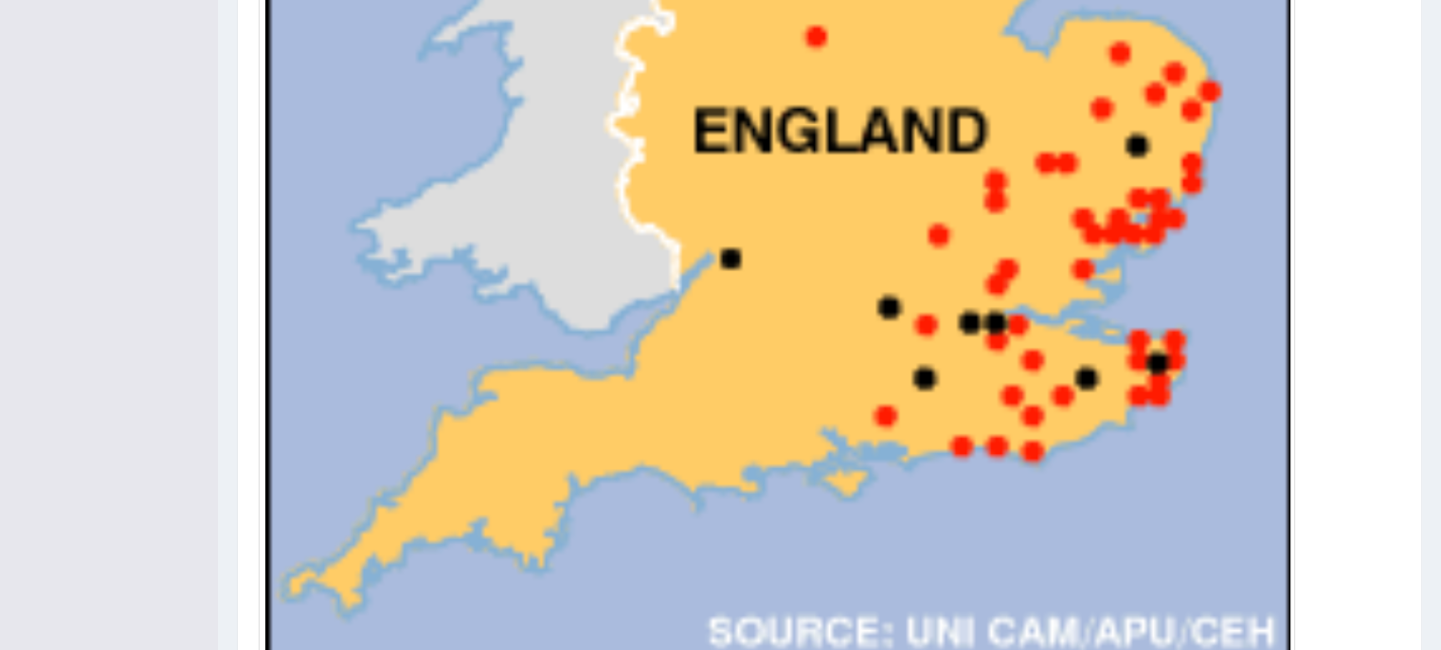
scroll to position [1053, 0]
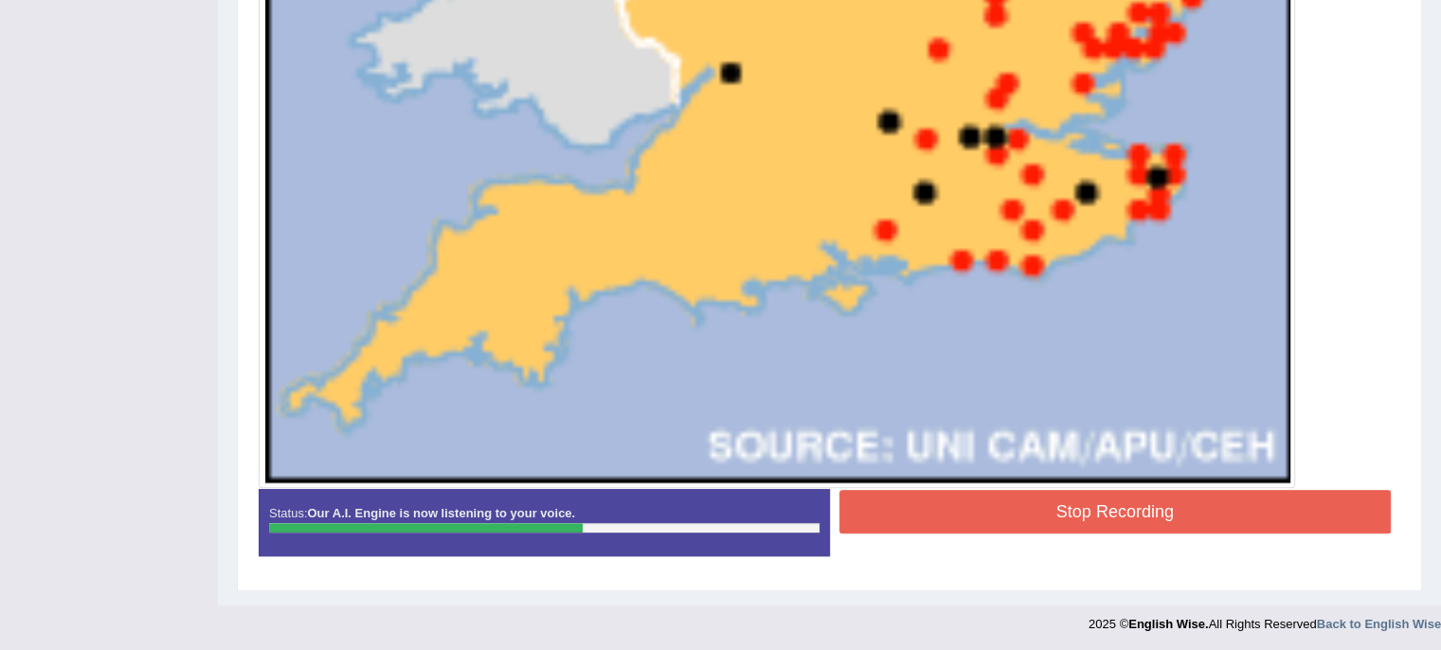
click at [1032, 509] on button "Stop Recording" at bounding box center [1116, 512] width 553 height 44
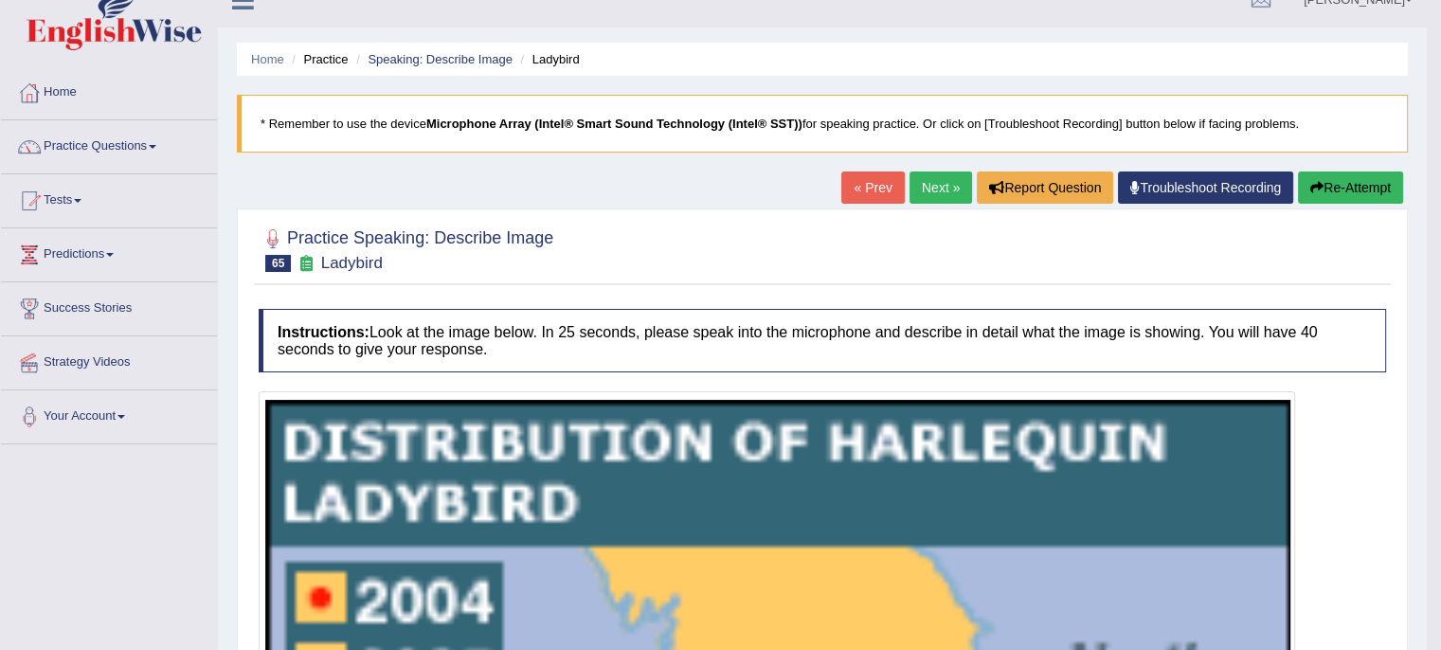
scroll to position [0, 0]
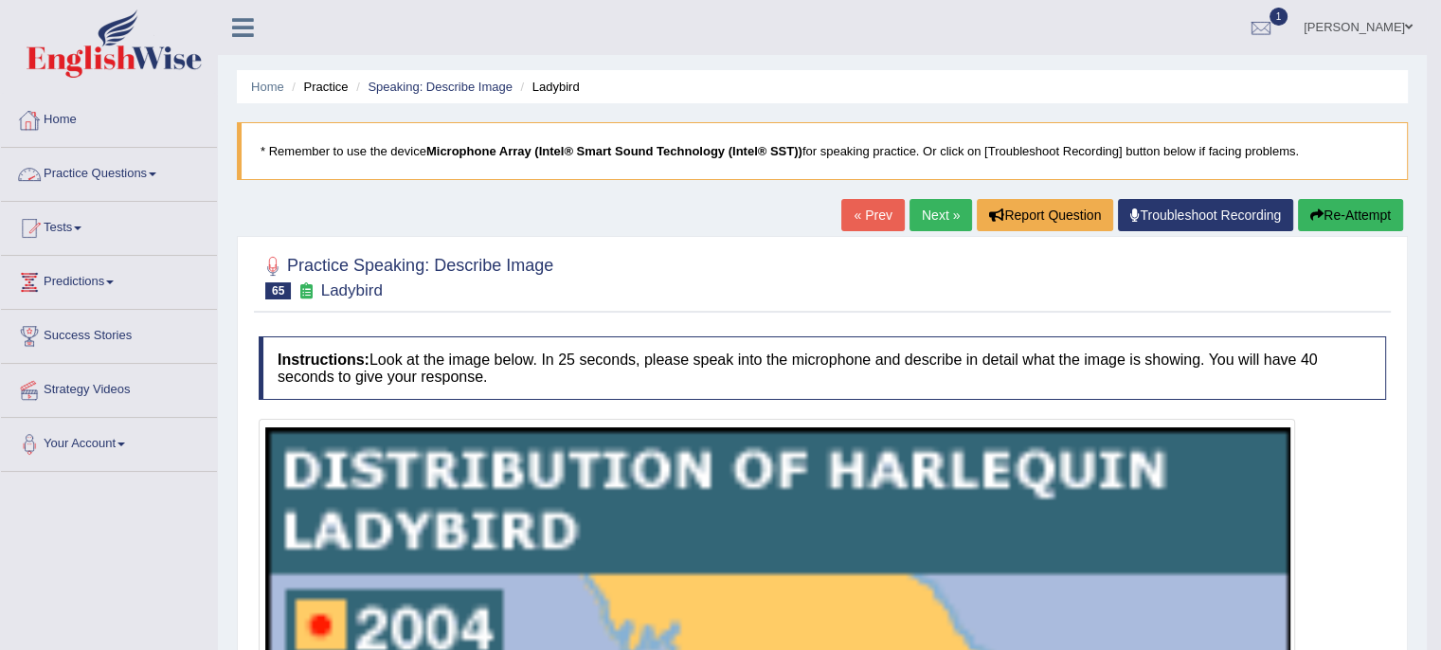
click at [151, 175] on link "Practice Questions" at bounding box center [109, 171] width 216 height 47
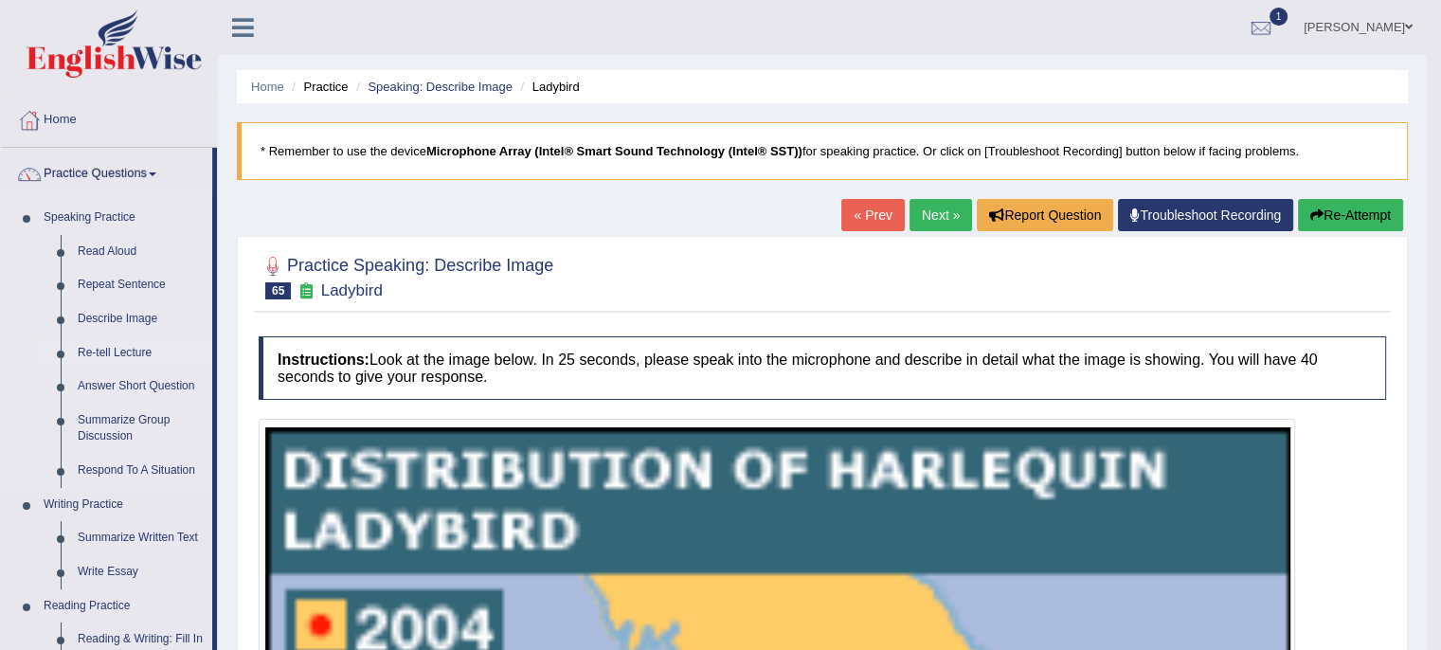
click at [134, 346] on link "Re-tell Lecture" at bounding box center [140, 353] width 143 height 34
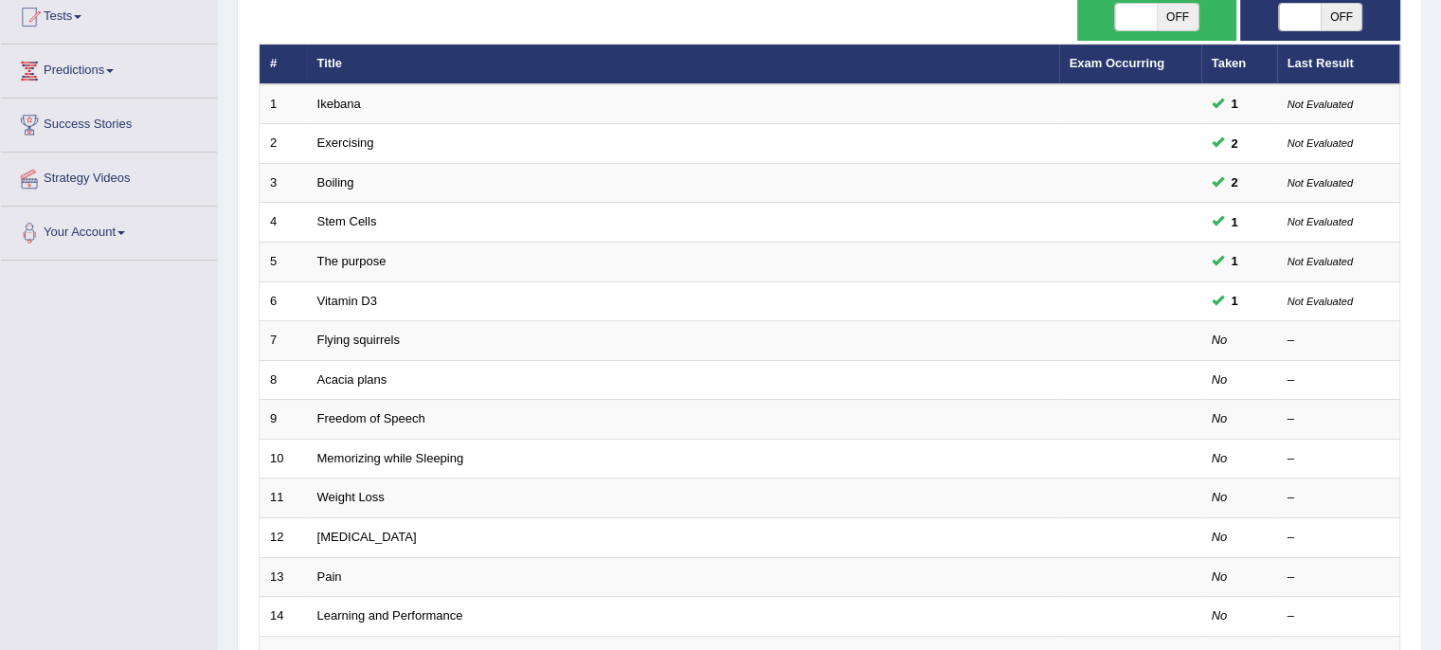
scroll to position [216, 0]
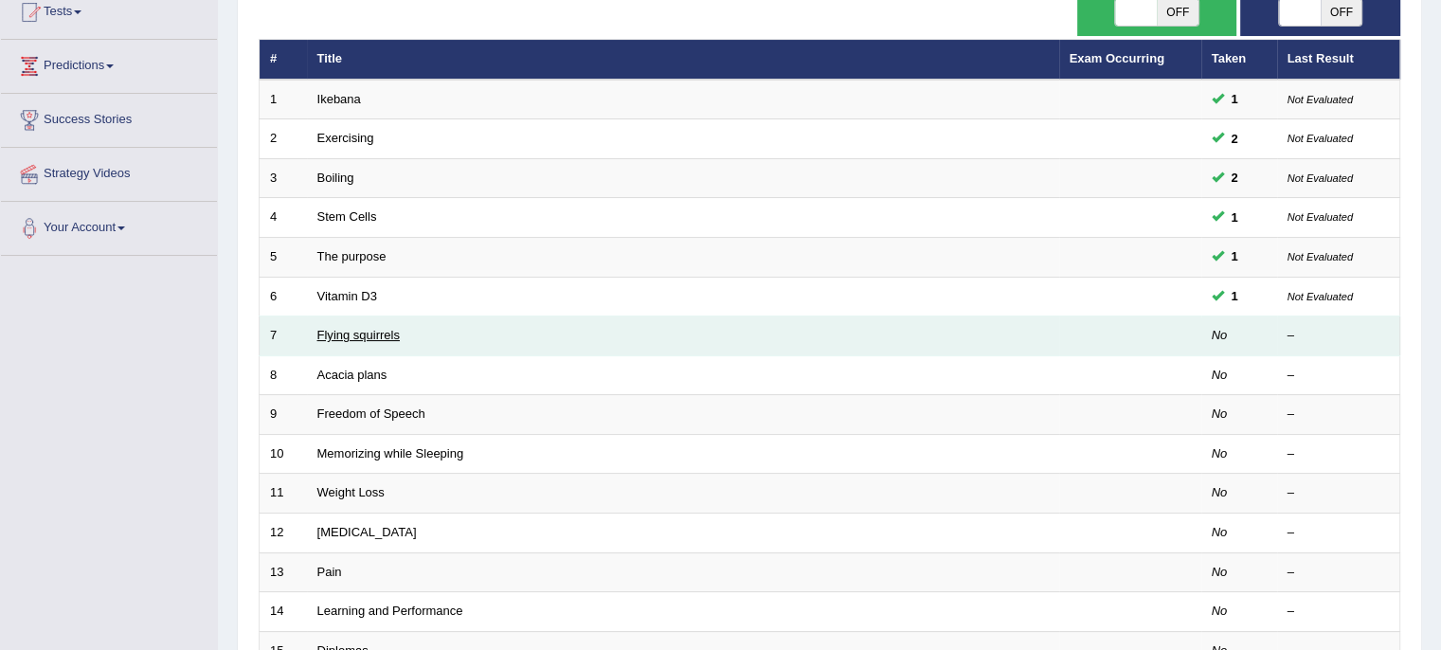
click at [362, 335] on link "Flying squirrels" at bounding box center [358, 335] width 82 height 14
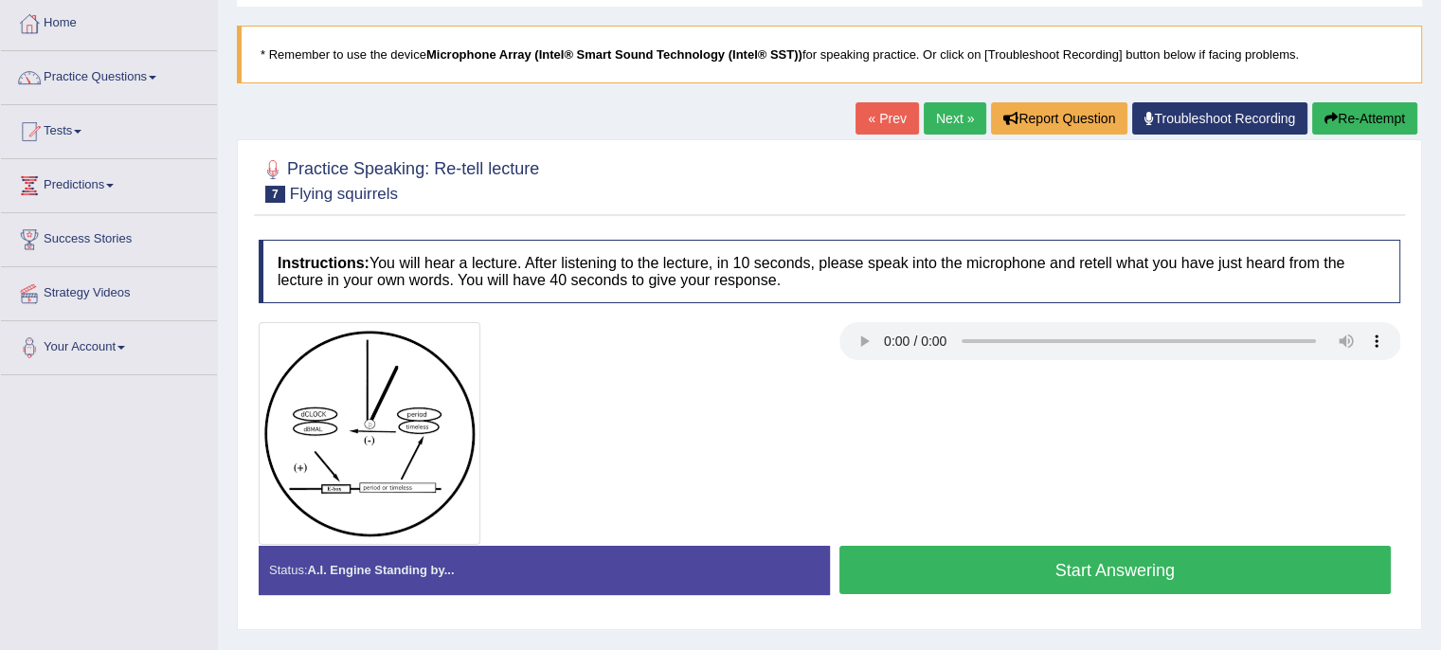
scroll to position [99, 0]
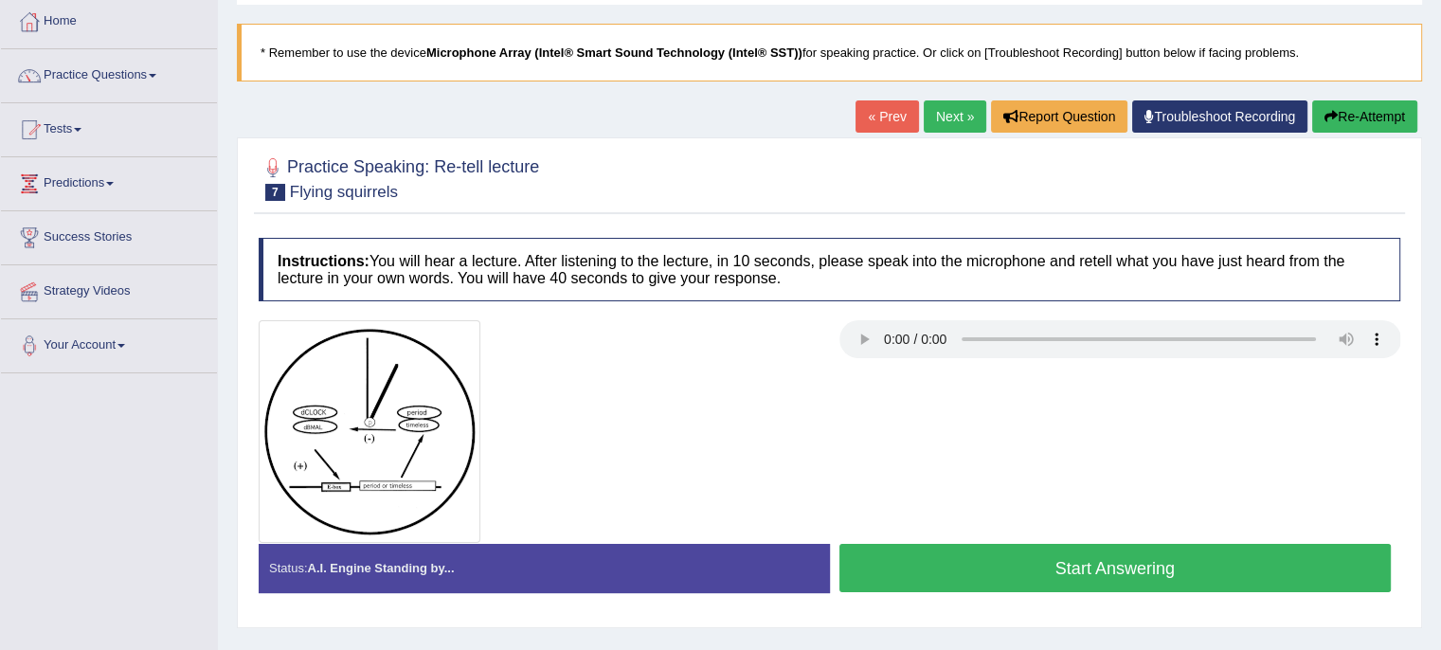
click at [956, 100] on link "Next »" at bounding box center [955, 116] width 63 height 32
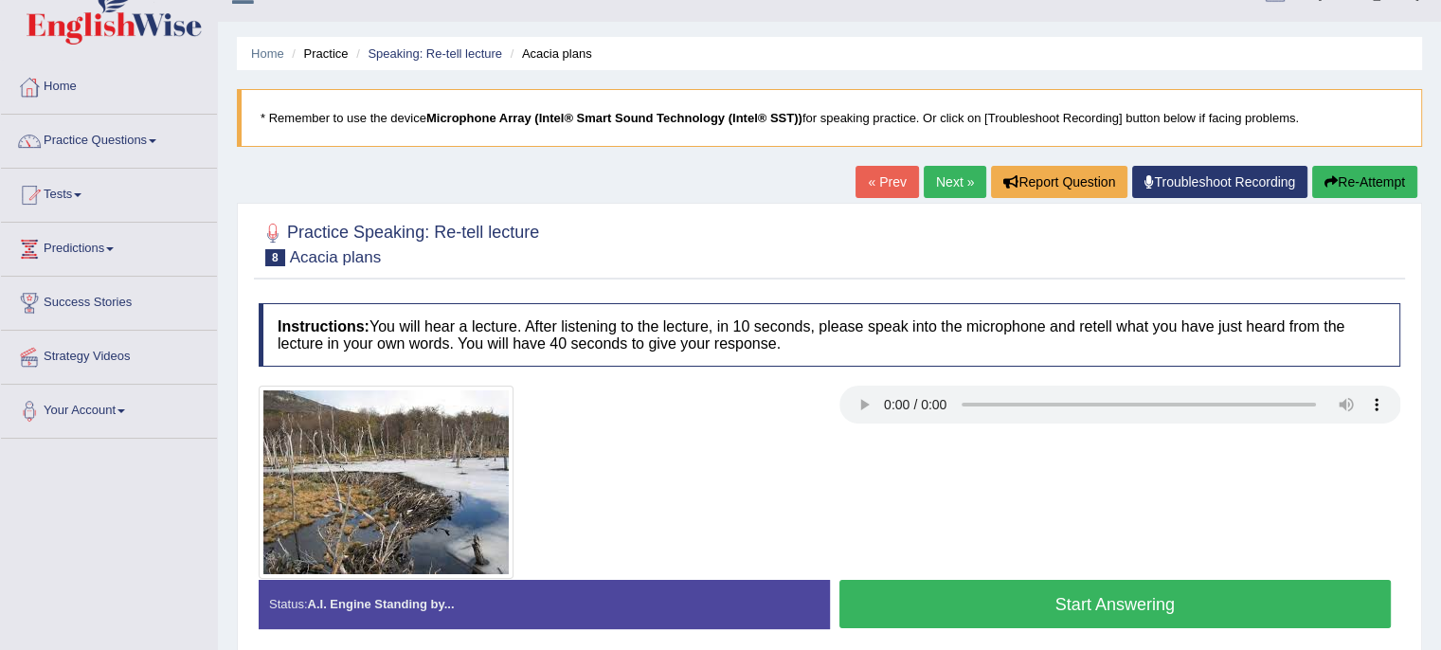
scroll to position [34, 0]
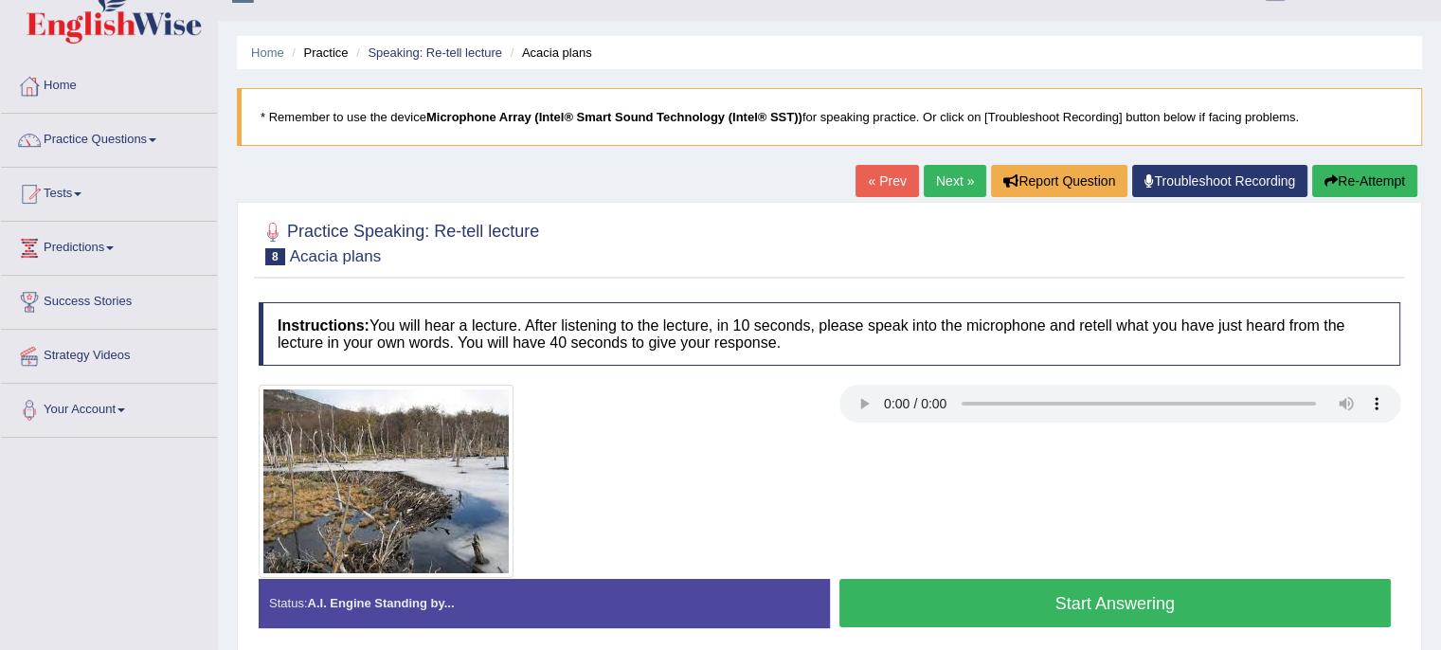
click at [955, 587] on button "Start Answering" at bounding box center [1116, 603] width 553 height 48
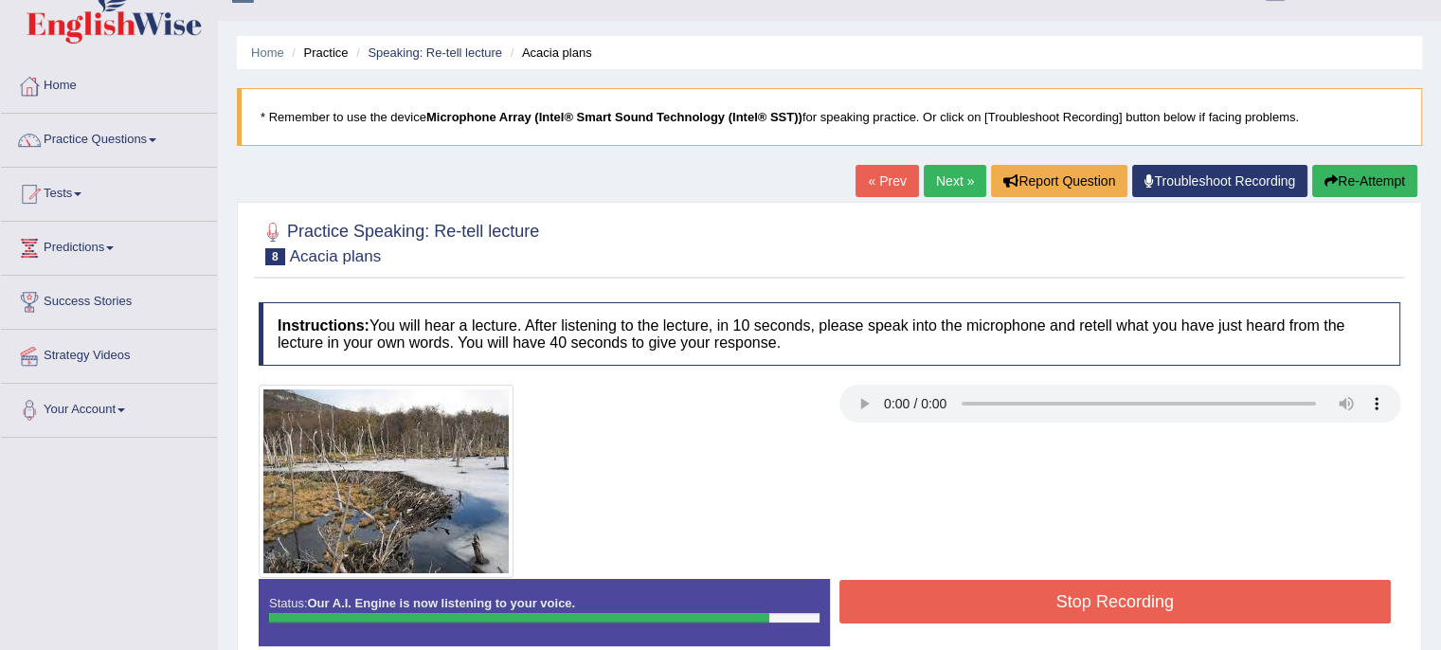
click at [969, 604] on button "Stop Recording" at bounding box center [1116, 602] width 553 height 44
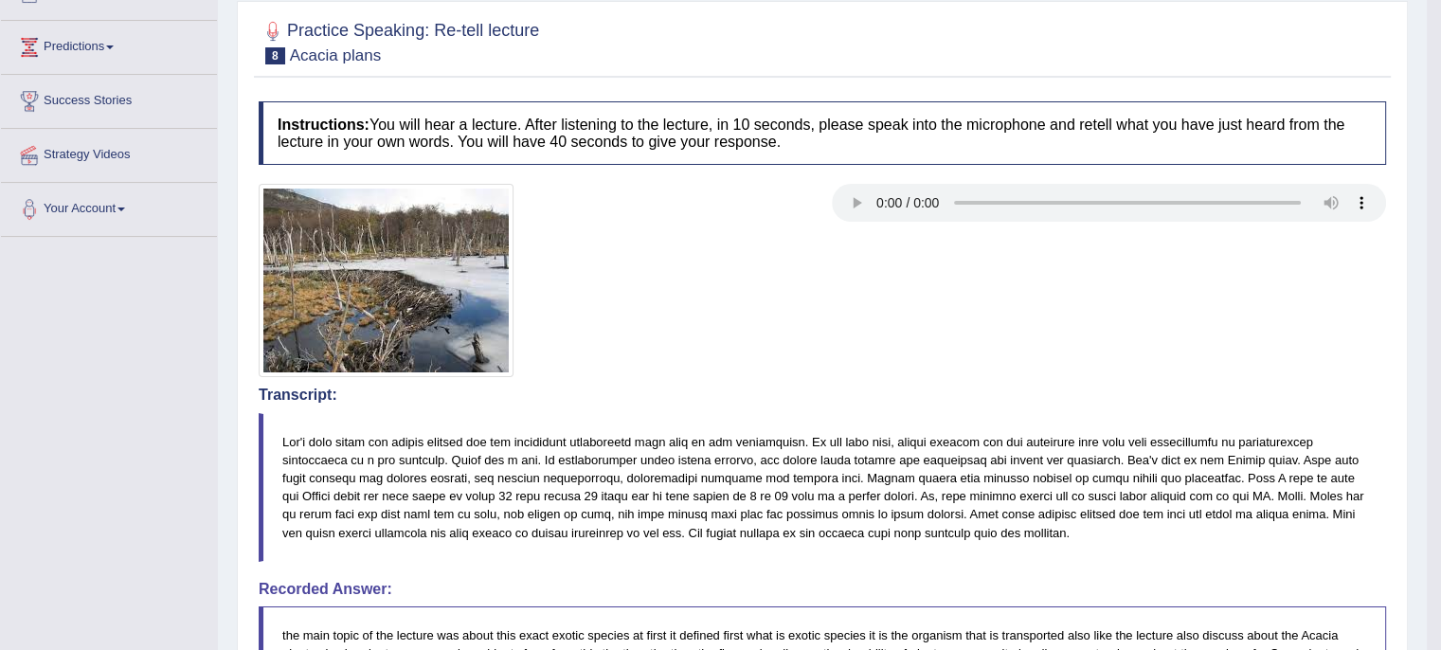
scroll to position [0, 0]
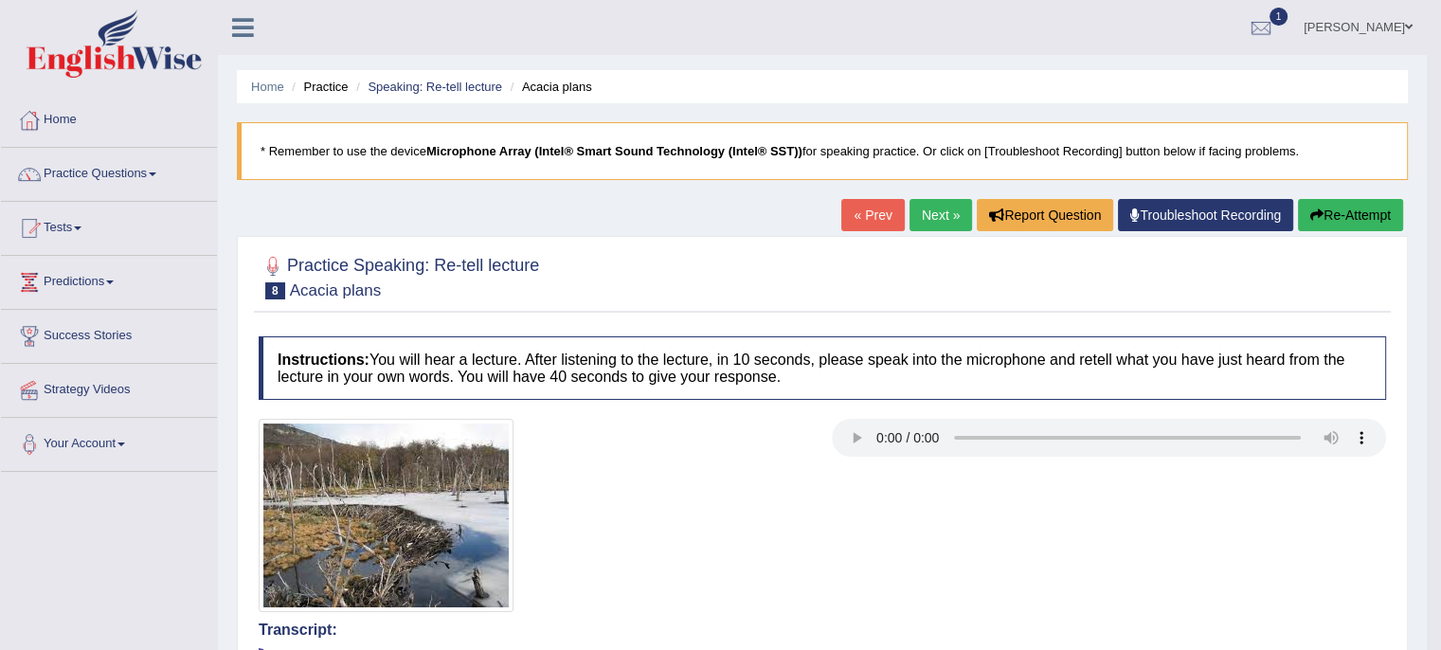
click at [943, 219] on link "Next »" at bounding box center [941, 215] width 63 height 32
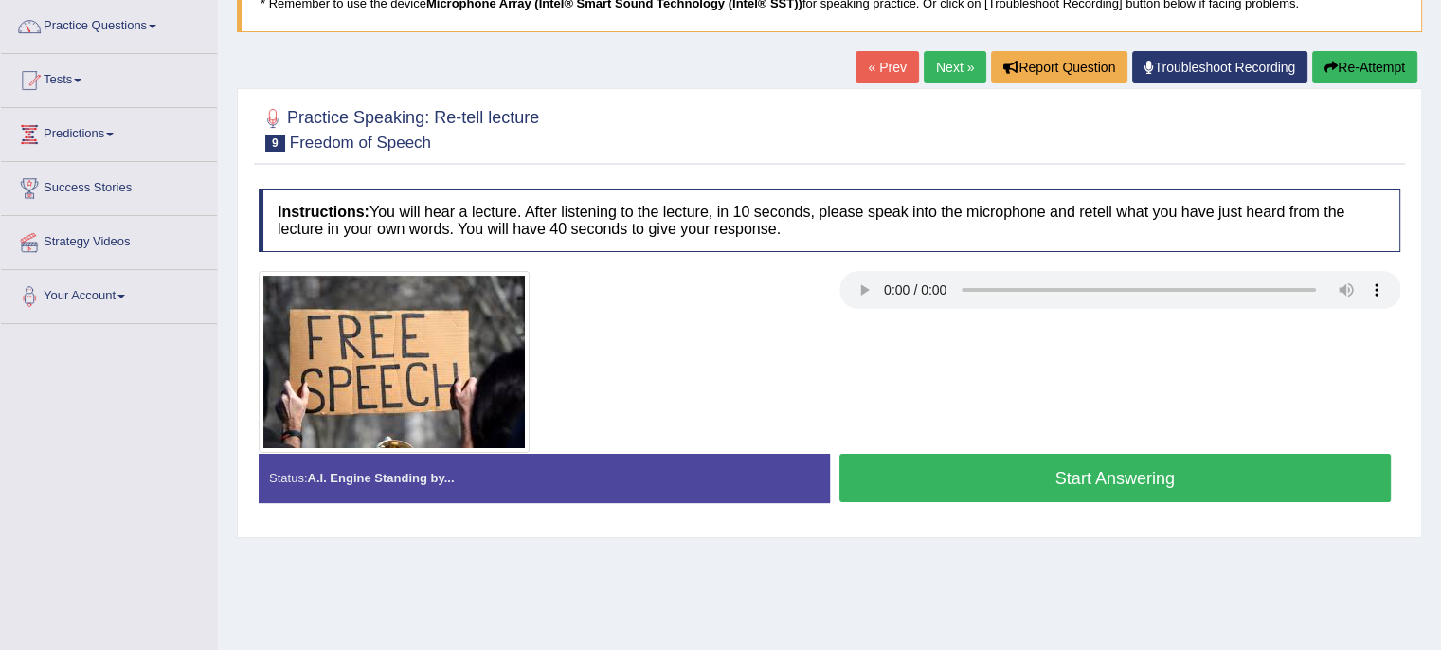
click at [1043, 488] on button "Start Answering" at bounding box center [1116, 478] width 553 height 48
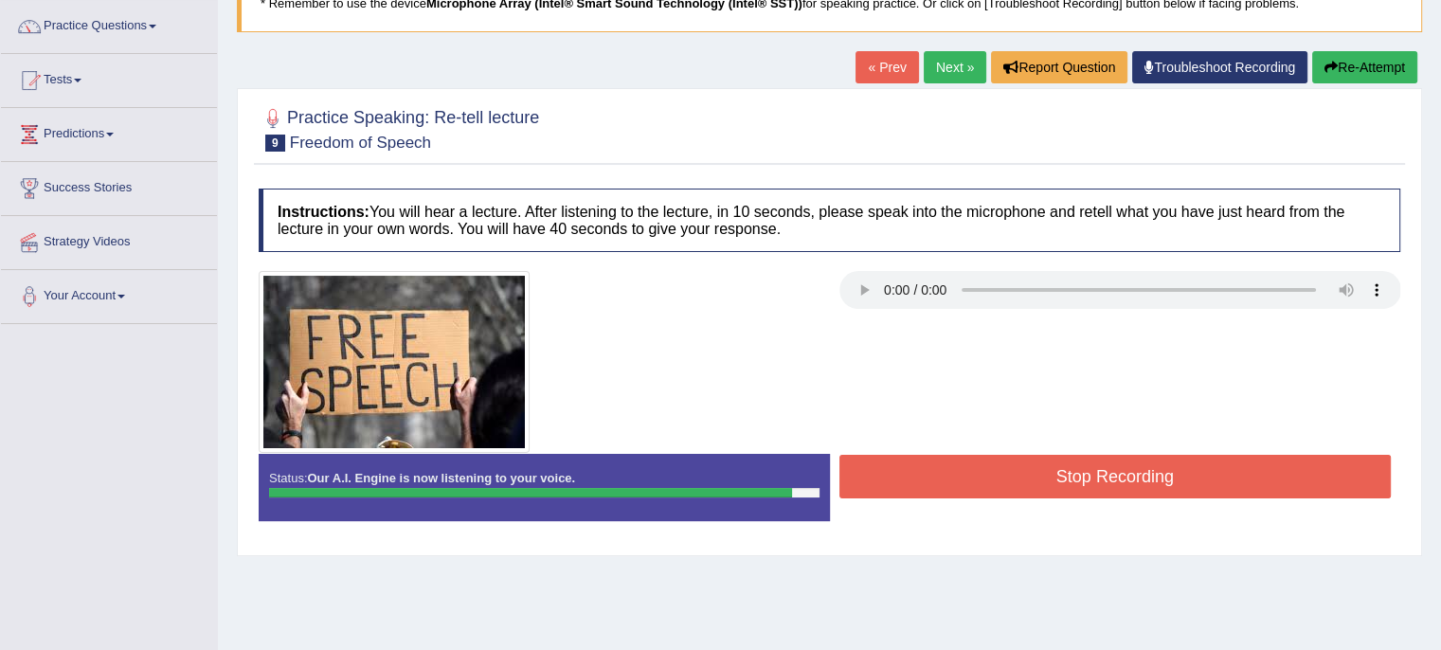
click at [1043, 488] on button "Stop Recording" at bounding box center [1116, 477] width 553 height 44
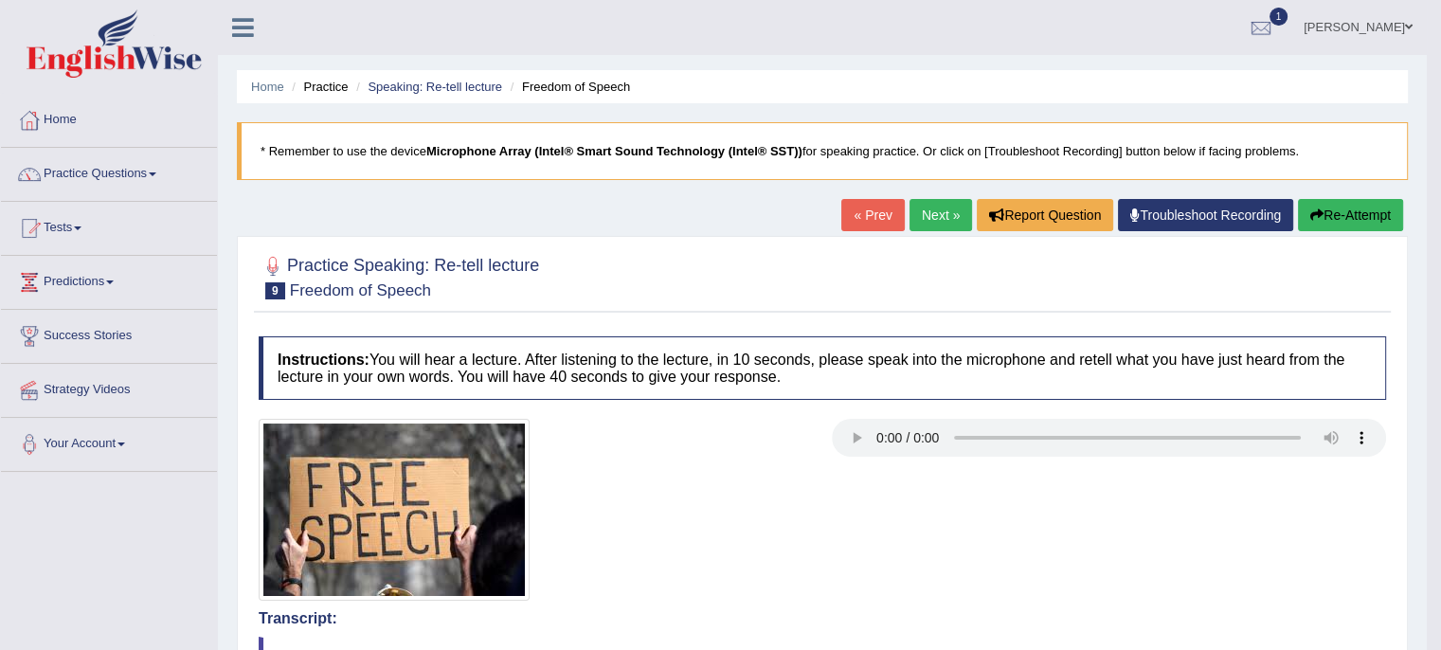
click at [938, 213] on link "Next »" at bounding box center [941, 215] width 63 height 32
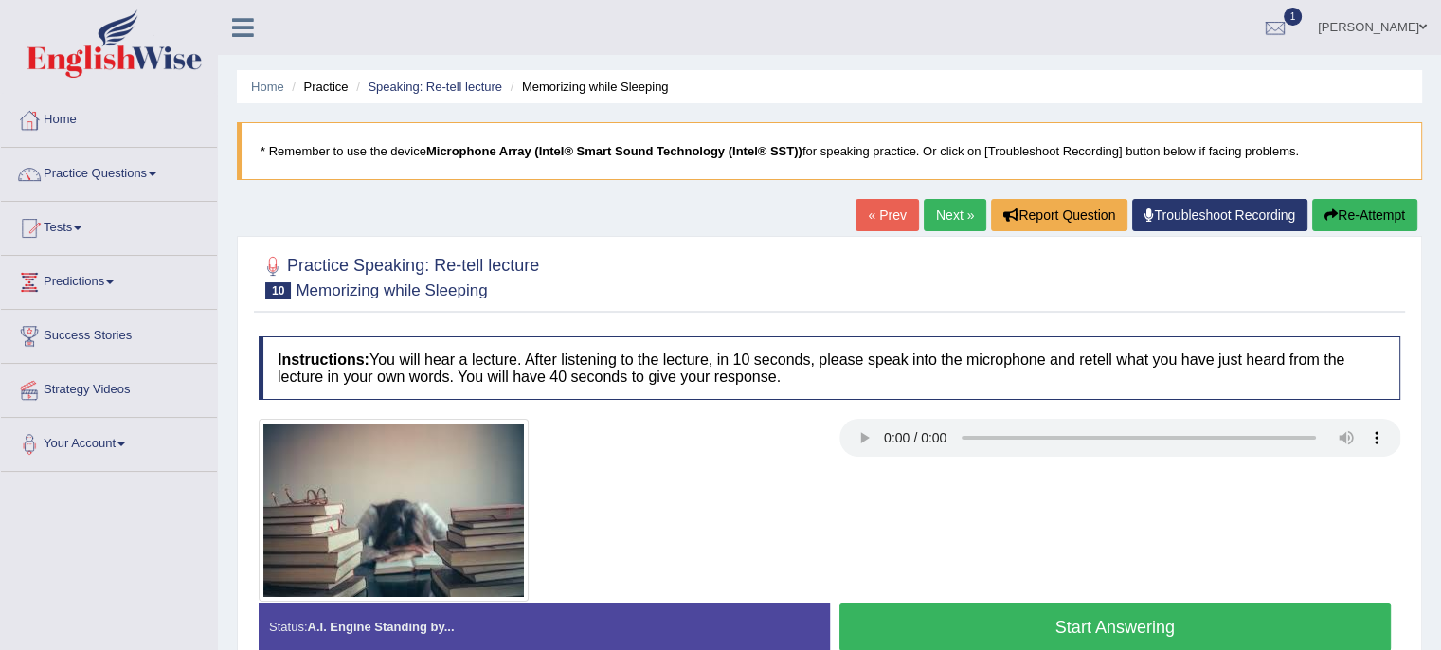
click at [936, 215] on link "Next »" at bounding box center [955, 215] width 63 height 32
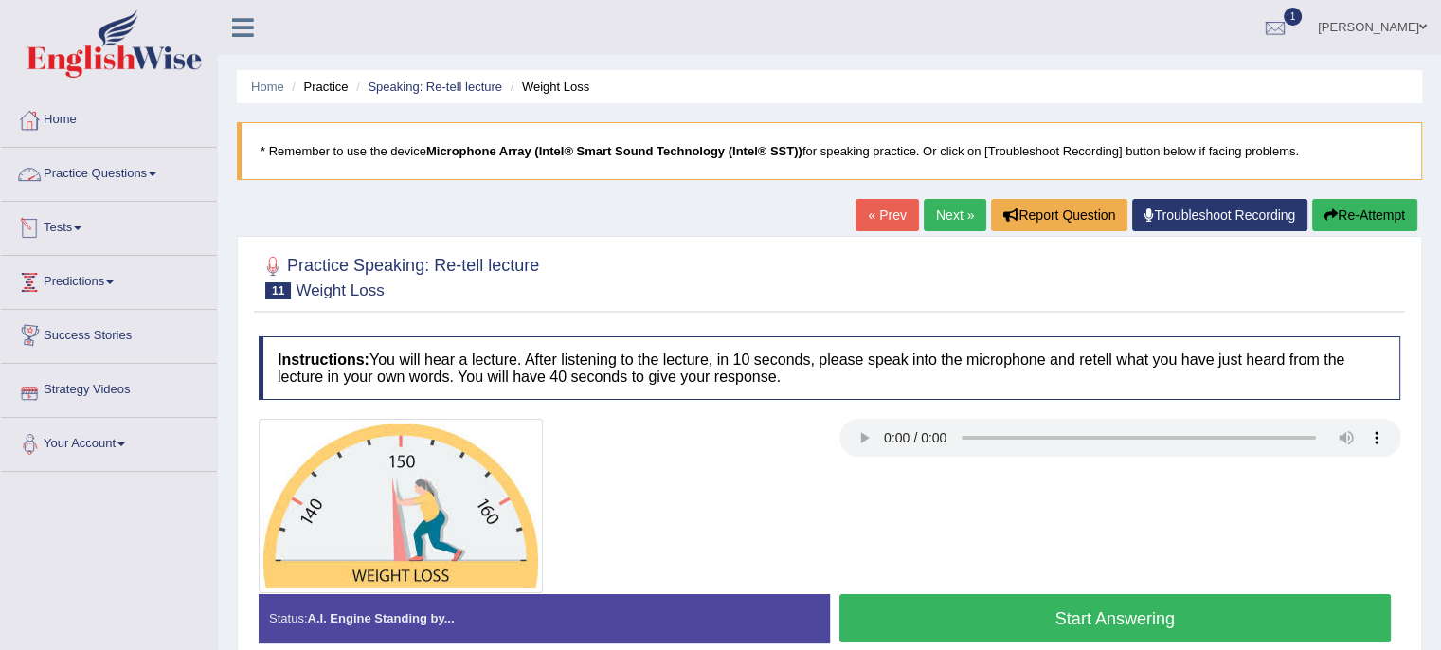
click at [145, 175] on link "Practice Questions" at bounding box center [109, 171] width 216 height 47
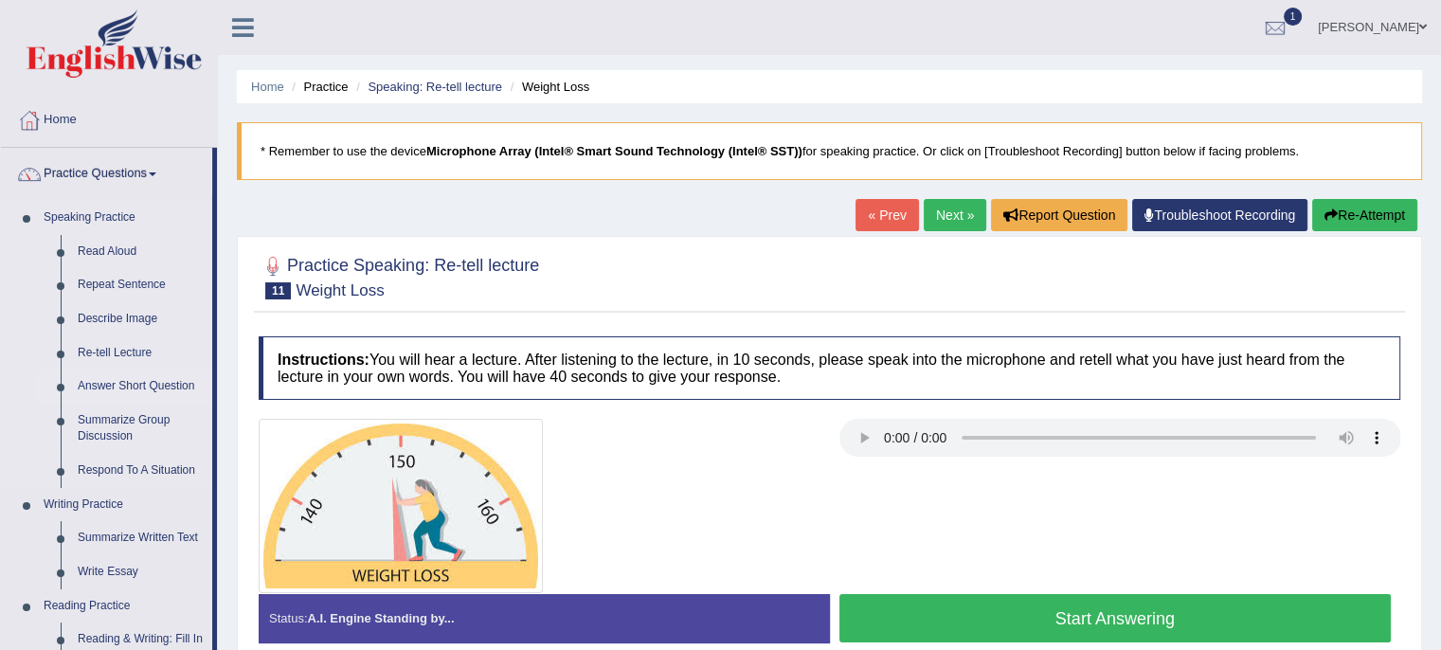
click at [176, 384] on link "Answer Short Question" at bounding box center [140, 387] width 143 height 34
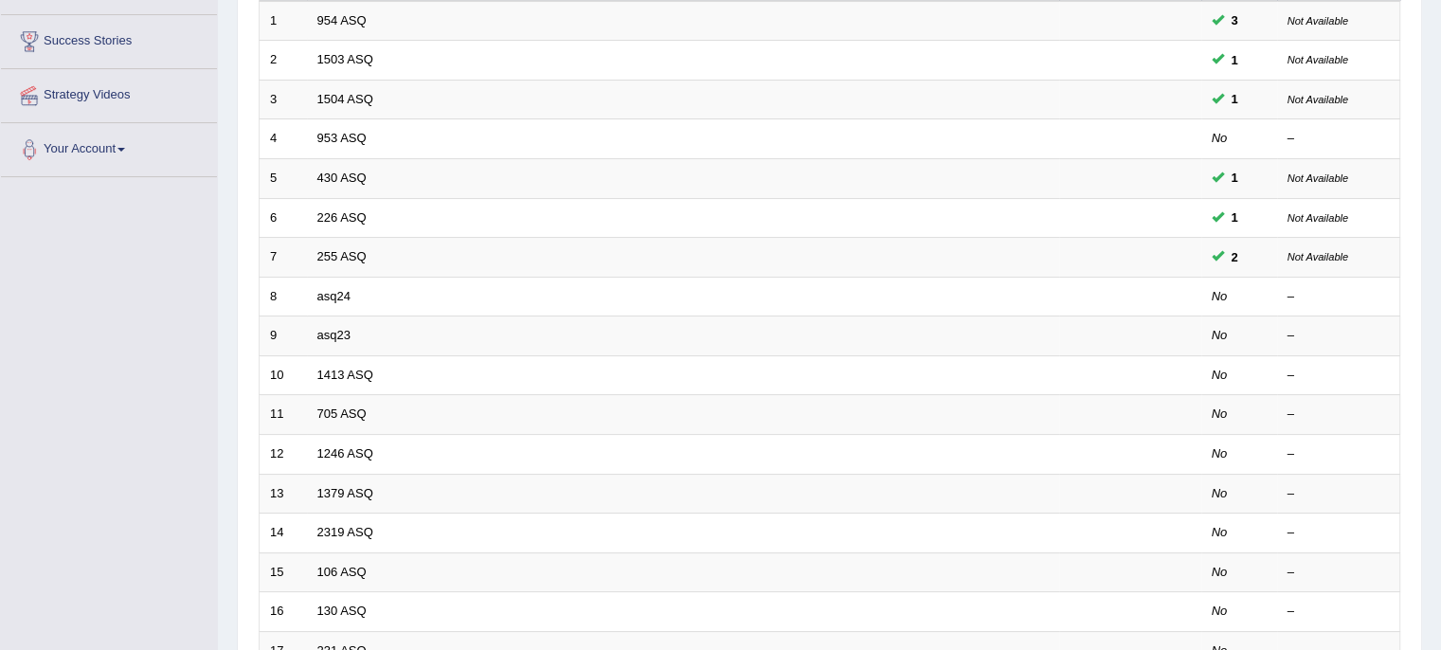
scroll to position [317, 0]
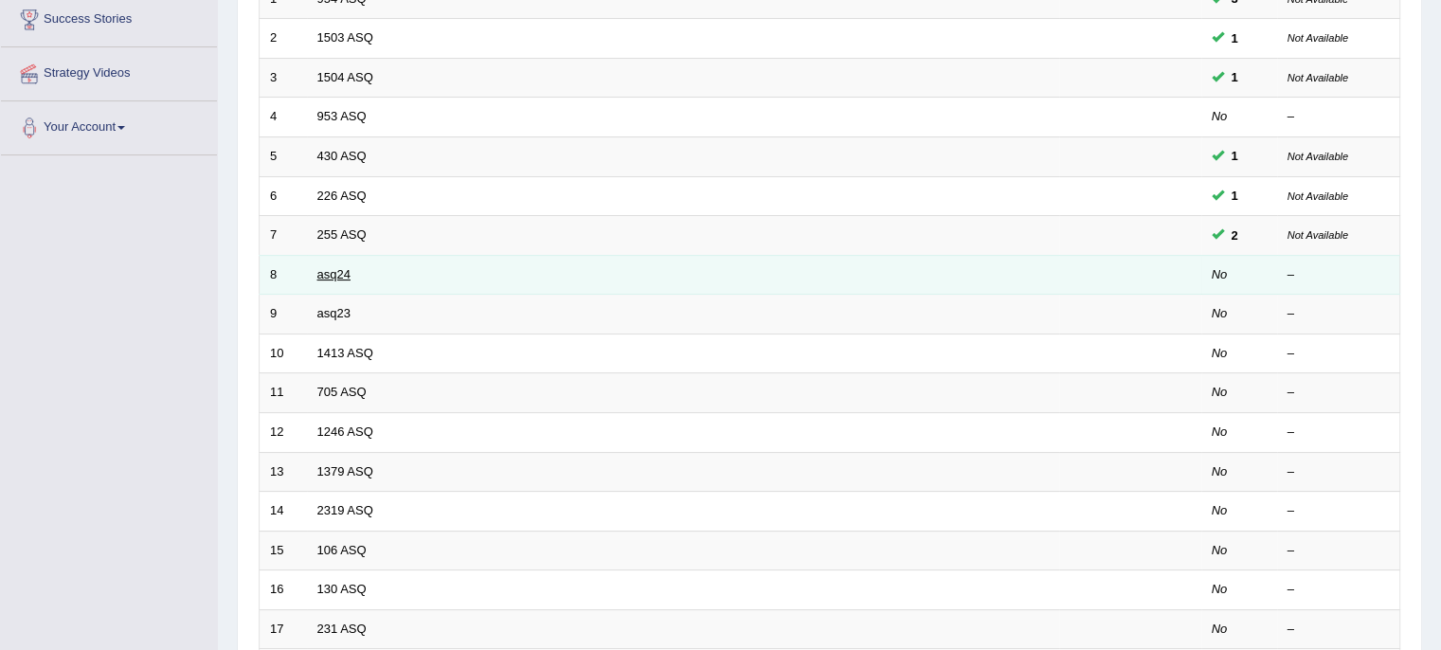
click at [335, 275] on link "asq24" at bounding box center [333, 274] width 33 height 14
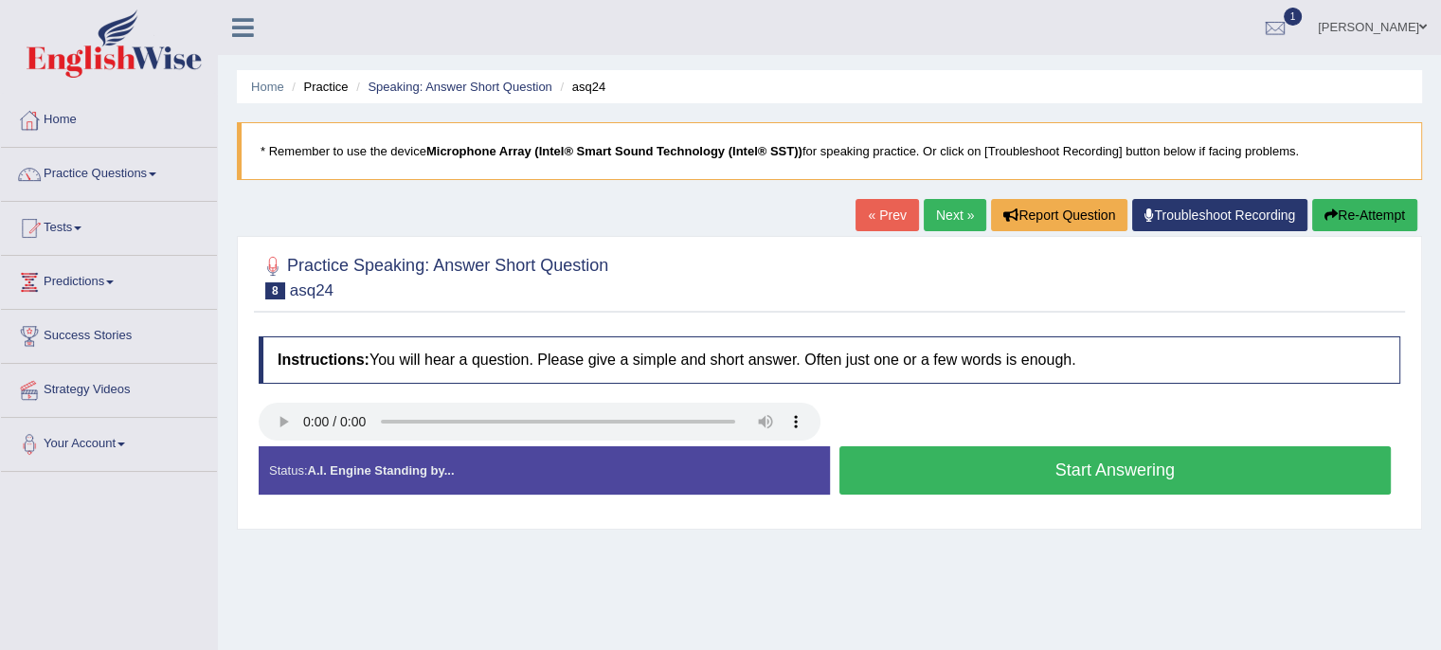
click at [910, 472] on button "Start Answering" at bounding box center [1116, 470] width 553 height 48
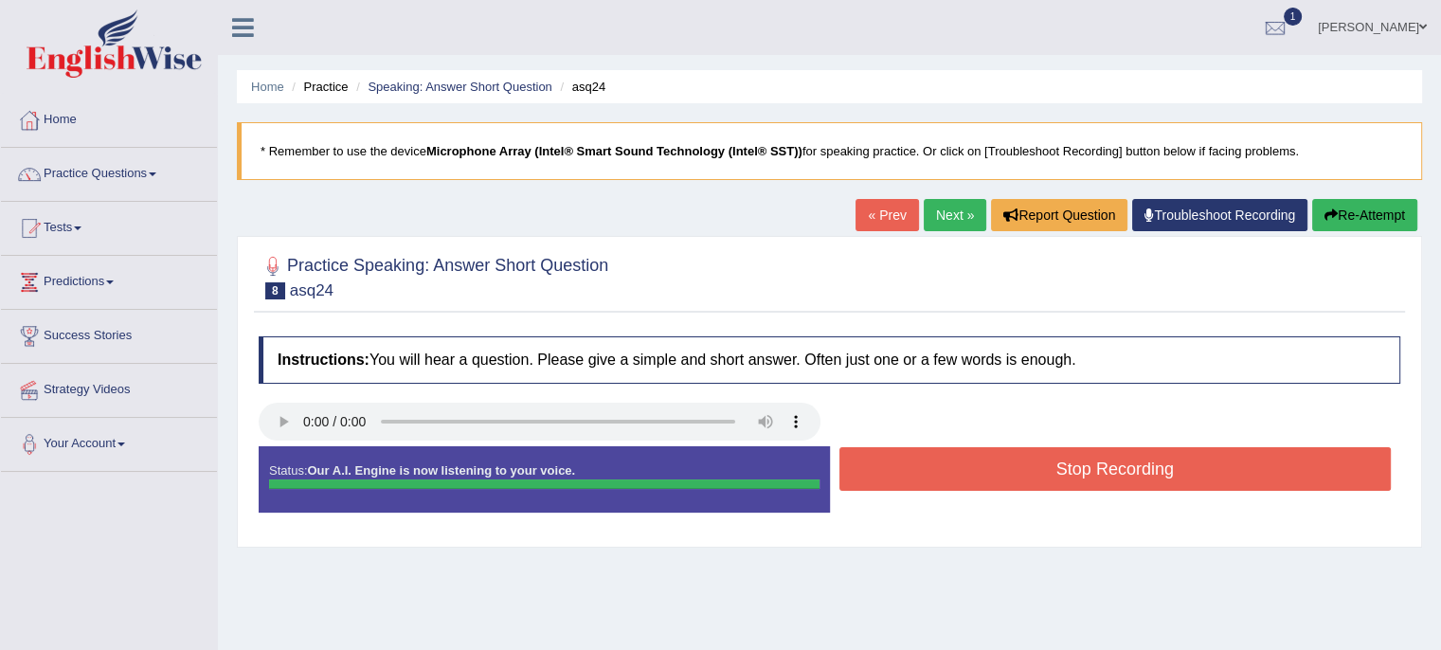
click at [910, 472] on button "Stop Recording" at bounding box center [1116, 469] width 553 height 44
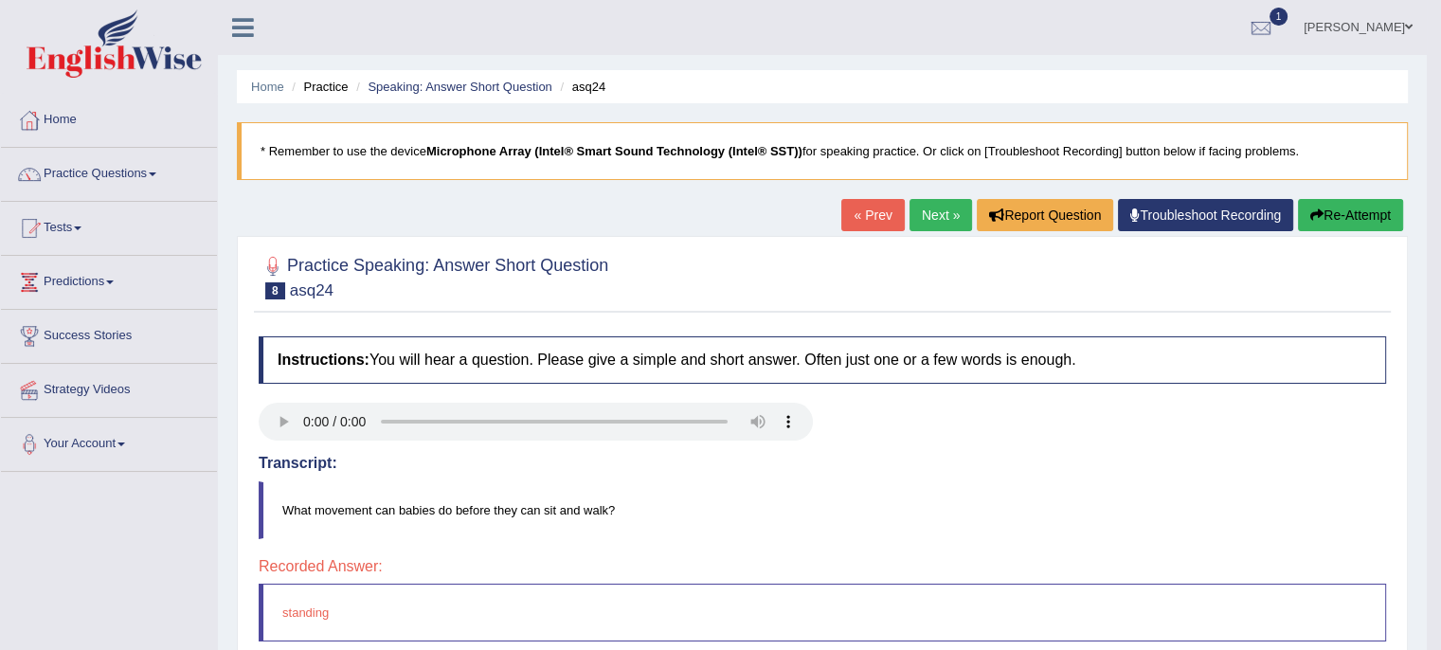
click at [932, 206] on link "Next »" at bounding box center [941, 215] width 63 height 32
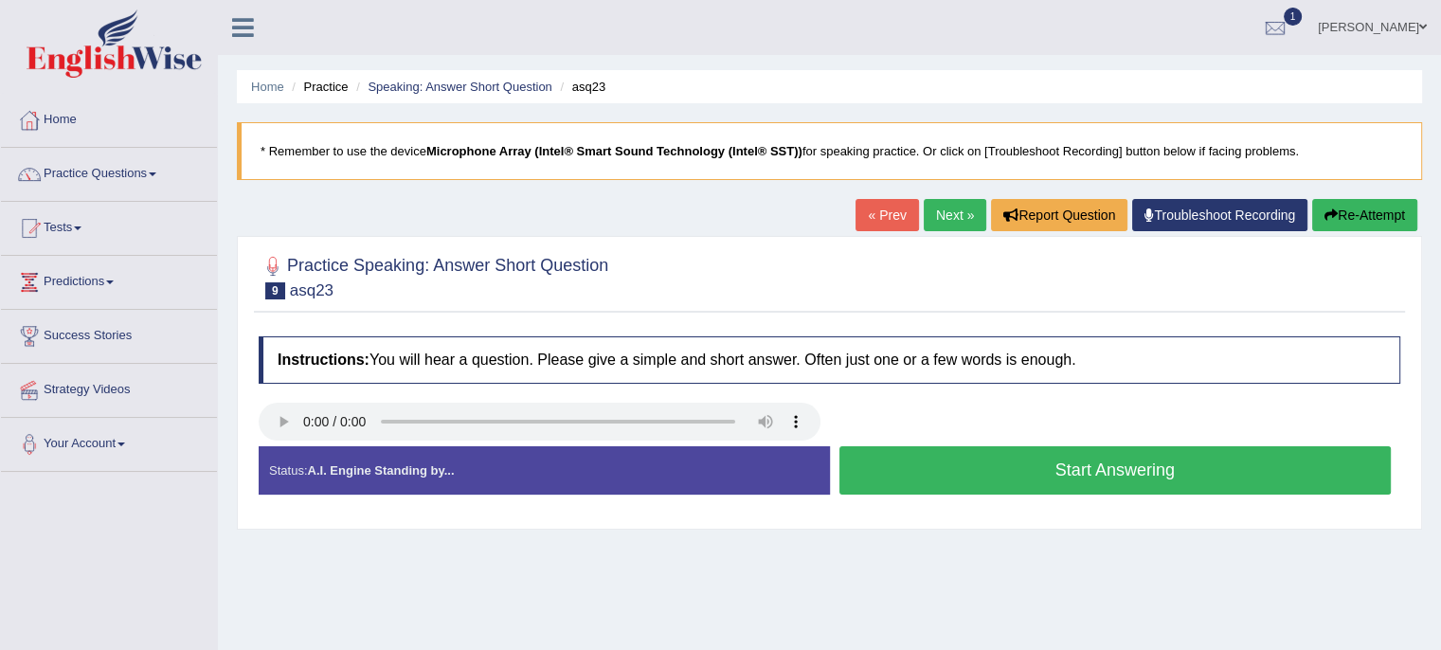
click at [950, 462] on button "Start Answering" at bounding box center [1116, 470] width 553 height 48
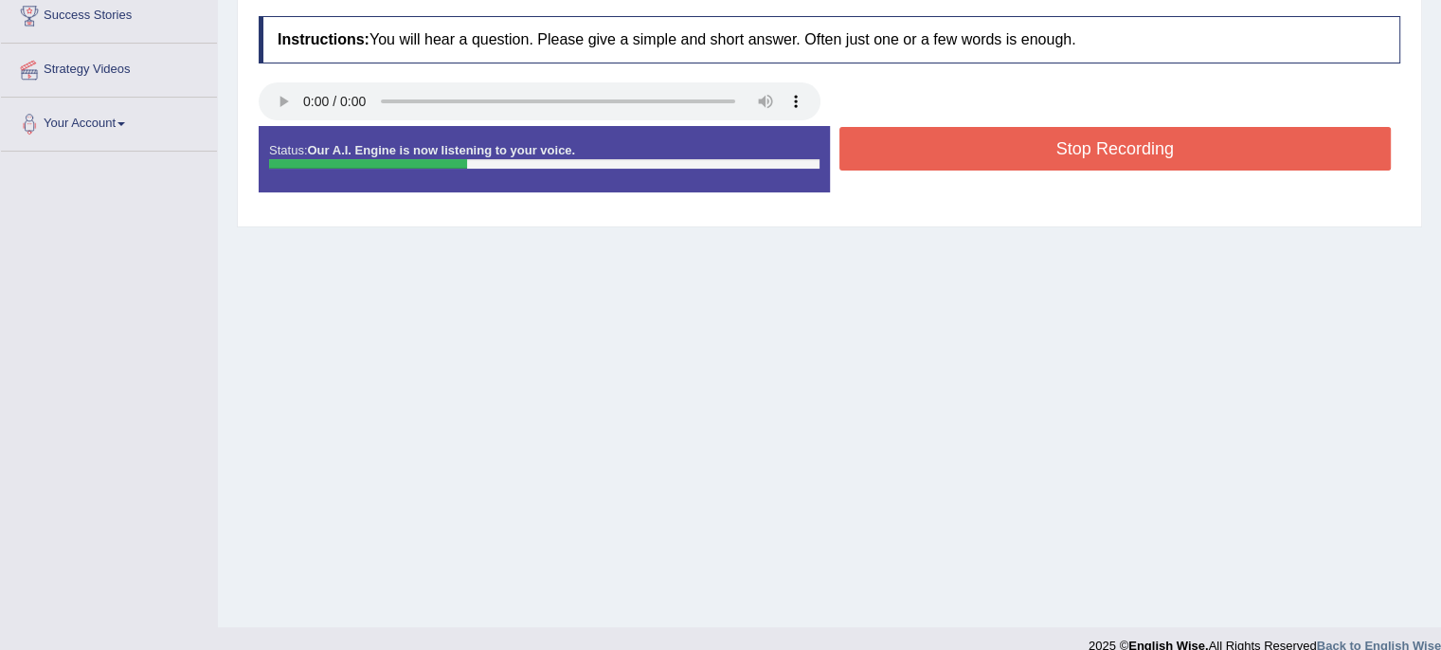
scroll to position [345, 0]
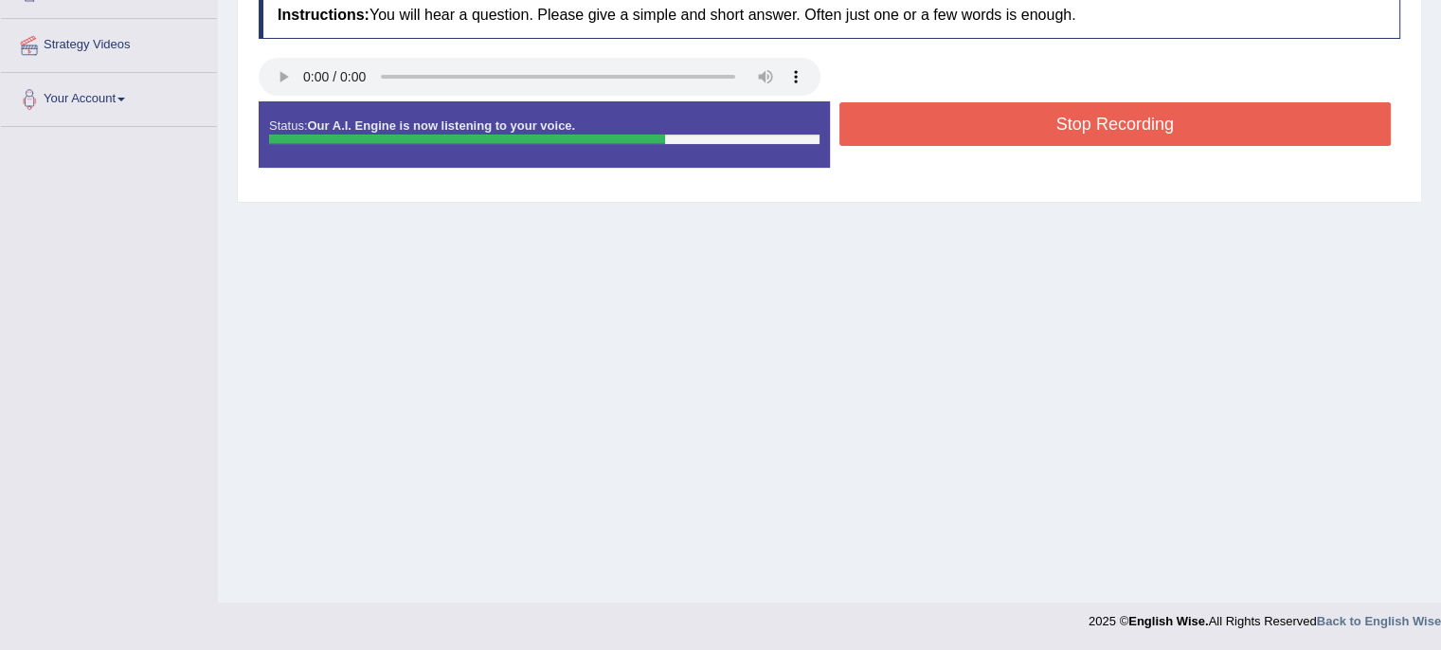
click at [1078, 123] on button "Stop Recording" at bounding box center [1116, 124] width 553 height 44
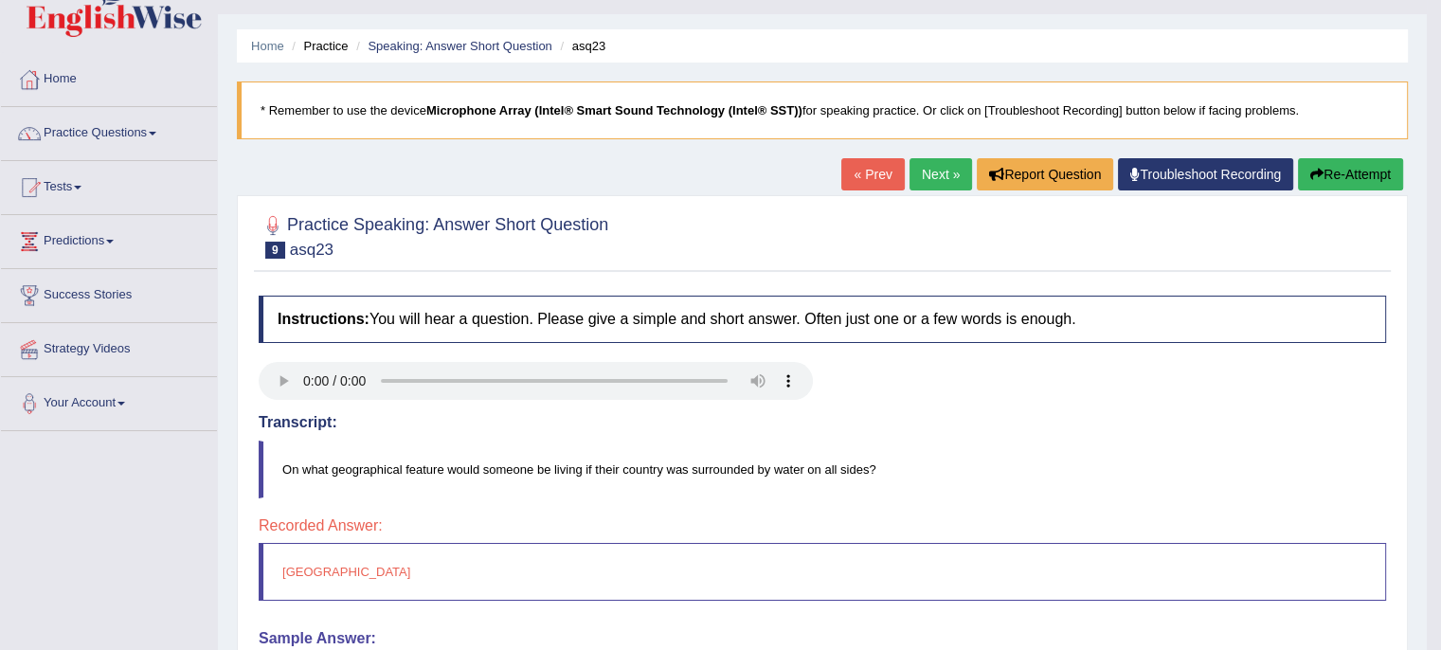
scroll to position [27, 0]
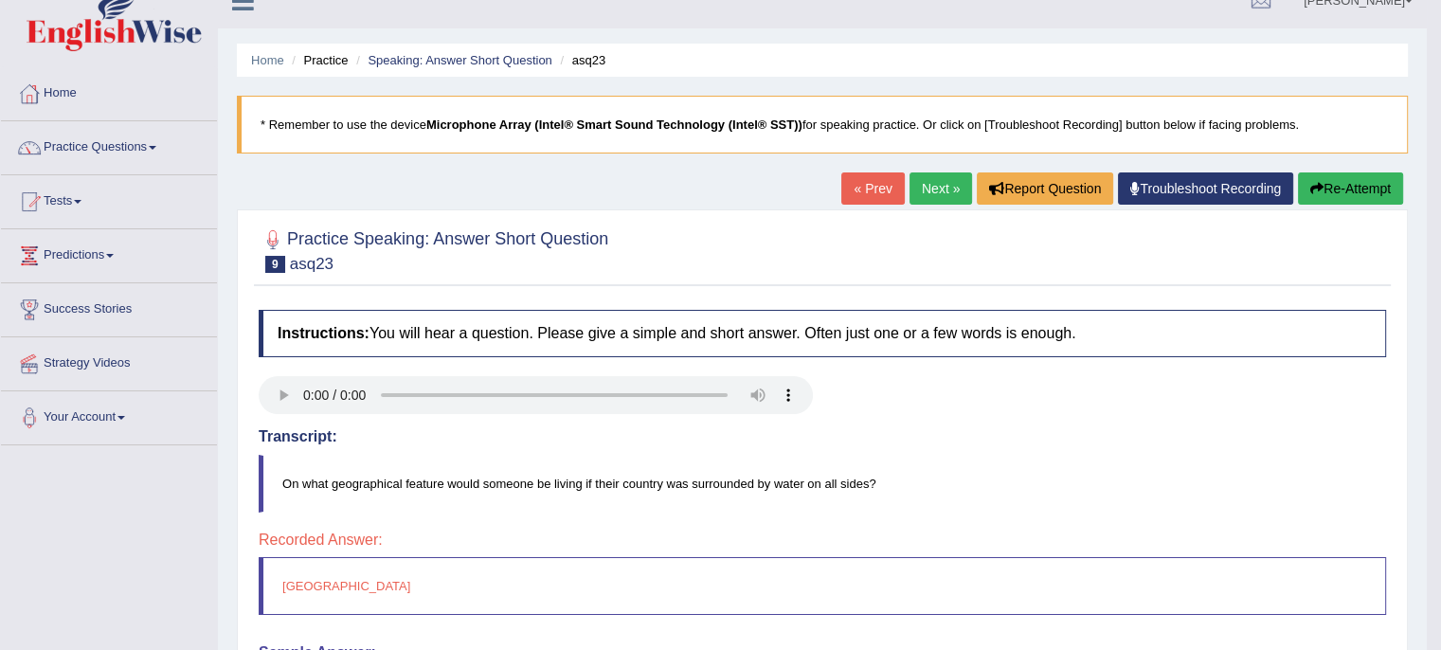
click at [927, 182] on link "Next »" at bounding box center [941, 188] width 63 height 32
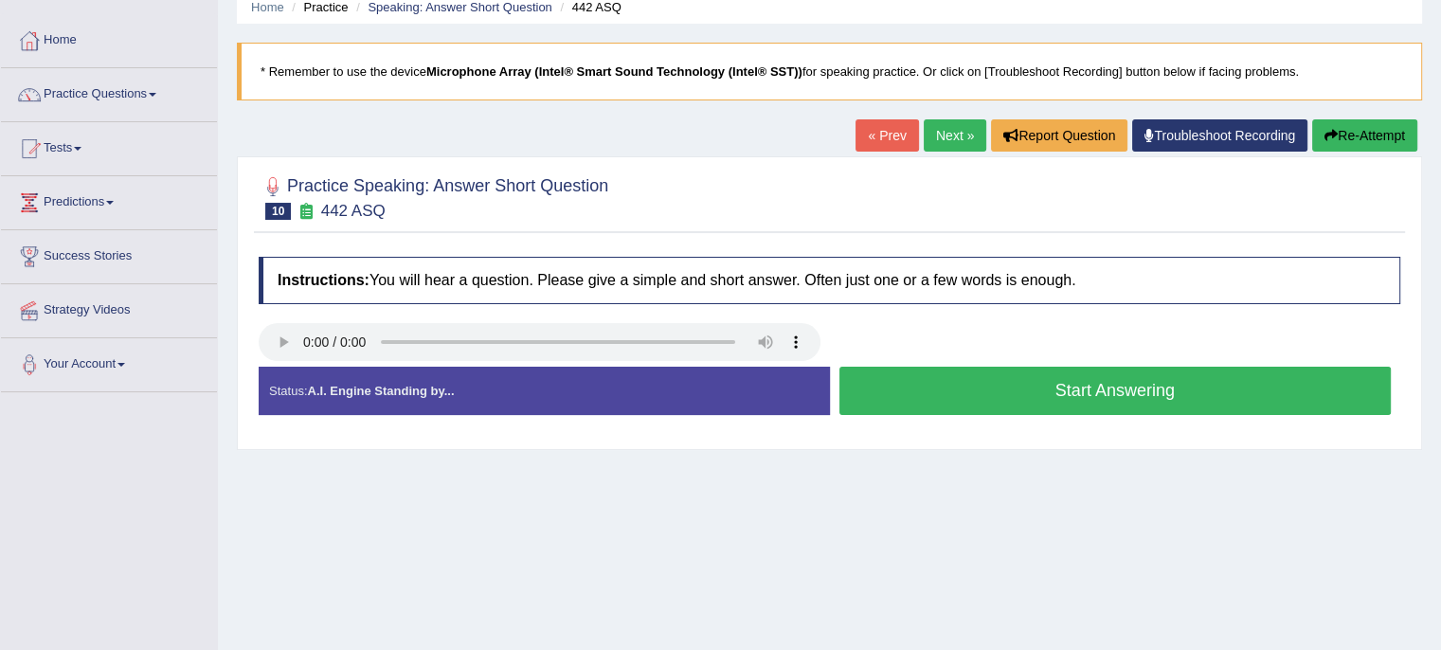
click at [906, 393] on button "Start Answering" at bounding box center [1116, 391] width 553 height 48
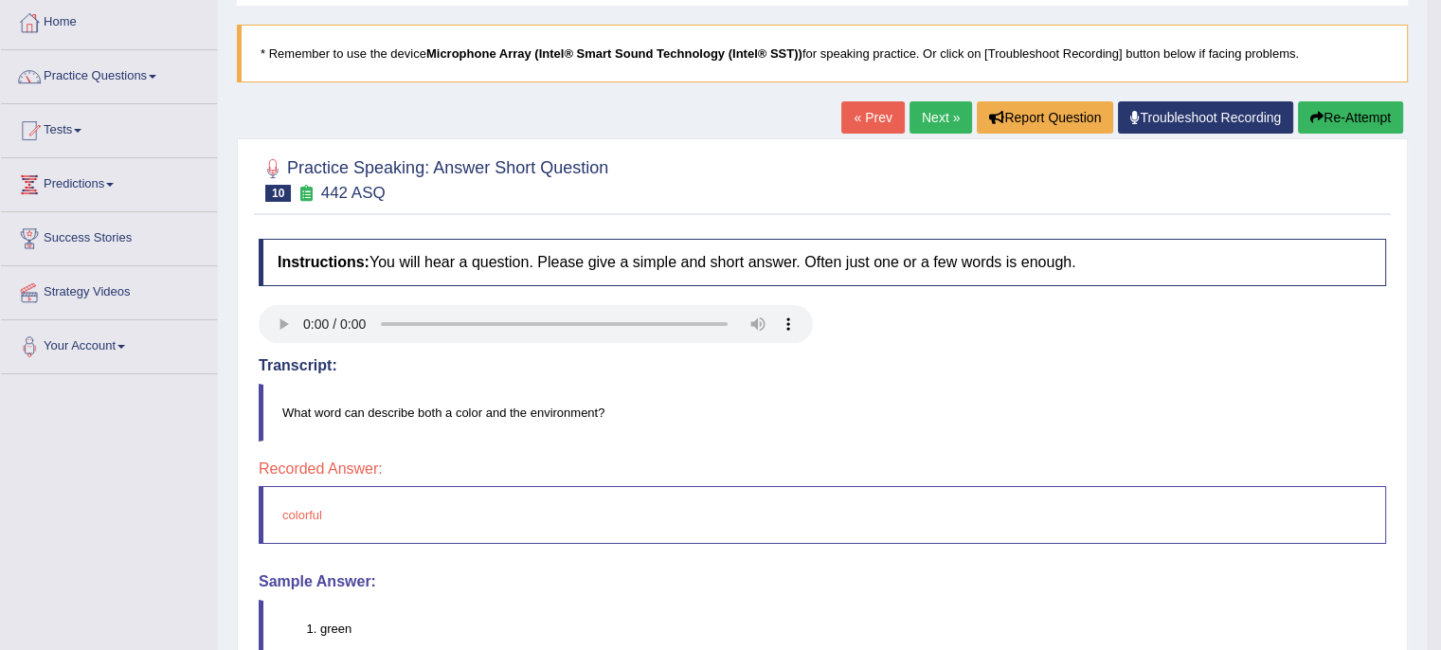
scroll to position [79, 0]
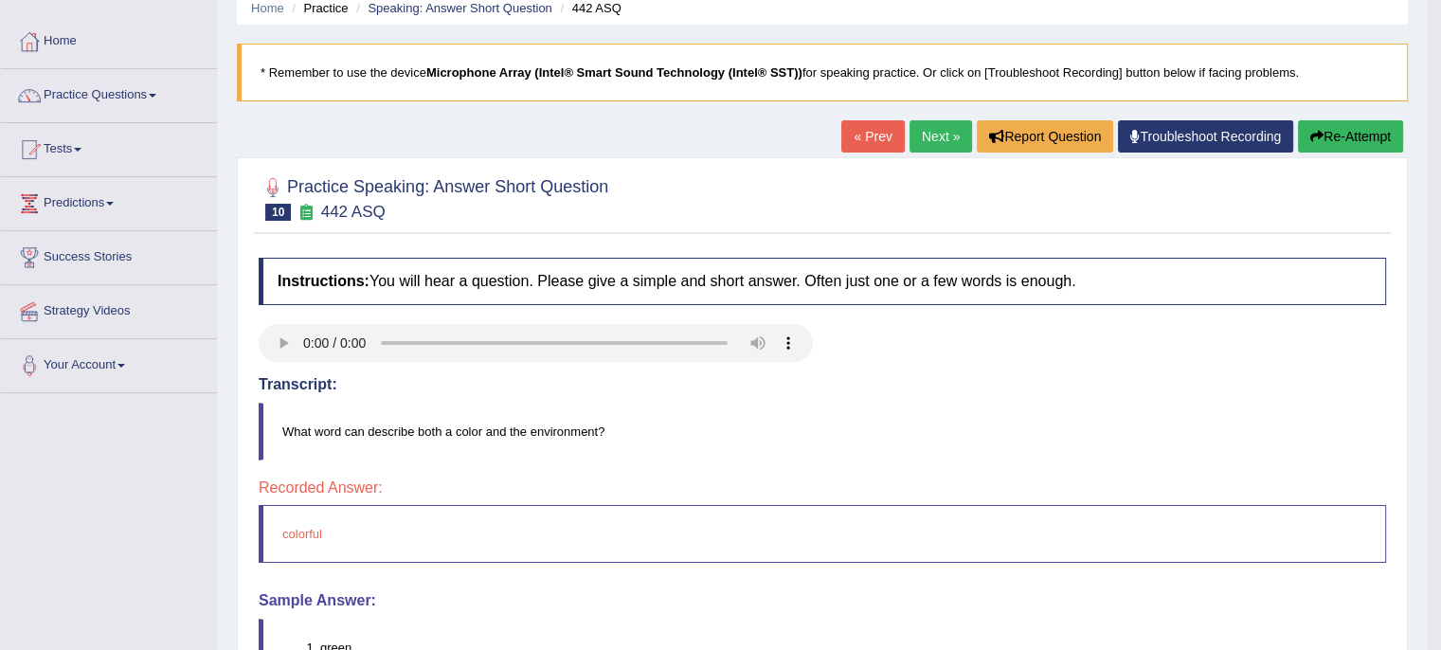
click at [942, 151] on link "Next »" at bounding box center [941, 136] width 63 height 32
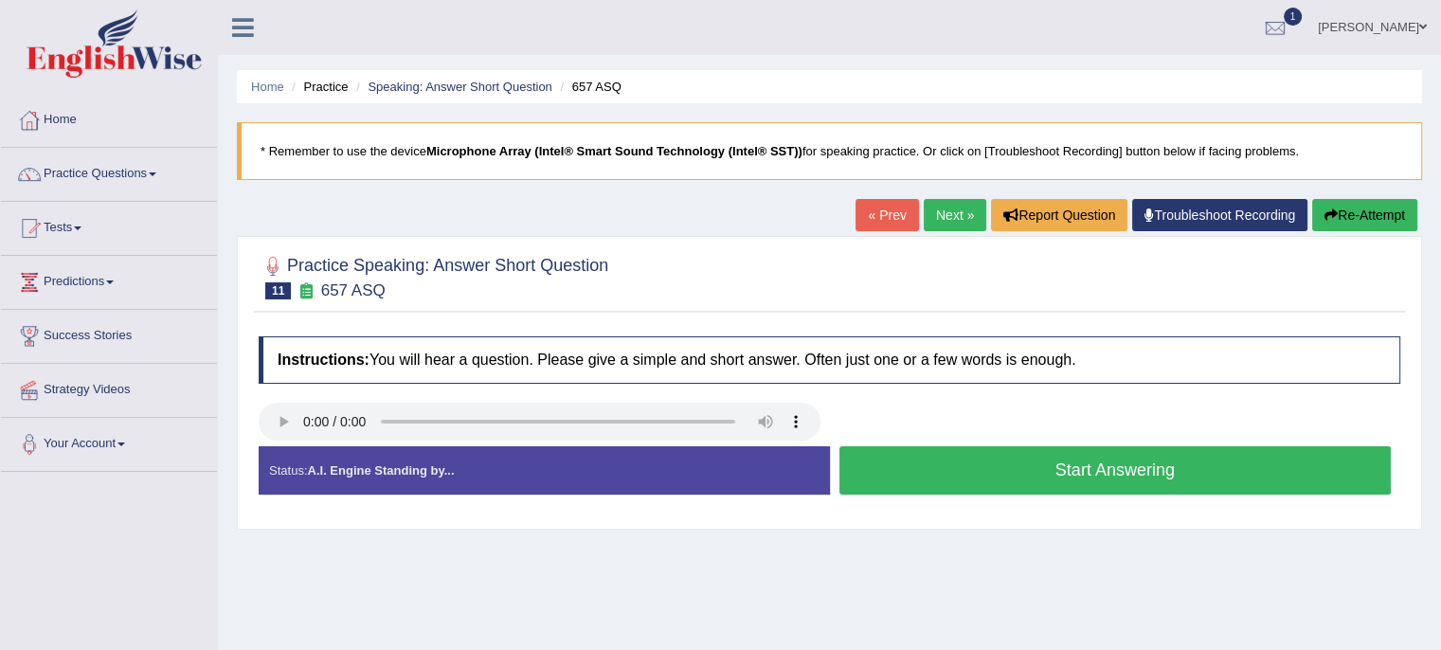
click at [1006, 481] on button "Start Answering" at bounding box center [1116, 470] width 553 height 48
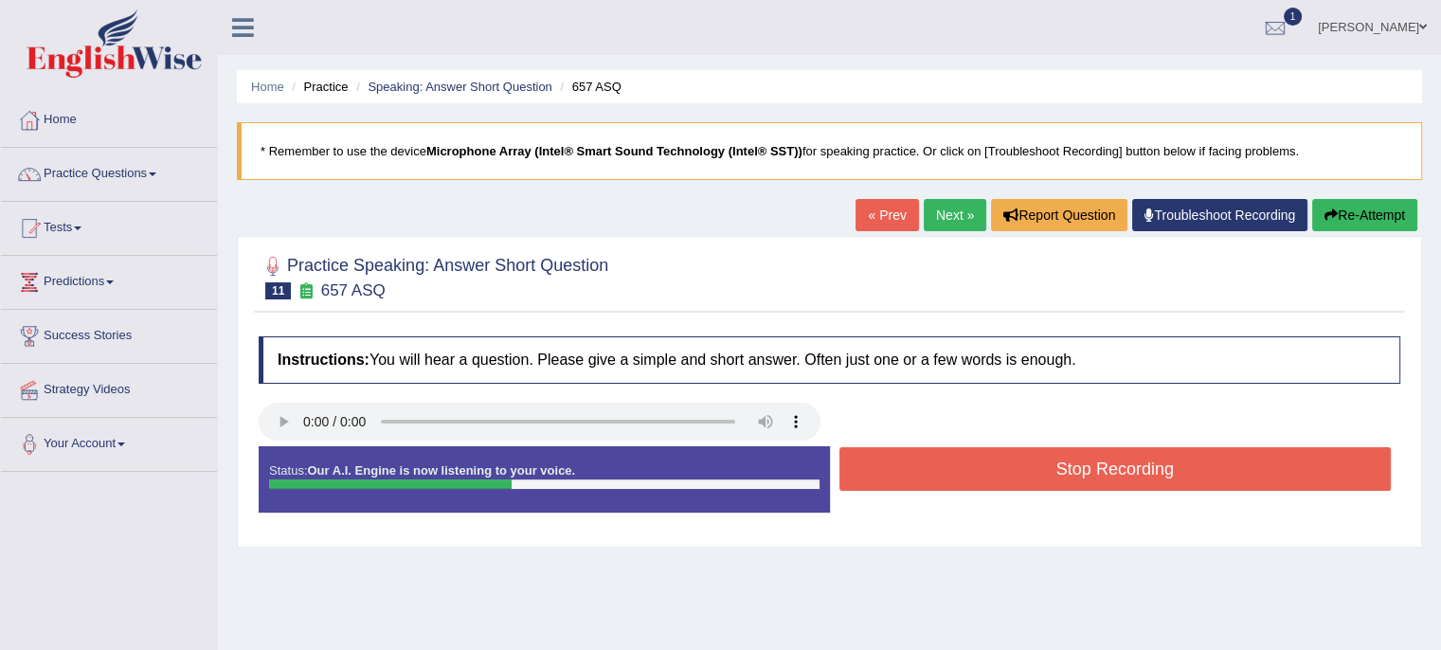
click at [1006, 481] on button "Stop Recording" at bounding box center [1116, 469] width 553 height 44
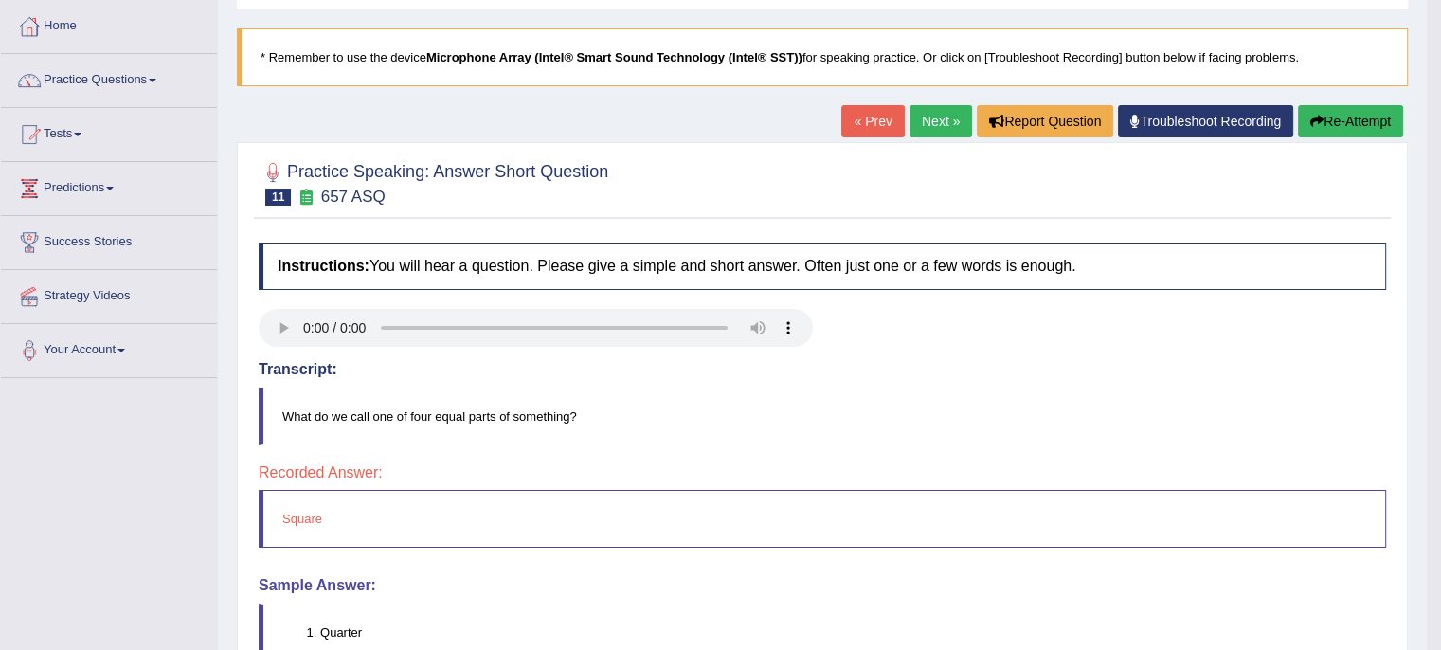
scroll to position [91, 0]
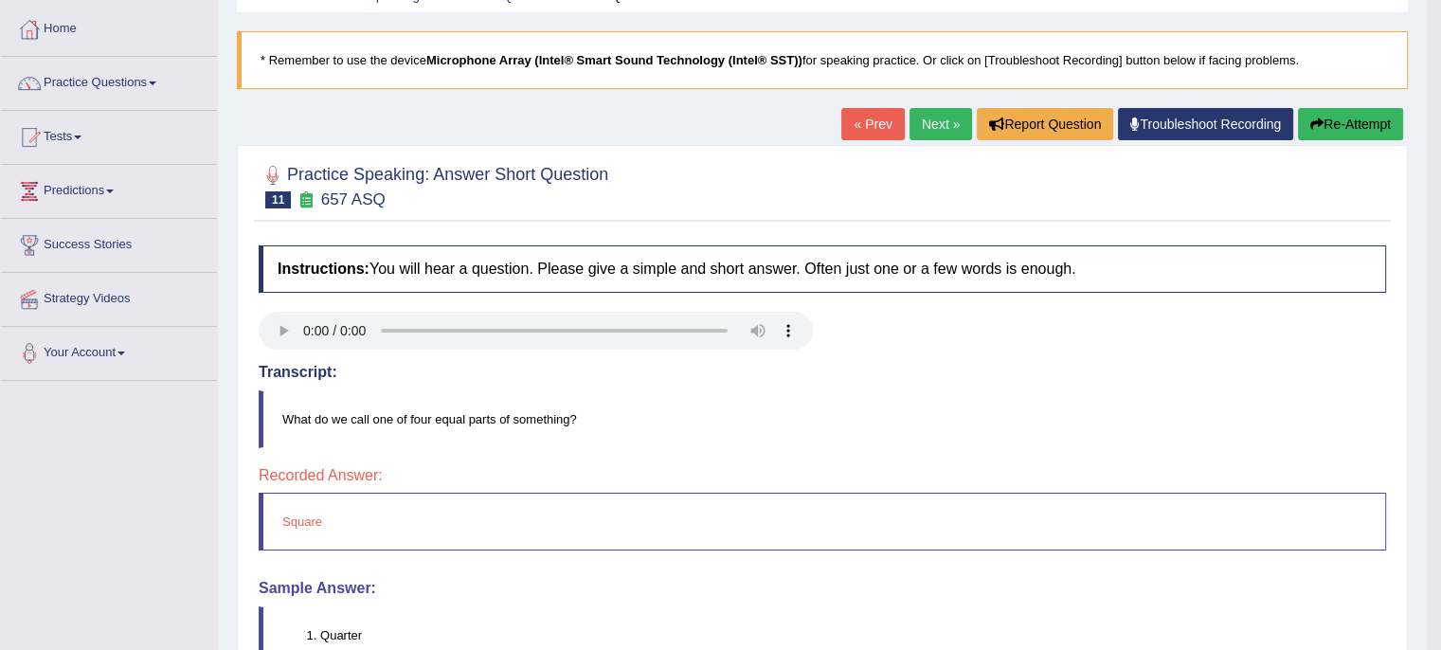
click at [949, 132] on link "Next »" at bounding box center [941, 124] width 63 height 32
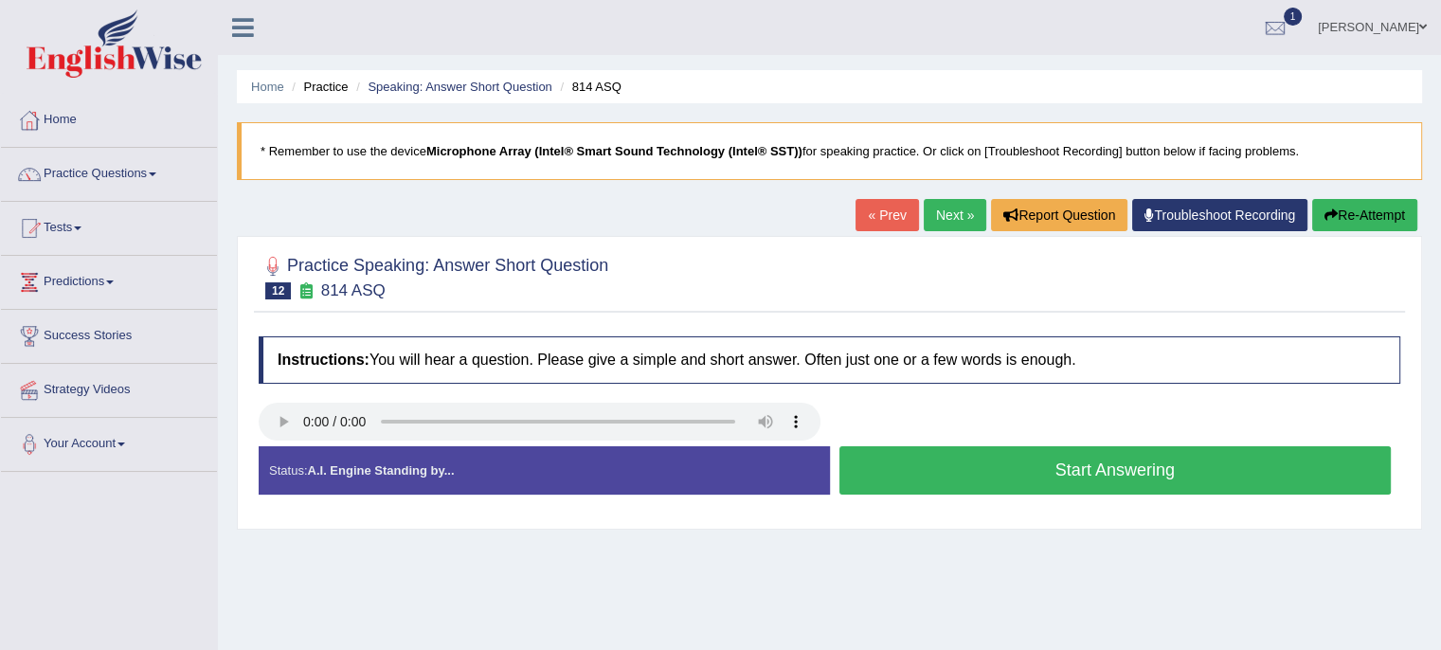
click at [904, 463] on button "Start Answering" at bounding box center [1116, 470] width 553 height 48
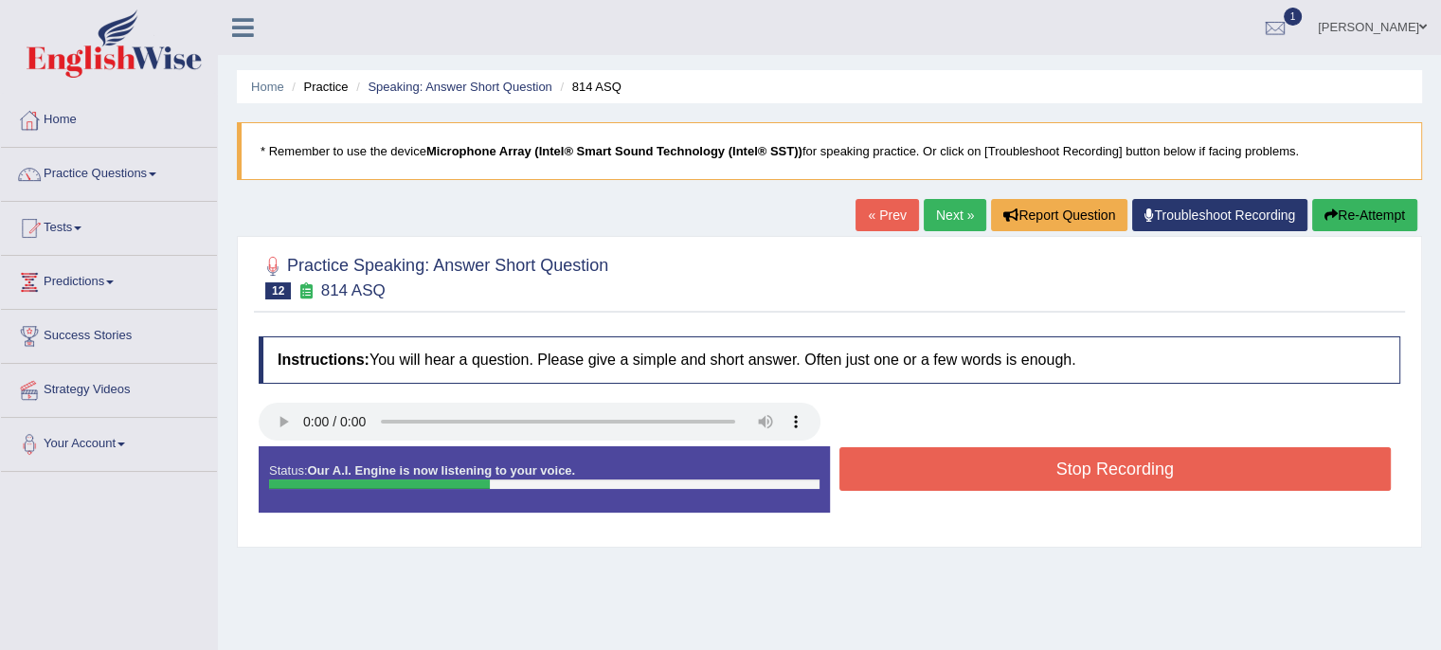
click at [904, 463] on button "Stop Recording" at bounding box center [1116, 469] width 553 height 44
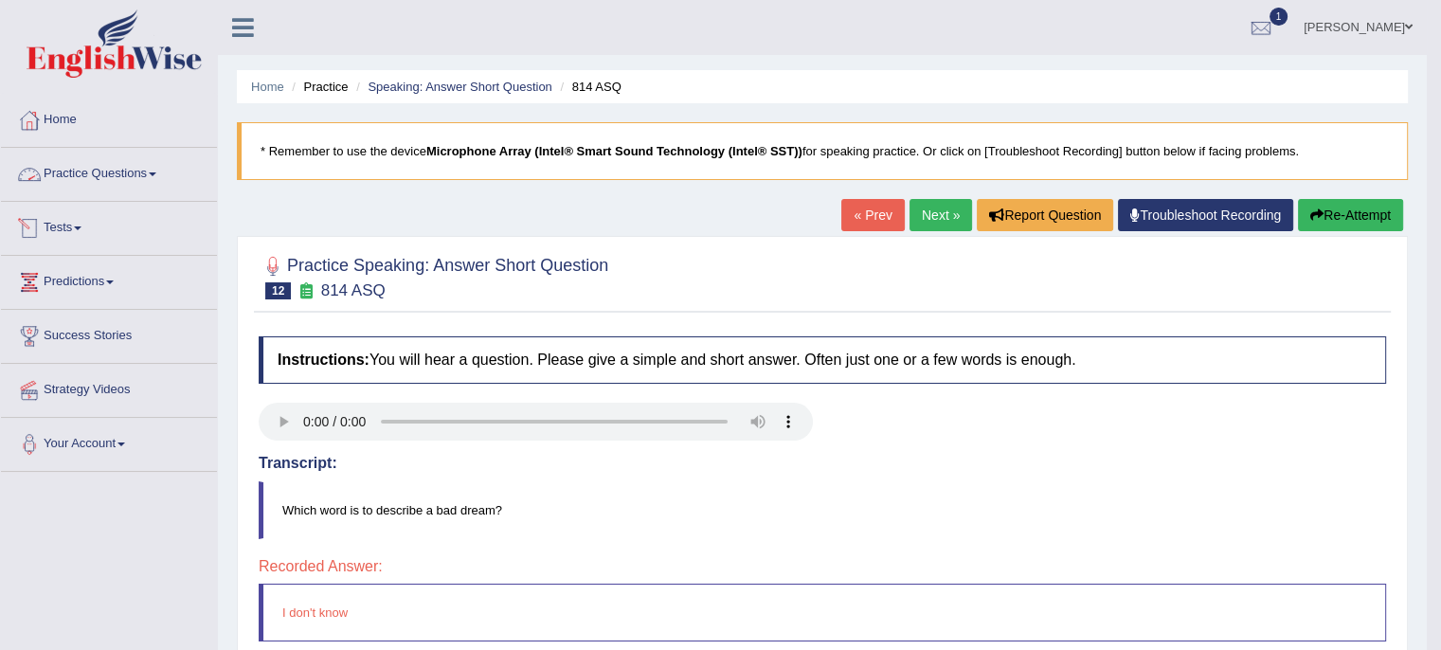
click at [160, 182] on link "Practice Questions" at bounding box center [109, 171] width 216 height 47
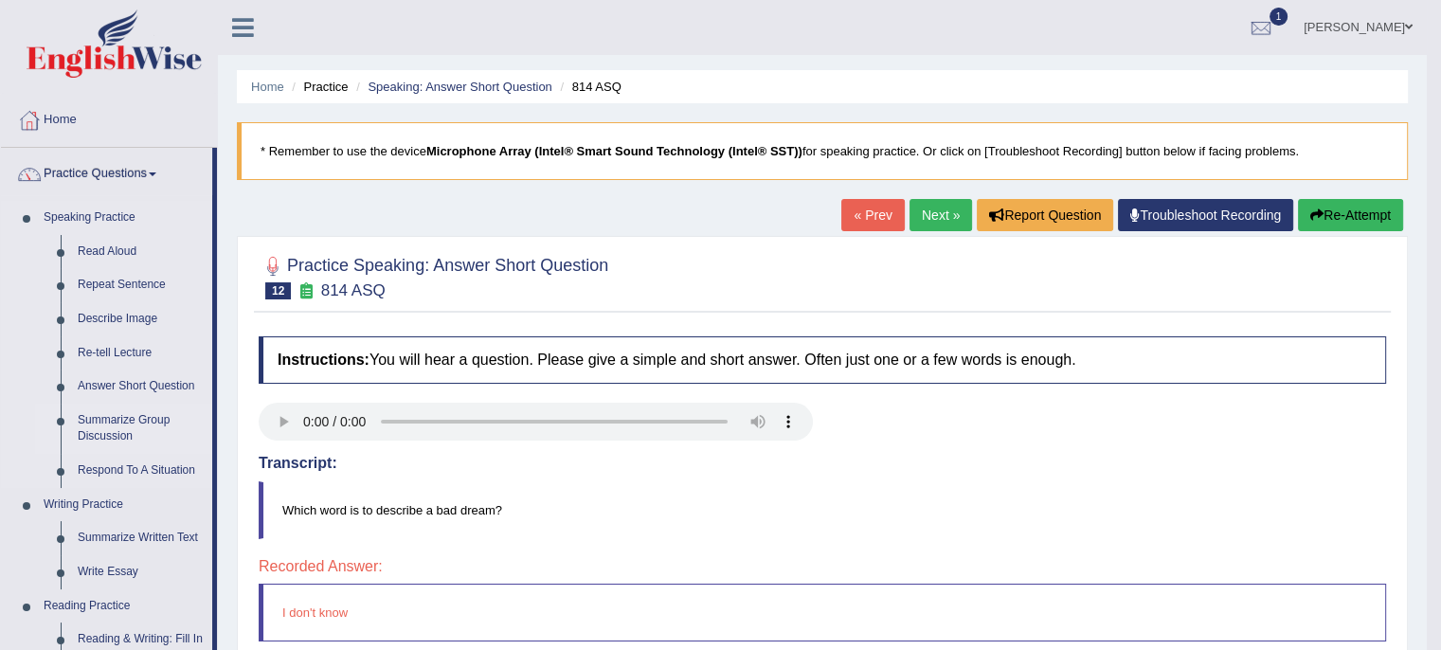
click at [139, 435] on link "Summarize Group Discussion" at bounding box center [140, 429] width 143 height 50
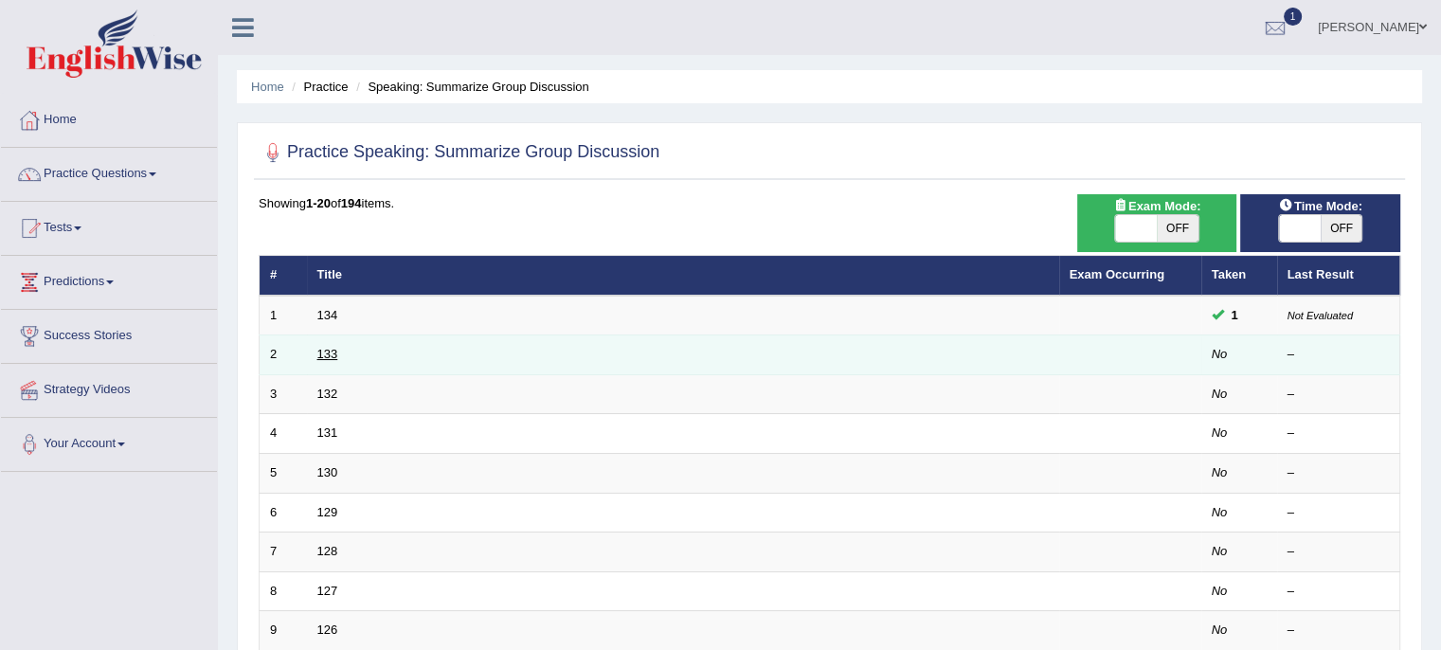
click at [323, 356] on link "133" at bounding box center [327, 354] width 21 height 14
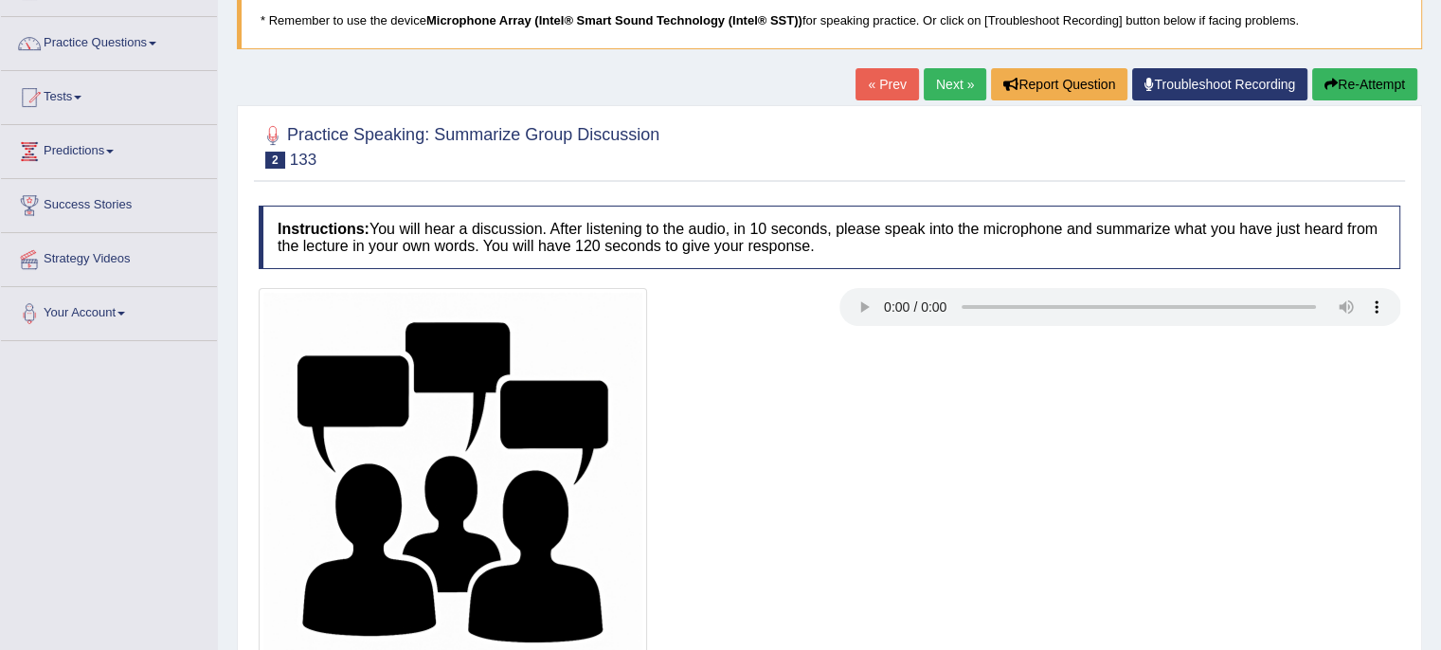
scroll to position [345, 0]
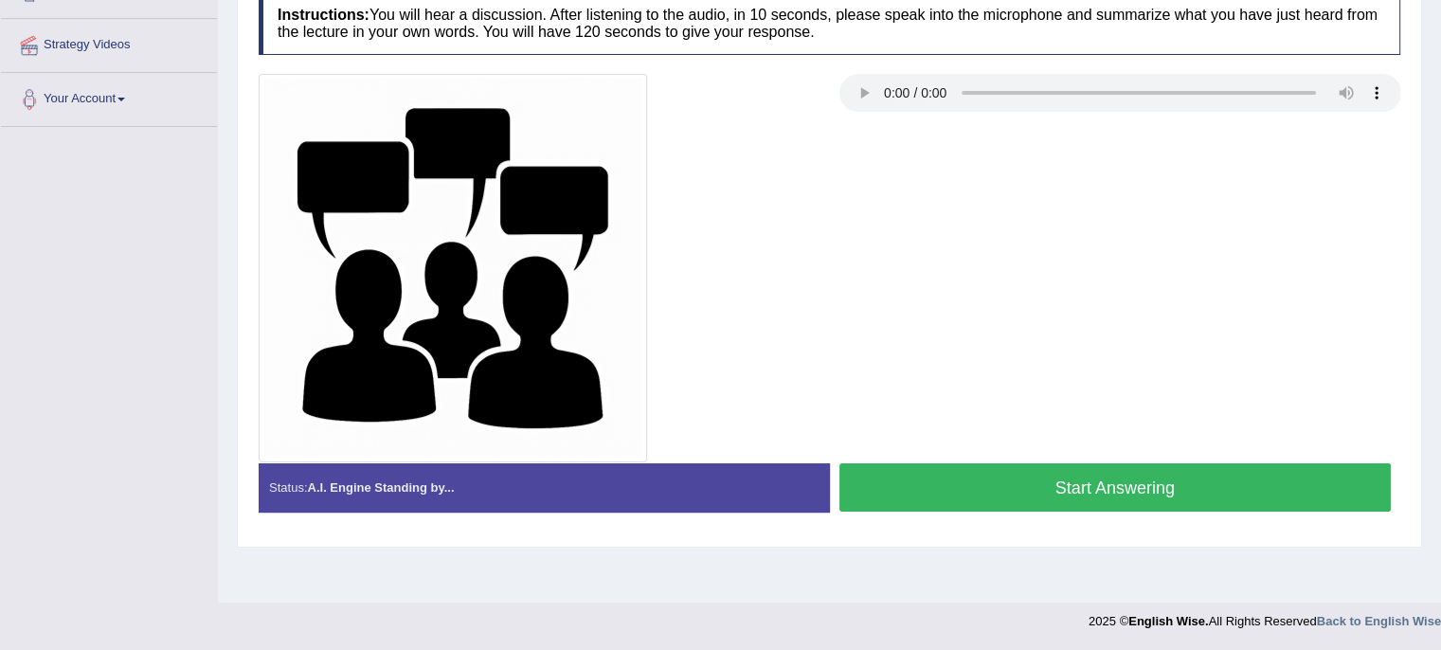
click at [928, 474] on button "Start Answering" at bounding box center [1116, 487] width 553 height 48
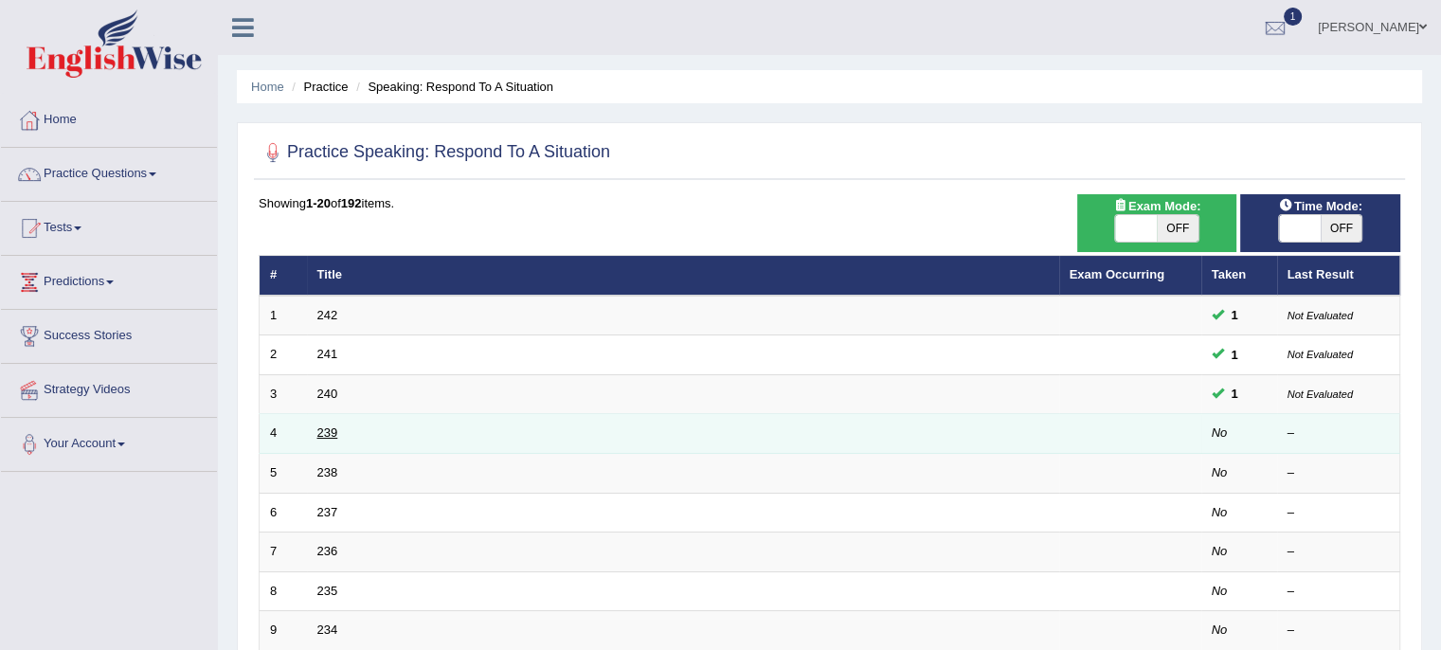
click at [329, 432] on link "239" at bounding box center [327, 433] width 21 height 14
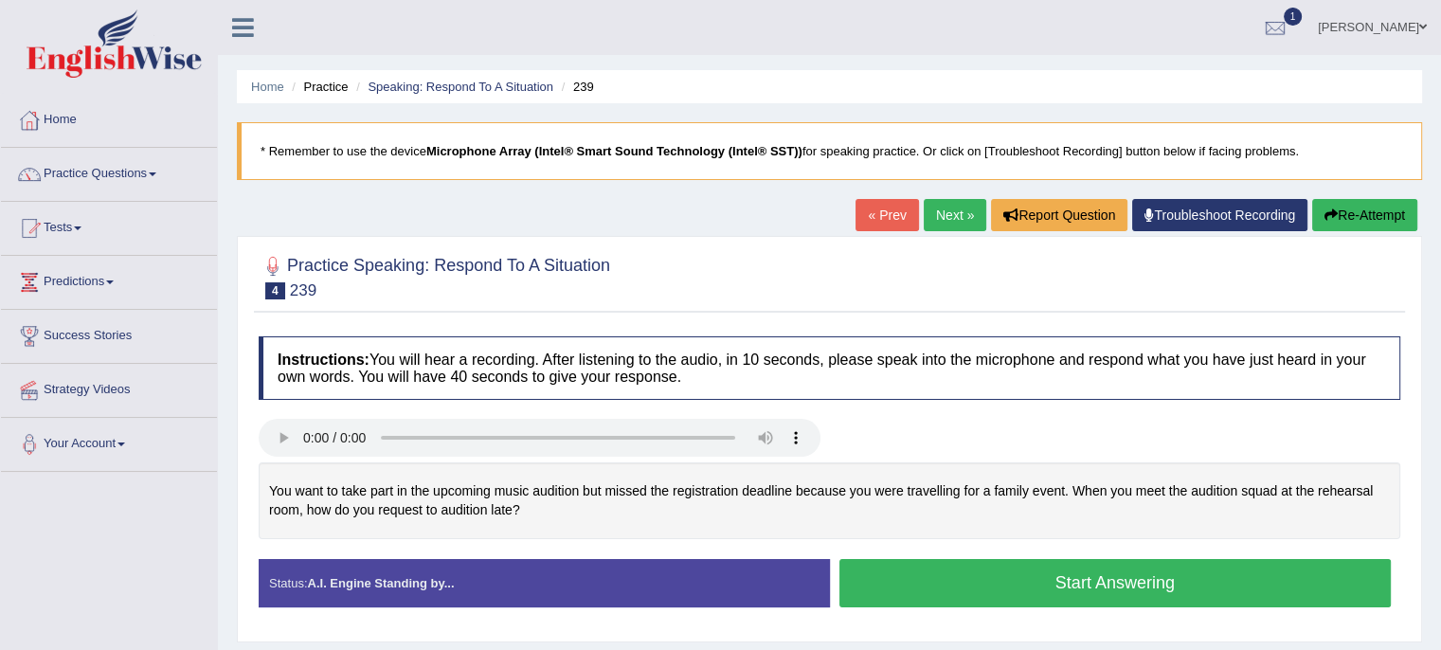
click at [1070, 584] on button "Start Answering" at bounding box center [1116, 583] width 553 height 48
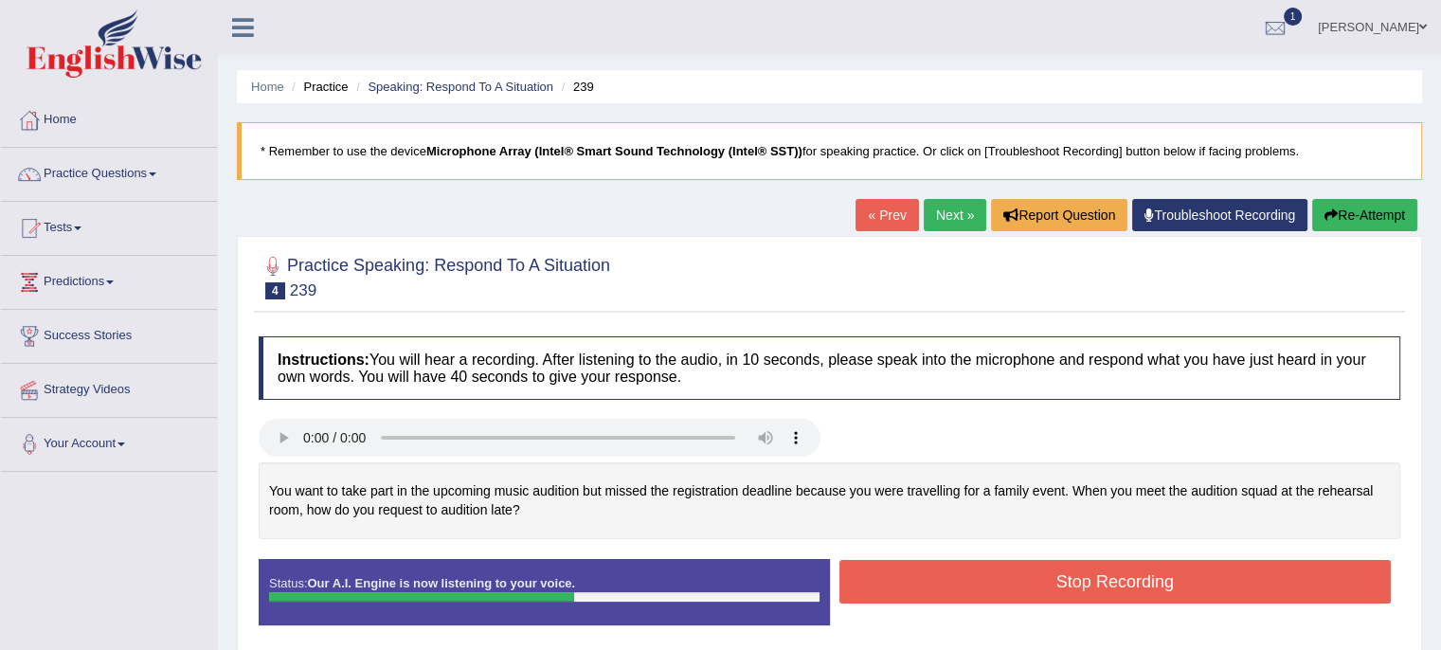
click at [1070, 584] on button "Stop Recording" at bounding box center [1116, 582] width 553 height 44
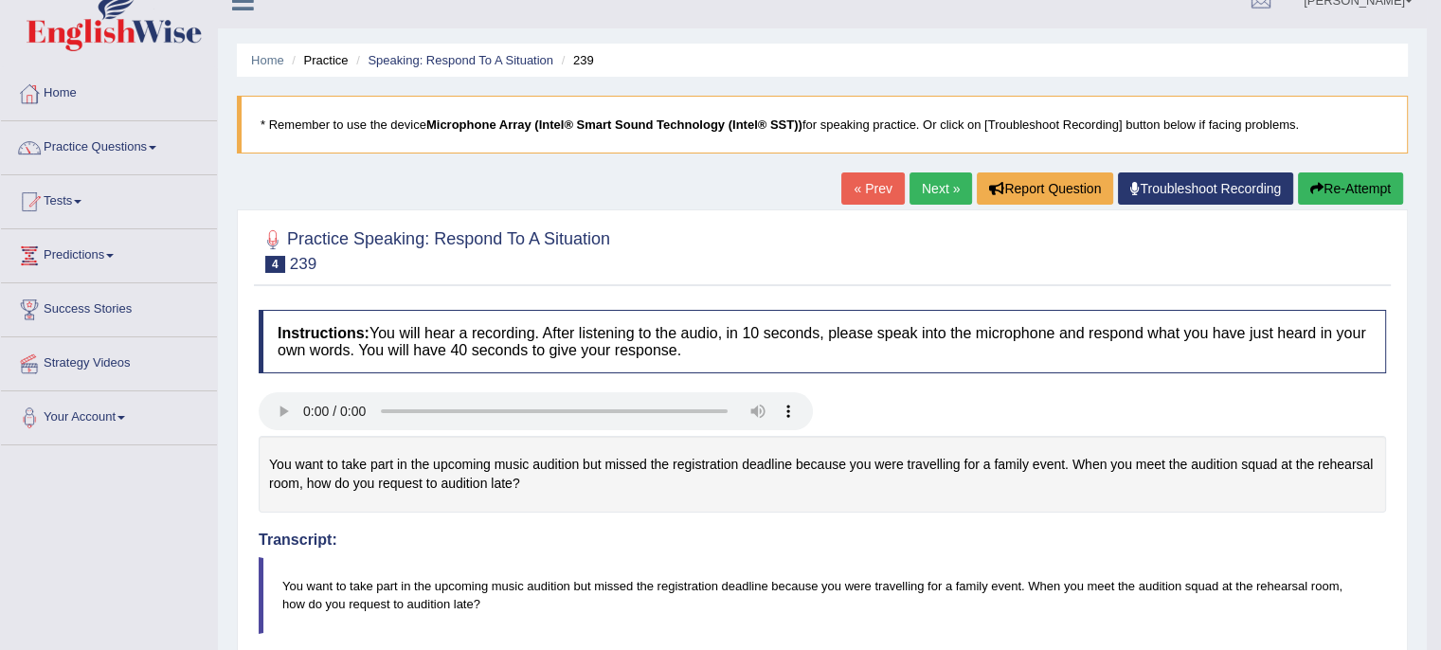
scroll to position [18, 0]
